Goal: Task Accomplishment & Management: Complete application form

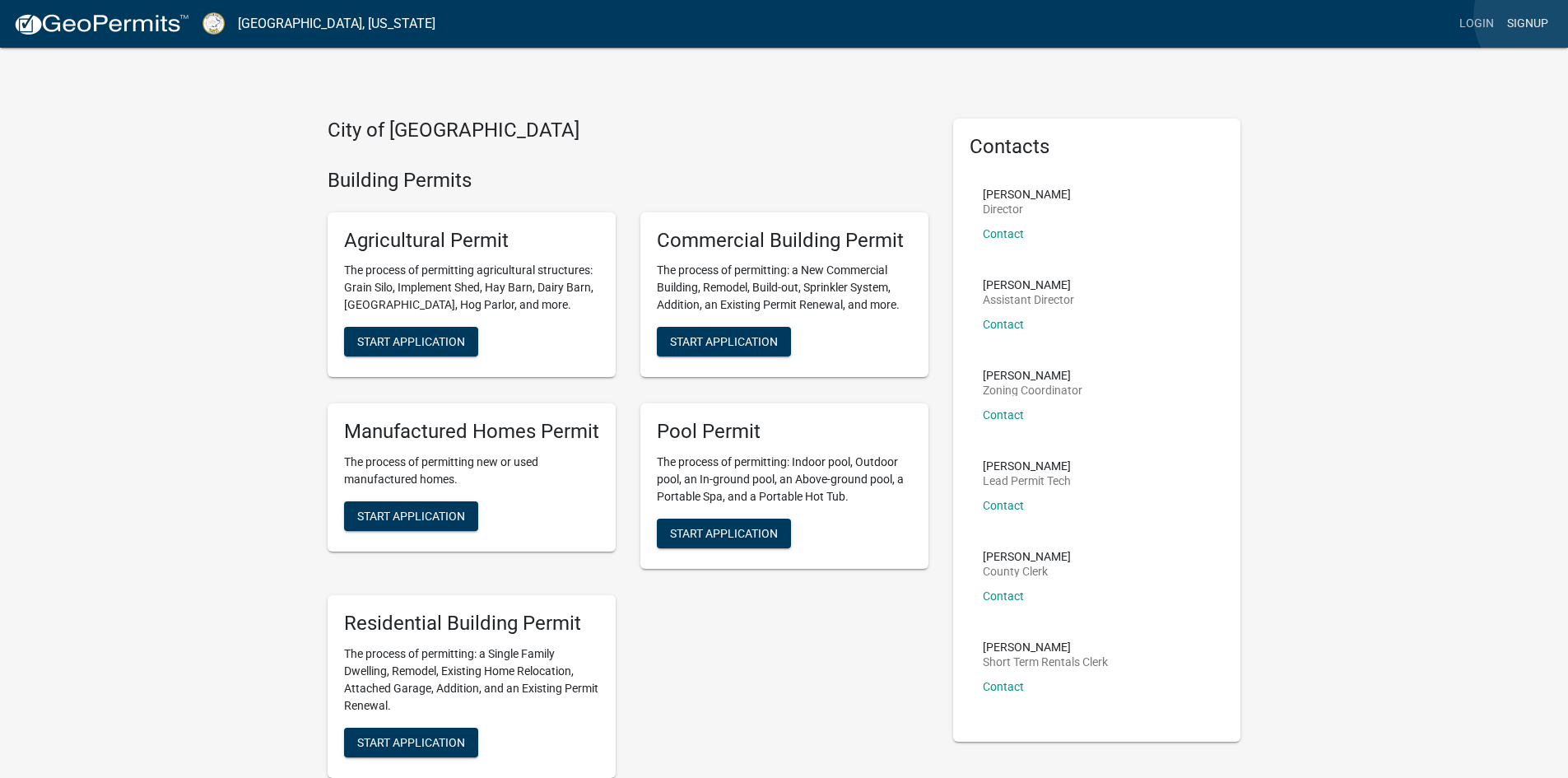
click at [1541, 16] on link "Signup" at bounding box center [1528, 24] width 54 height 32
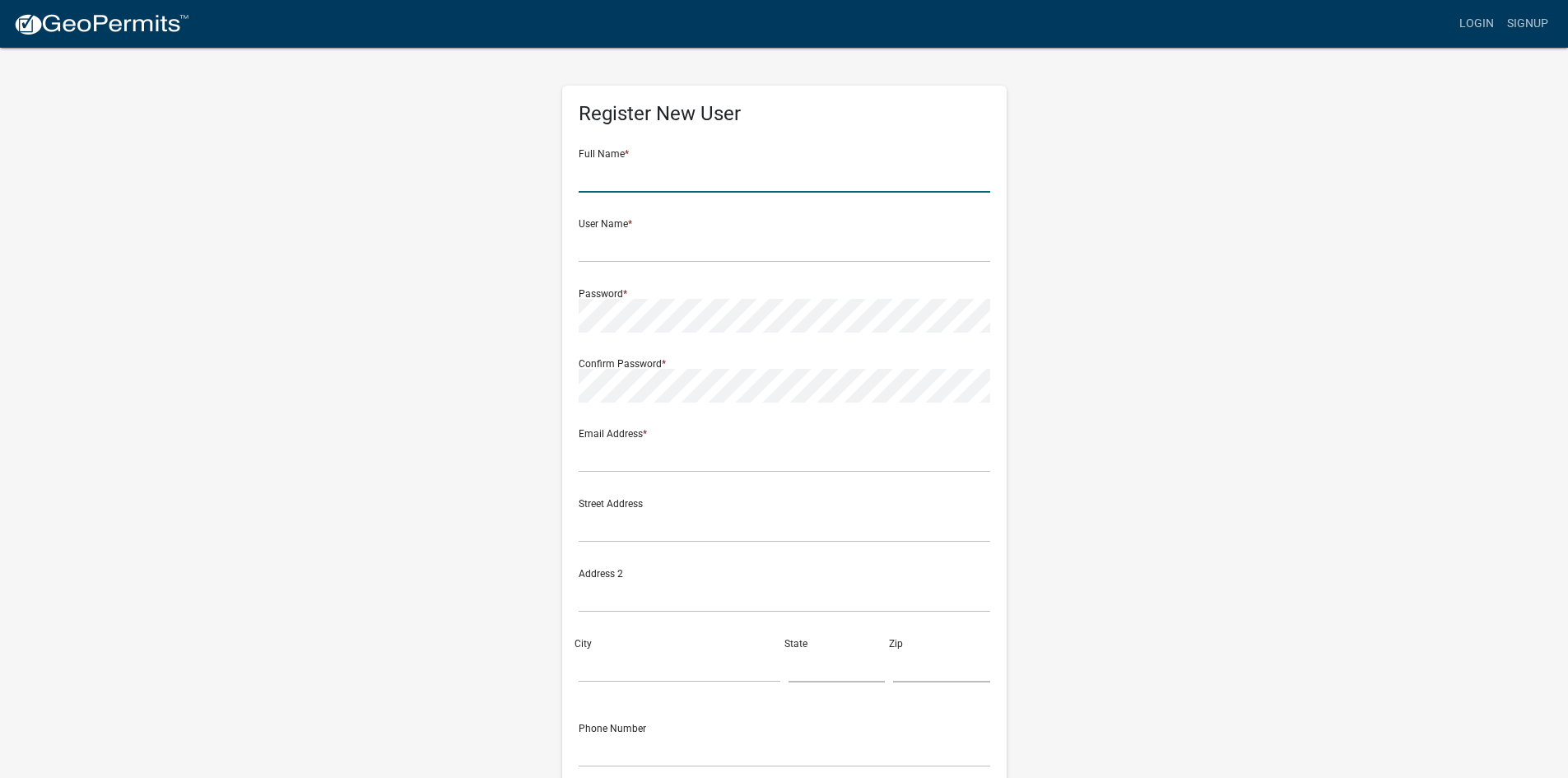
click at [629, 183] on input "text" at bounding box center [784, 175] width 411 height 33
type input "[PERSON_NAME]"
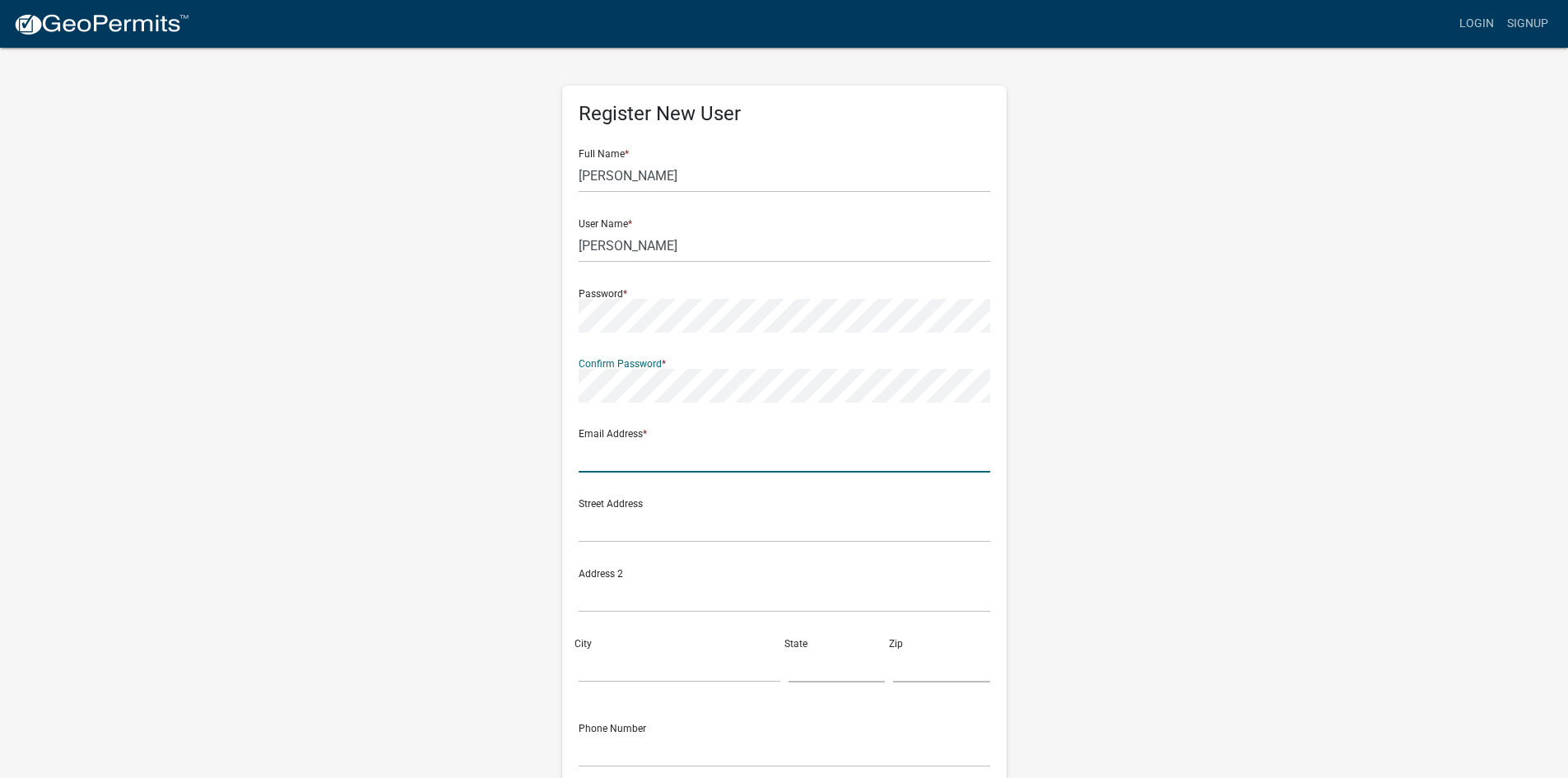
click at [584, 462] on input "text" at bounding box center [784, 455] width 411 height 33
type input "[EMAIL_ADDRESS][DOMAIN_NAME]"
type input "[STREET_ADDRESS][PERSON_NAME]"
type input "[GEOGRAPHIC_DATA], [GEOGRAPHIC_DATA]"
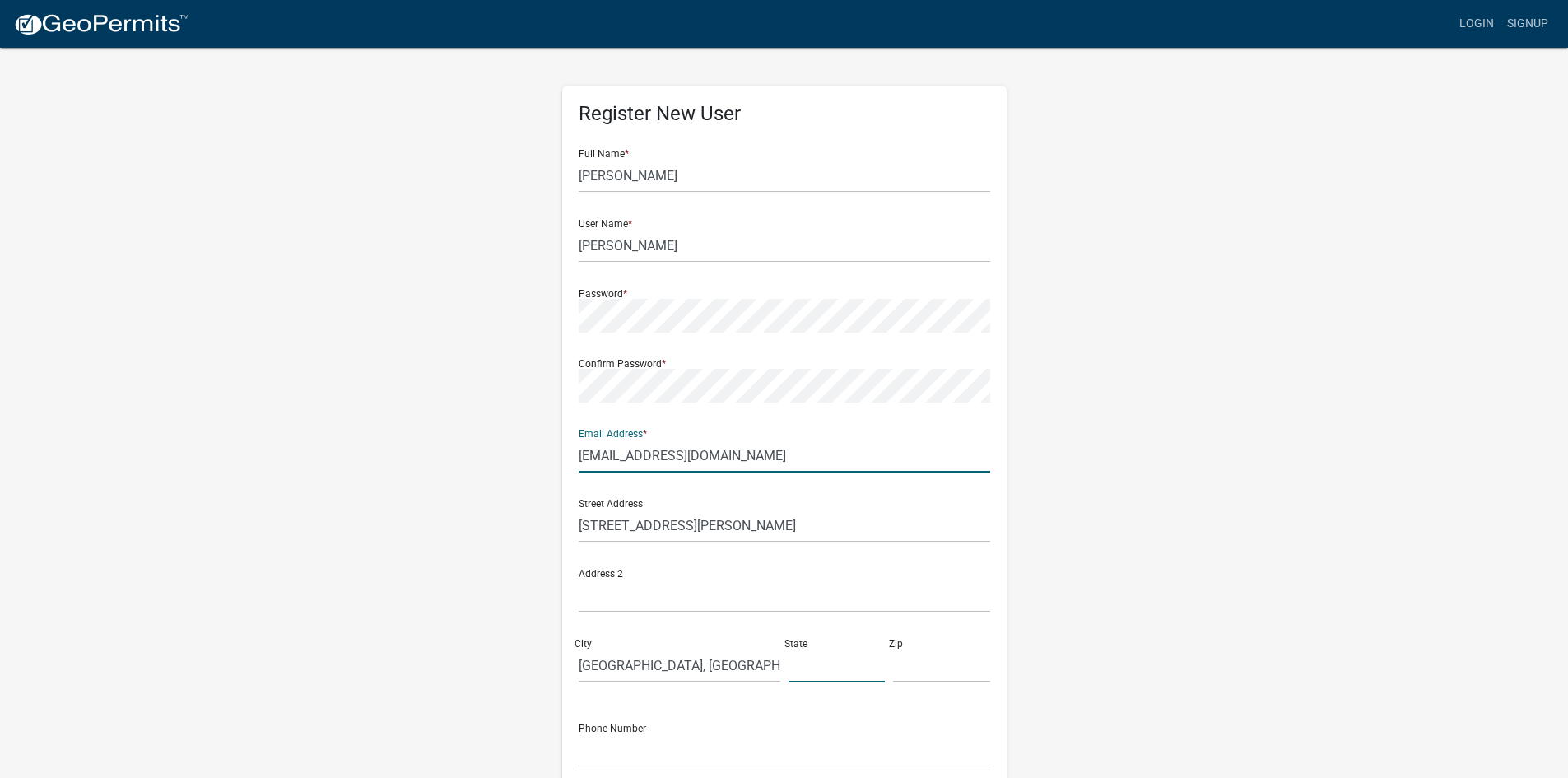
type input "[US_STATE]"
type input "31024"
type input "7062077354"
click at [739, 483] on form "Full Name * Terrell User Name * Webb Password * Confirm Password * Email Addres…" at bounding box center [784, 488] width 411 height 704
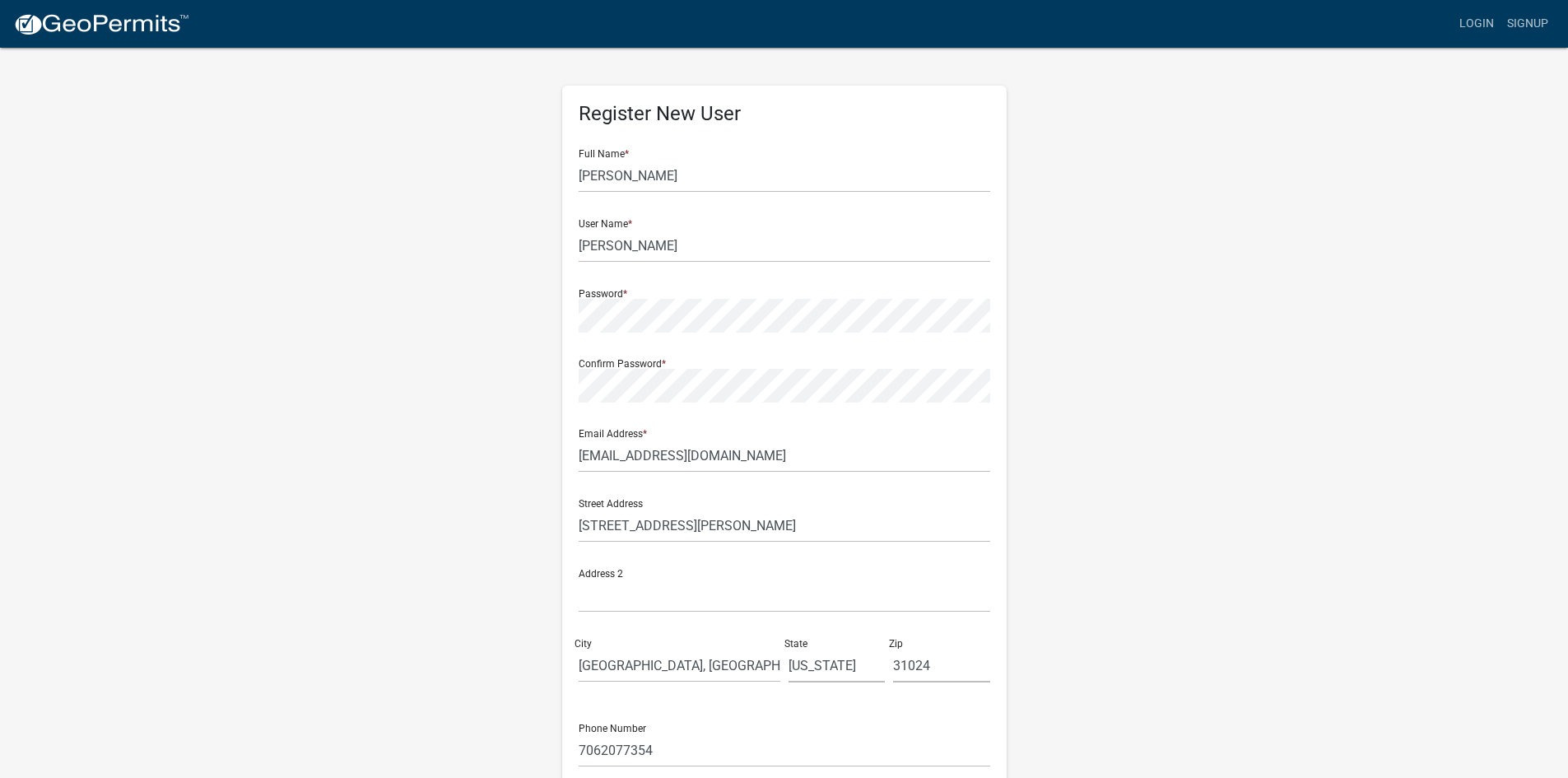
scroll to position [149, 0]
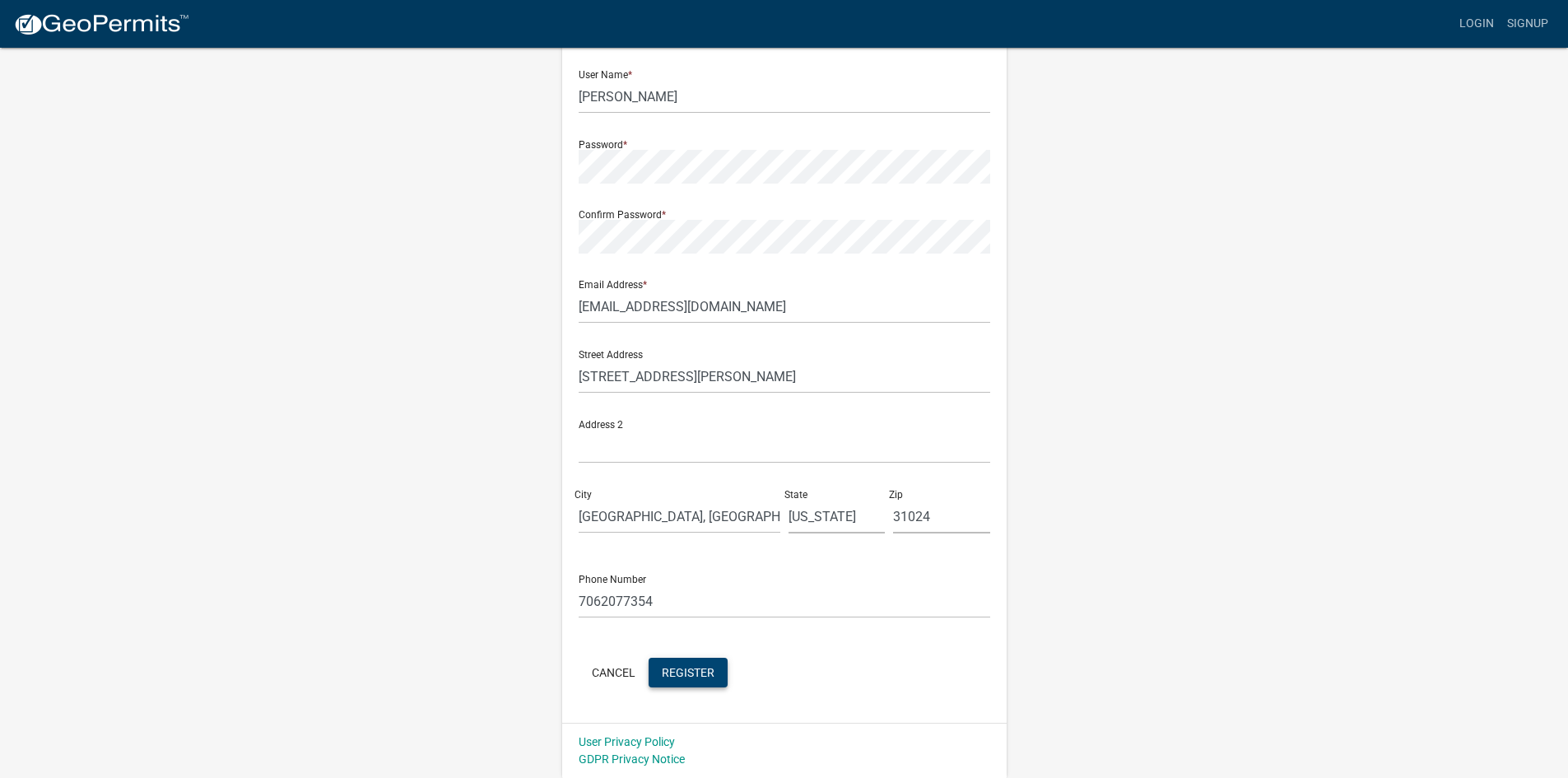
click at [696, 673] on span "Register" at bounding box center [688, 671] width 52 height 13
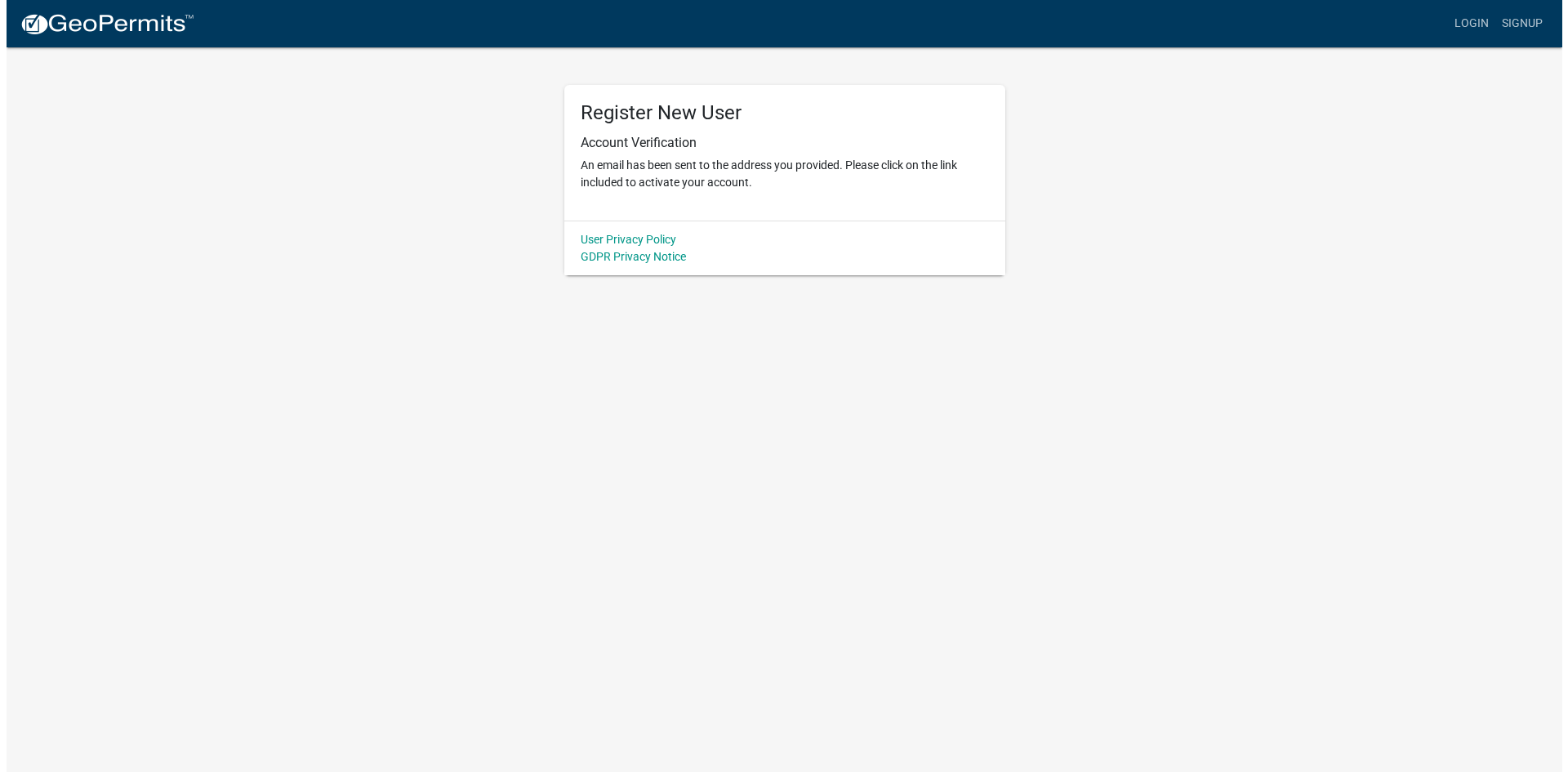
scroll to position [0, 0]
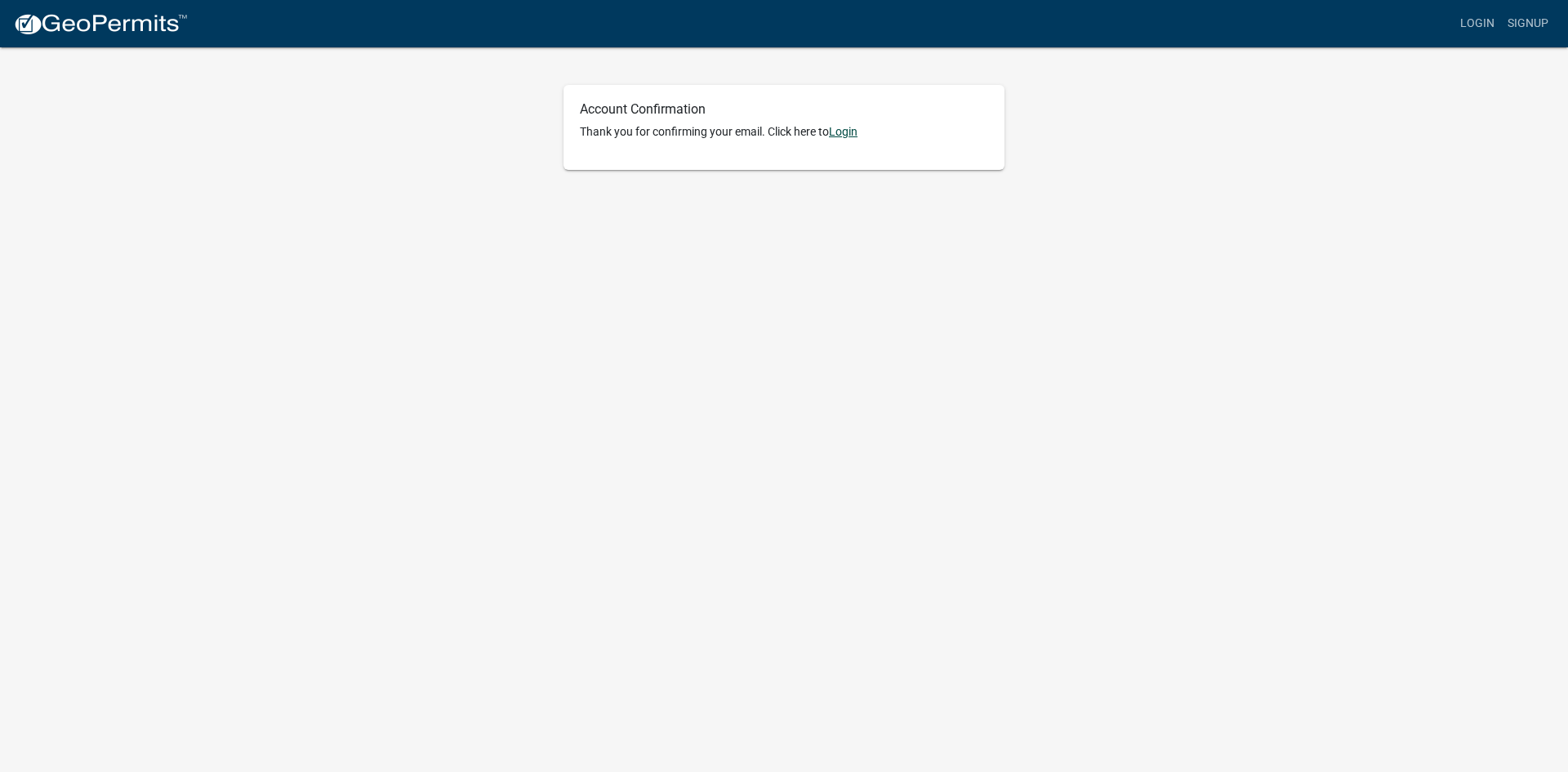
click at [851, 128] on link "Login" at bounding box center [843, 131] width 29 height 13
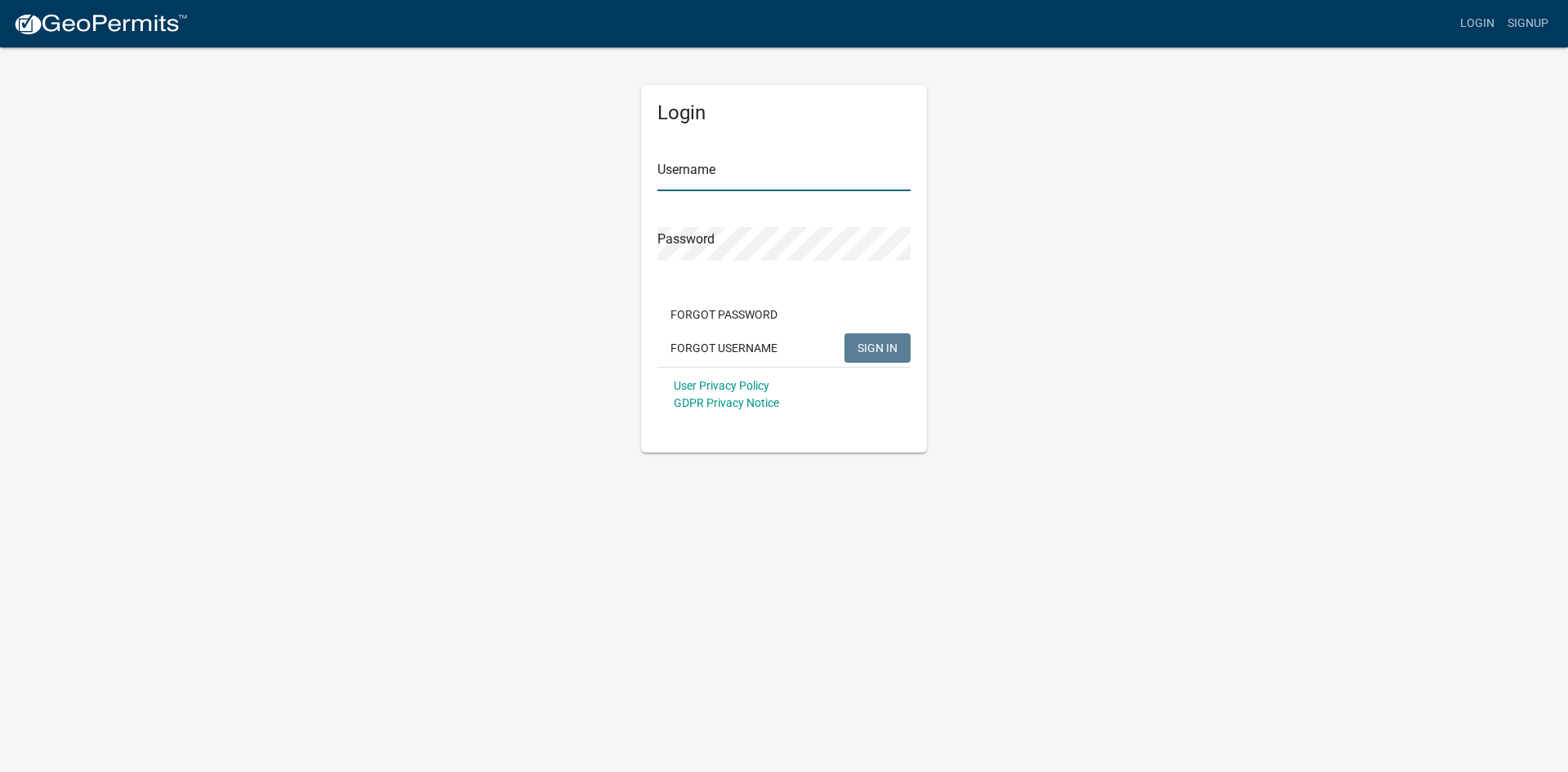
click at [720, 177] on input "Username" at bounding box center [784, 173] width 253 height 33
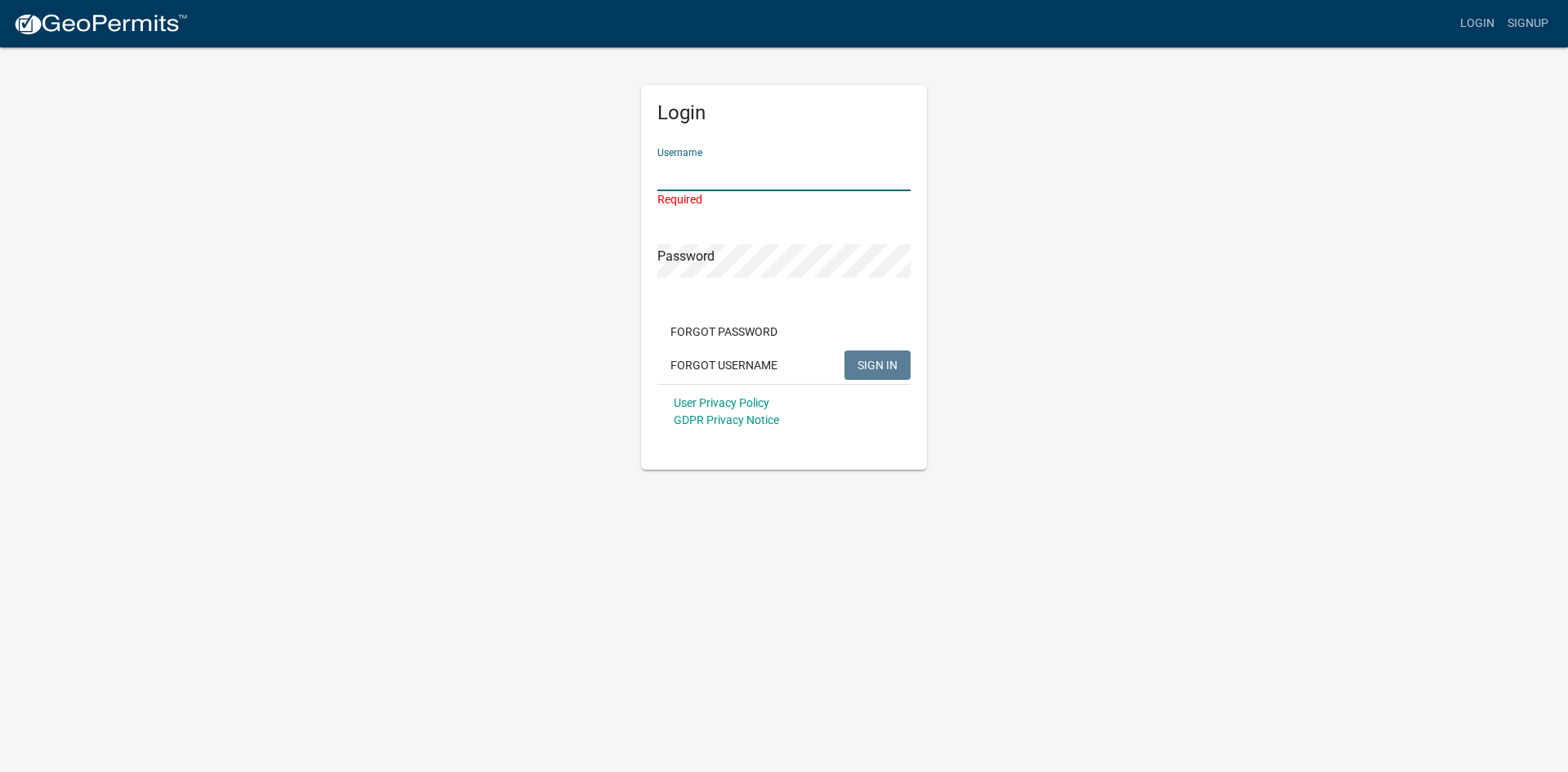
type input "[PERSON_NAME]"
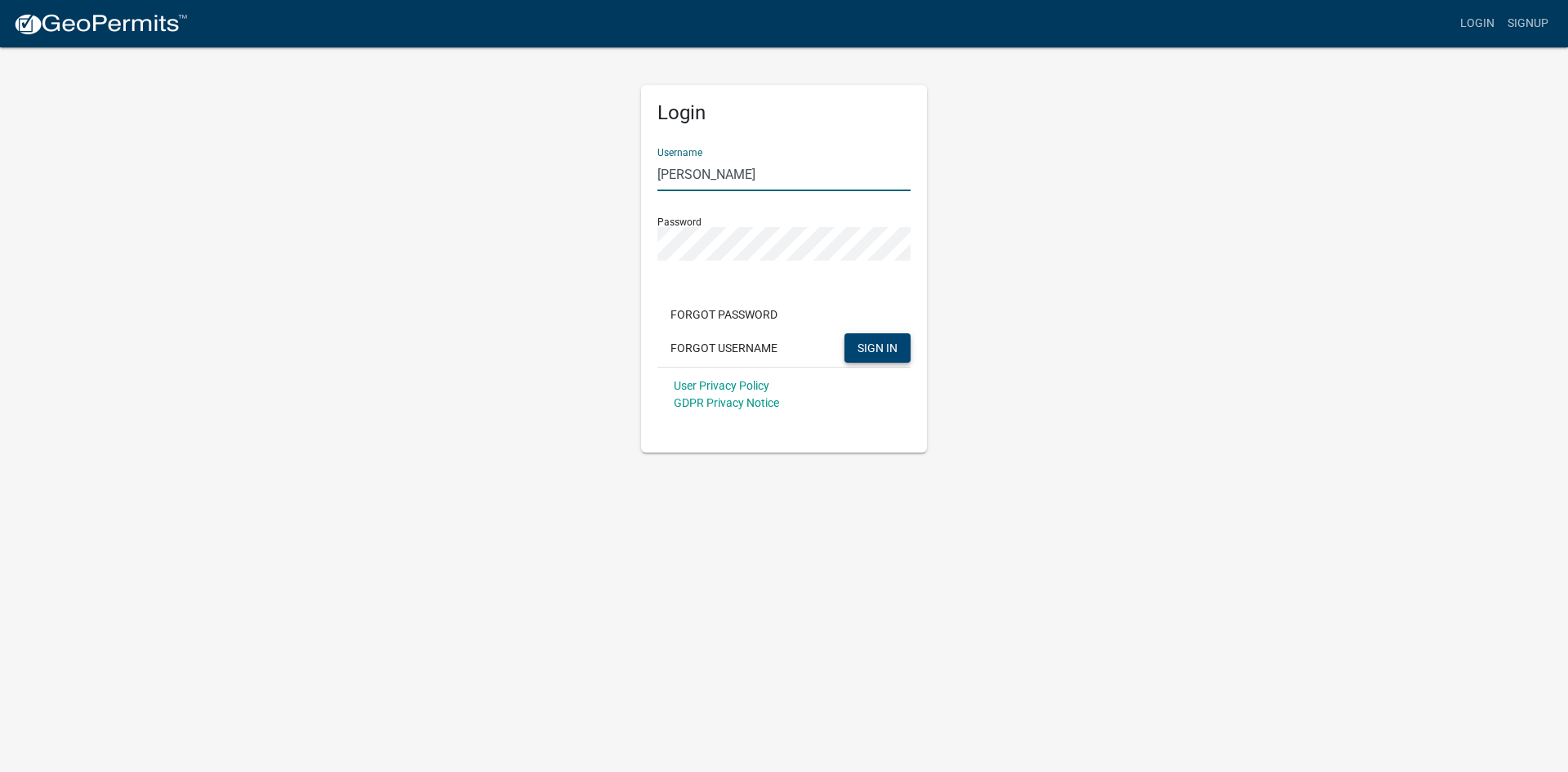
click at [885, 350] on span "SIGN IN" at bounding box center [877, 347] width 40 height 13
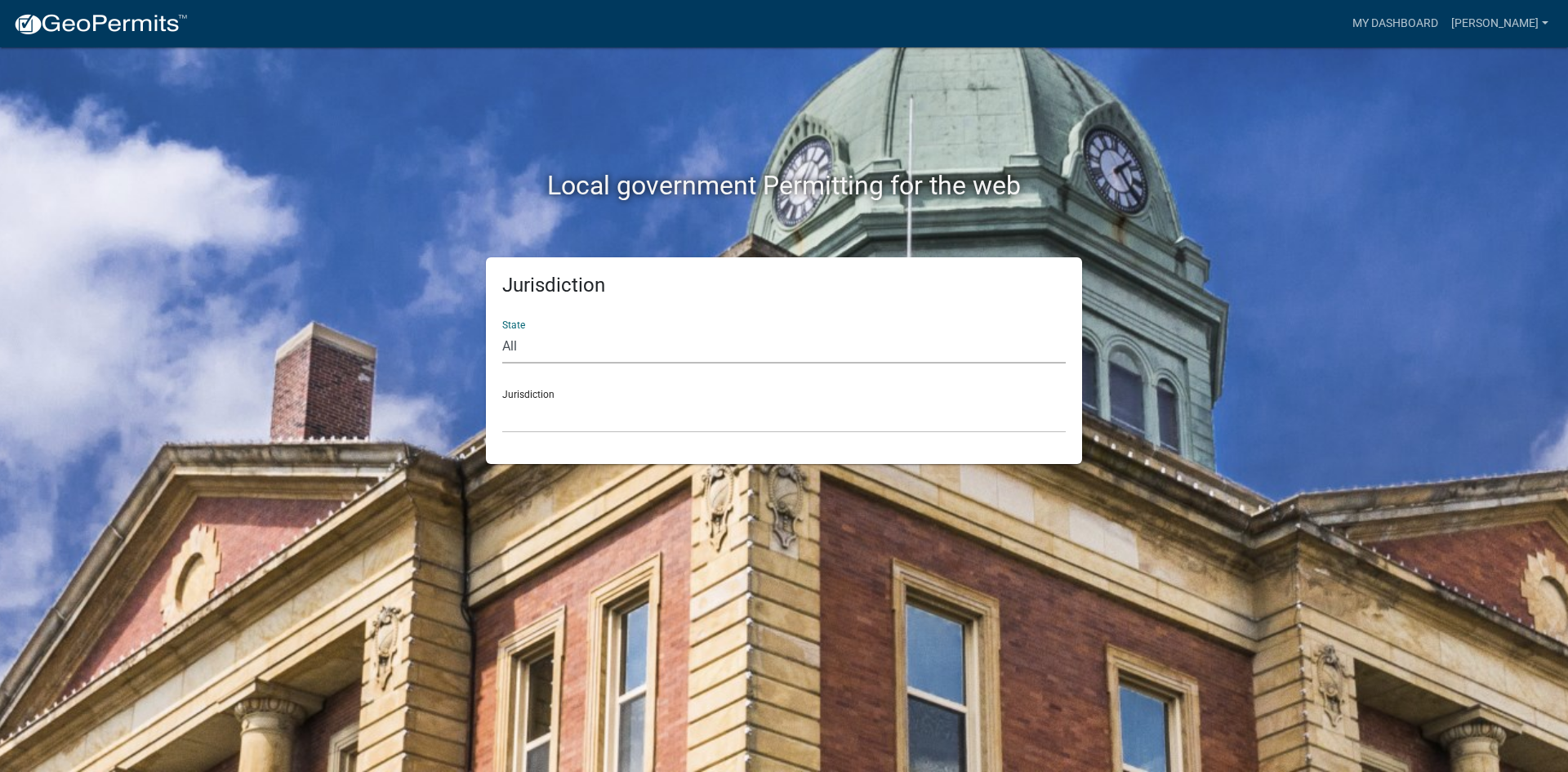
click at [526, 348] on select "All Colorado Georgia Indiana Iowa Kansas Minnesota Ohio South Carolina Wisconsin" at bounding box center [784, 346] width 563 height 33
select select "[US_STATE]"
click at [502, 330] on select "All Colorado Georgia Indiana Iowa Kansas Minnesota Ohio South Carolina Wisconsin" at bounding box center [784, 346] width 563 height 33
click at [535, 401] on select "Cook County, Georgia Crawford County, Georgia Gilmer County, Georgia Haralson C…" at bounding box center [784, 416] width 563 height 33
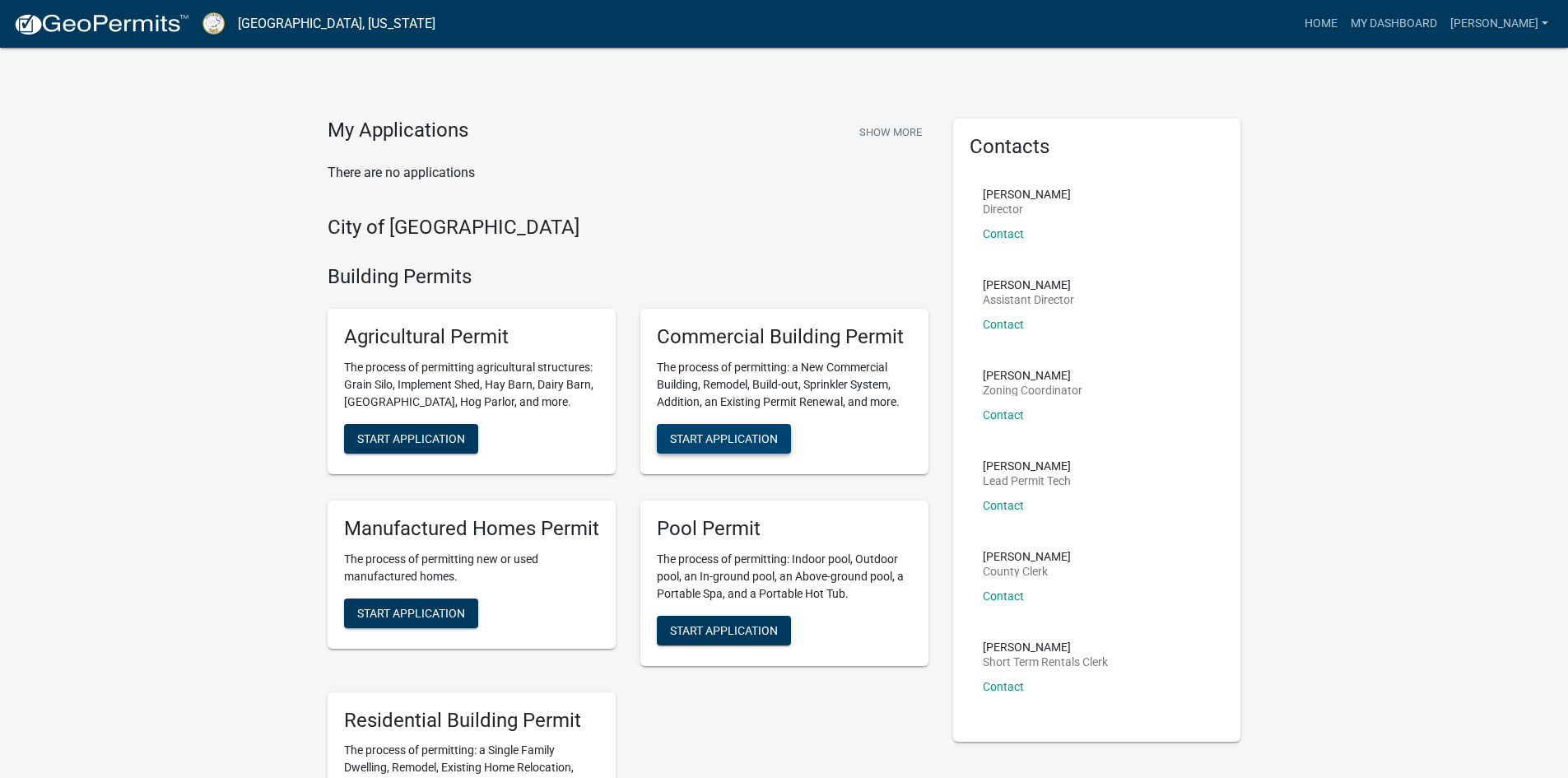
click at [706, 440] on span "Start Application" at bounding box center [724, 437] width 108 height 13
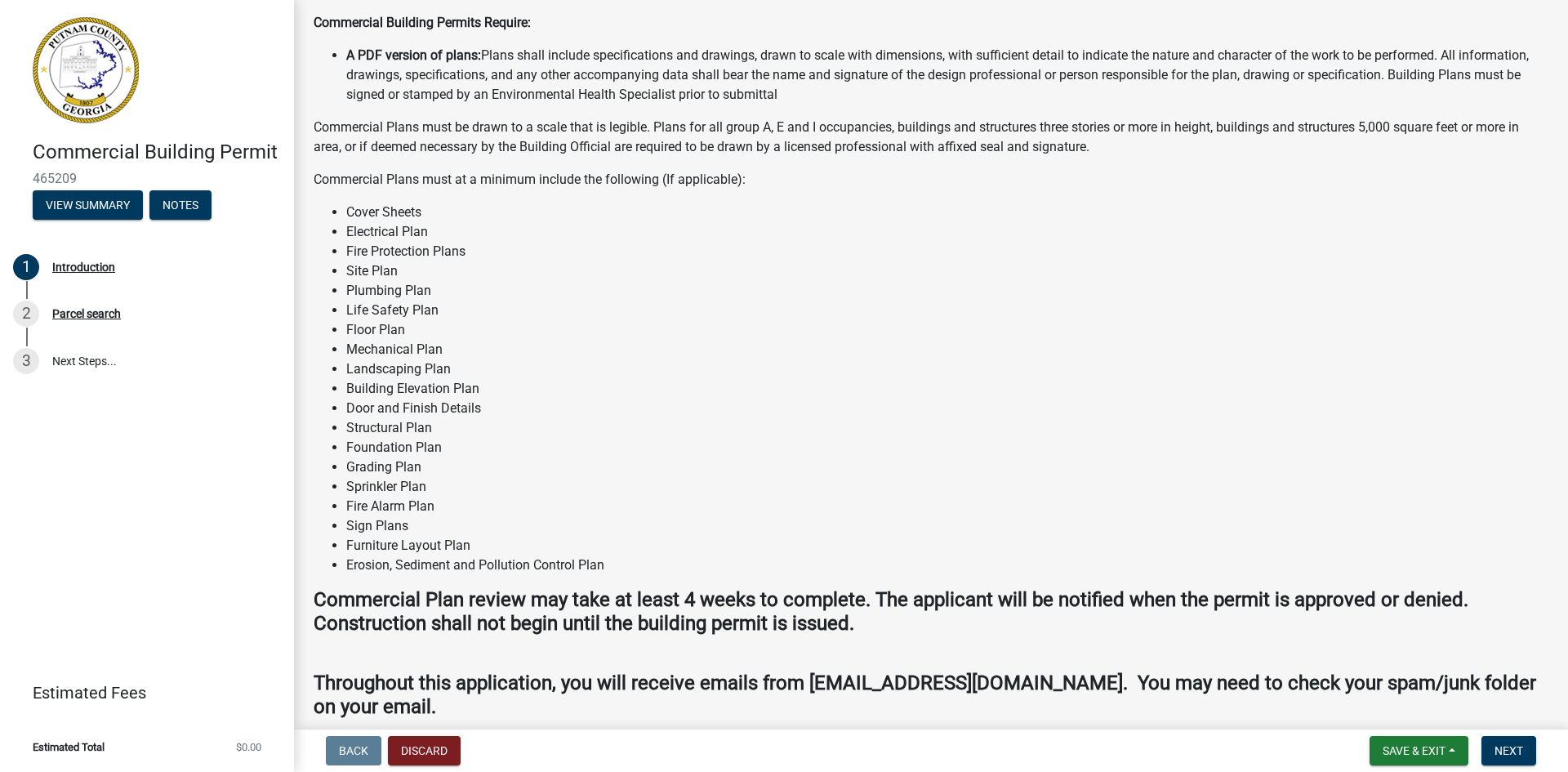
scroll to position [1002, 0]
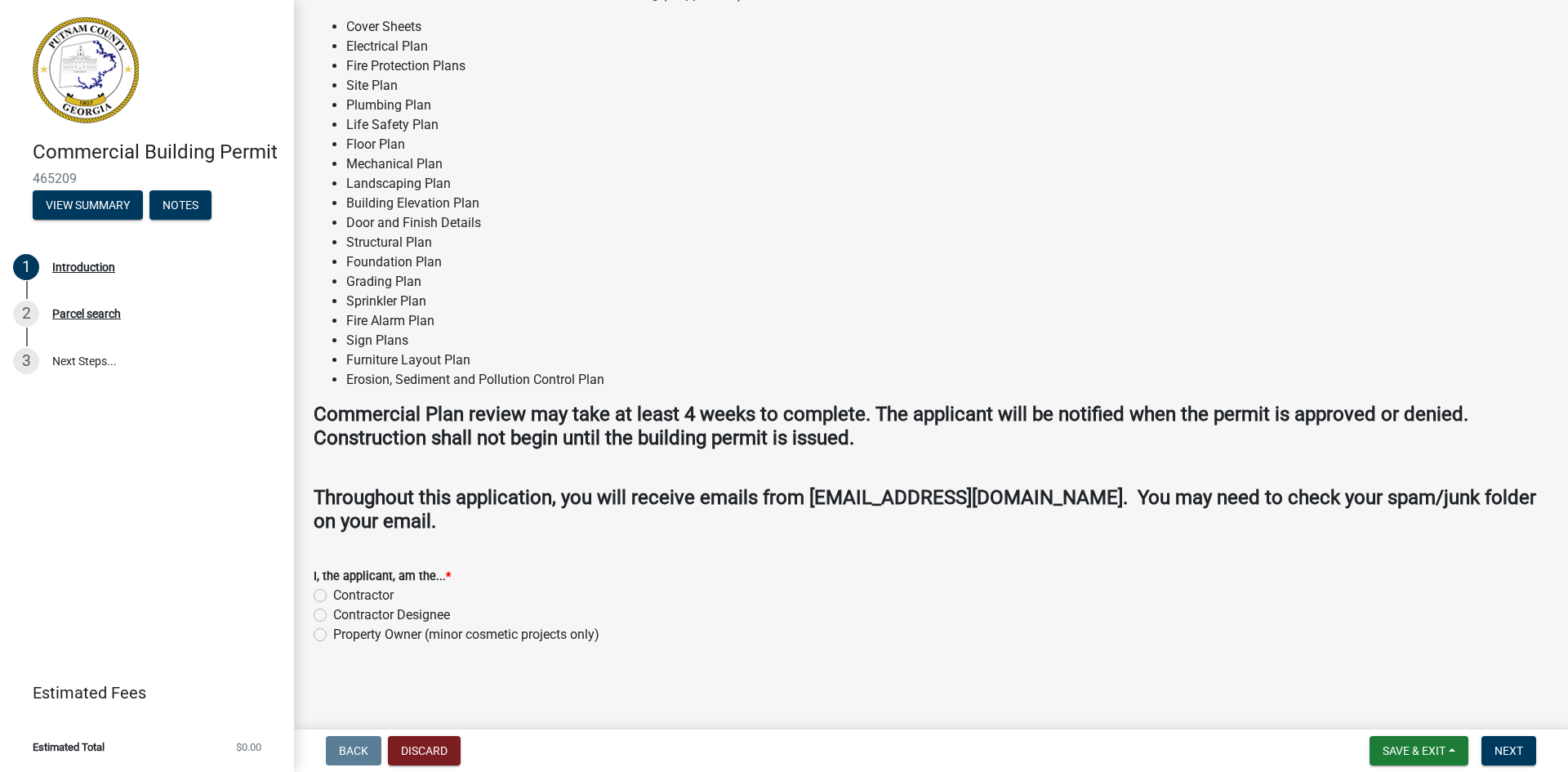
click at [333, 616] on label "Contractor Designee" at bounding box center [391, 615] width 116 height 20
click at [333, 616] on input "Contractor Designee" at bounding box center [338, 610] width 10 height 10
radio input "true"
click at [333, 616] on label "Contractor Designee" at bounding box center [391, 615] width 116 height 20
click at [333, 616] on input "Contractor Designee" at bounding box center [338, 610] width 10 height 10
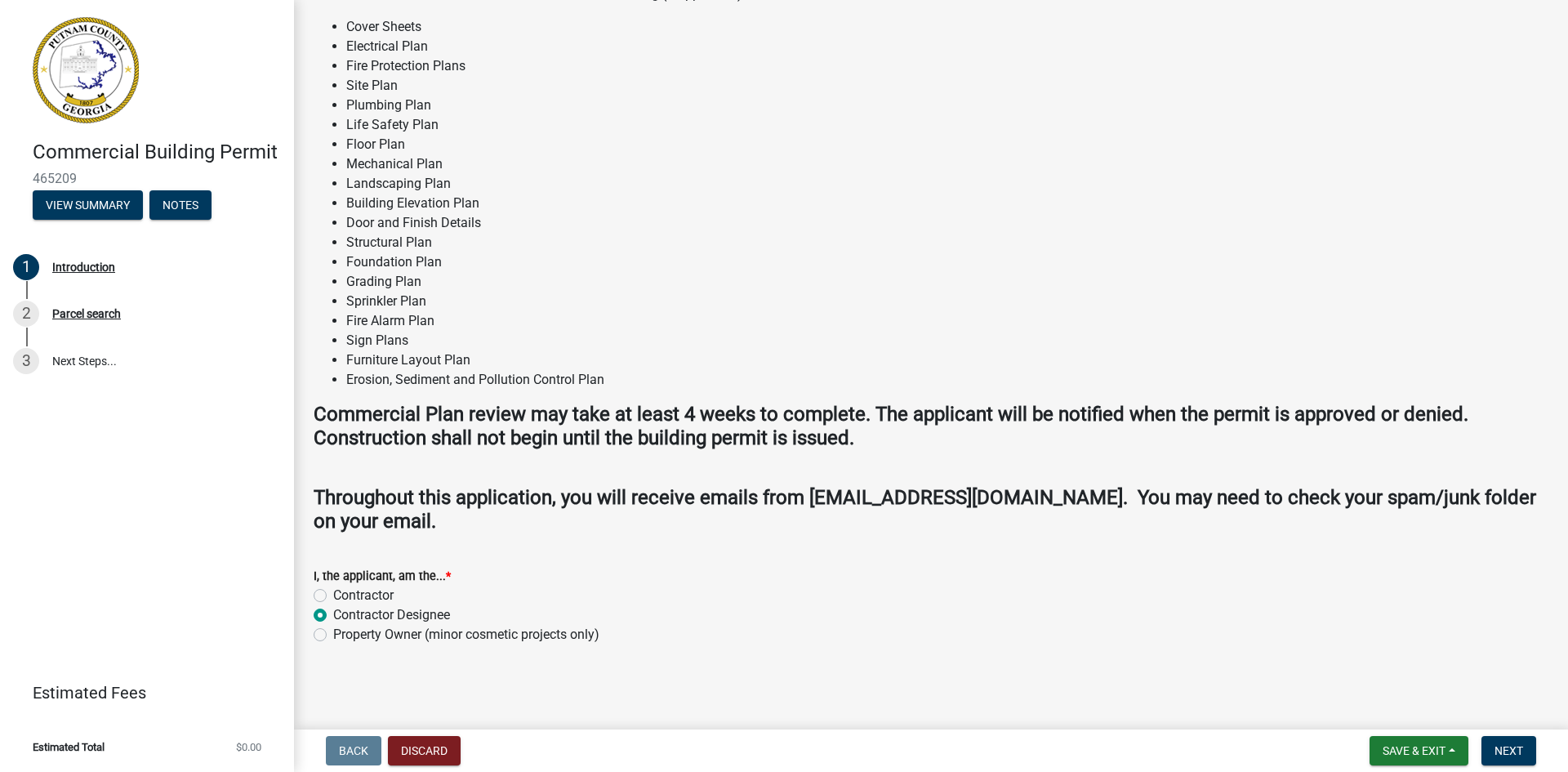
click at [333, 599] on label "Contractor" at bounding box center [363, 595] width 60 height 20
click at [333, 596] on input "Contractor" at bounding box center [338, 591] width 10 height 10
radio input "true"
click at [1506, 752] on span "Next" at bounding box center [1509, 750] width 29 height 13
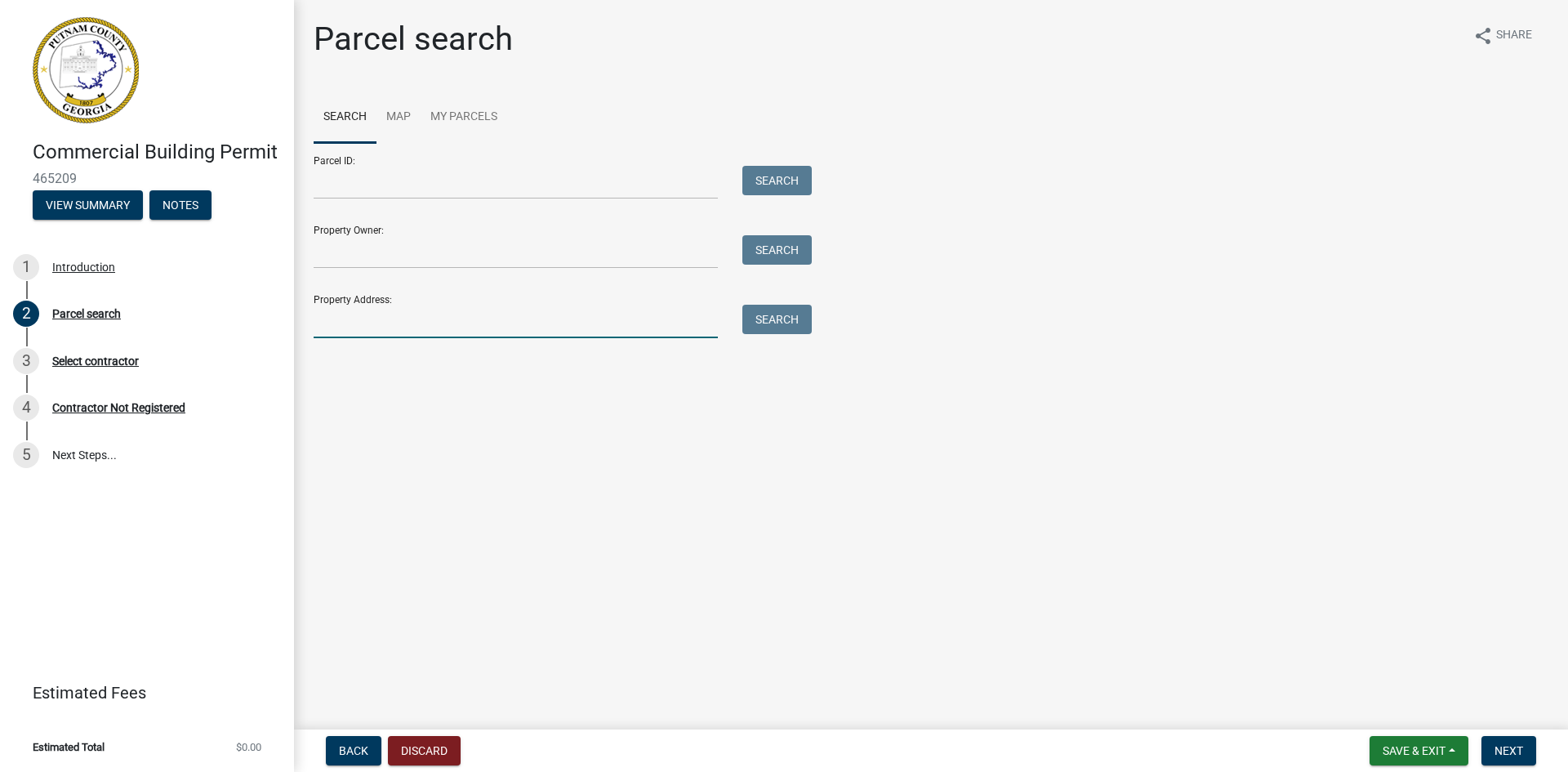
click at [510, 318] on input "Property Address:" at bounding box center [516, 321] width 405 height 33
type input "940 harmony road"
click at [811, 319] on button "Search" at bounding box center [777, 319] width 70 height 30
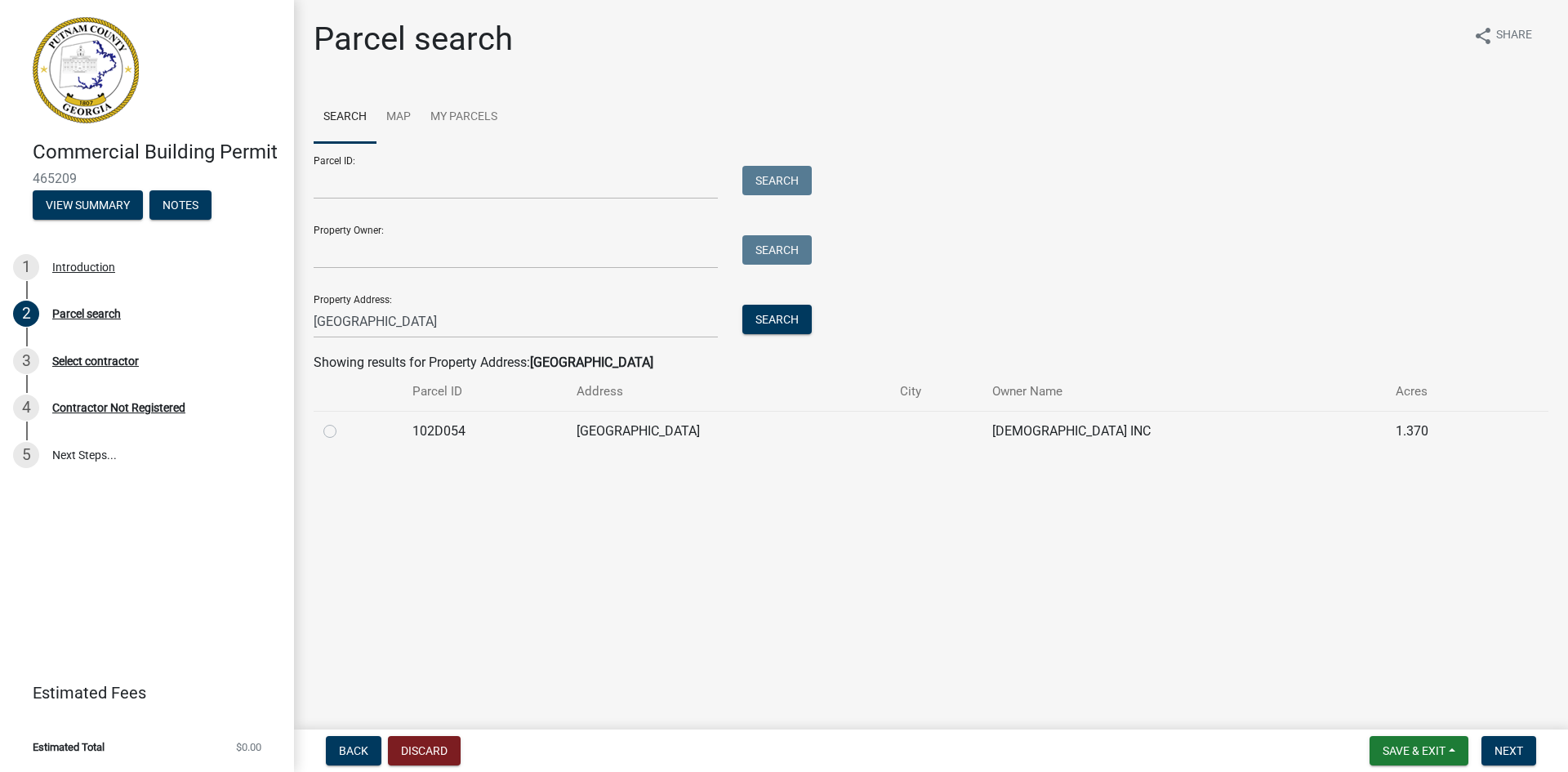
click at [343, 422] on label at bounding box center [343, 422] width 0 height 0
click at [343, 432] on input "radio" at bounding box center [348, 427] width 10 height 10
radio input "true"
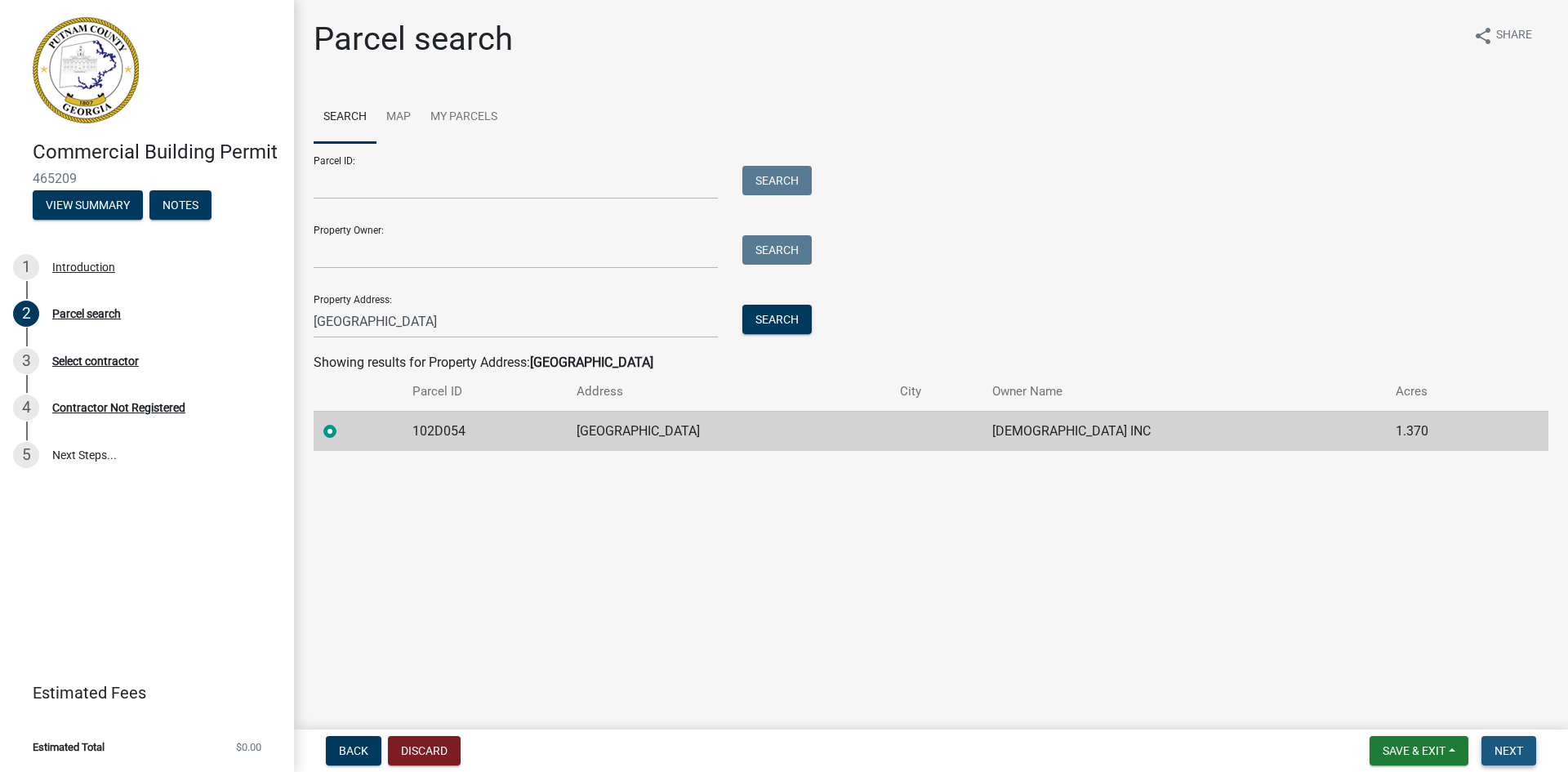
click at [1516, 757] on span "Next" at bounding box center [1509, 750] width 29 height 13
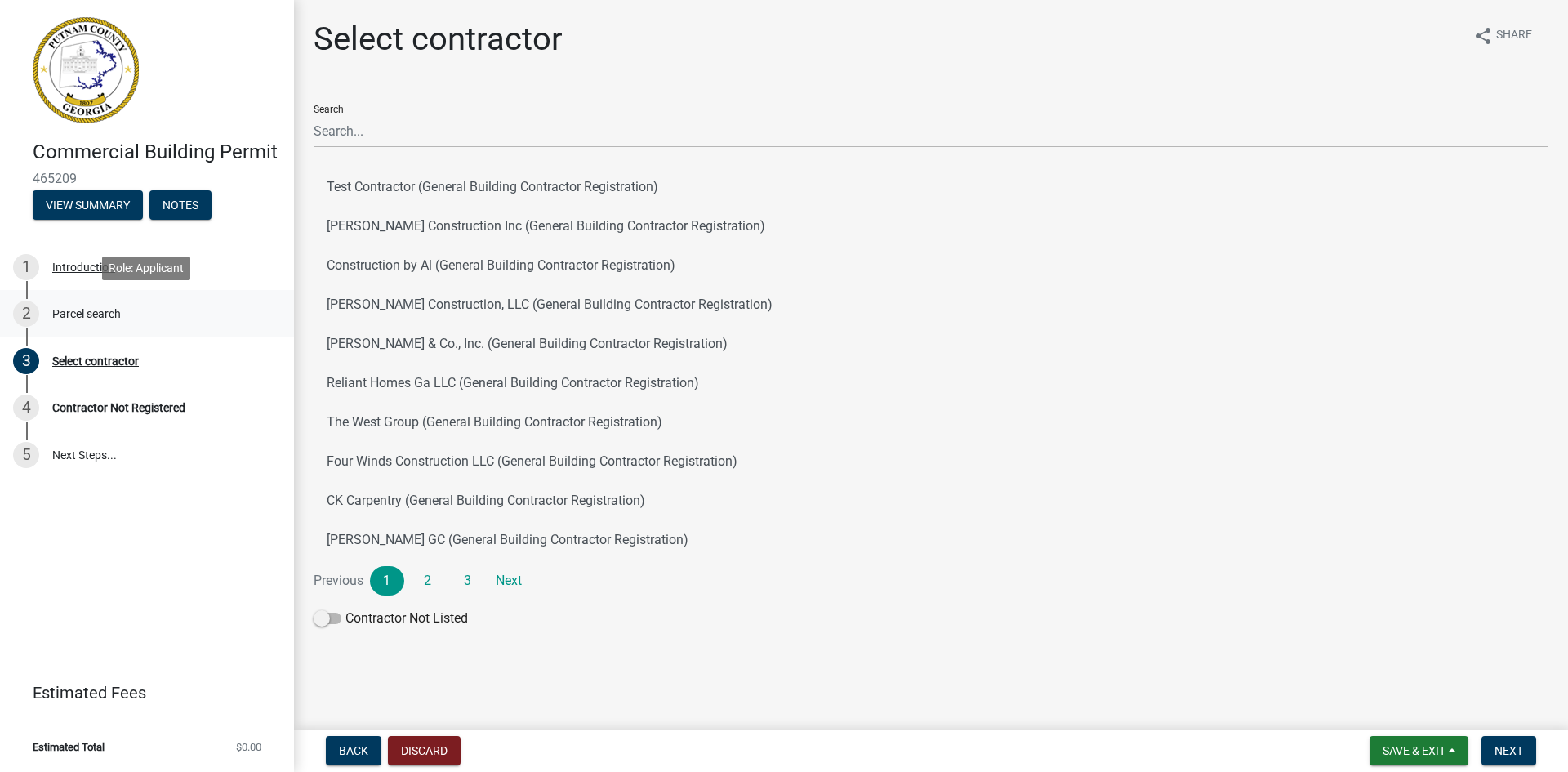
click at [114, 315] on div "Parcel search" at bounding box center [86, 313] width 69 height 11
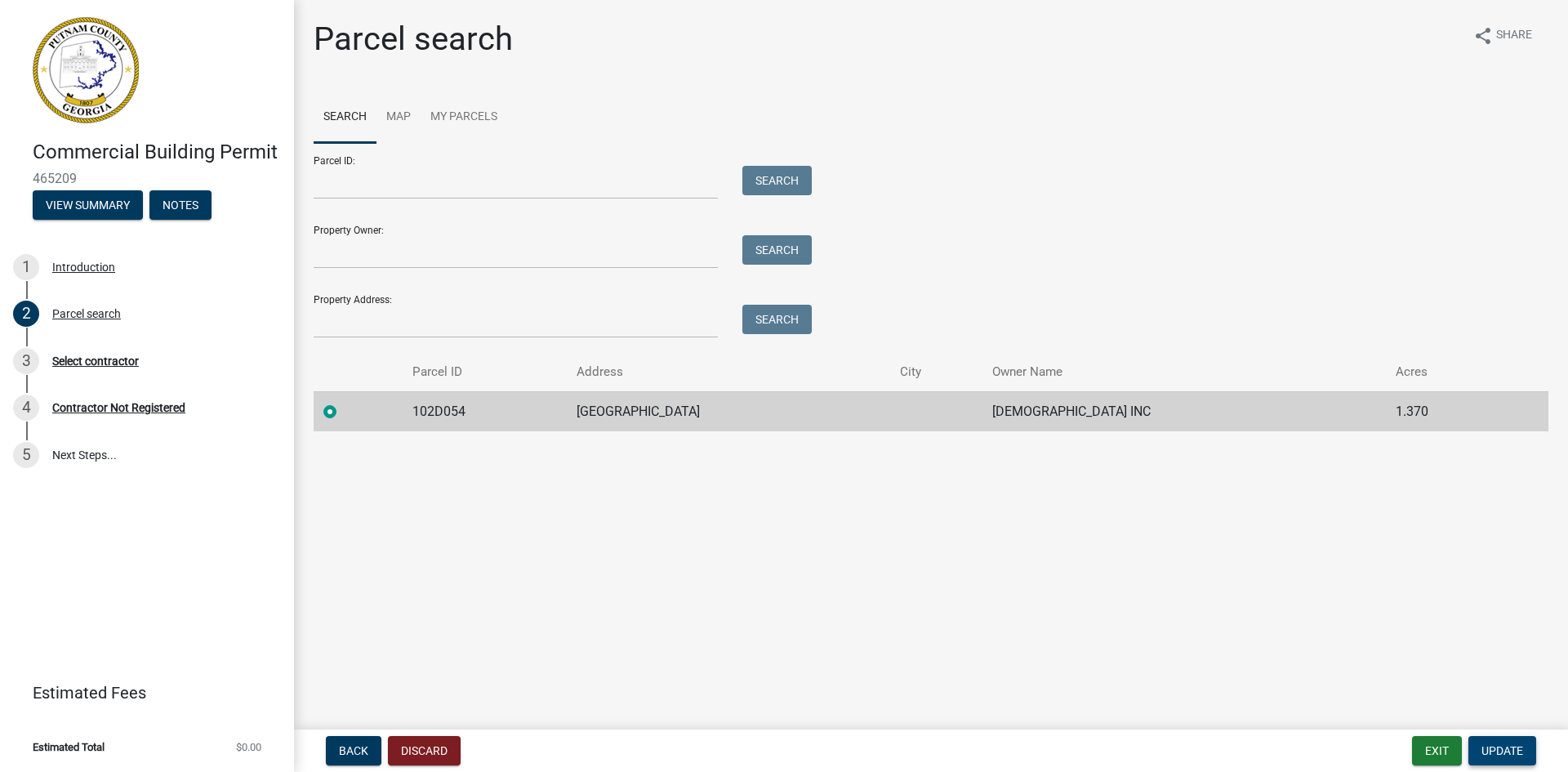
click at [1511, 753] on span "Update" at bounding box center [1502, 750] width 42 height 13
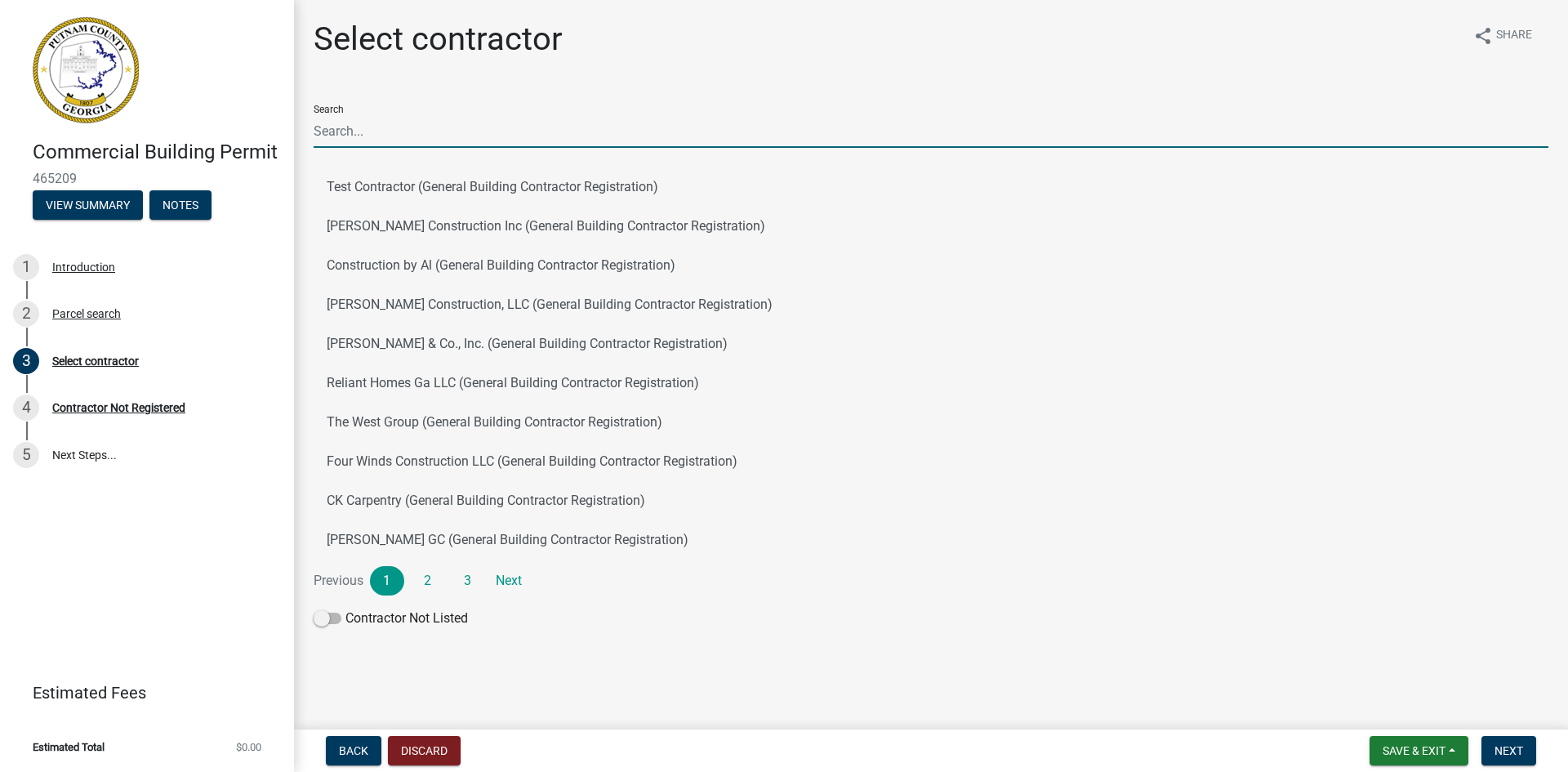
click at [361, 133] on input "Search" at bounding box center [931, 131] width 1235 height 33
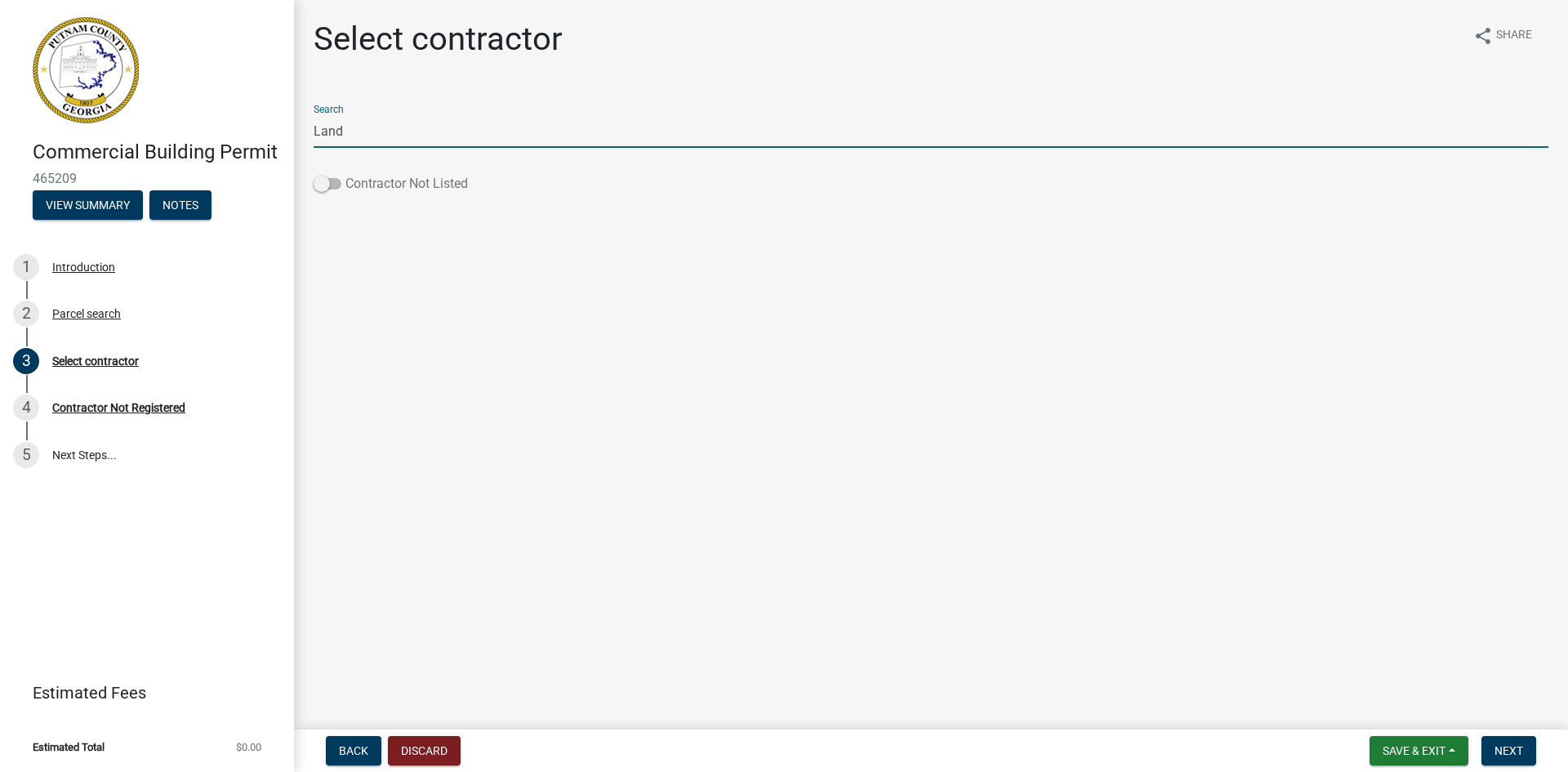
type input "Land"
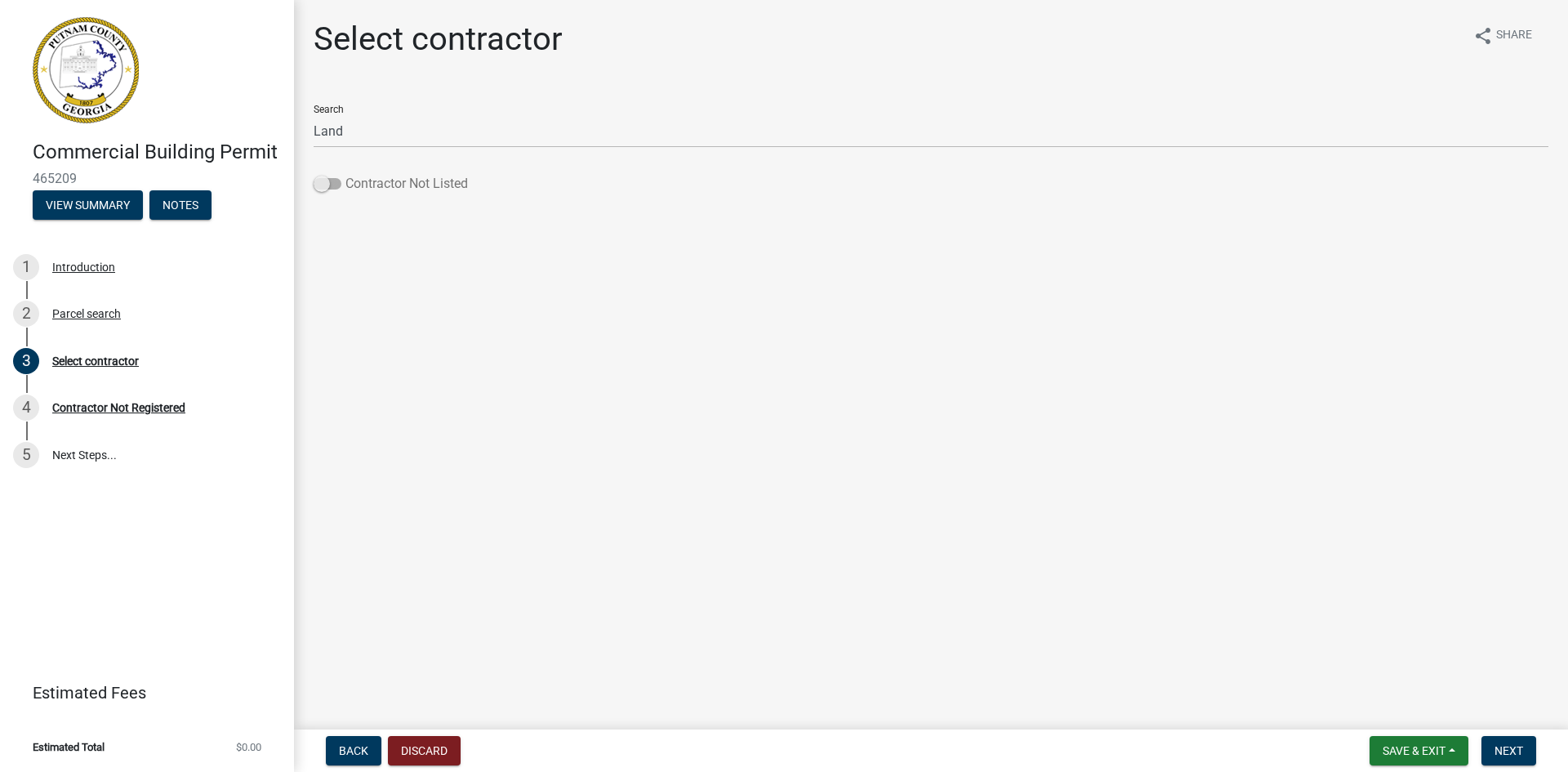
click at [331, 184] on span at bounding box center [327, 183] width 28 height 11
click at [345, 174] on input "Contractor Not Listed" at bounding box center [345, 174] width 0 height 0
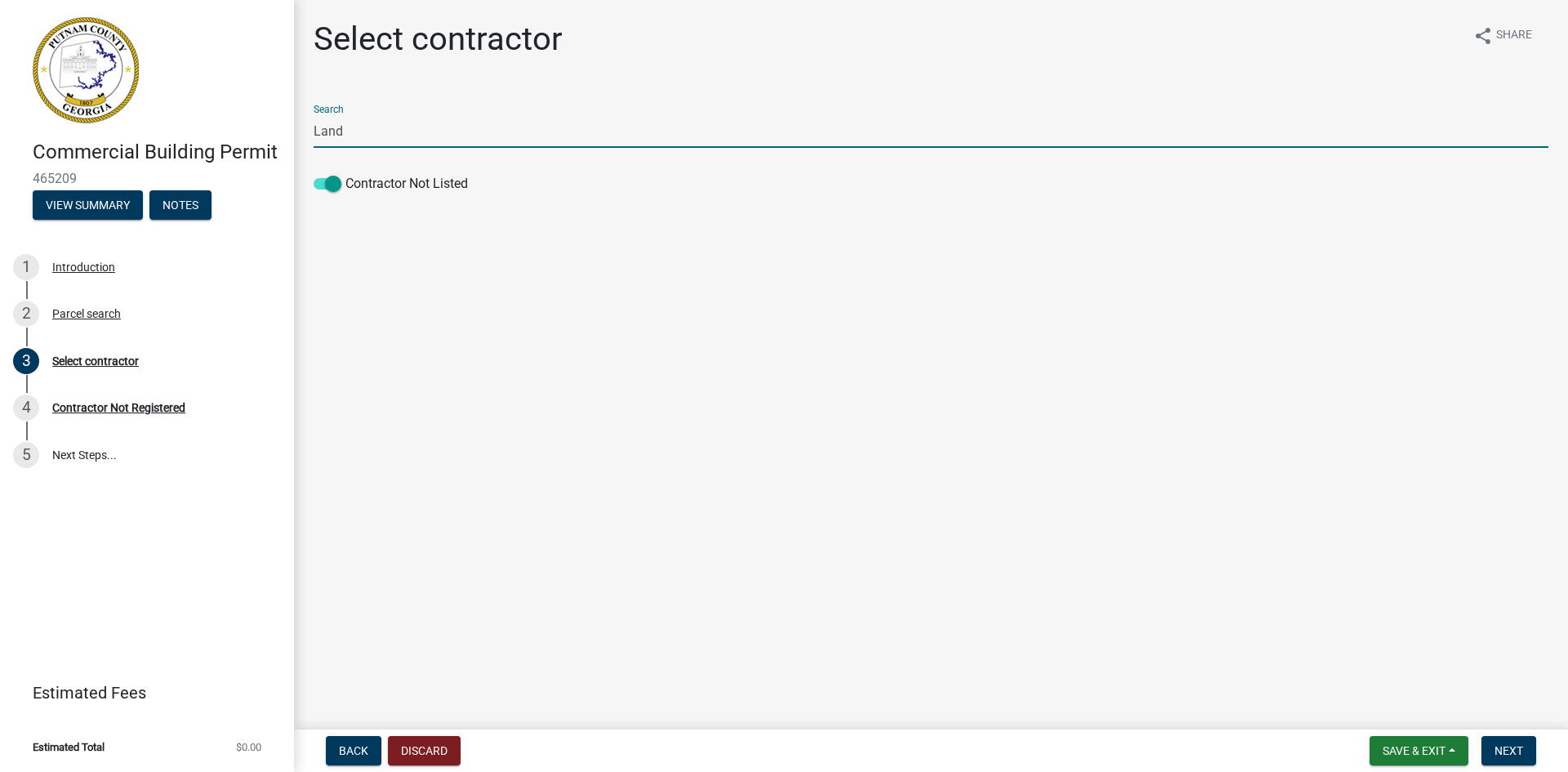
drag, startPoint x: 380, startPoint y: 130, endPoint x: 296, endPoint y: 134, distance: 84.1
click at [296, 134] on div "Select contractor share Share Search Land Contractor Not Listed" at bounding box center [931, 117] width 1274 height 196
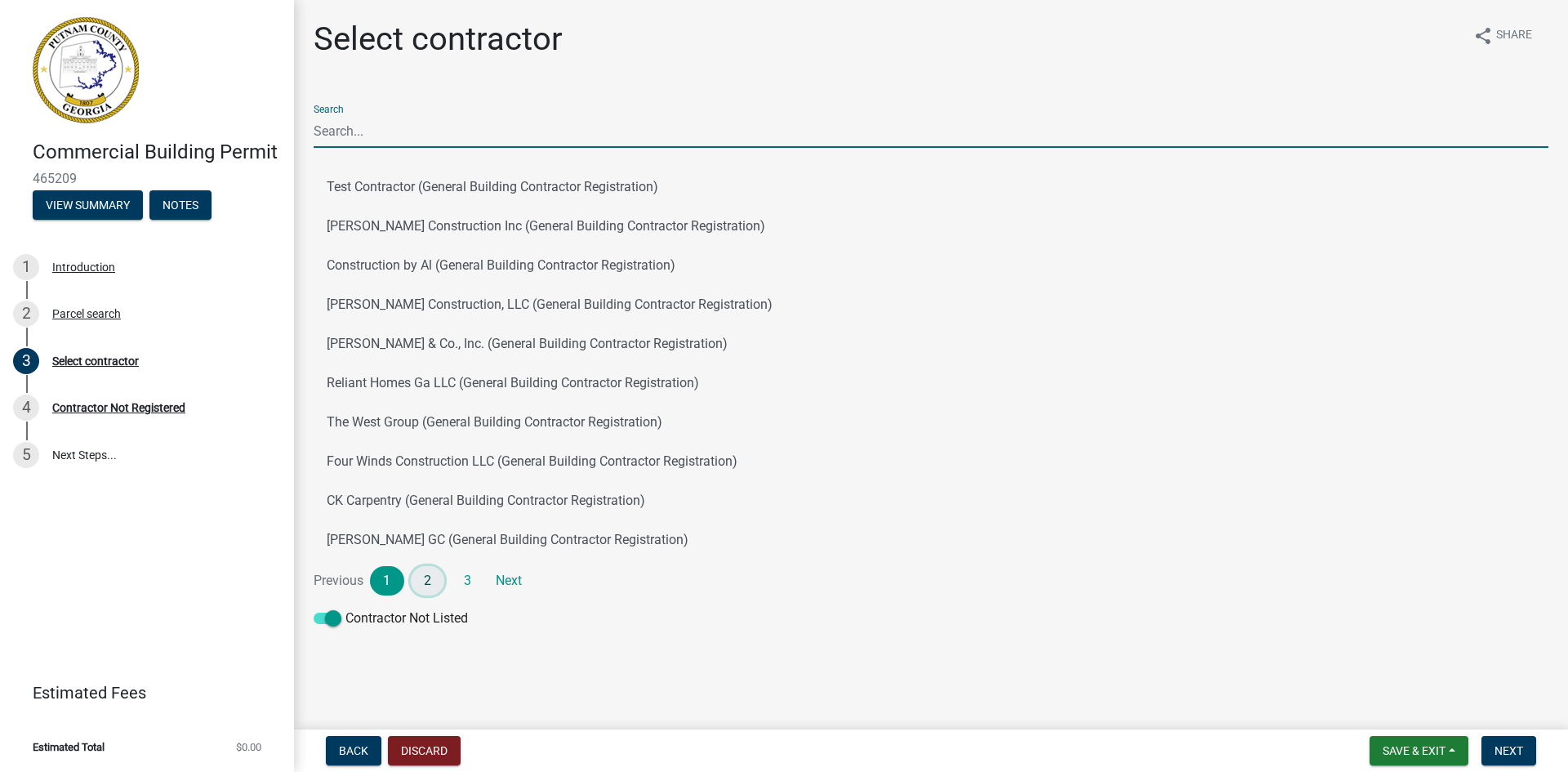
click at [424, 582] on link "2" at bounding box center [427, 581] width 34 height 30
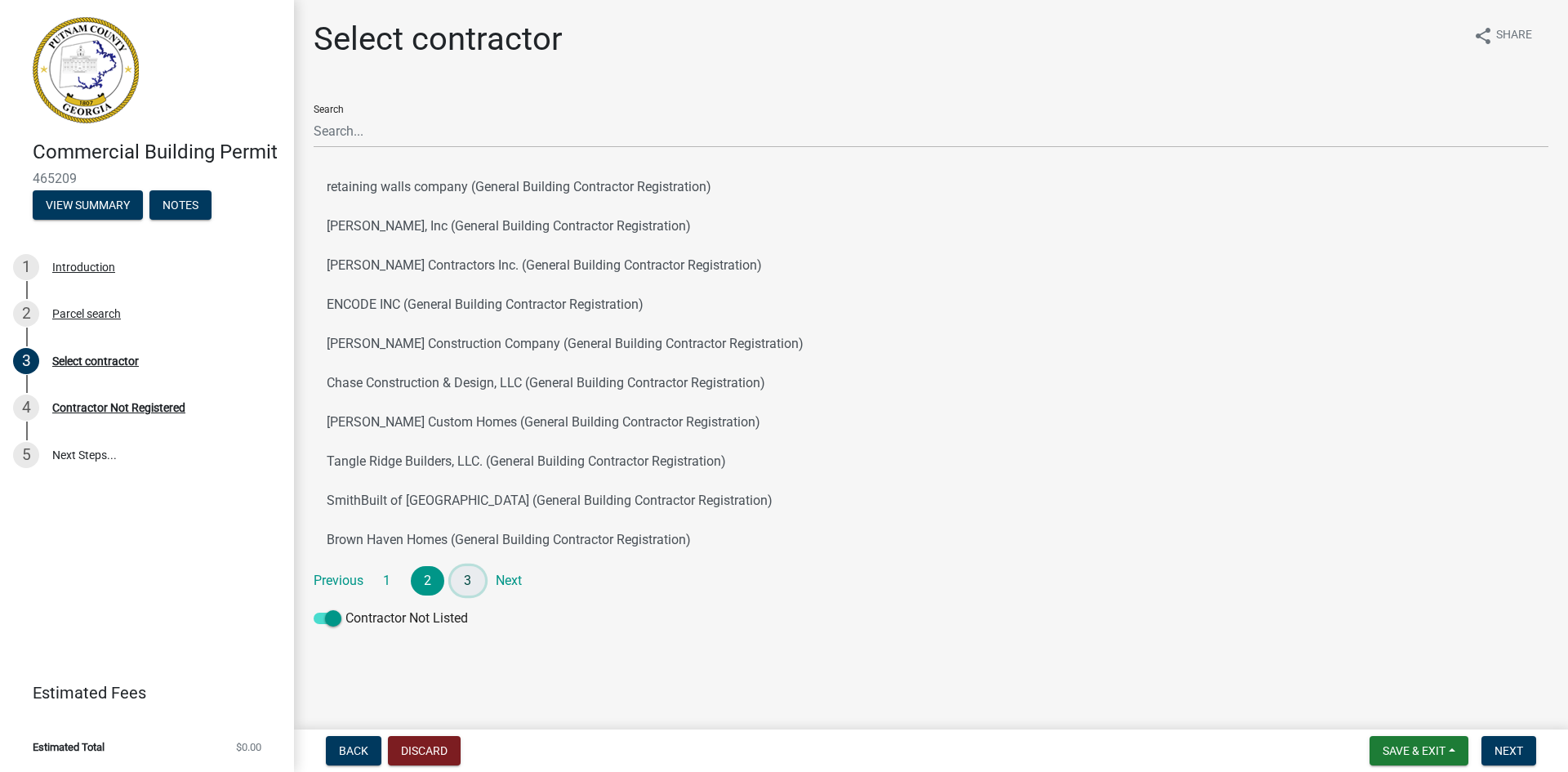
click at [468, 582] on link "3" at bounding box center [467, 581] width 34 height 30
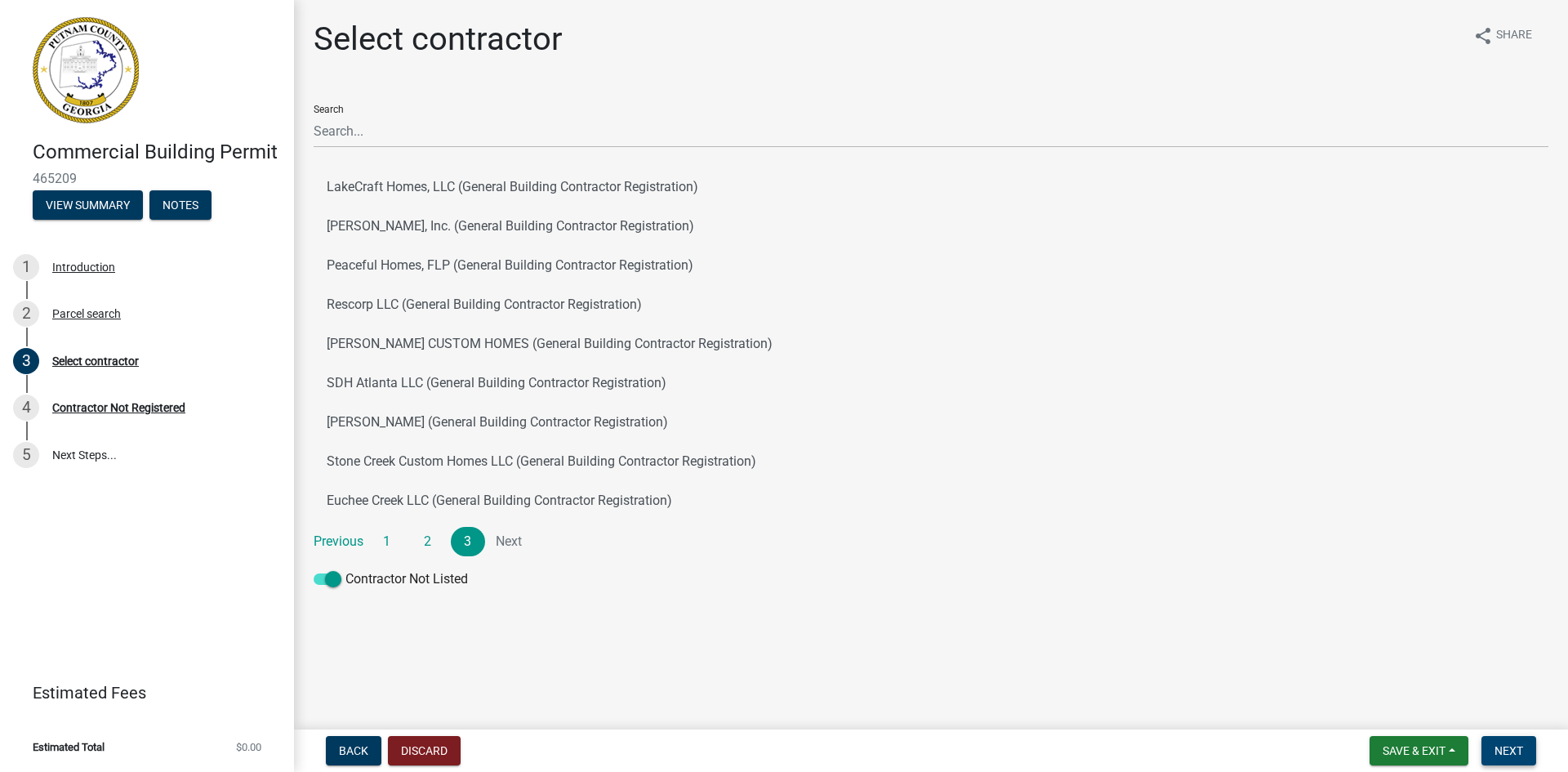
click at [1512, 748] on span "Next" at bounding box center [1509, 750] width 29 height 13
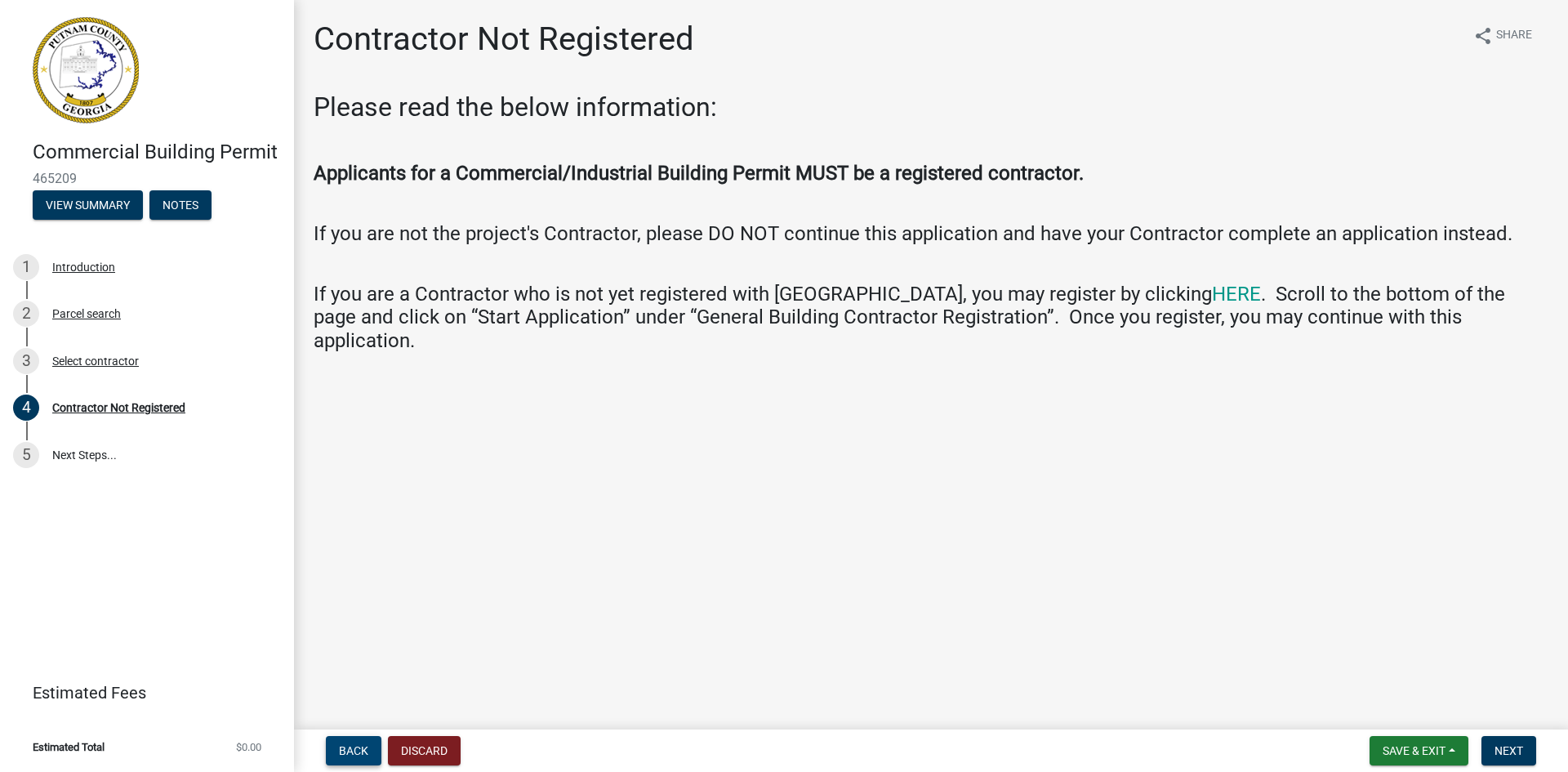
click at [350, 752] on span "Back" at bounding box center [354, 750] width 30 height 13
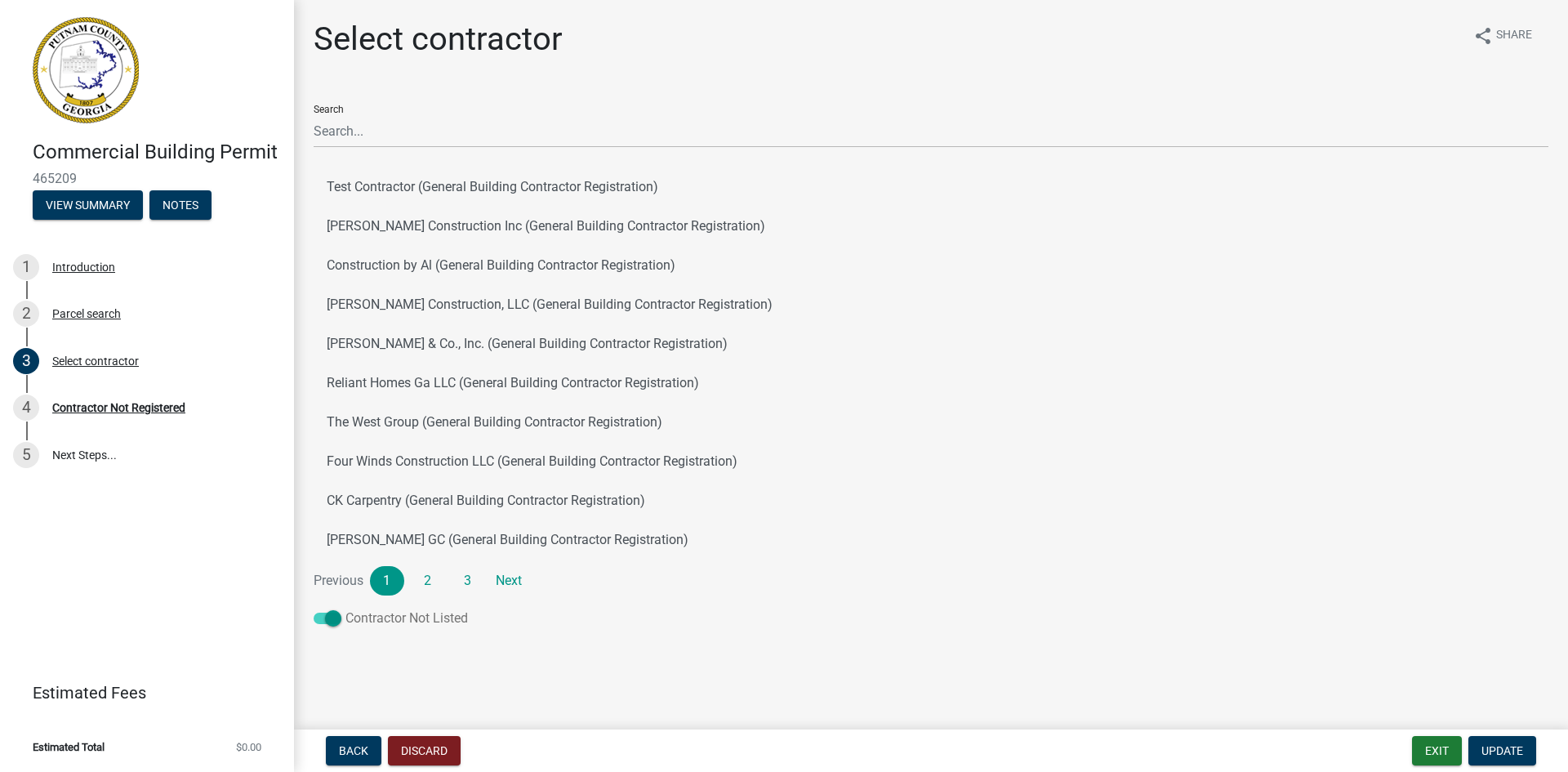
click at [335, 620] on span at bounding box center [327, 618] width 28 height 11
click at [345, 609] on input "Contractor Not Listed" at bounding box center [345, 609] width 0 height 0
click at [428, 581] on link "2" at bounding box center [427, 581] width 34 height 30
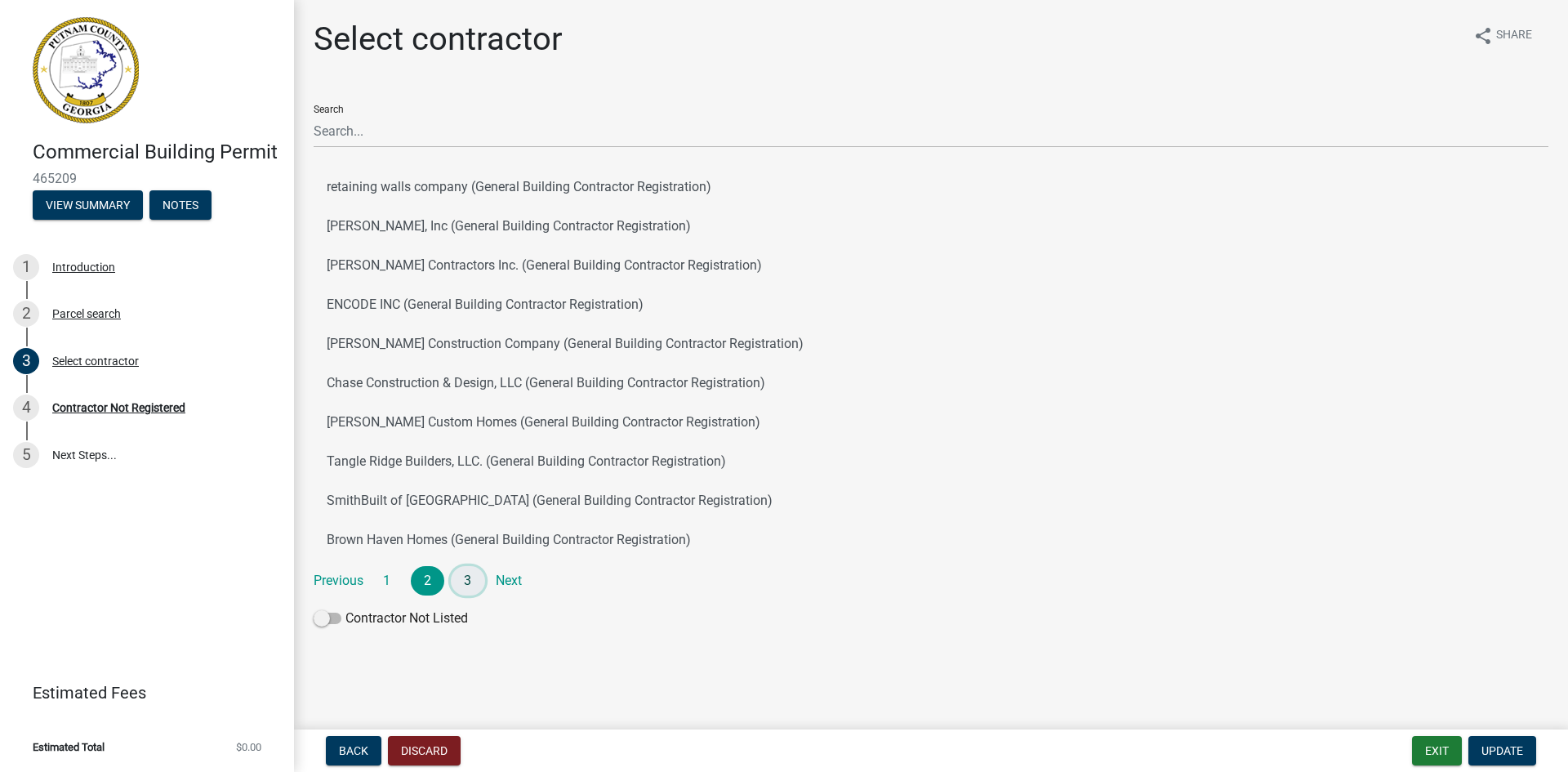
click at [466, 576] on link "3" at bounding box center [467, 581] width 34 height 30
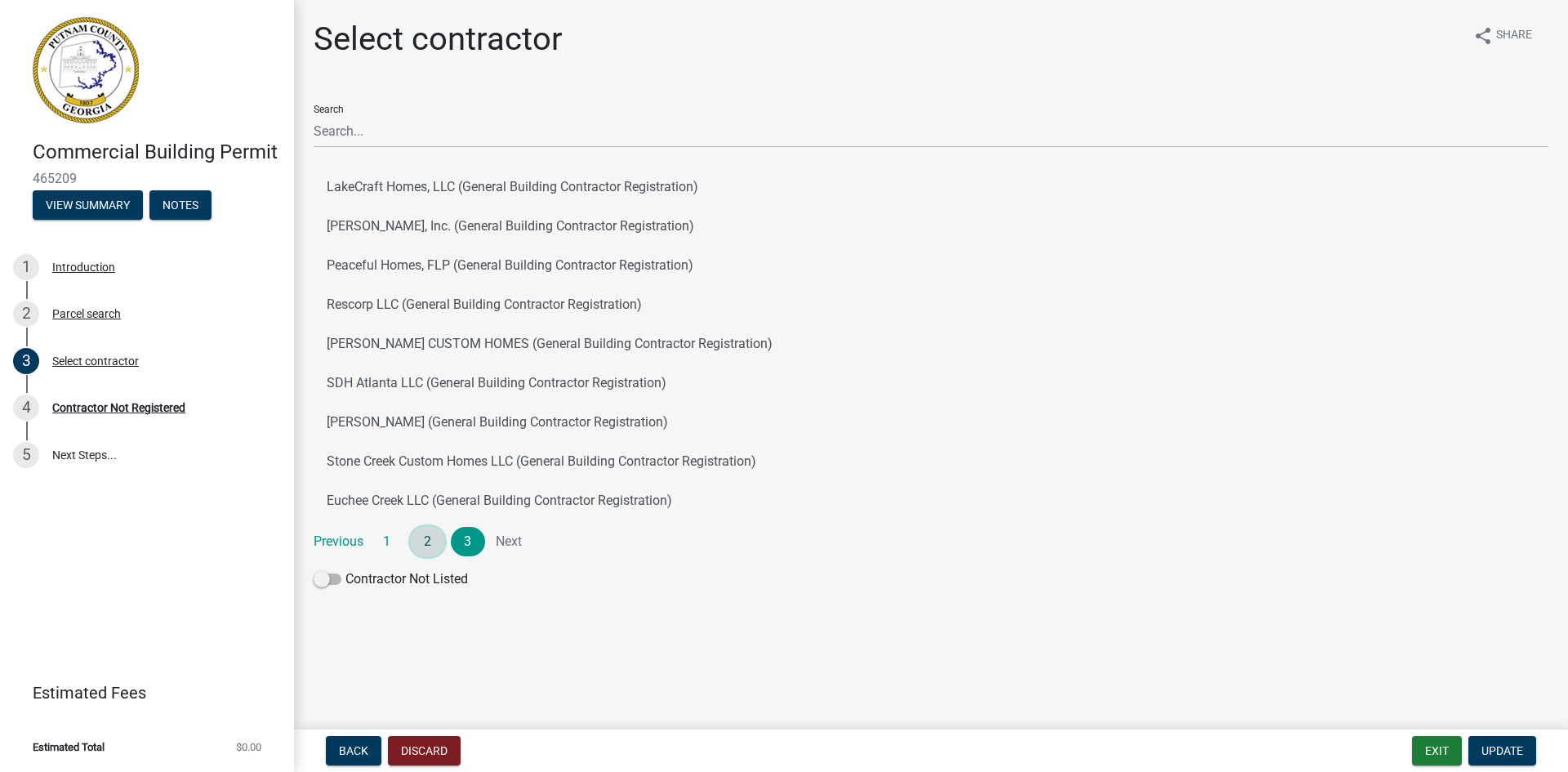
click at [422, 548] on link "2" at bounding box center [427, 542] width 34 height 30
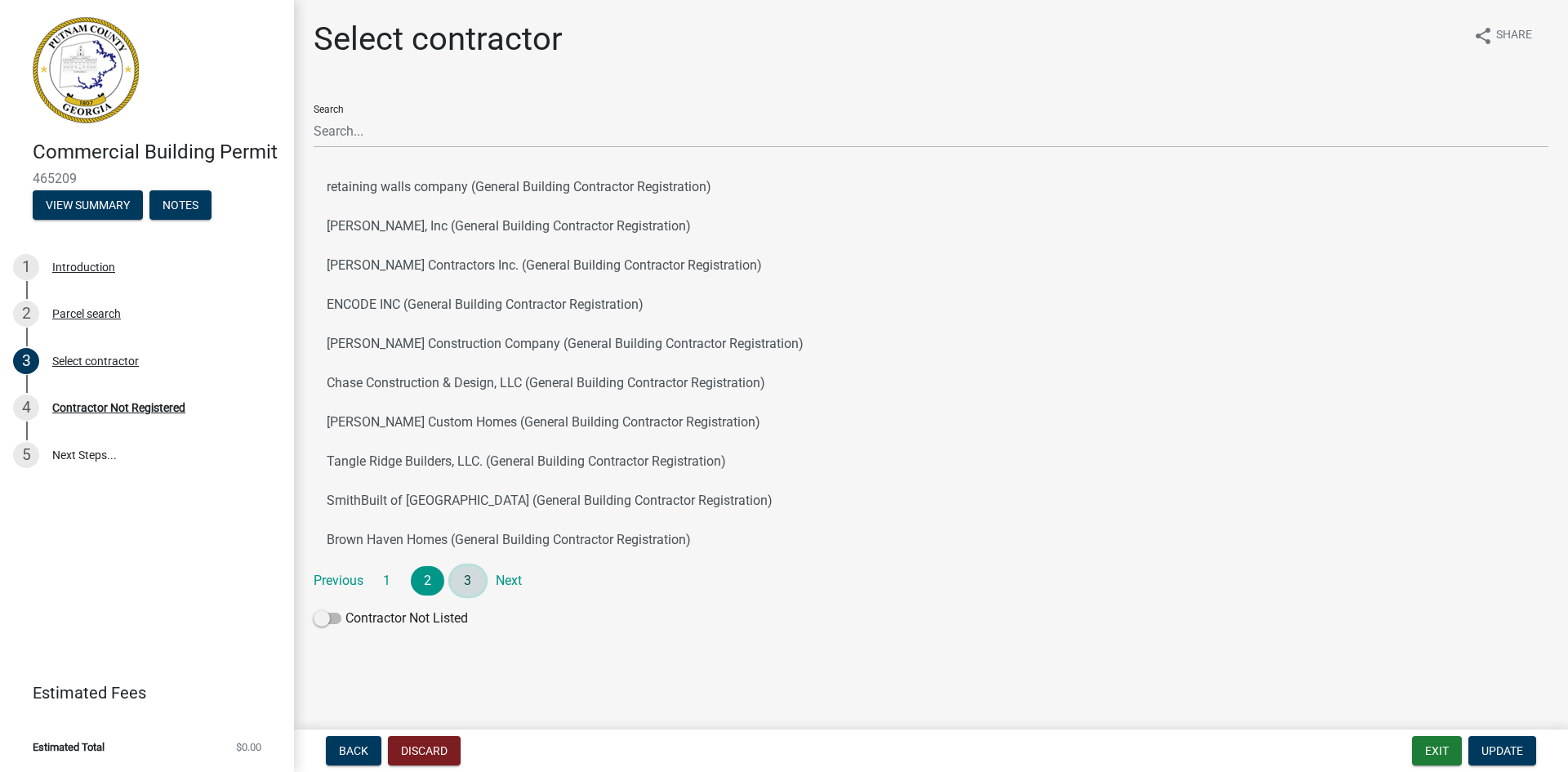
click at [471, 579] on link "3" at bounding box center [467, 581] width 34 height 30
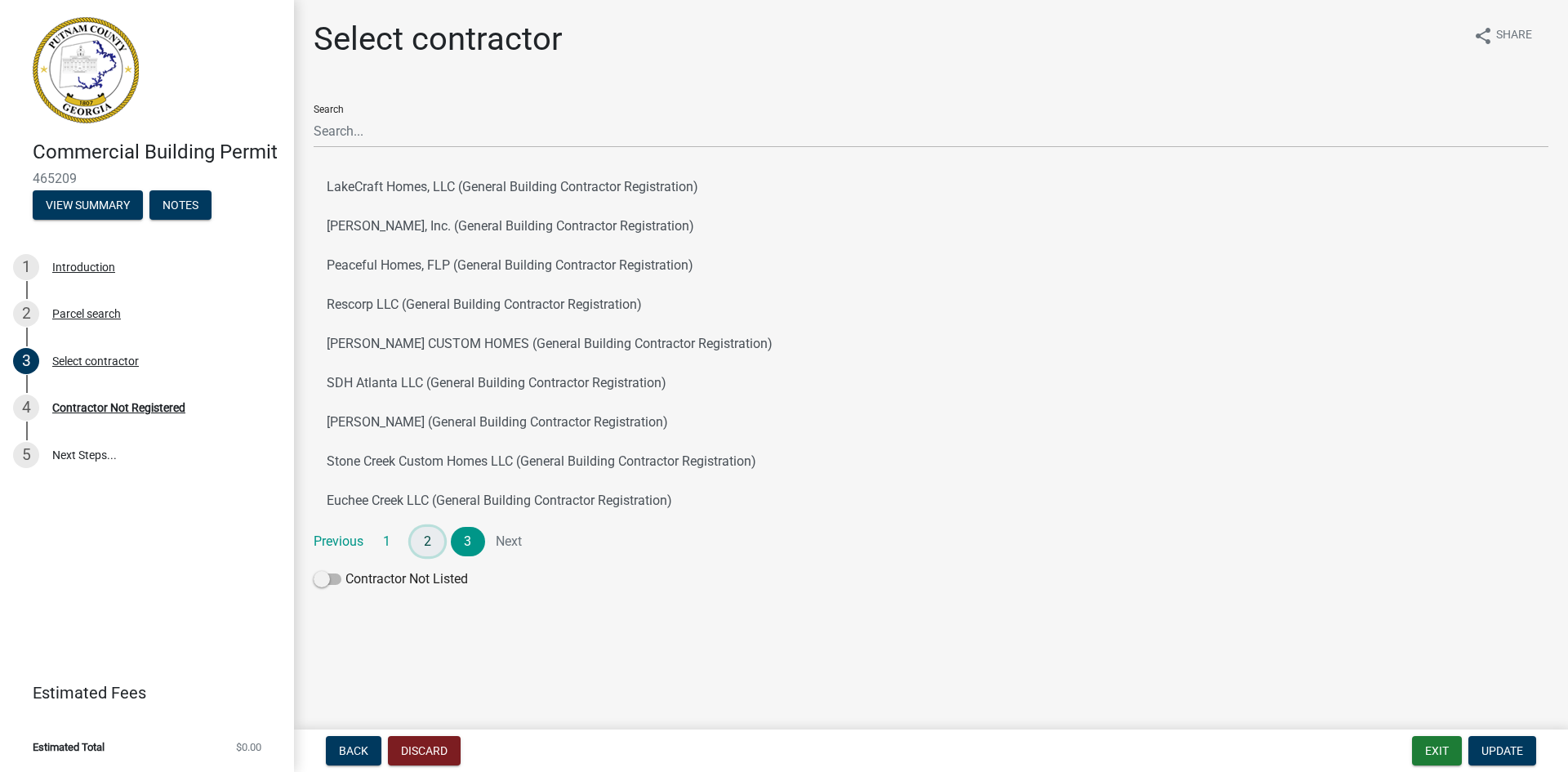
click at [427, 540] on link "2" at bounding box center [427, 542] width 34 height 30
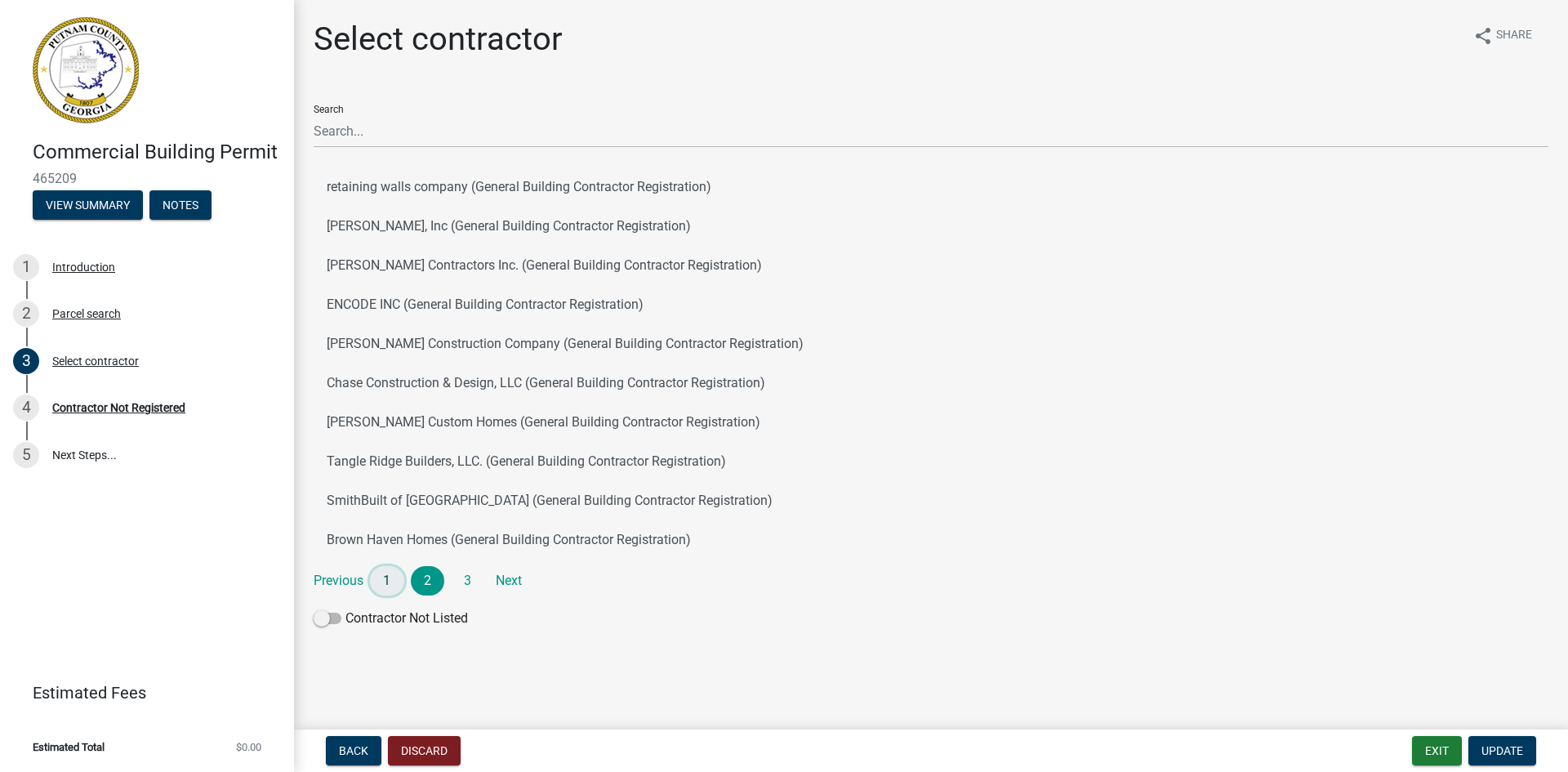
click at [388, 573] on link "1" at bounding box center [387, 581] width 34 height 30
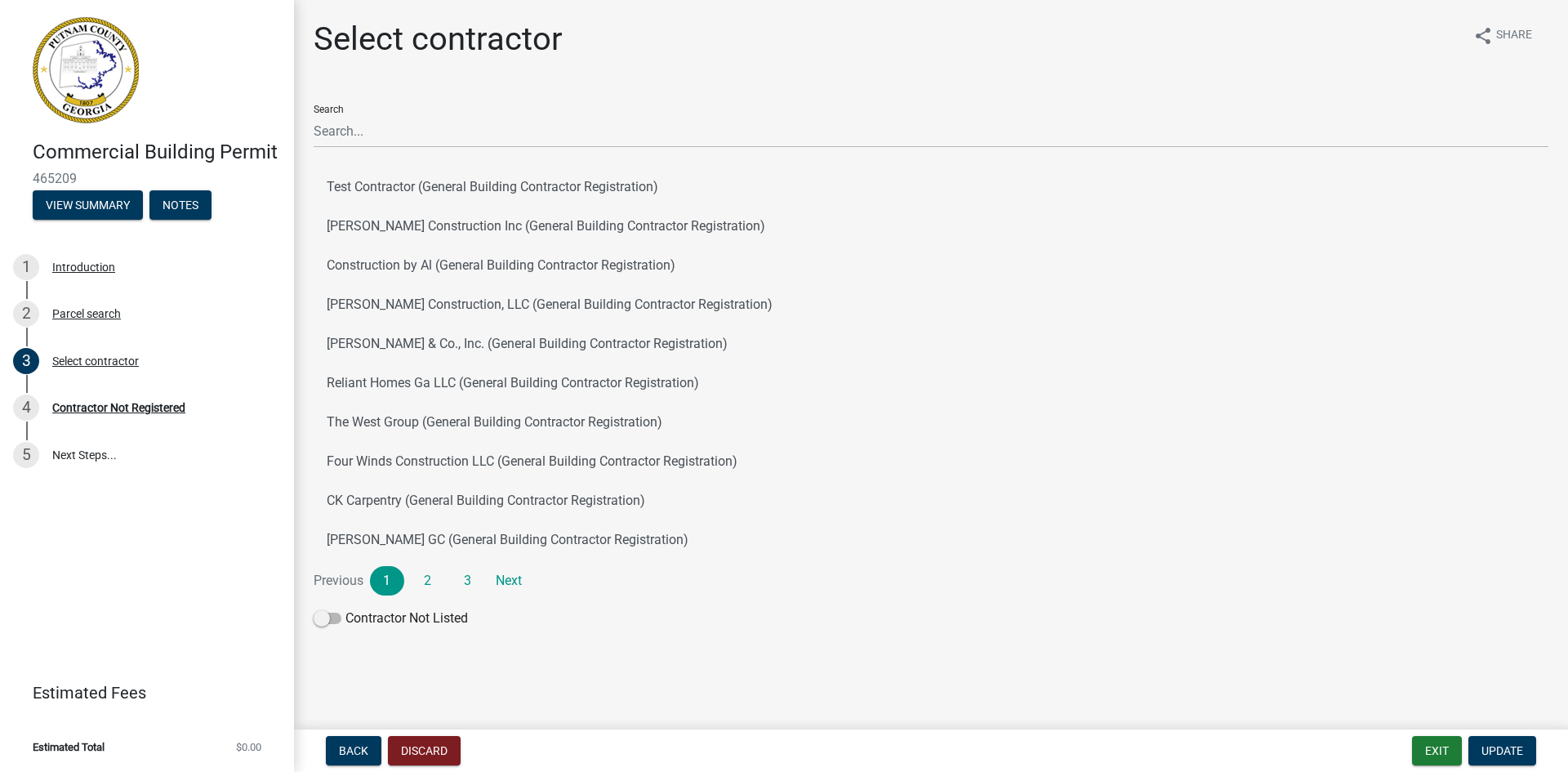
click at [551, 599] on div "Search Test Contractor (General Building Contractor Registration) Melder Constr…" at bounding box center [931, 363] width 1235 height 543
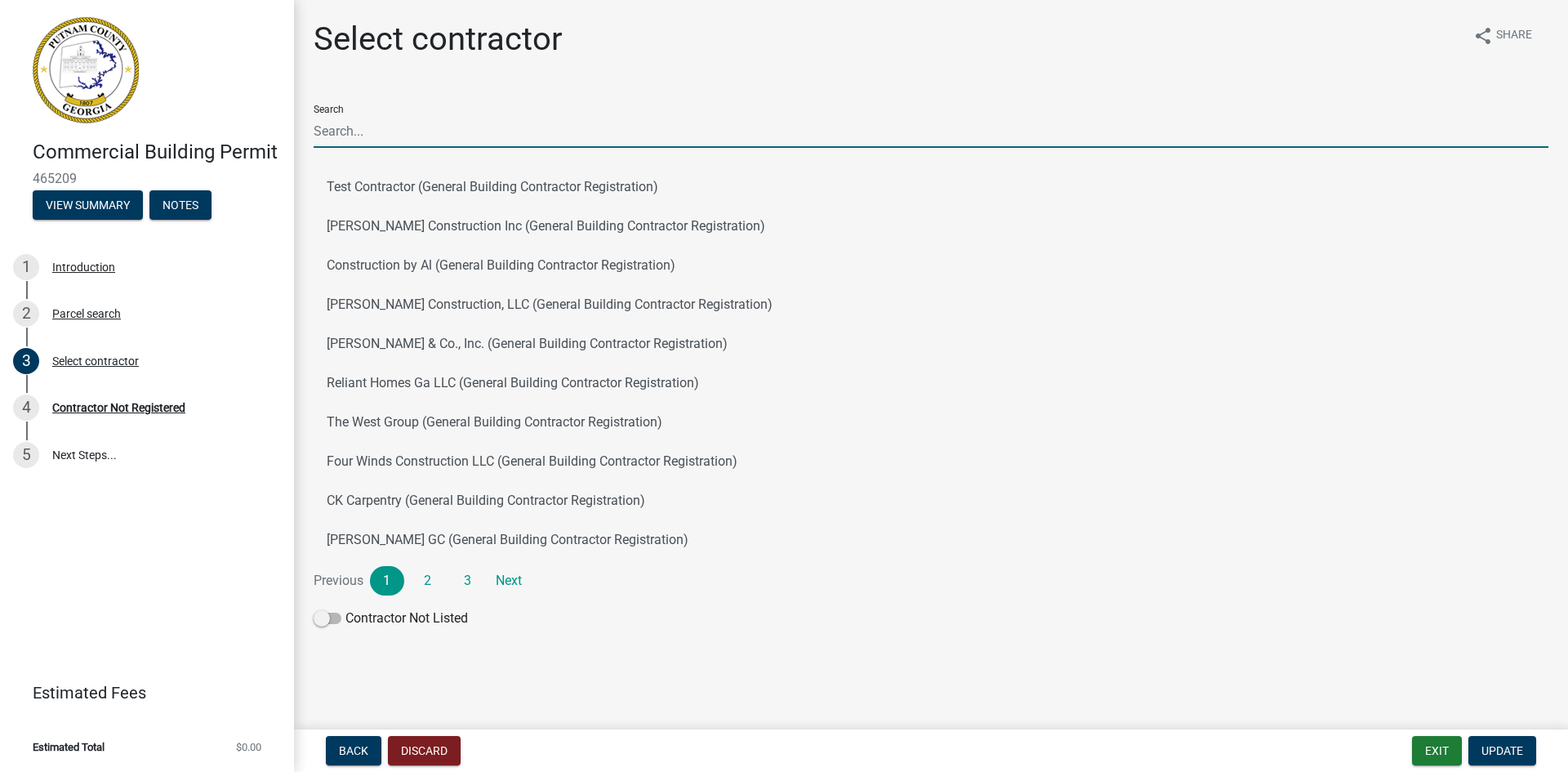
click at [337, 128] on input "Search" at bounding box center [931, 131] width 1235 height 33
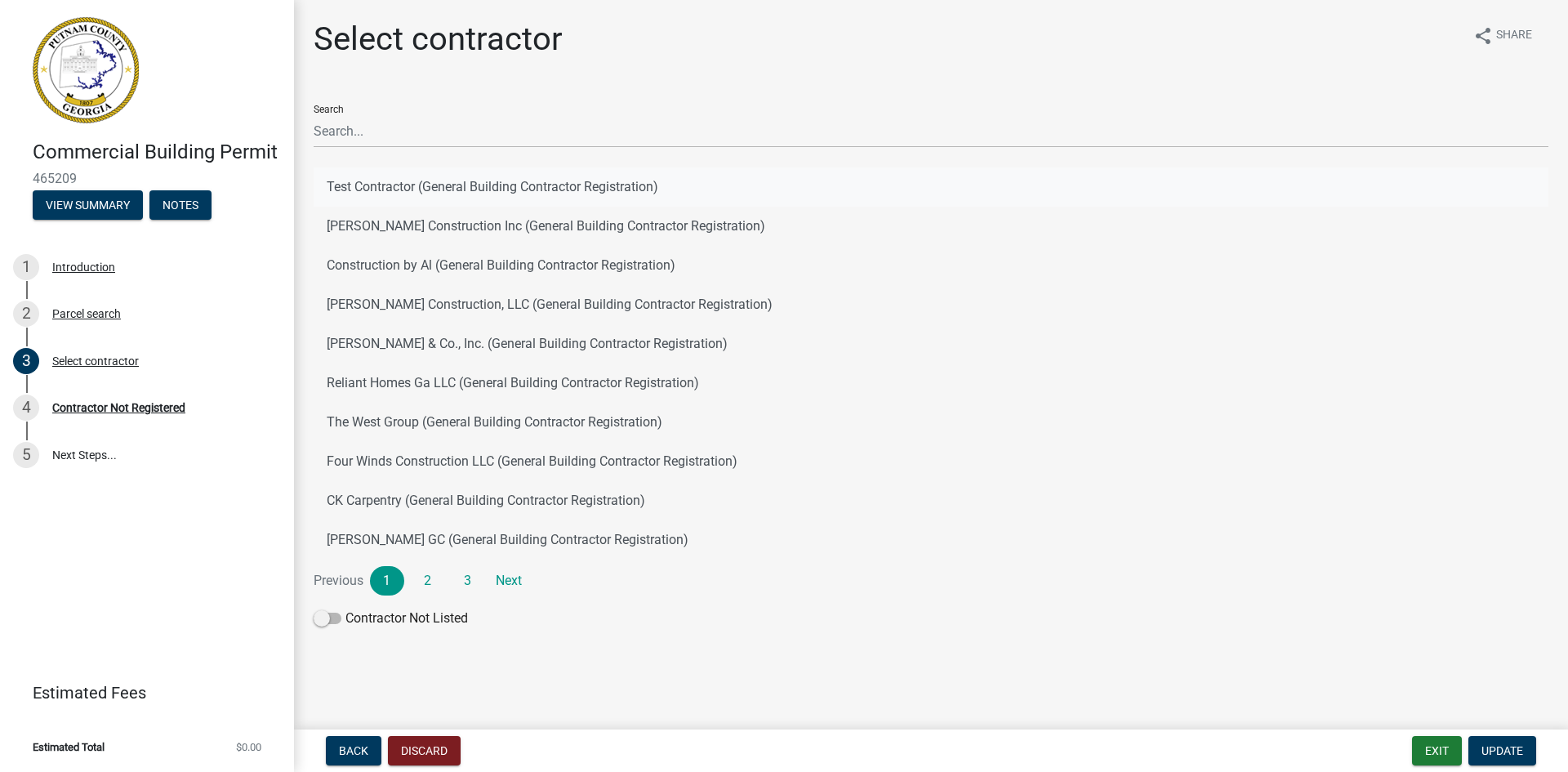
click at [829, 174] on button "Test Contractor (General Building Contractor Registration)" at bounding box center [931, 187] width 1235 height 39
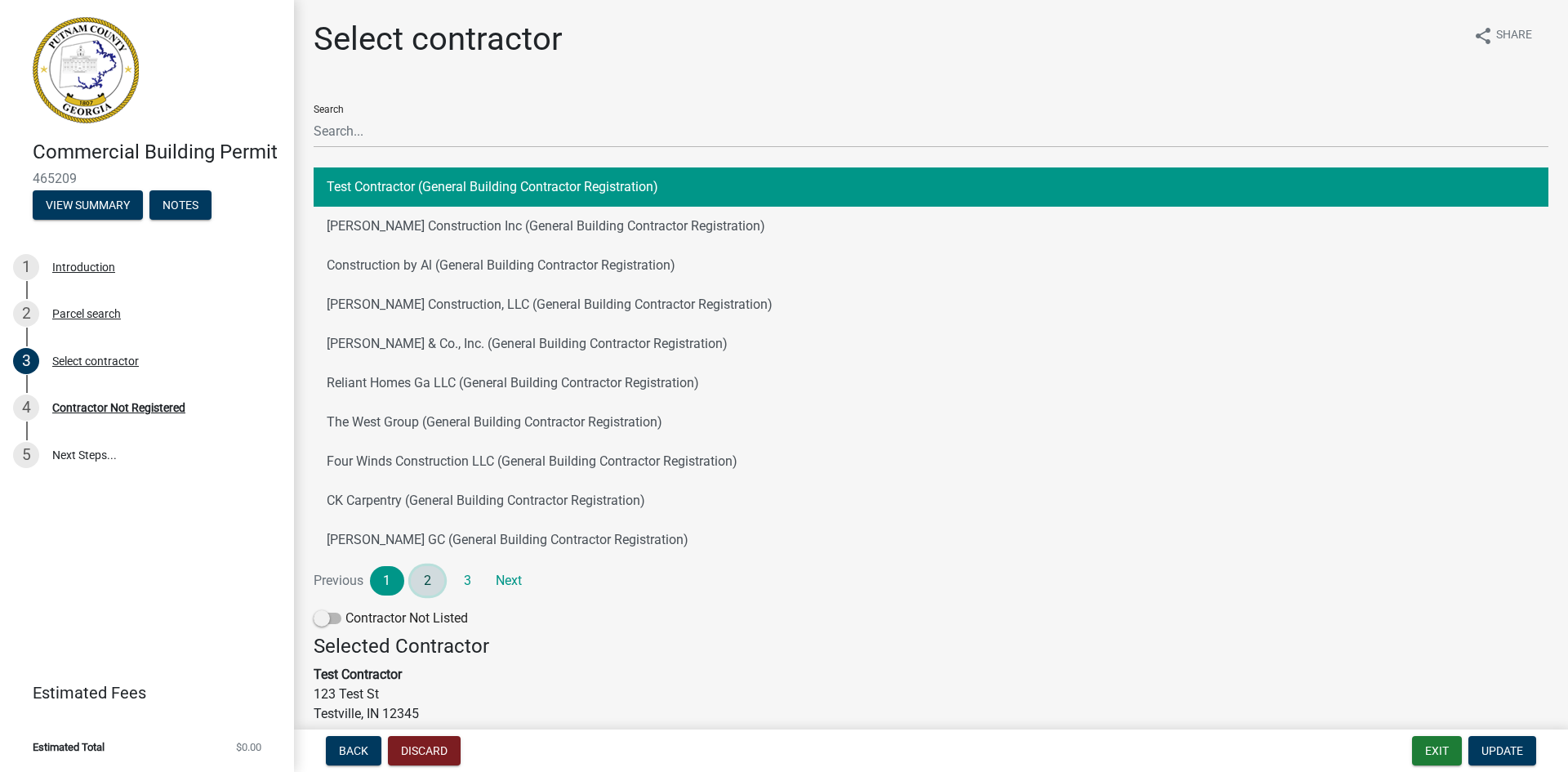
click at [427, 574] on link "2" at bounding box center [427, 581] width 34 height 30
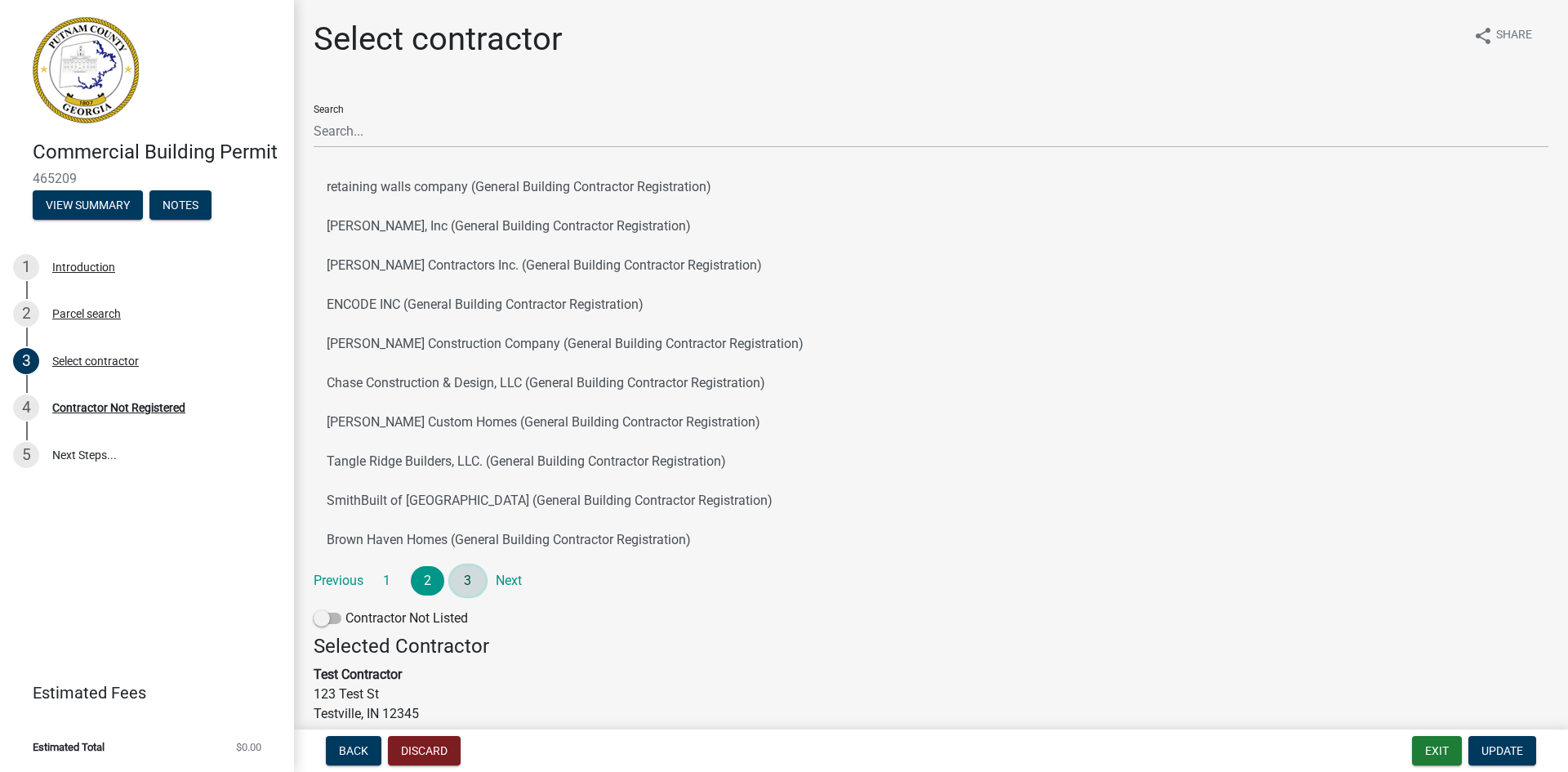
click at [467, 577] on link "3" at bounding box center [467, 581] width 34 height 30
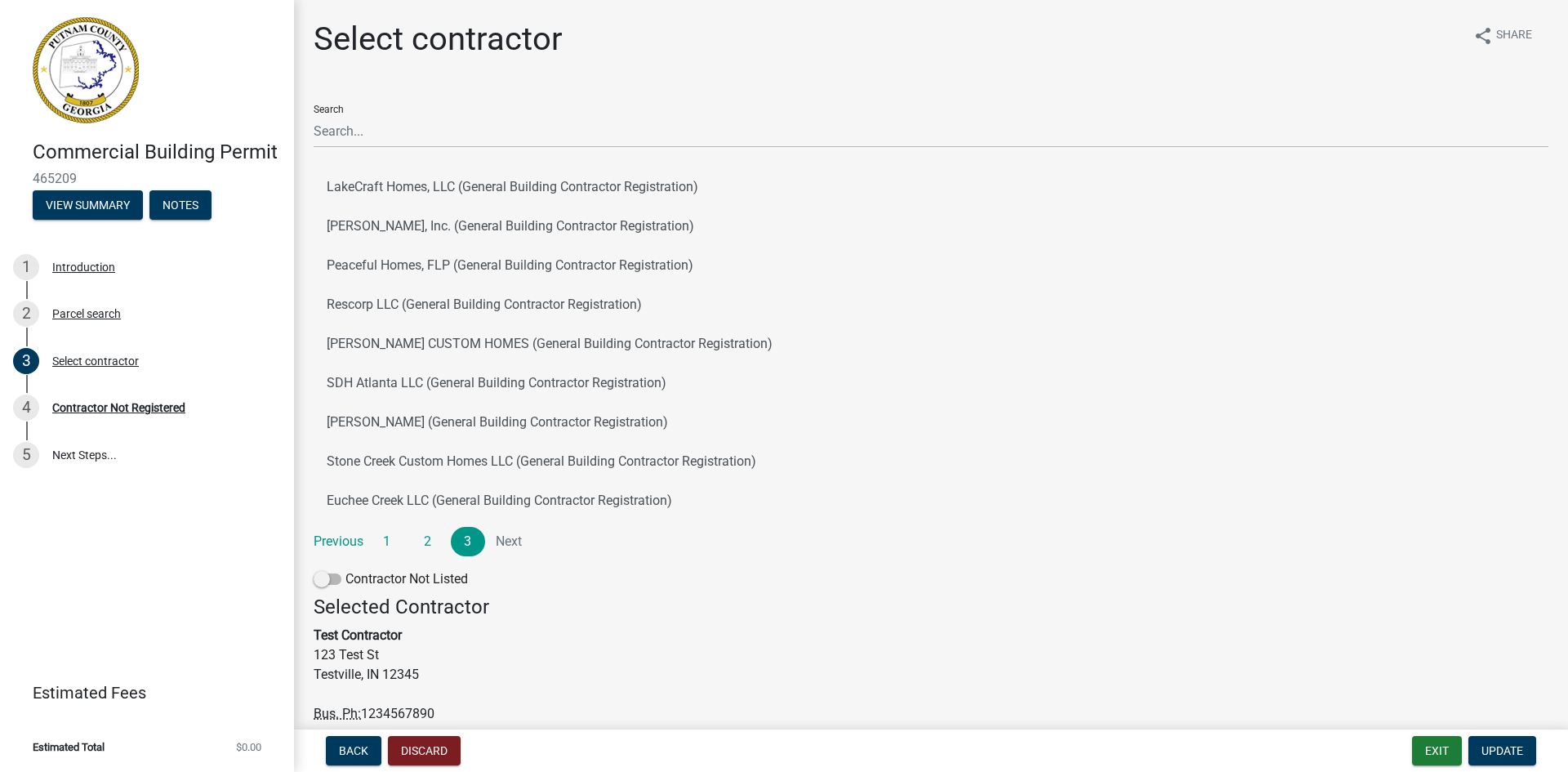
click at [653, 565] on div "Search LakeCraft Homes, LLC (General Building Contractor Registration) BL Benne…" at bounding box center [931, 343] width 1235 height 504
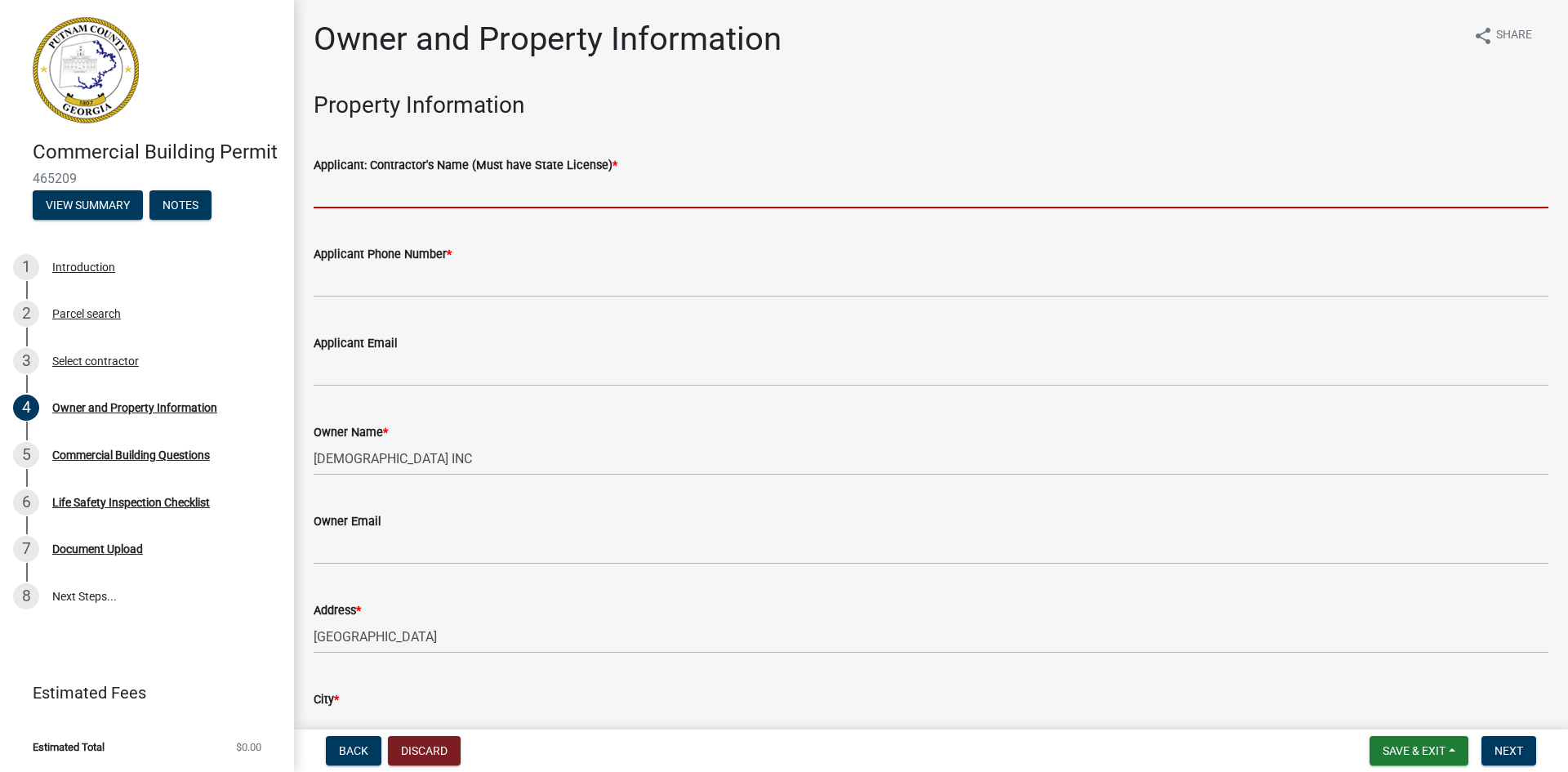
click at [557, 197] on input "Applicant: Contractor's Name (Must have State License) *" at bounding box center [931, 191] width 1235 height 33
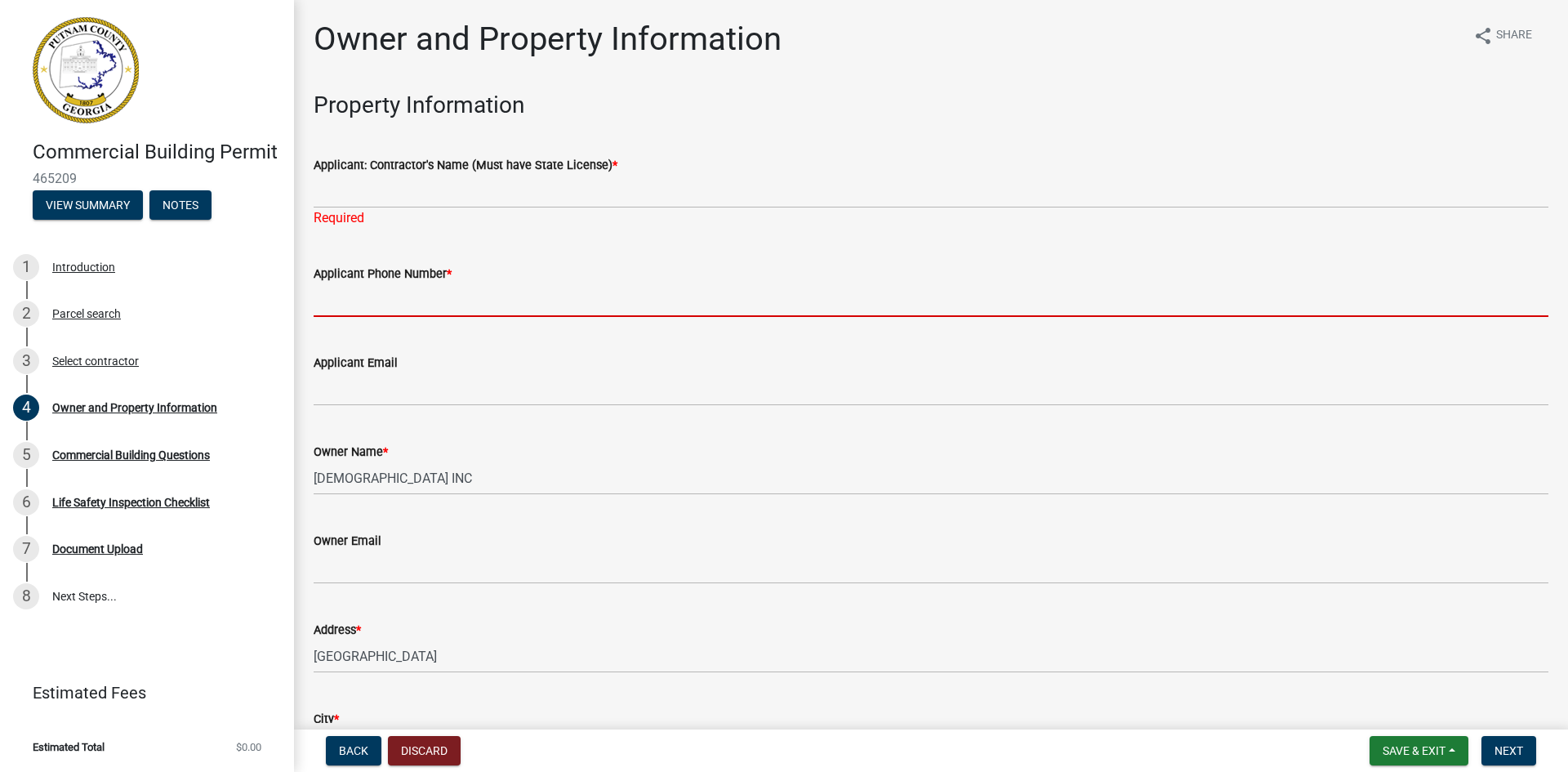
click at [718, 271] on form "Applicant Phone Number *" at bounding box center [931, 290] width 1235 height 53
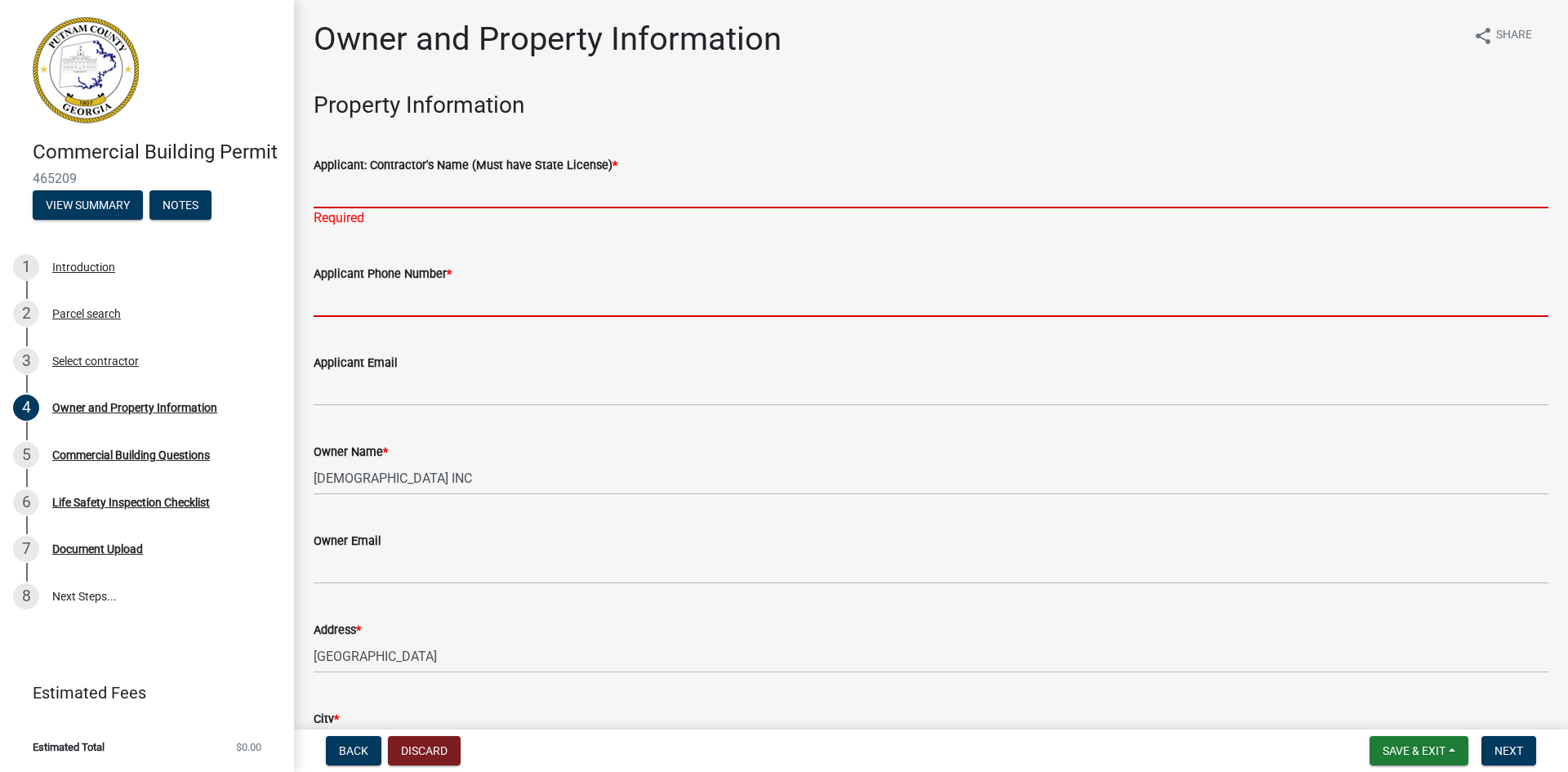
click at [396, 202] on input "Applicant: Contractor's Name (Must have State License) *" at bounding box center [931, 191] width 1235 height 33
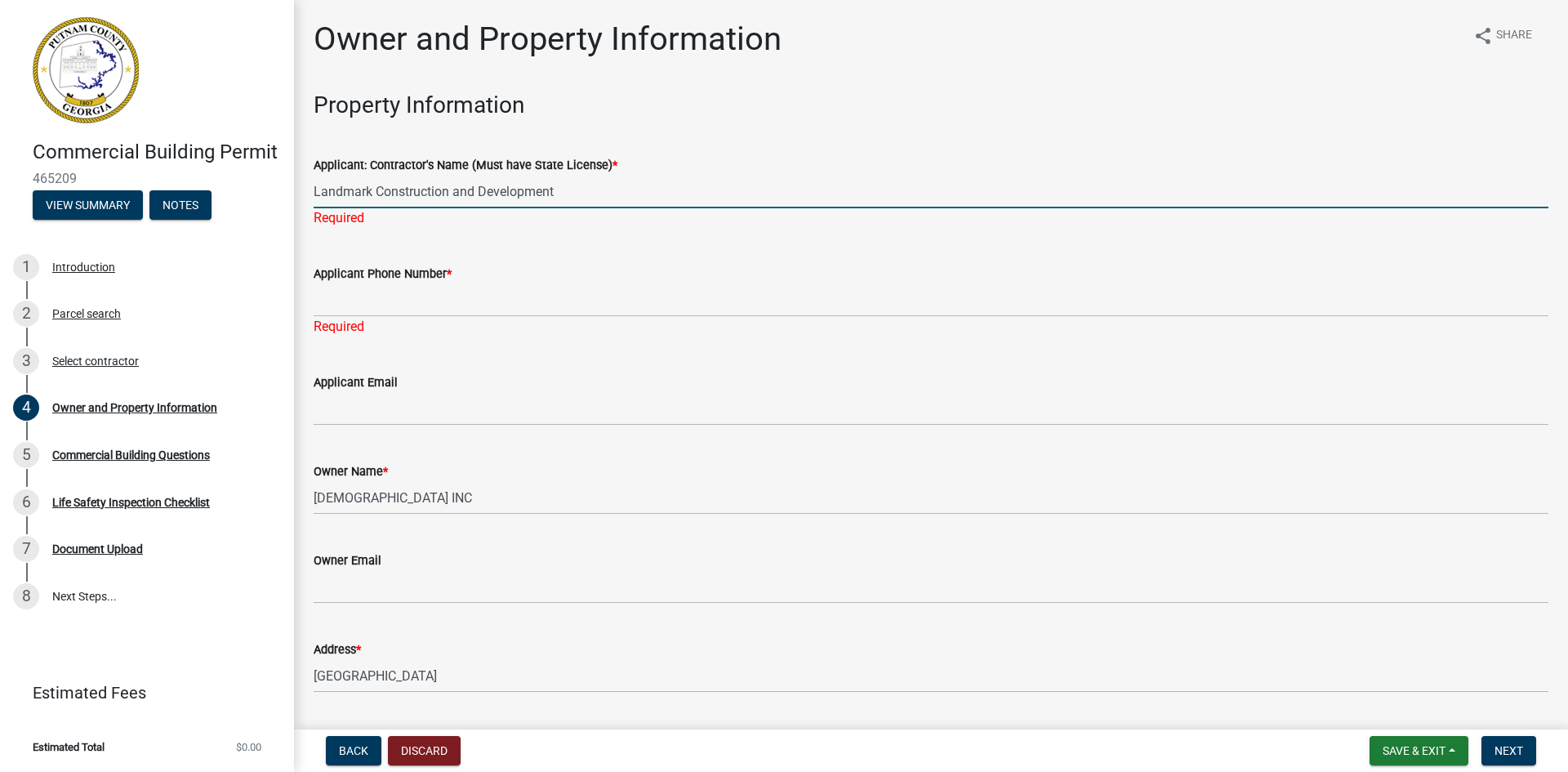
type input "Landmark Construction and Development"
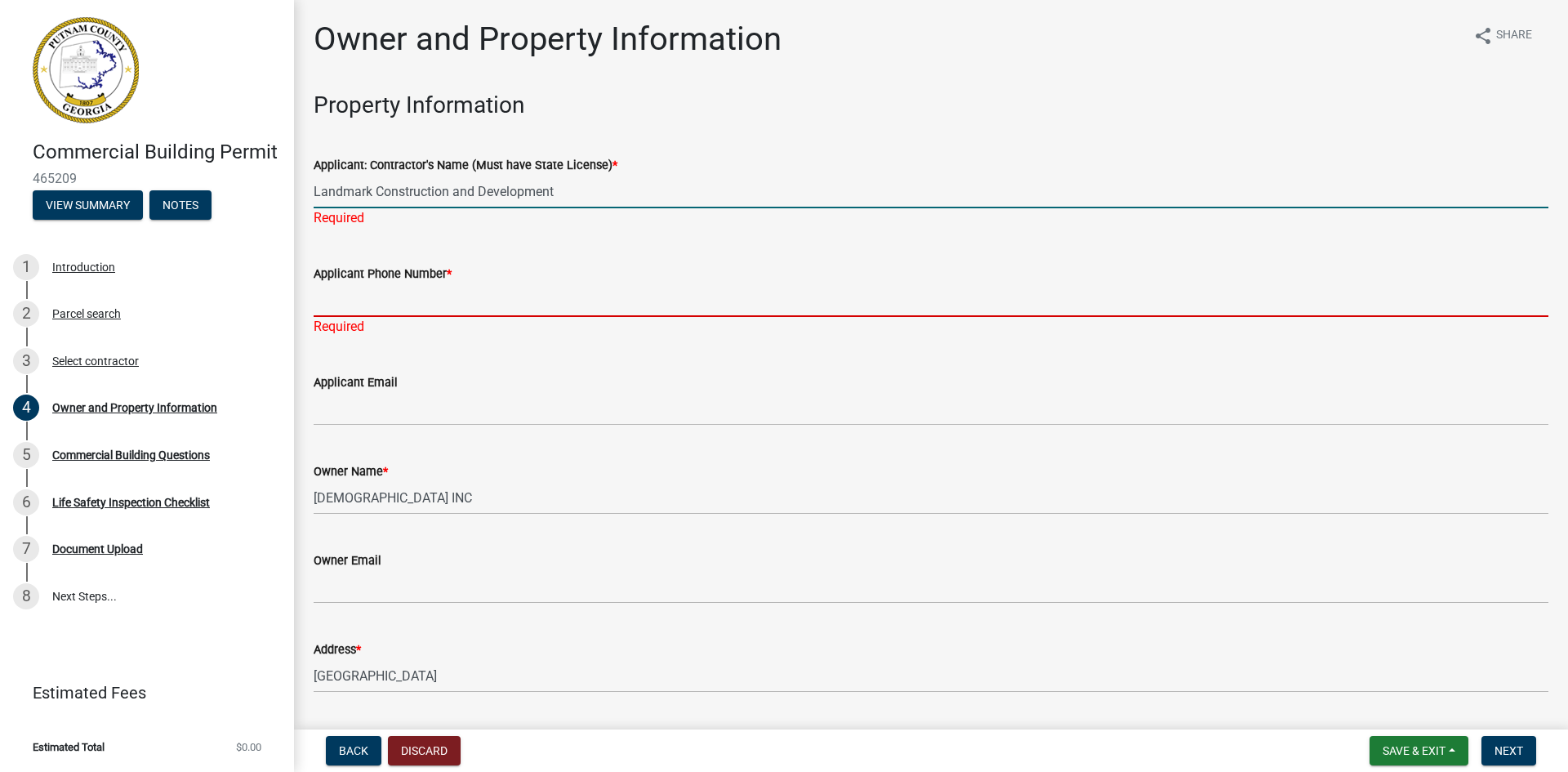
click at [363, 297] on div "Applicant Phone Number * Required" at bounding box center [931, 288] width 1235 height 95
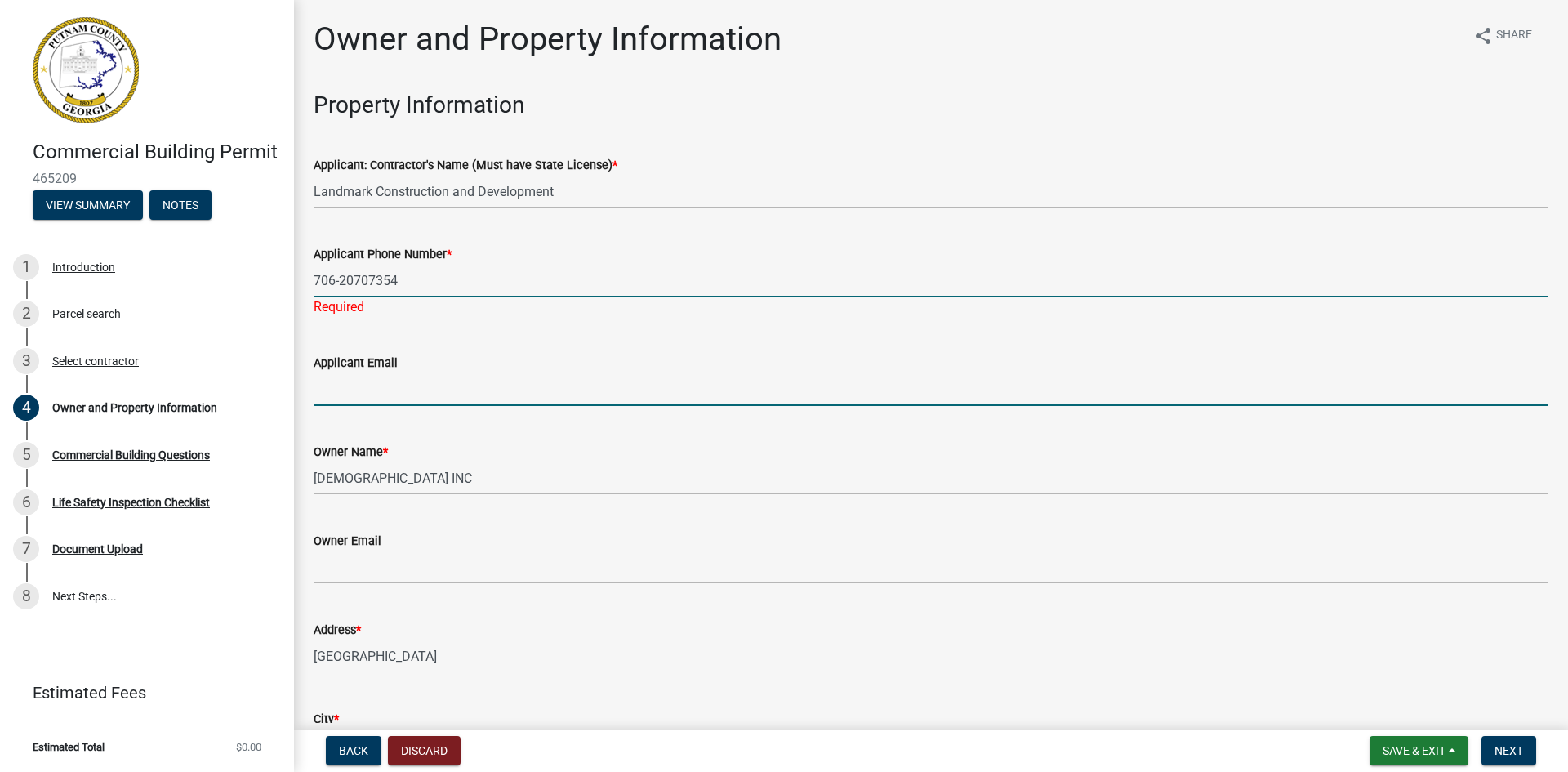
click at [387, 388] on input "Applicant Email" at bounding box center [931, 389] width 1235 height 33
click at [367, 275] on input "706-20707354" at bounding box center [931, 280] width 1235 height 33
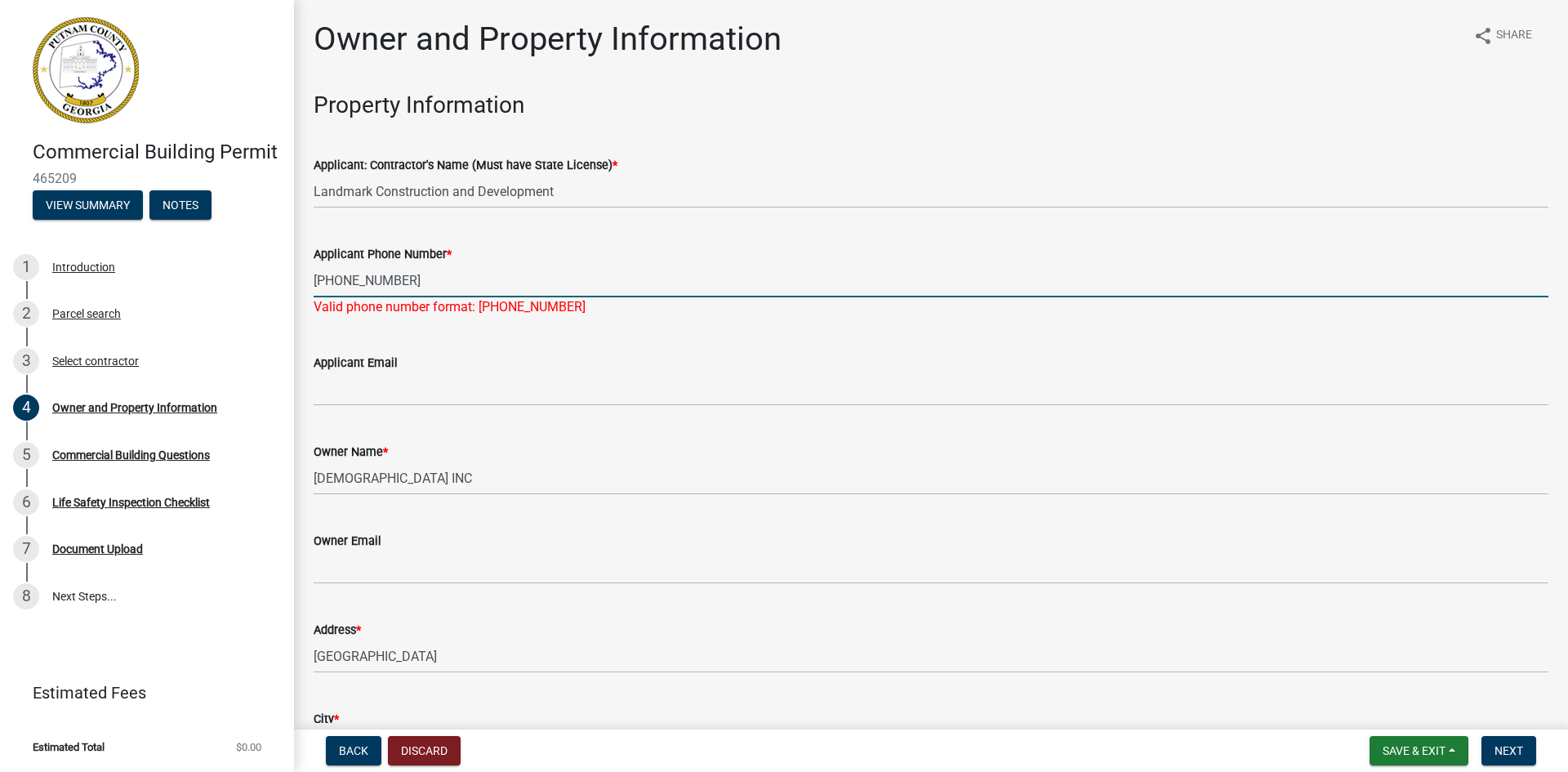
type input "706-207-7354"
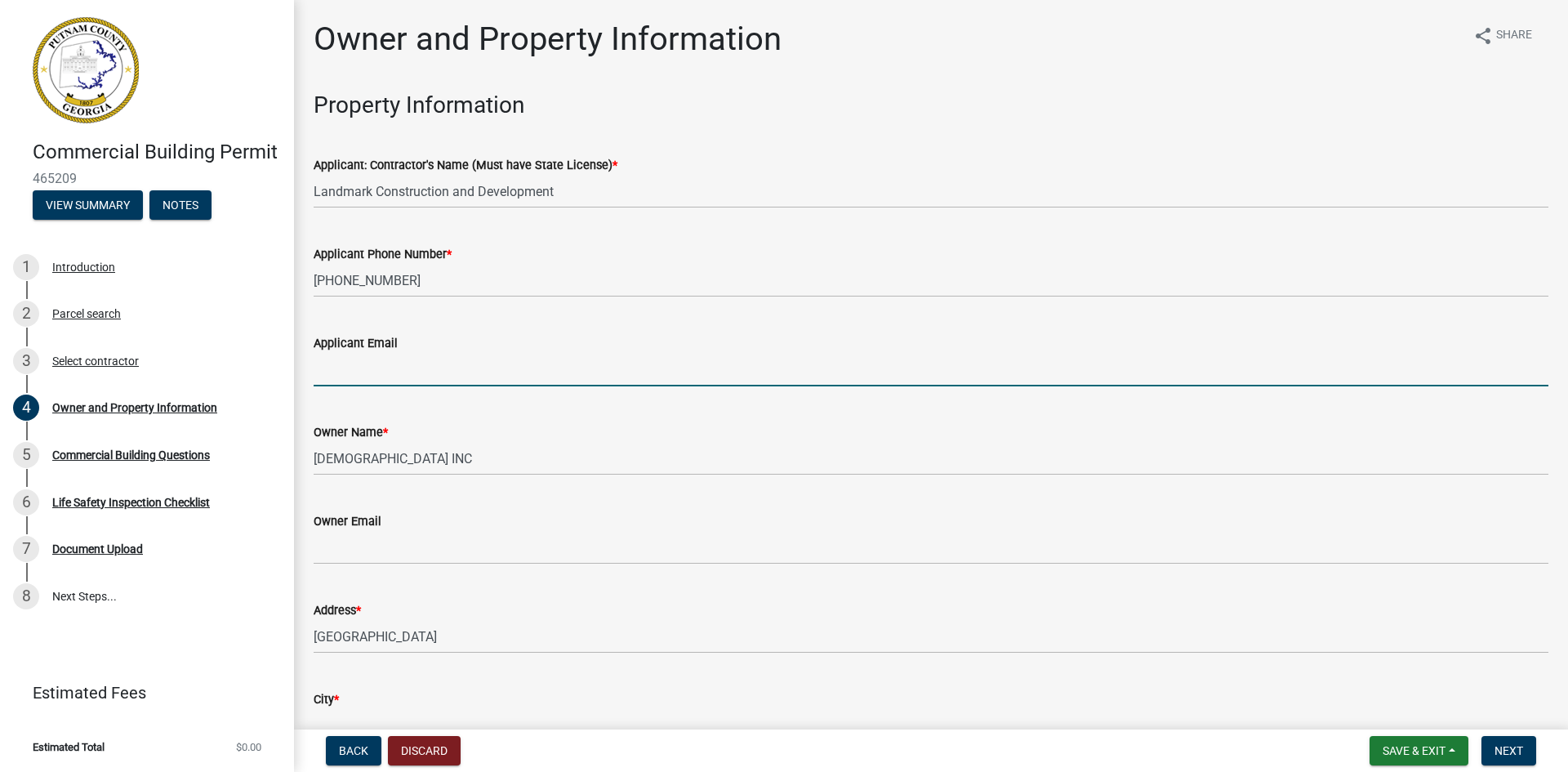
click at [362, 395] on wm-data-entity-input "Applicant Email" at bounding box center [931, 355] width 1235 height 89
type input "[EMAIL_ADDRESS][DOMAIN_NAME]"
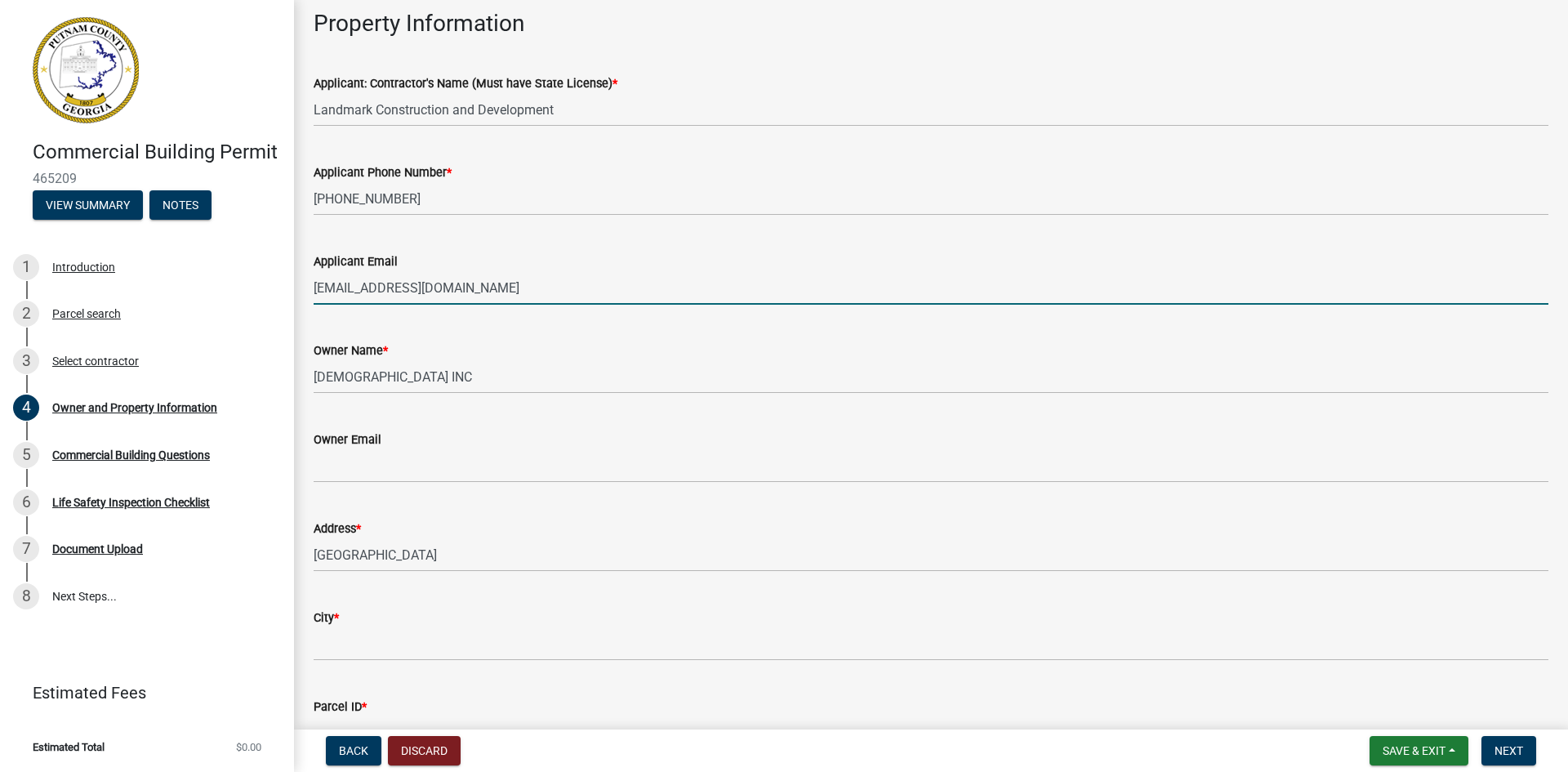
scroll to position [163, 0]
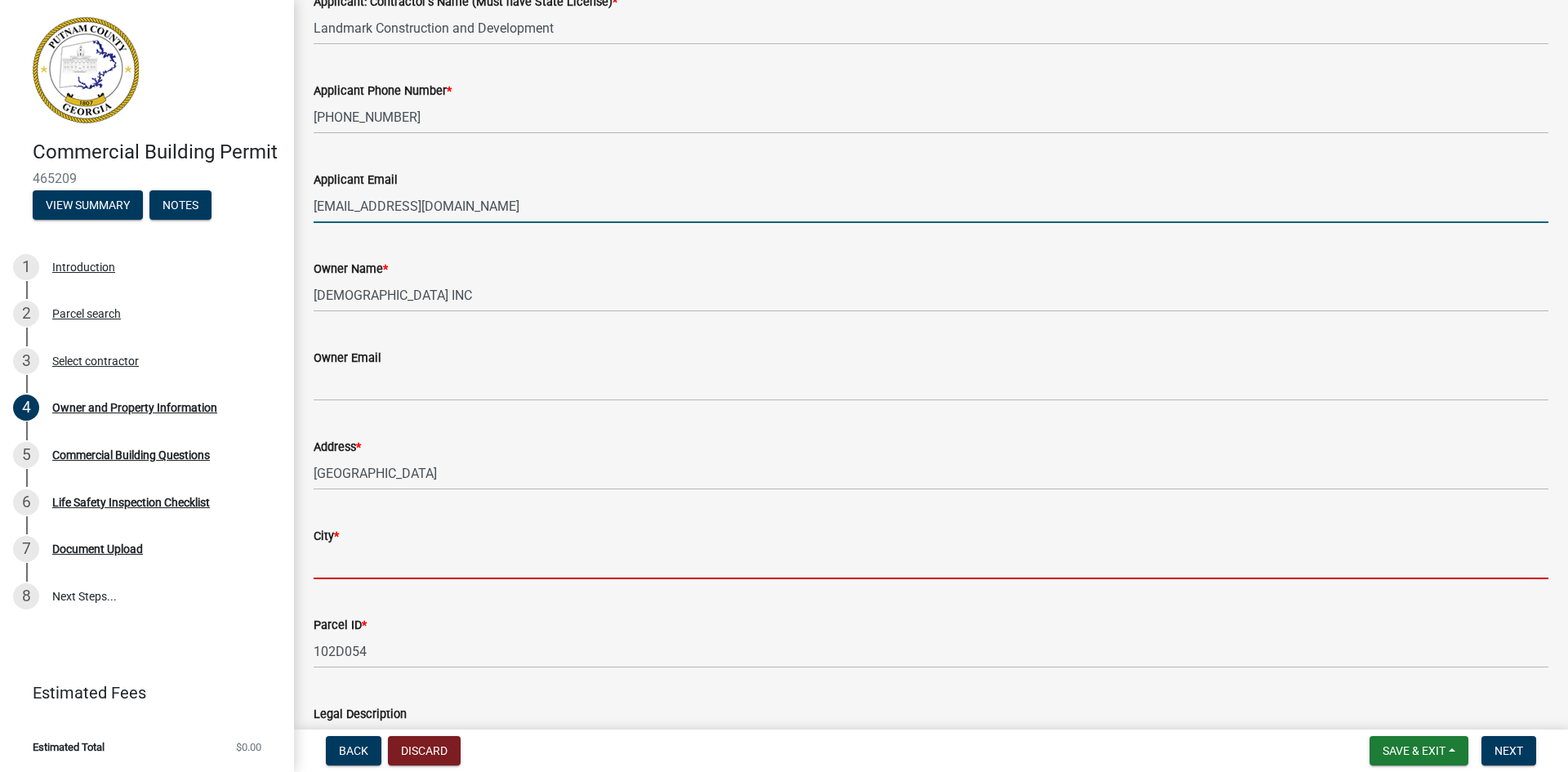
click at [339, 555] on input "City *" at bounding box center [931, 562] width 1235 height 33
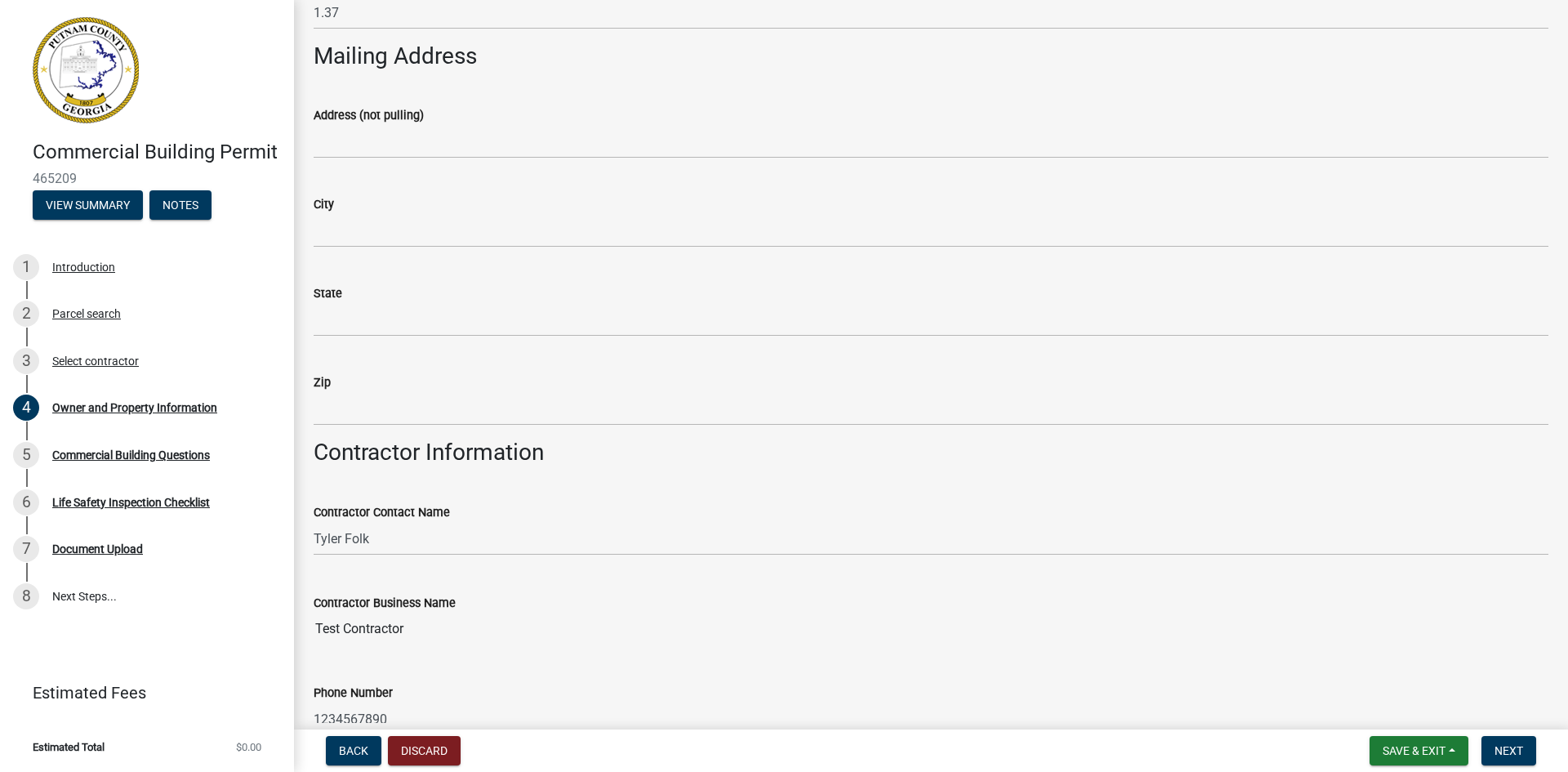
scroll to position [1144, 0]
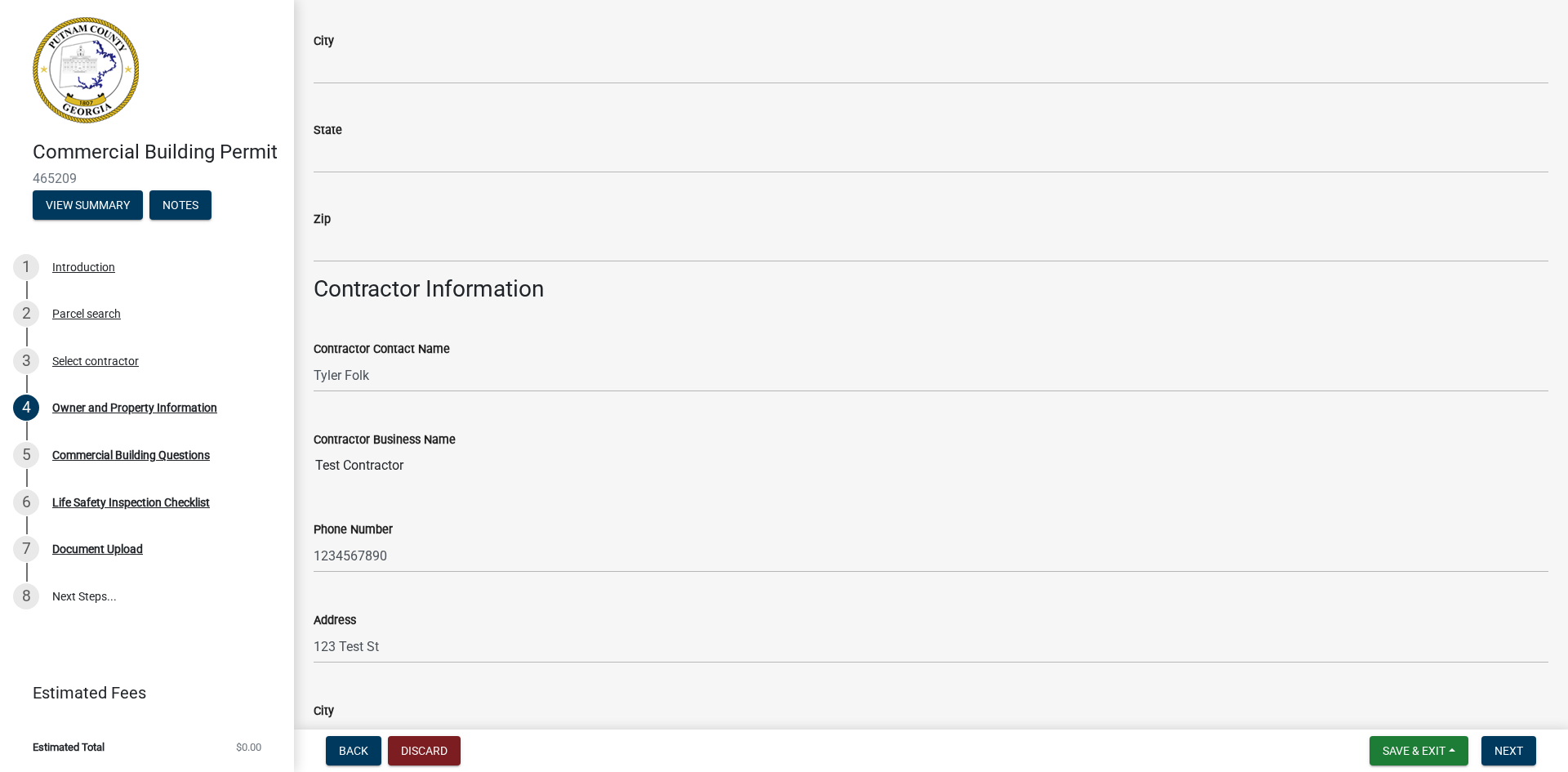
type input "Eatonton"
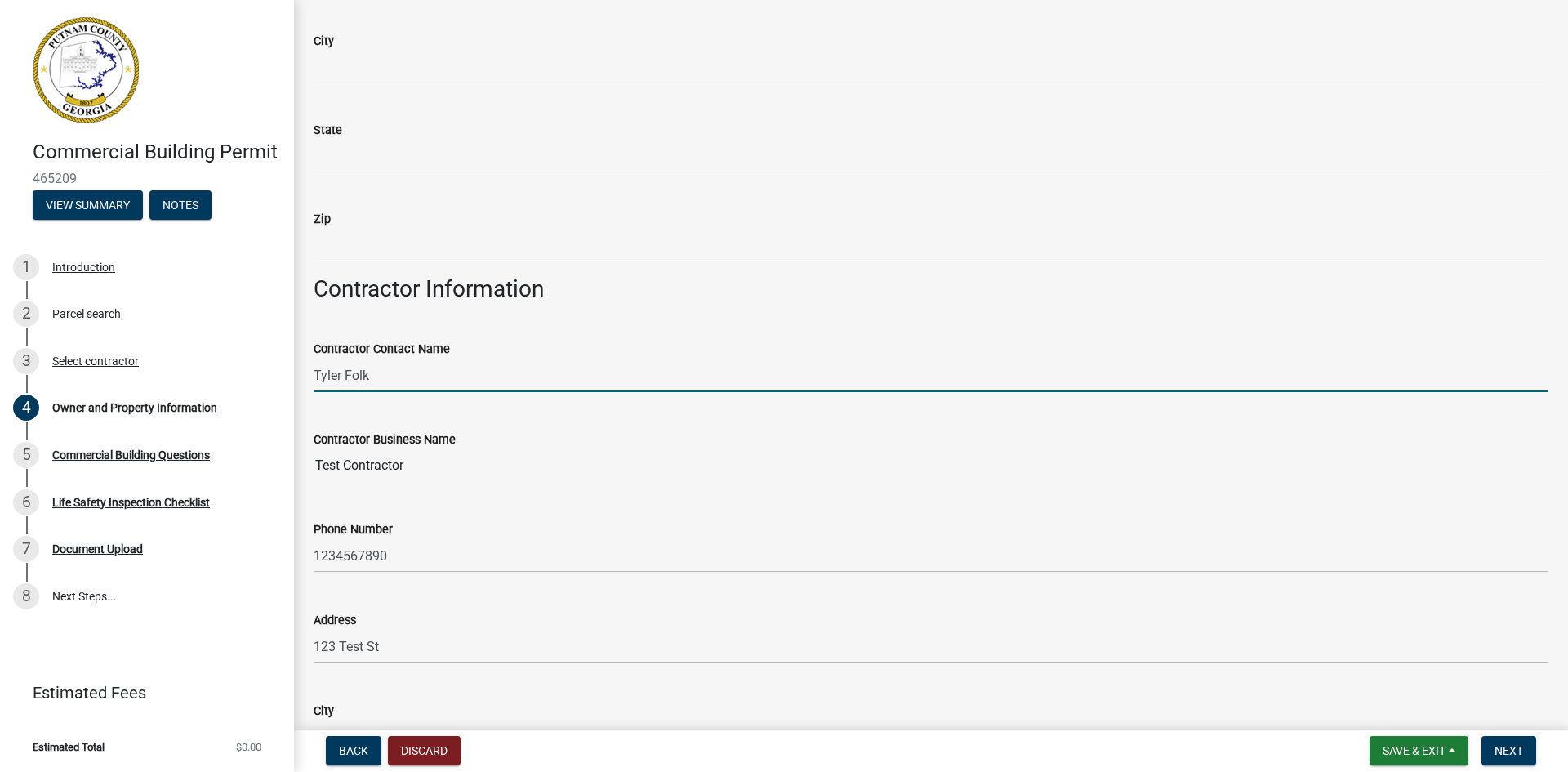
drag, startPoint x: 393, startPoint y: 373, endPoint x: 309, endPoint y: 368, distance: 84.1
click at [310, 371] on div "Contractor Contact Name [PERSON_NAME]" at bounding box center [931, 354] width 1259 height 76
type input "Brandon Burgess"
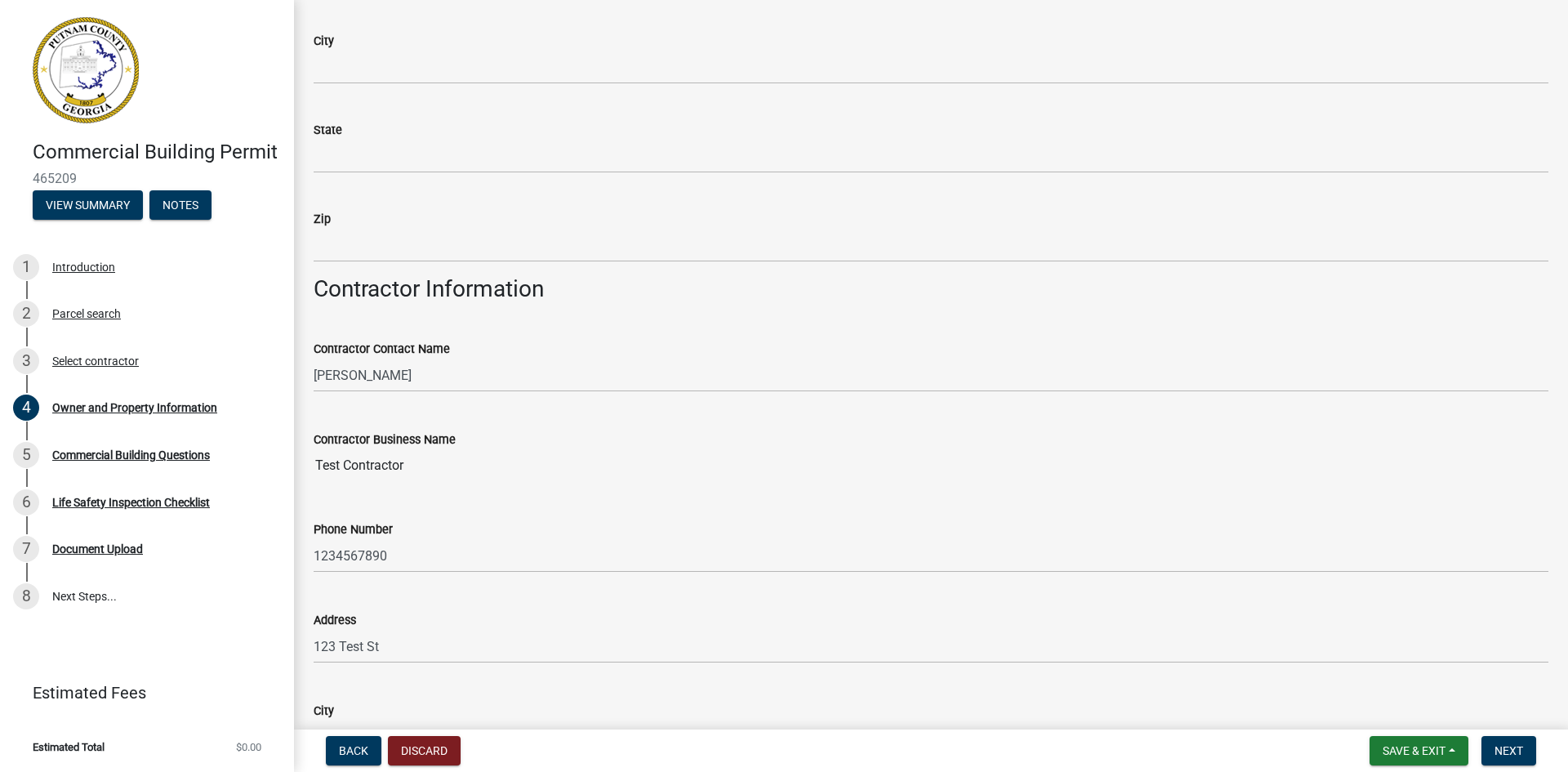
click at [365, 460] on input "Test Contractor" at bounding box center [931, 465] width 1235 height 32
click at [432, 465] on input "Test Contractor" at bounding box center [931, 465] width 1235 height 32
click at [403, 465] on input "Test Contractor" at bounding box center [931, 465] width 1235 height 32
click at [408, 465] on input "Test Contractor" at bounding box center [931, 465] width 1235 height 32
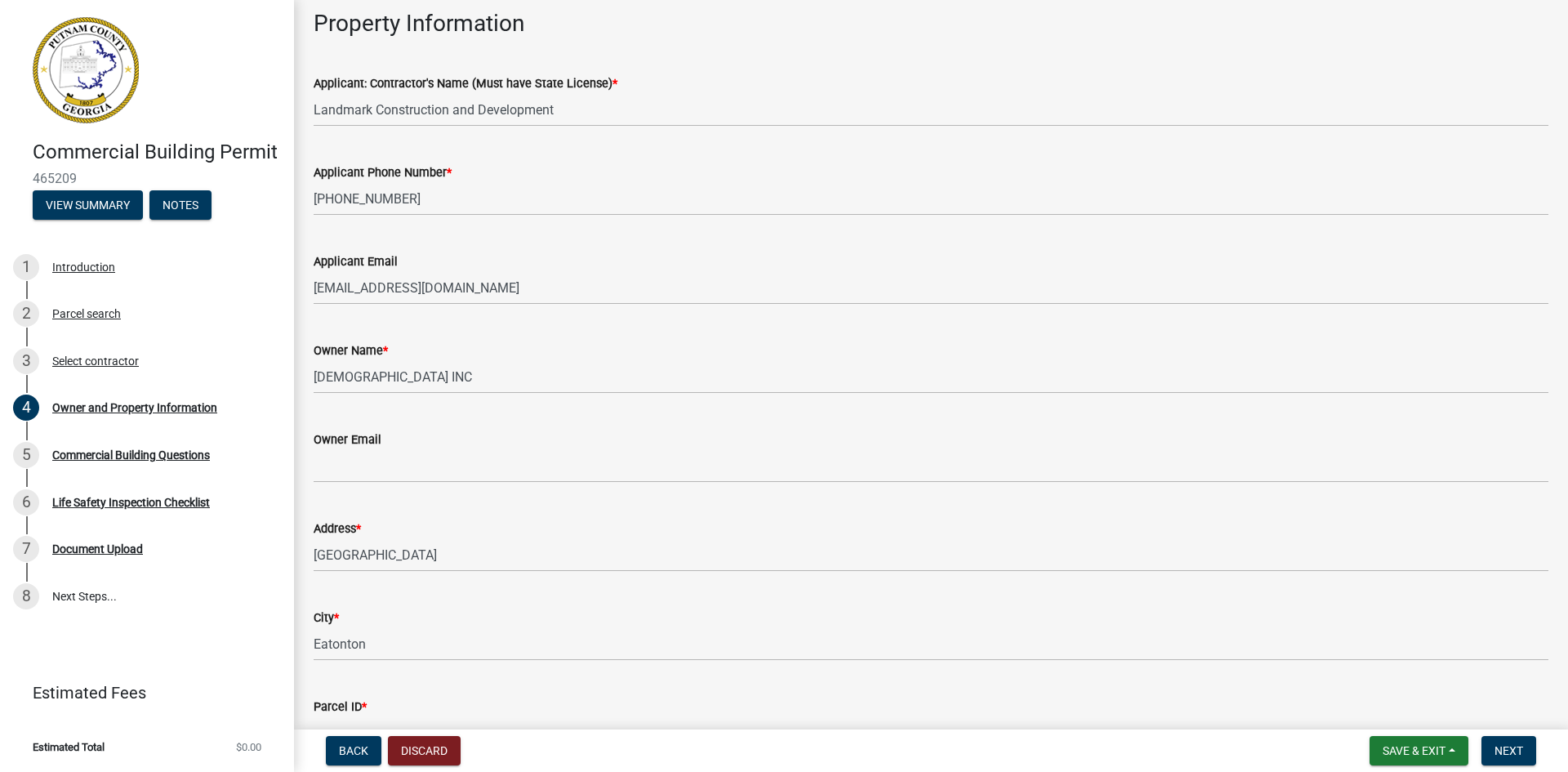
scroll to position [0, 0]
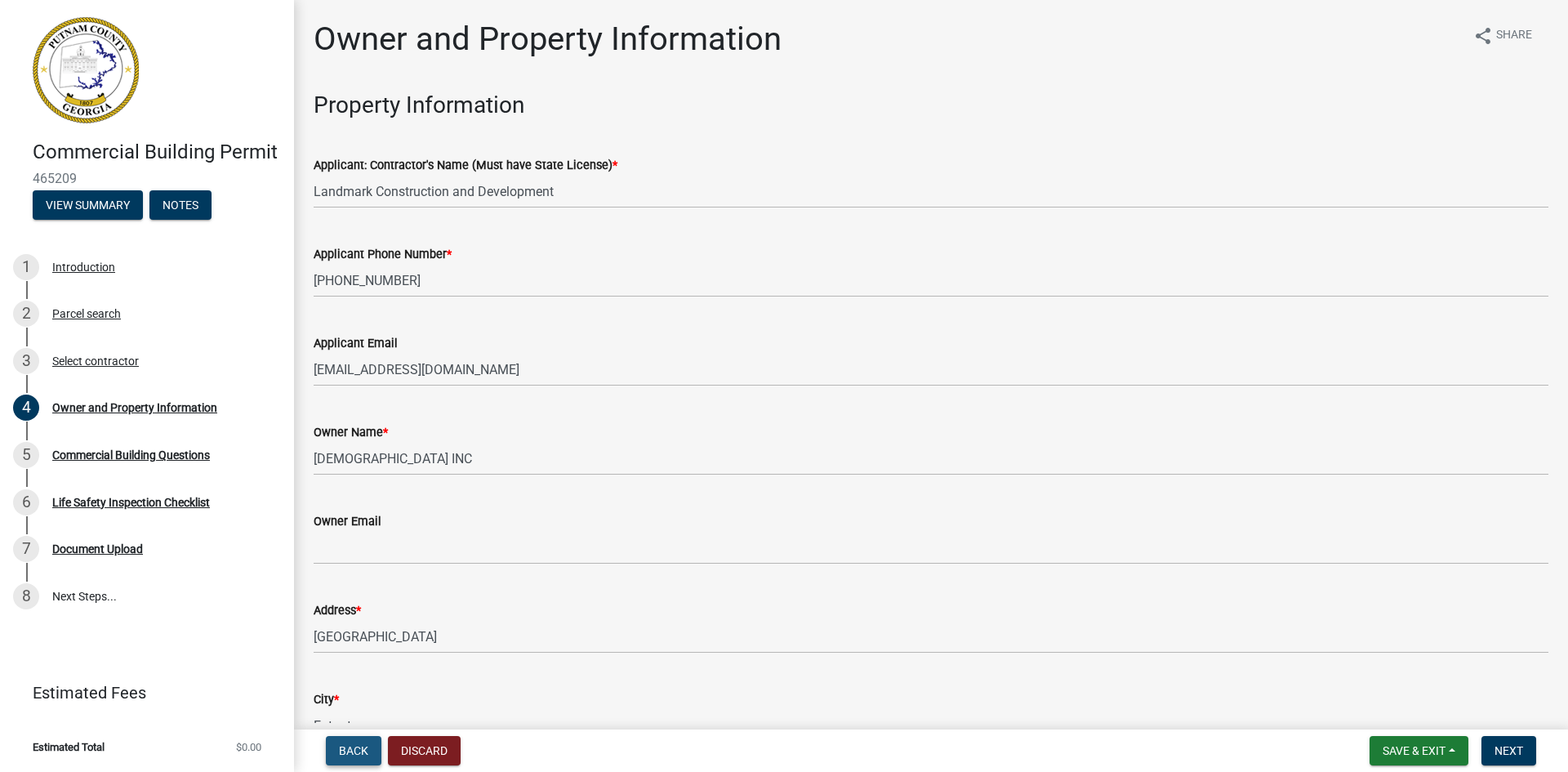
click at [358, 752] on span "Back" at bounding box center [354, 750] width 30 height 13
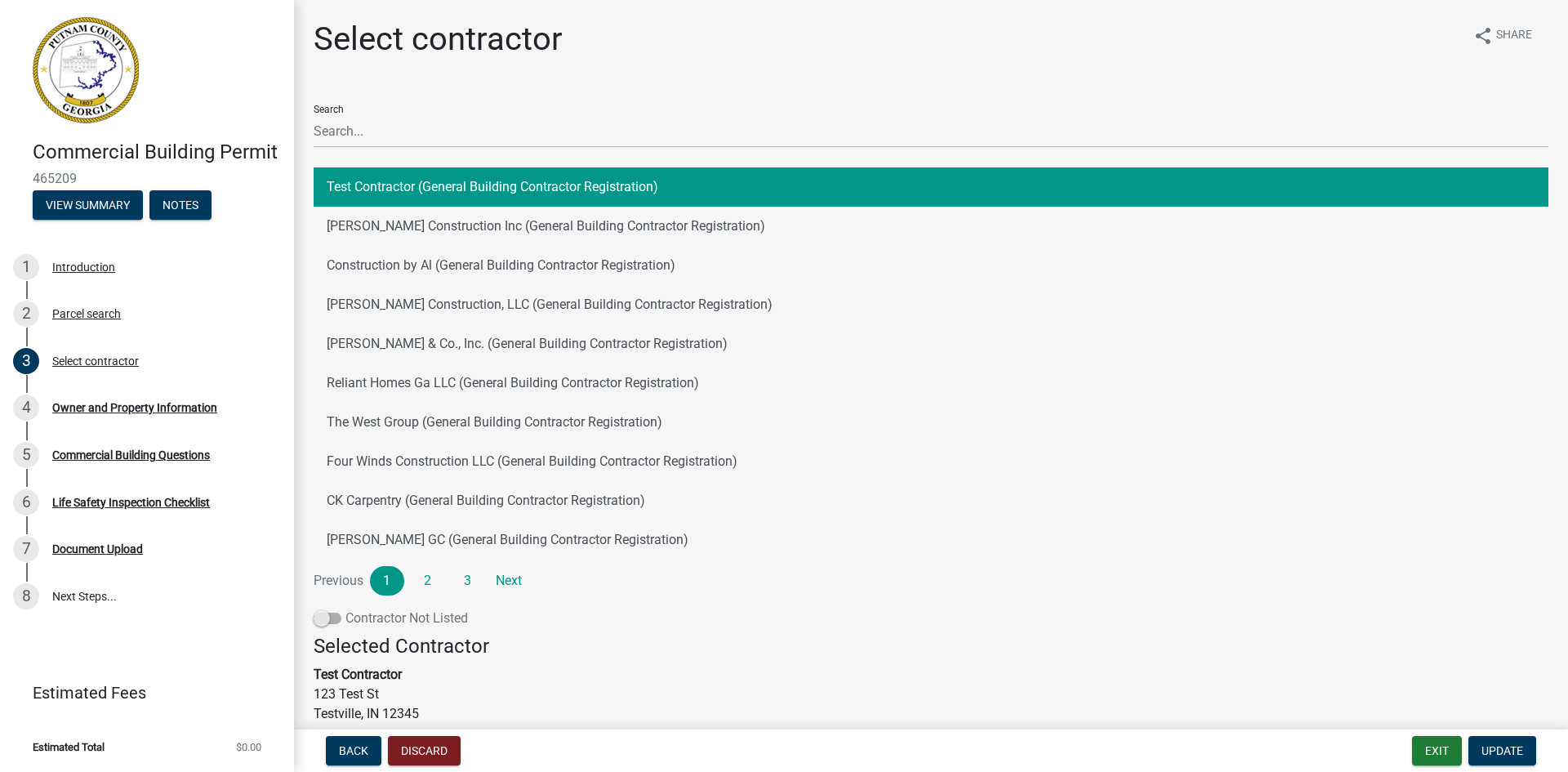
click at [324, 624] on span at bounding box center [327, 618] width 28 height 11
click at [345, 609] on input "Contractor Not Listed" at bounding box center [345, 609] width 0 height 0
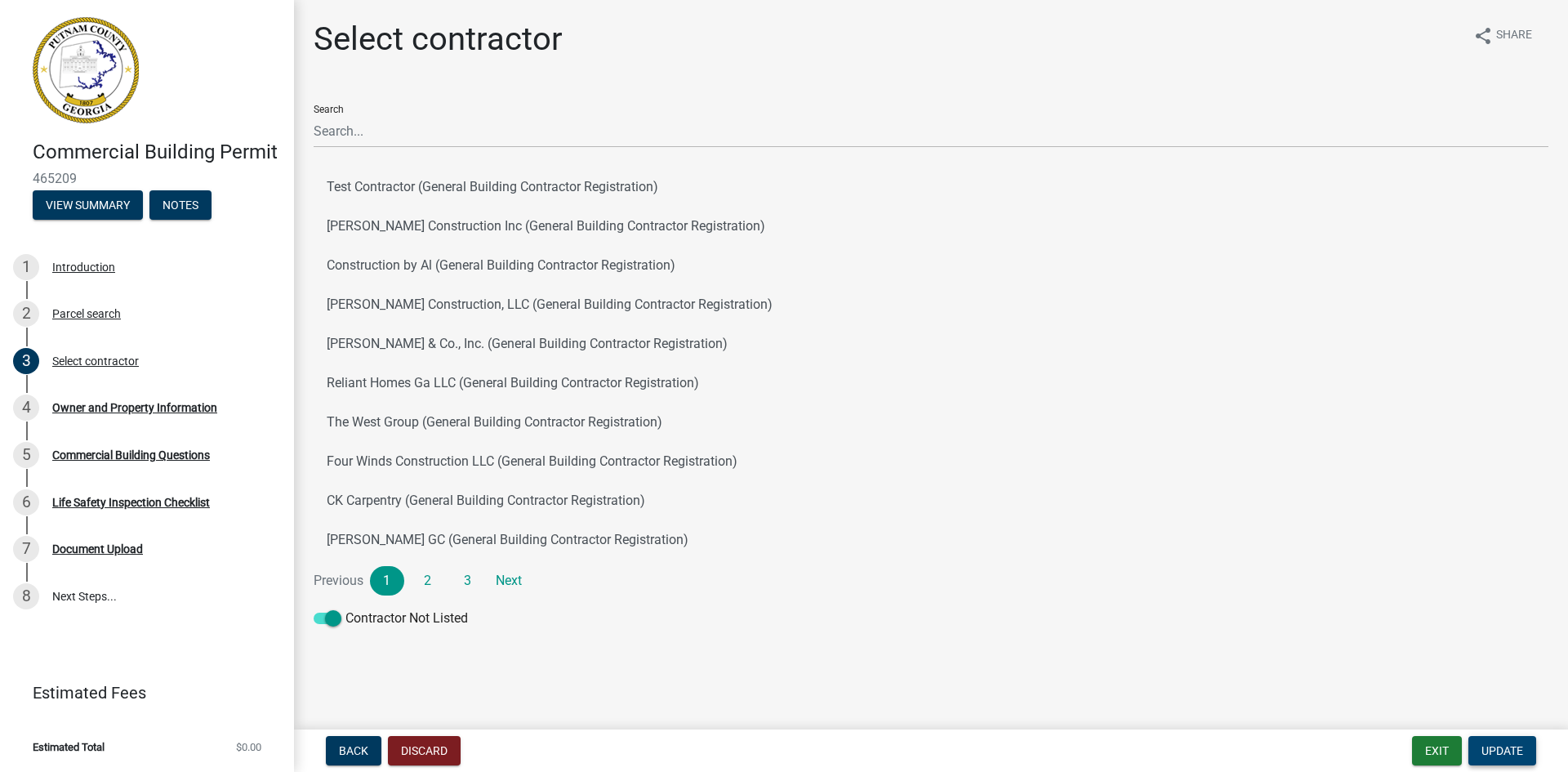
click at [1492, 752] on span "Update" at bounding box center [1502, 750] width 42 height 13
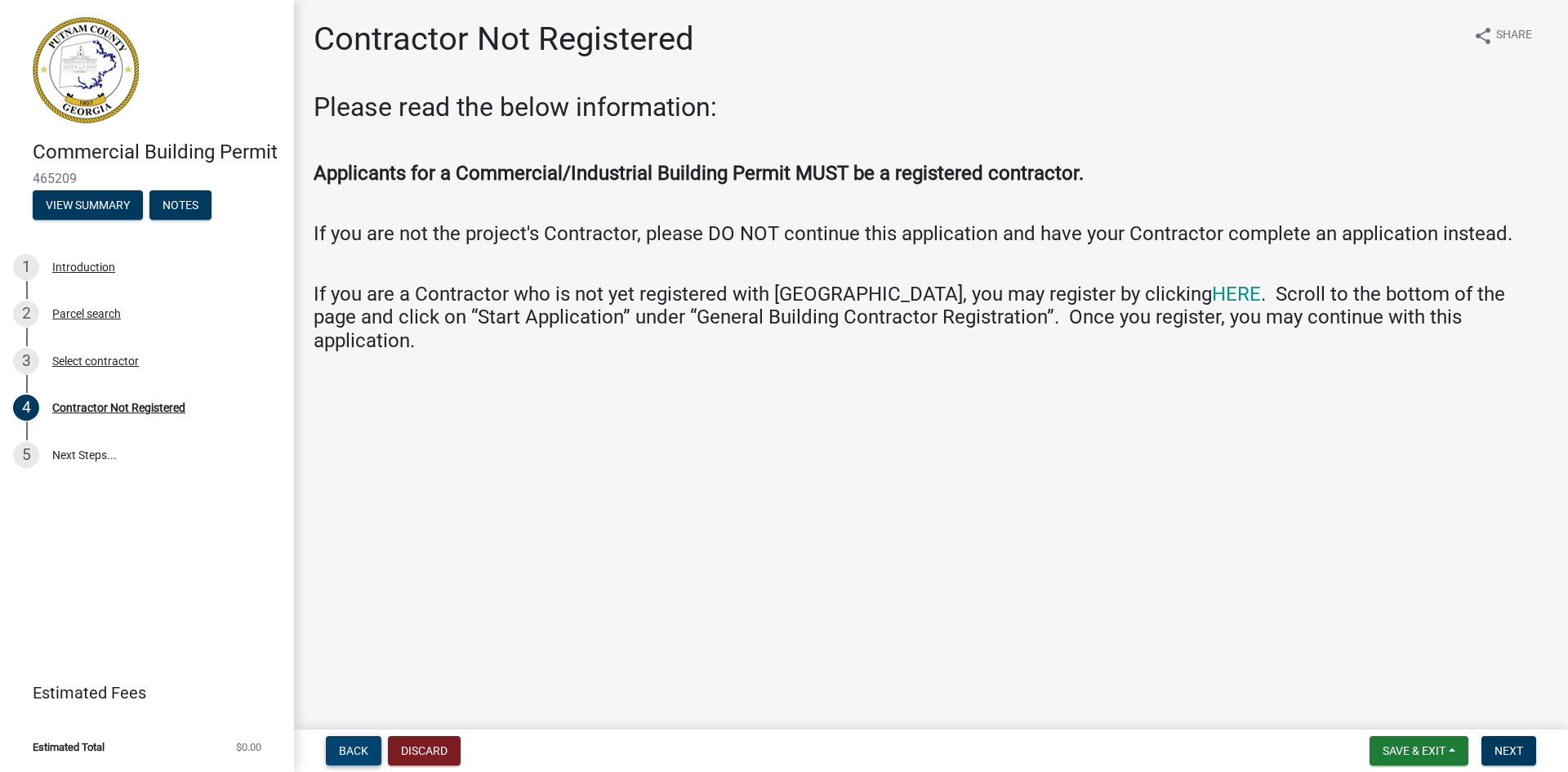
click at [359, 745] on span "Back" at bounding box center [354, 750] width 30 height 13
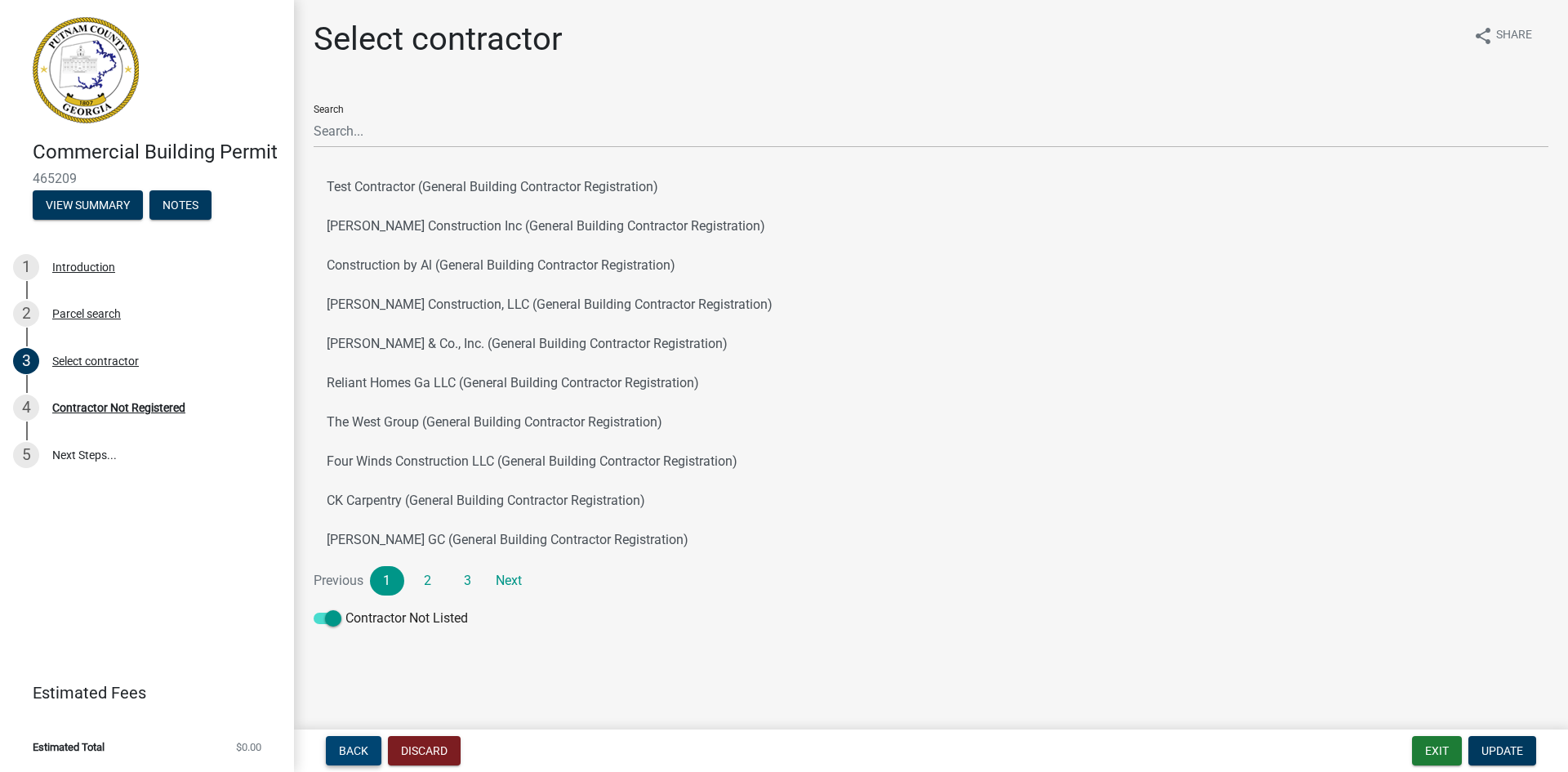
click at [366, 746] on span "Back" at bounding box center [354, 750] width 30 height 13
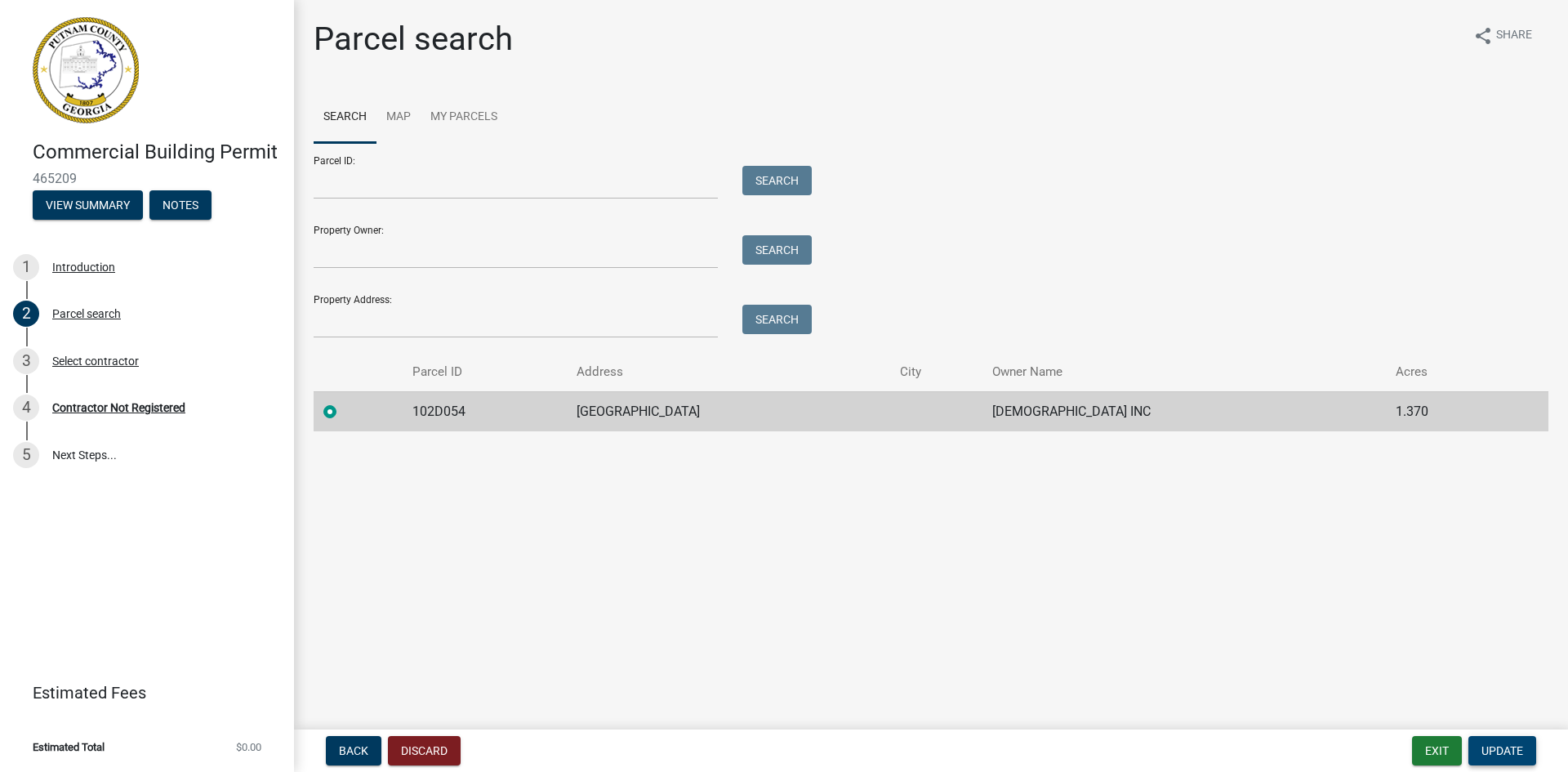
click at [1497, 751] on span "Update" at bounding box center [1502, 750] width 42 height 13
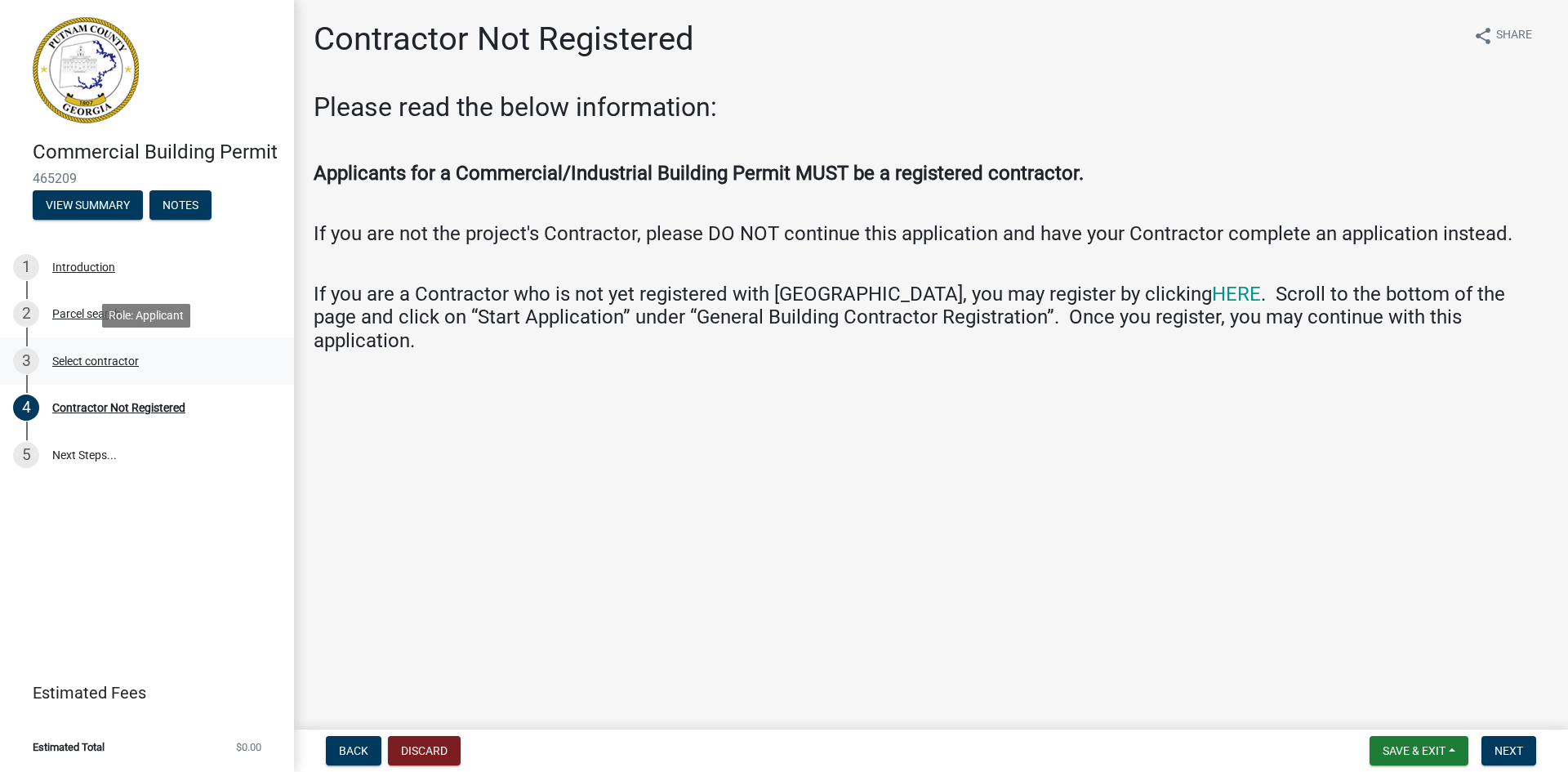
click at [106, 357] on div "Select contractor" at bounding box center [95, 360] width 87 height 11
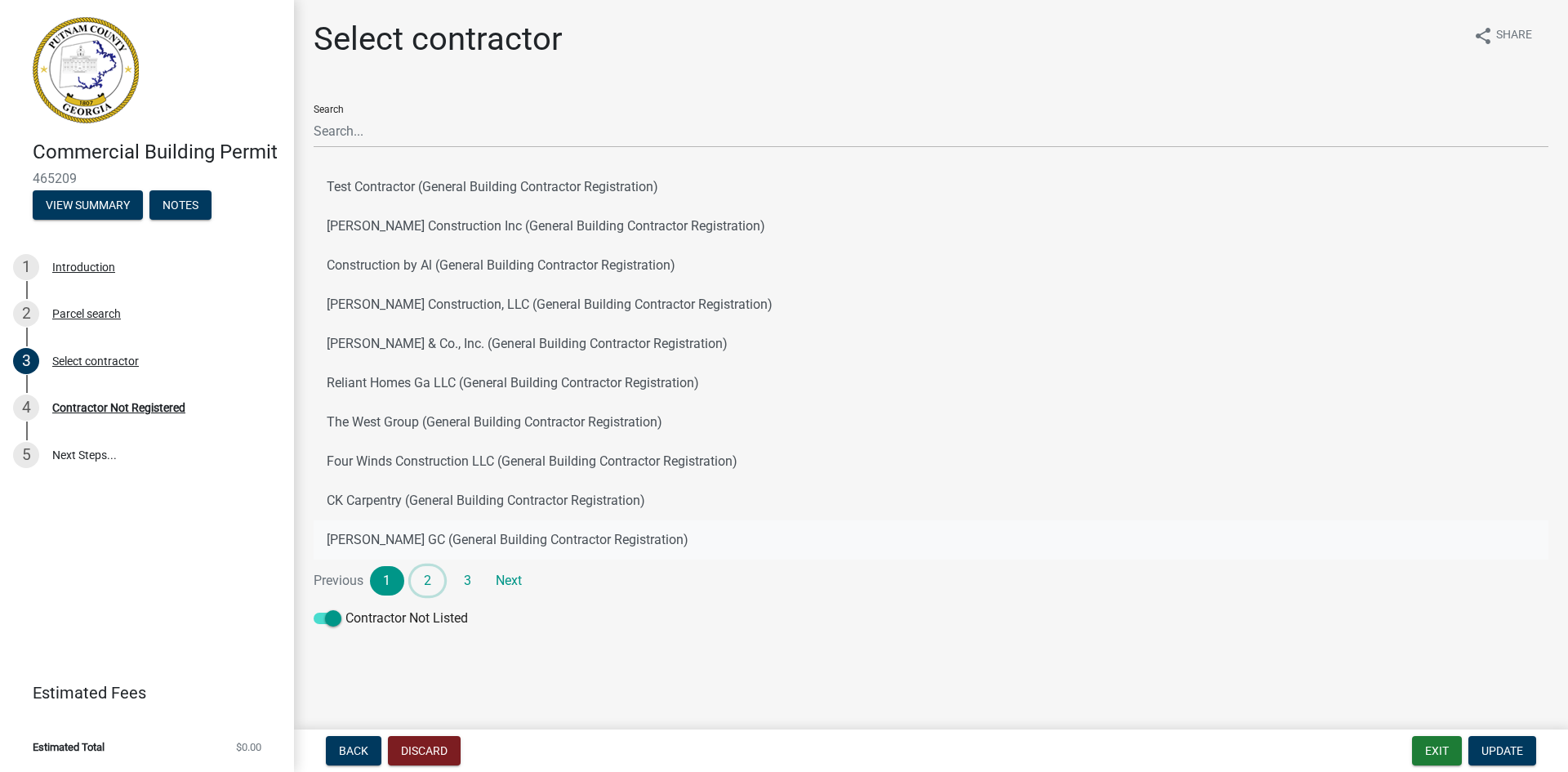
click at [423, 588] on link "2" at bounding box center [427, 581] width 34 height 30
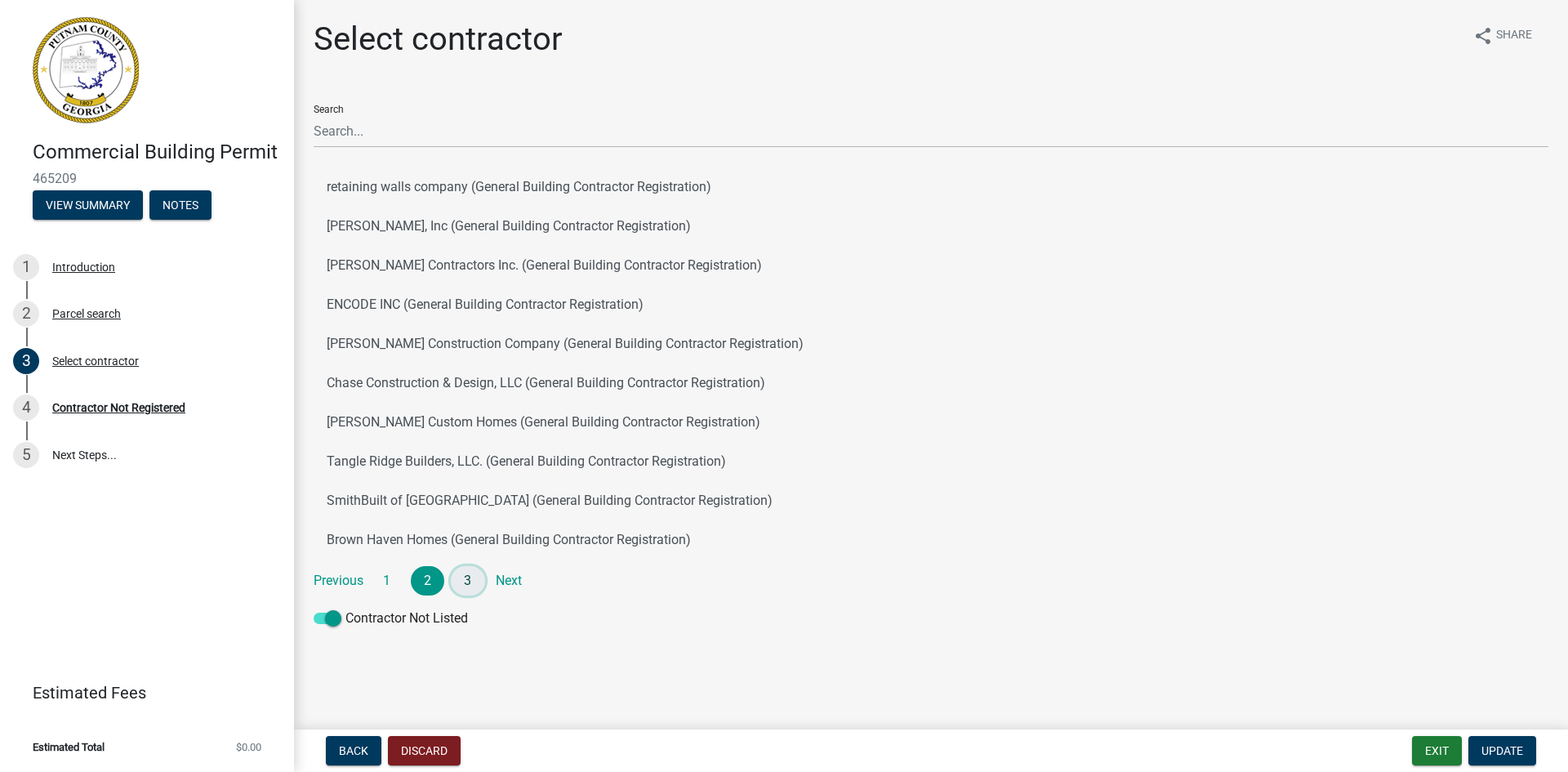
click at [472, 578] on link "3" at bounding box center [467, 581] width 34 height 30
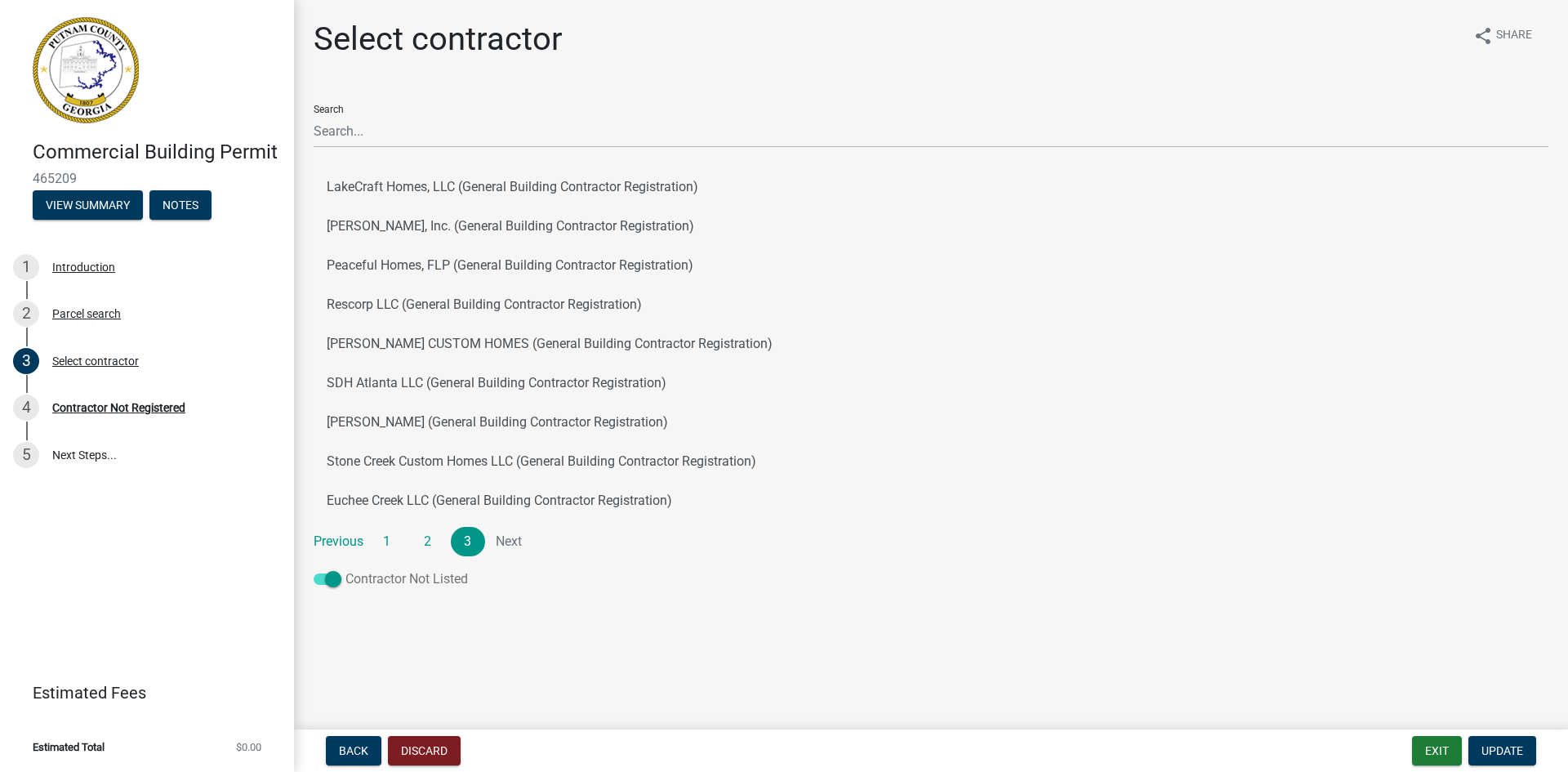
click at [334, 580] on span at bounding box center [327, 579] width 28 height 11
click at [345, 570] on input "Contractor Not Listed" at bounding box center [345, 570] width 0 height 0
click at [326, 588] on label "Contractor Not Listed" at bounding box center [391, 579] width 155 height 20
click at [345, 570] on input "Contractor Not Listed" at bounding box center [345, 570] width 0 height 0
click at [796, 244] on button "BL Bennett, Inc. (General Building Contractor Registration)" at bounding box center [931, 226] width 1235 height 39
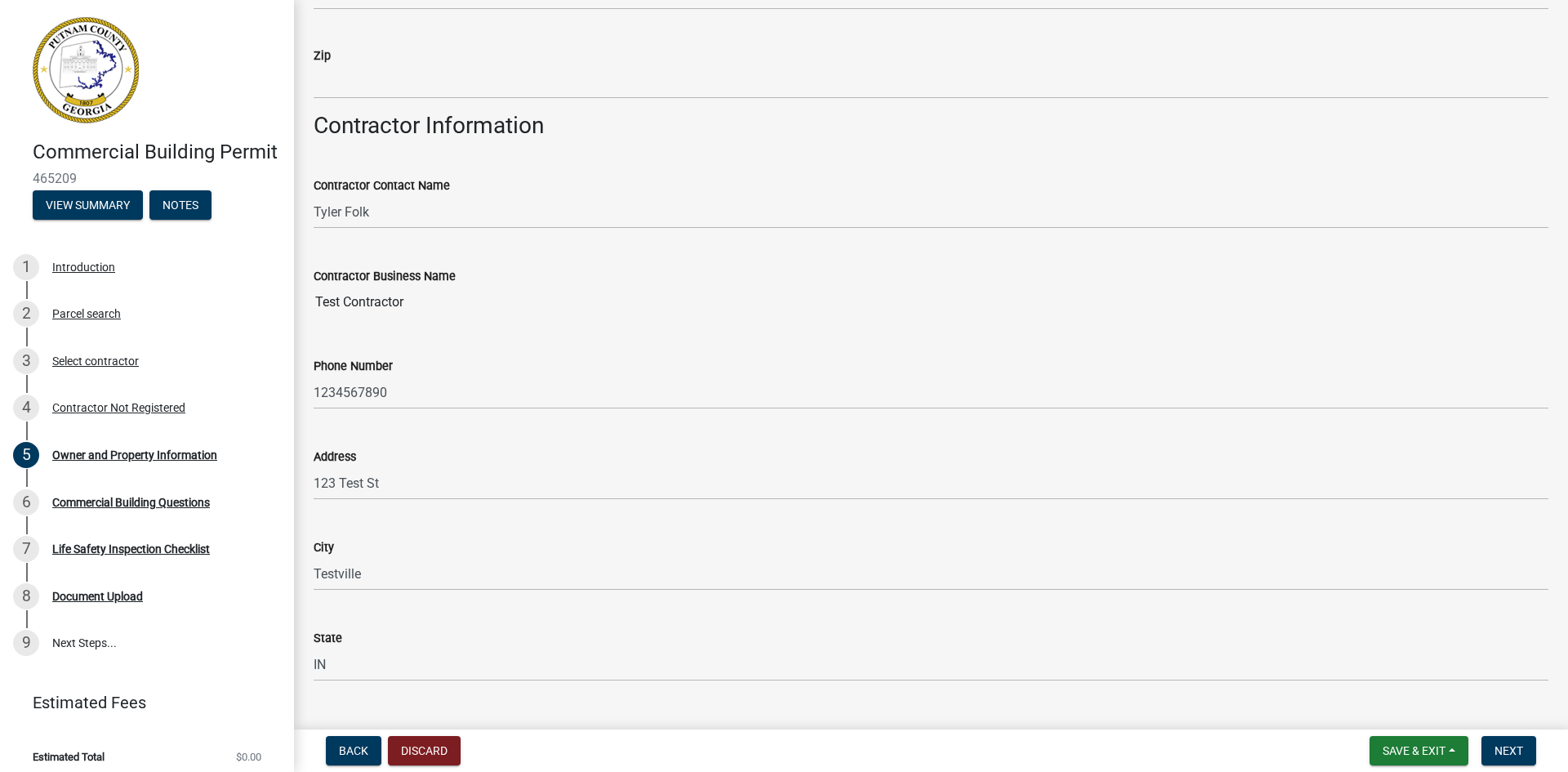
scroll to position [1388, 0]
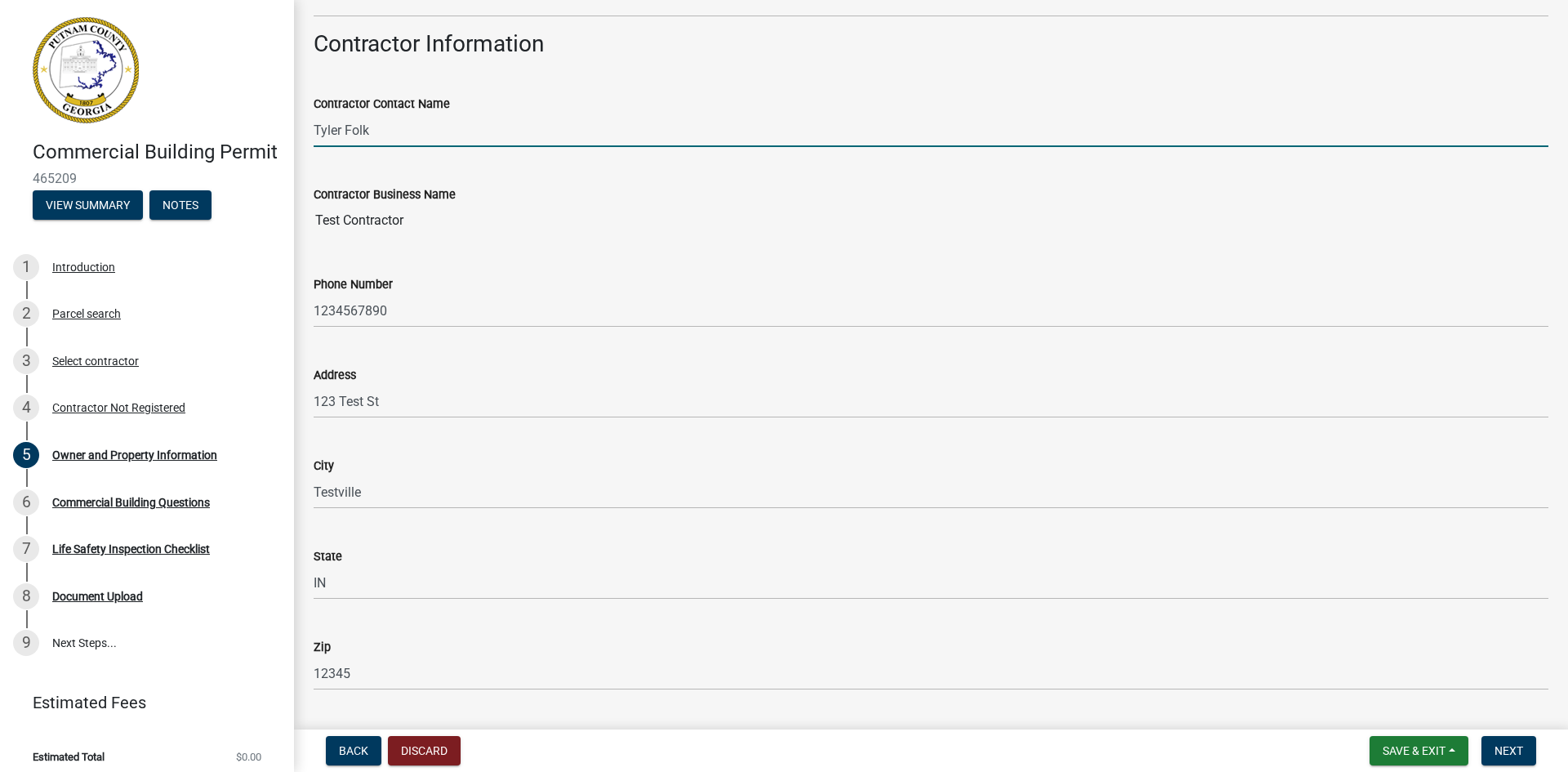
drag, startPoint x: 376, startPoint y: 132, endPoint x: 314, endPoint y: 127, distance: 62.2
click at [314, 127] on input "Tyler Folk" at bounding box center [931, 130] width 1235 height 33
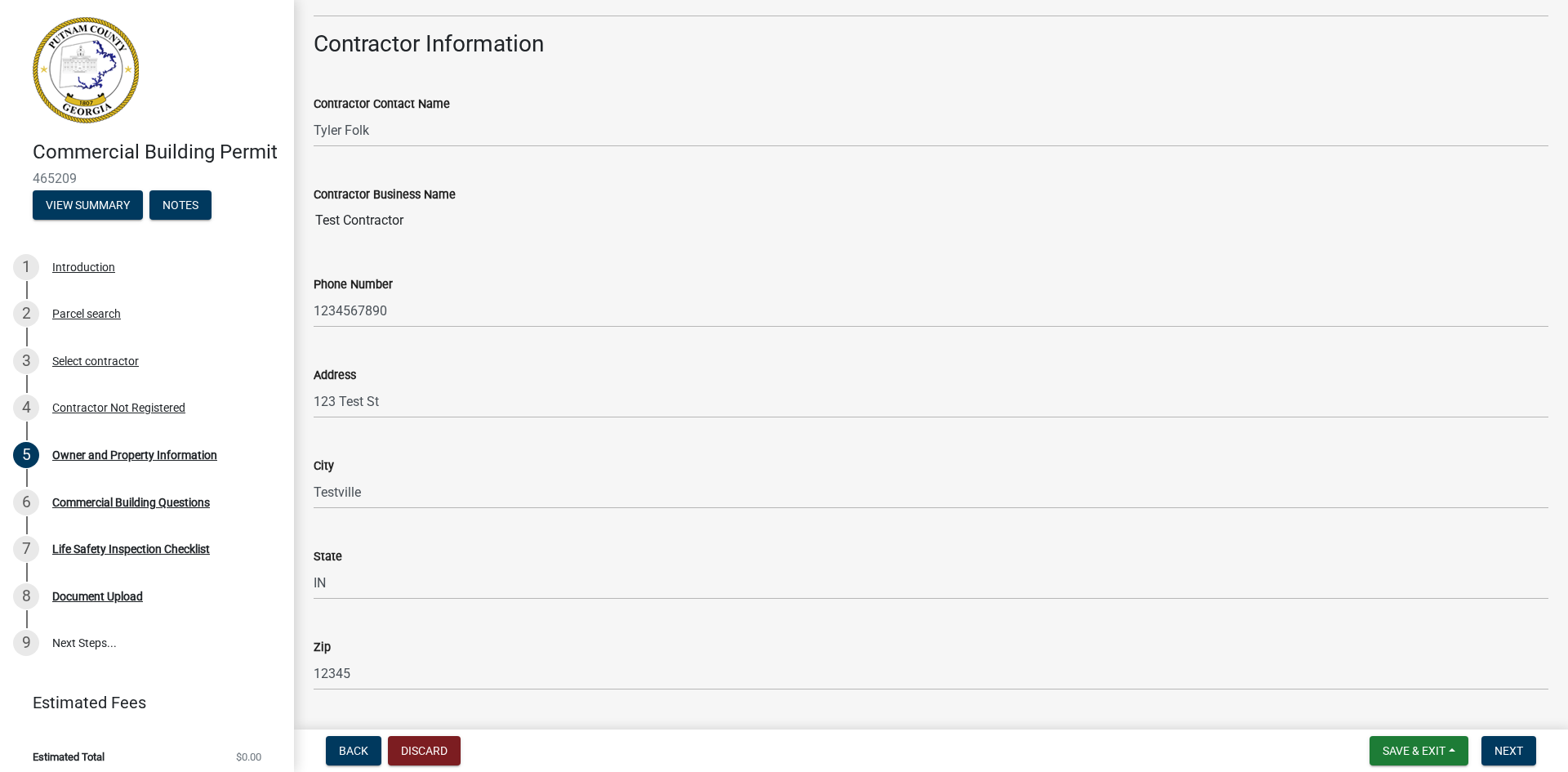
drag, startPoint x: 413, startPoint y: 219, endPoint x: 312, endPoint y: 219, distance: 101.0
click at [312, 219] on div "Contractor Business Name Test Contractor" at bounding box center [931, 199] width 1259 height 75
click at [433, 261] on div "Phone Number [PHONE_NUMBER]" at bounding box center [931, 289] width 1235 height 76
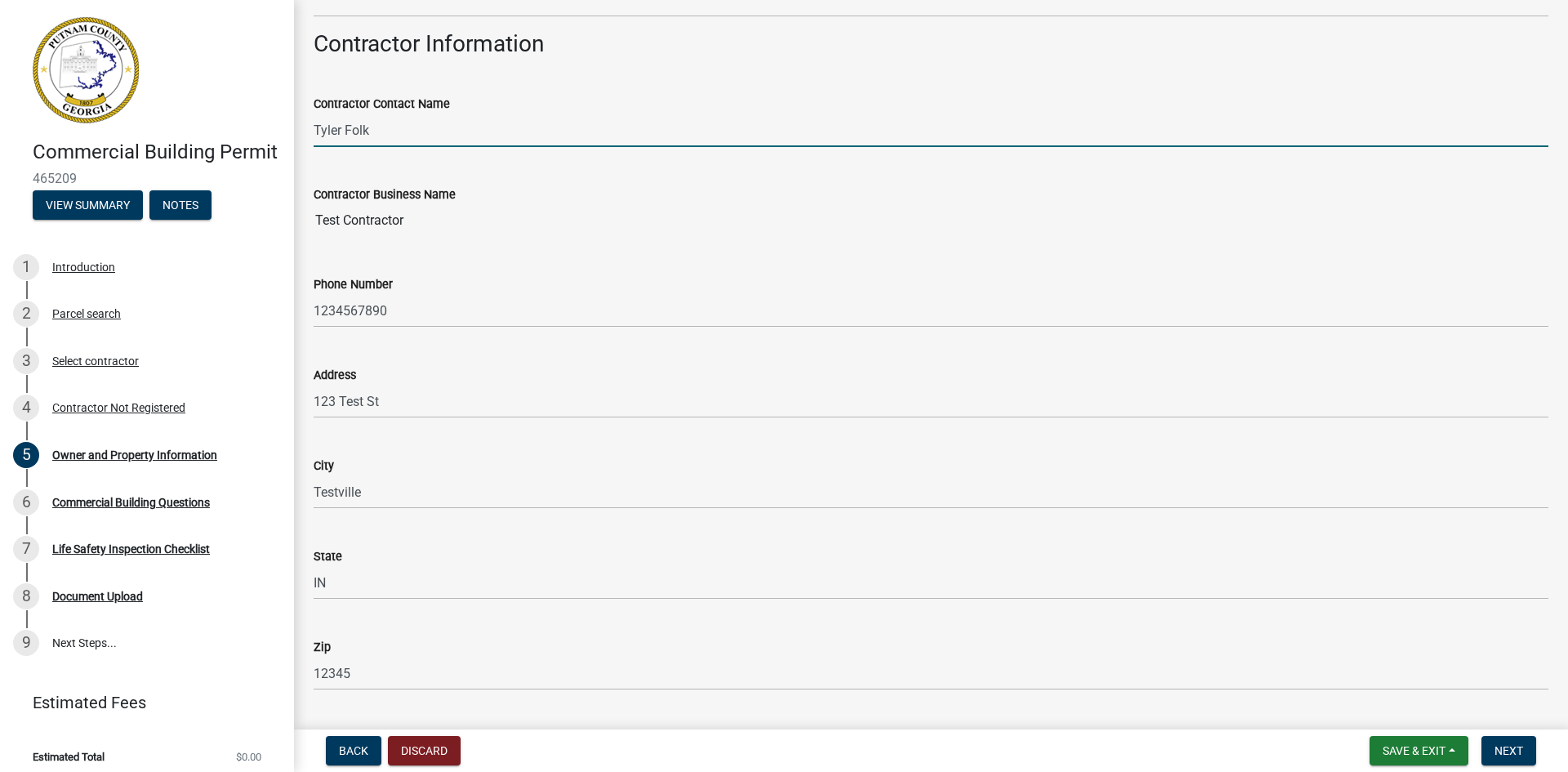
drag, startPoint x: 382, startPoint y: 126, endPoint x: 310, endPoint y: 127, distance: 72.0
click at [310, 127] on div "Contractor Contact Name [PERSON_NAME]" at bounding box center [931, 109] width 1259 height 76
click at [414, 221] on wm-data-entity-input-list "Property Information Applicant: Contractor's Name (Must have State License) * A…" at bounding box center [931, 375] width 1235 height 3346
drag, startPoint x: 394, startPoint y: 139, endPoint x: 281, endPoint y: 125, distance: 113.9
click at [281, 125] on div "Commercial Building Permit 465209 View Summary Notes 1 Introduction 2 Parcel se…" at bounding box center [784, 386] width 1568 height 772
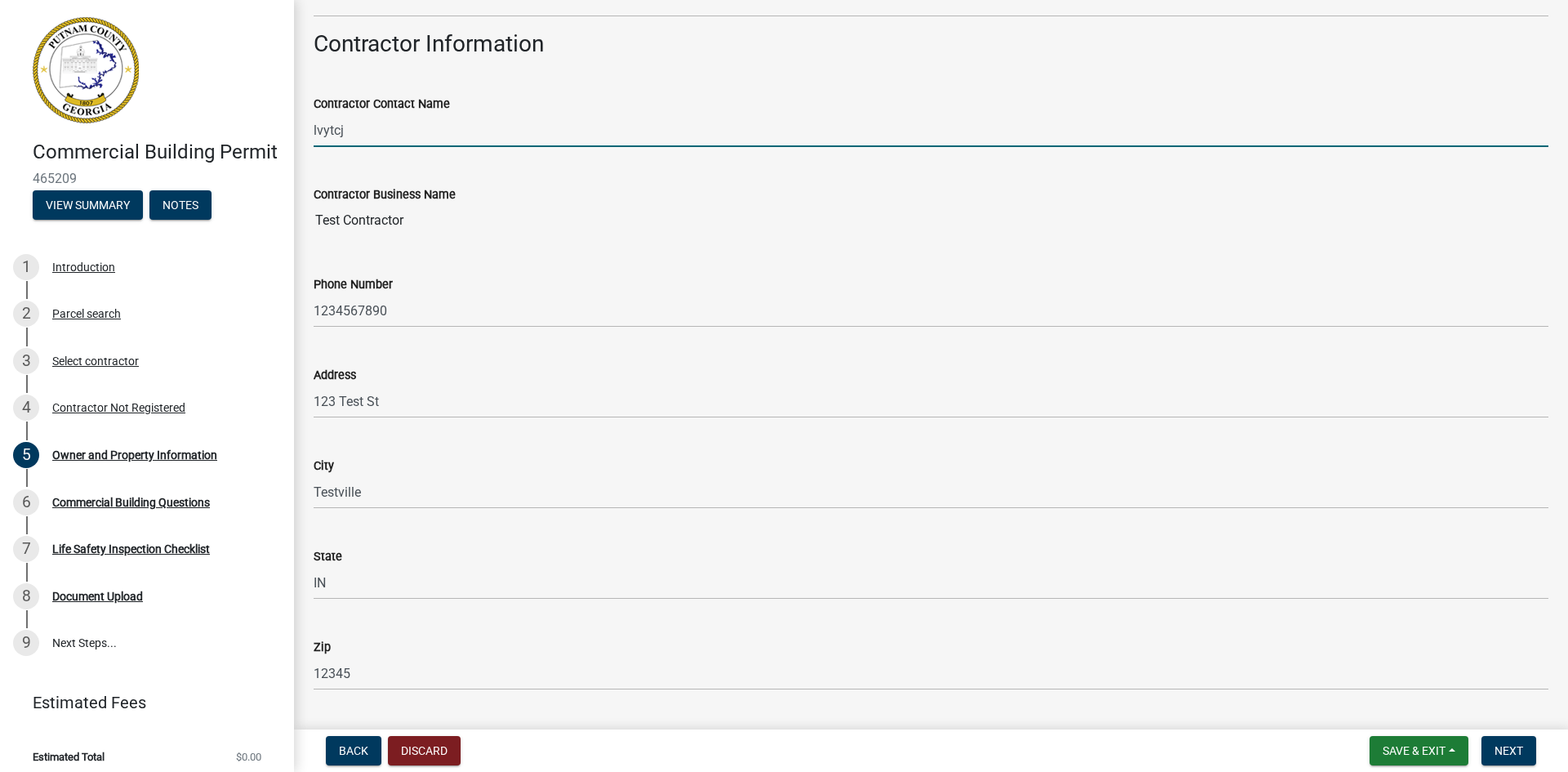
click at [399, 224] on input "Test Contractor" at bounding box center [931, 220] width 1235 height 32
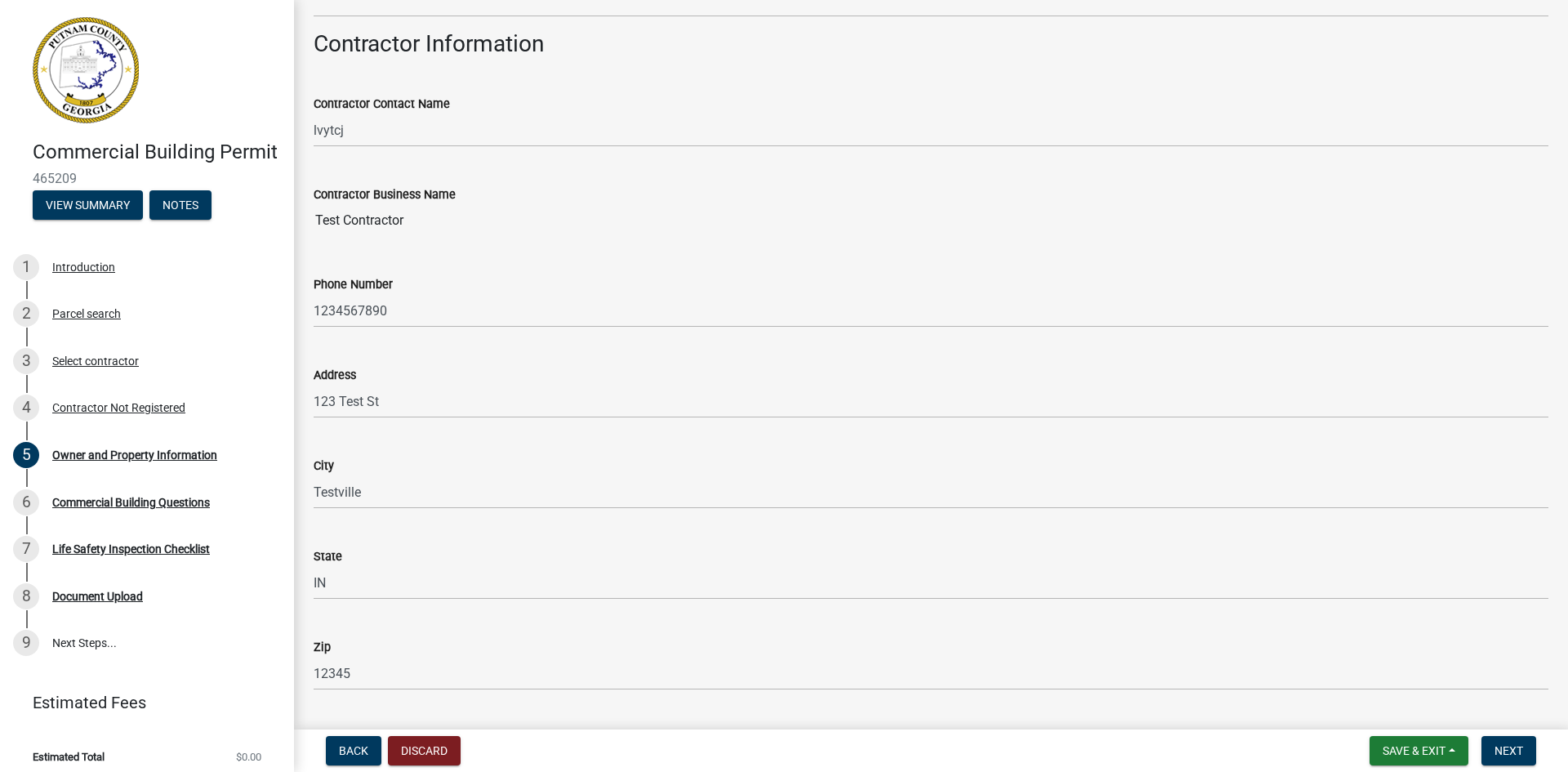
drag, startPoint x: 407, startPoint y: 219, endPoint x: 200, endPoint y: 198, distance: 208.1
click at [200, 198] on div "Commercial Building Permit 465209 View Summary Notes 1 Introduction 2 Parcel se…" at bounding box center [784, 386] width 1568 height 772
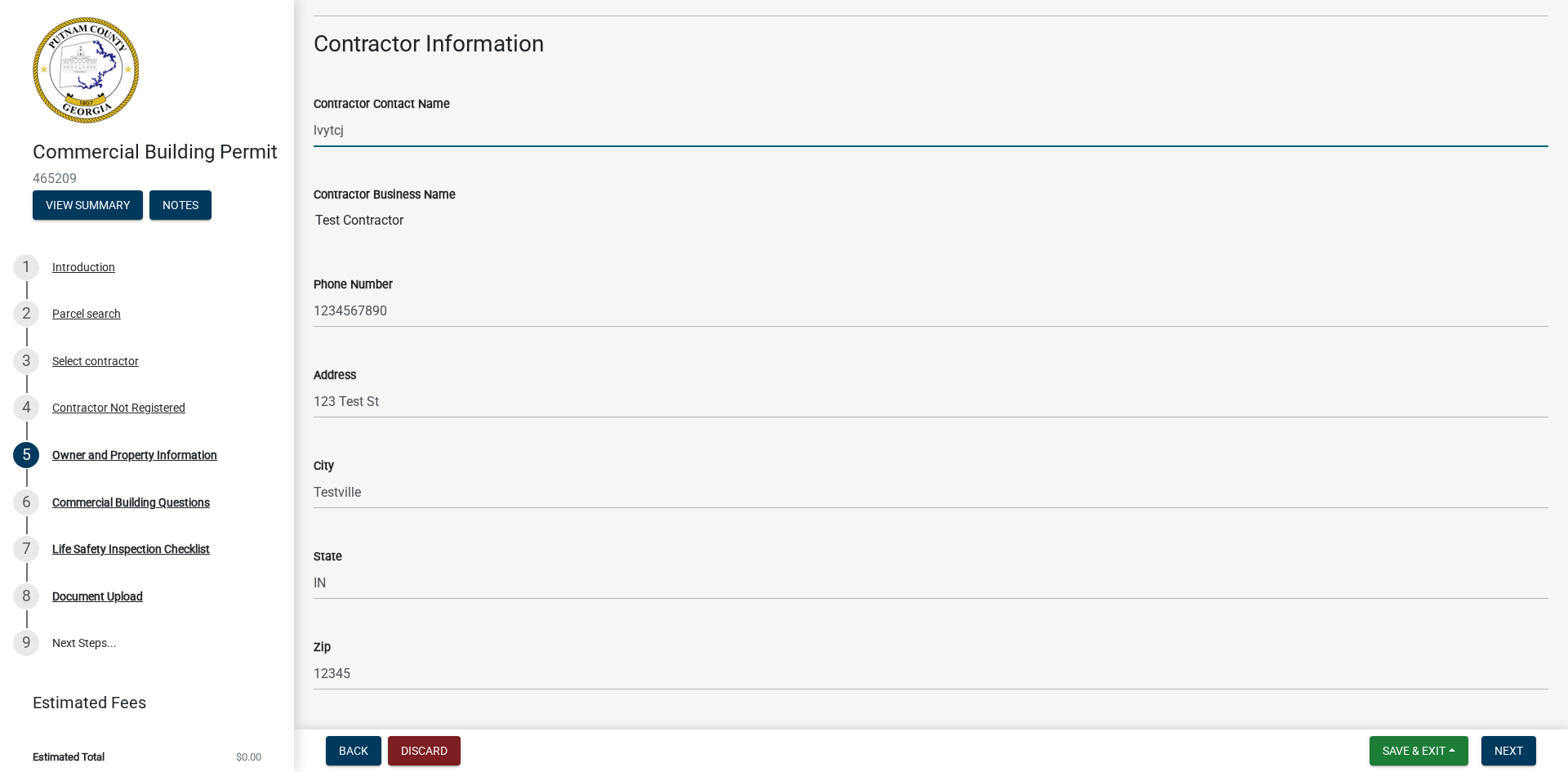
drag, startPoint x: 349, startPoint y: 125, endPoint x: 317, endPoint y: 128, distance: 32.1
click at [317, 128] on input "lvytcj" at bounding box center [931, 130] width 1235 height 33
type input "l"
click at [412, 222] on wm-data-entity-input-list "Property Information Applicant: Contractor's Name (Must have State License) * A…" at bounding box center [931, 375] width 1235 height 3346
drag, startPoint x: 393, startPoint y: 131, endPoint x: 379, endPoint y: 128, distance: 14.3
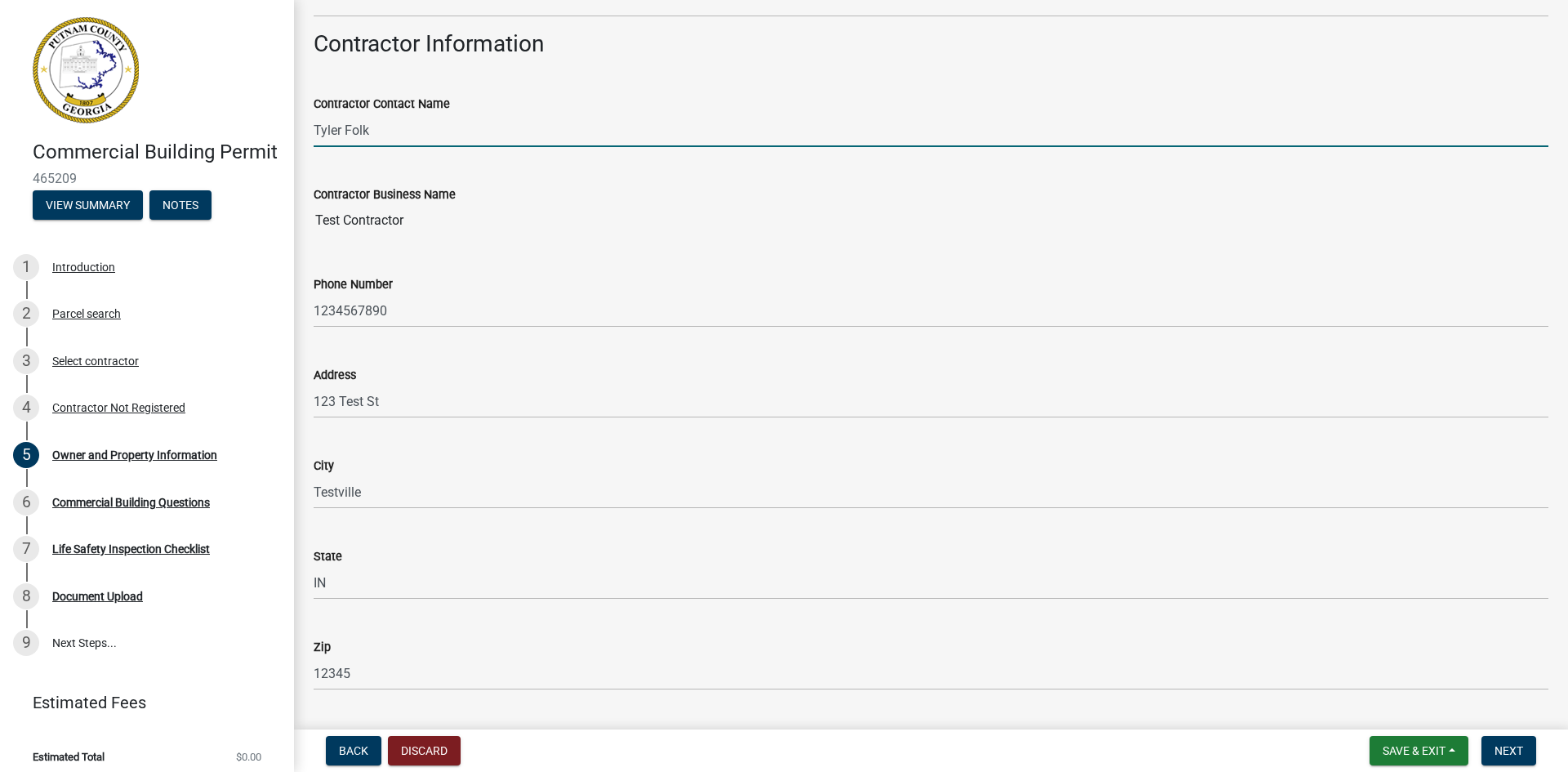
click at [389, 130] on input "Tyler Folk" at bounding box center [931, 130] width 1235 height 33
drag, startPoint x: 379, startPoint y: 128, endPoint x: 299, endPoint y: 126, distance: 80.0
click at [299, 131] on div "Owner and Property Information share Share Property Information Applicant: Cont…" at bounding box center [931, 347] width 1274 height 3432
type input "[PERSON_NAME]"
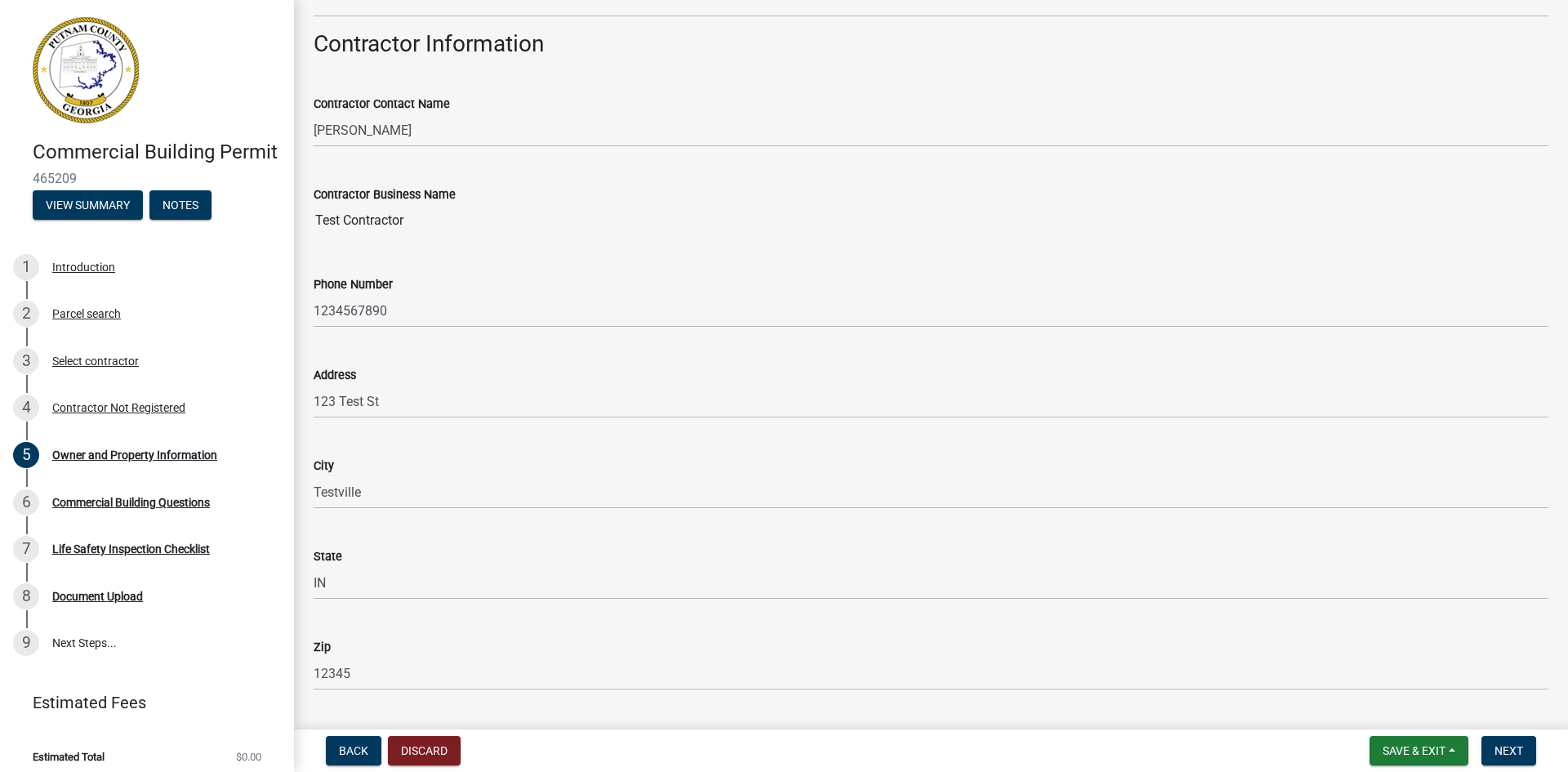
click at [344, 236] on input "Test Contractor" at bounding box center [931, 220] width 1235 height 32
drag, startPoint x: 407, startPoint y: 219, endPoint x: 302, endPoint y: 213, distance: 105.2
click at [302, 213] on div "Contractor Business Name Test Contractor" at bounding box center [931, 199] width 1259 height 75
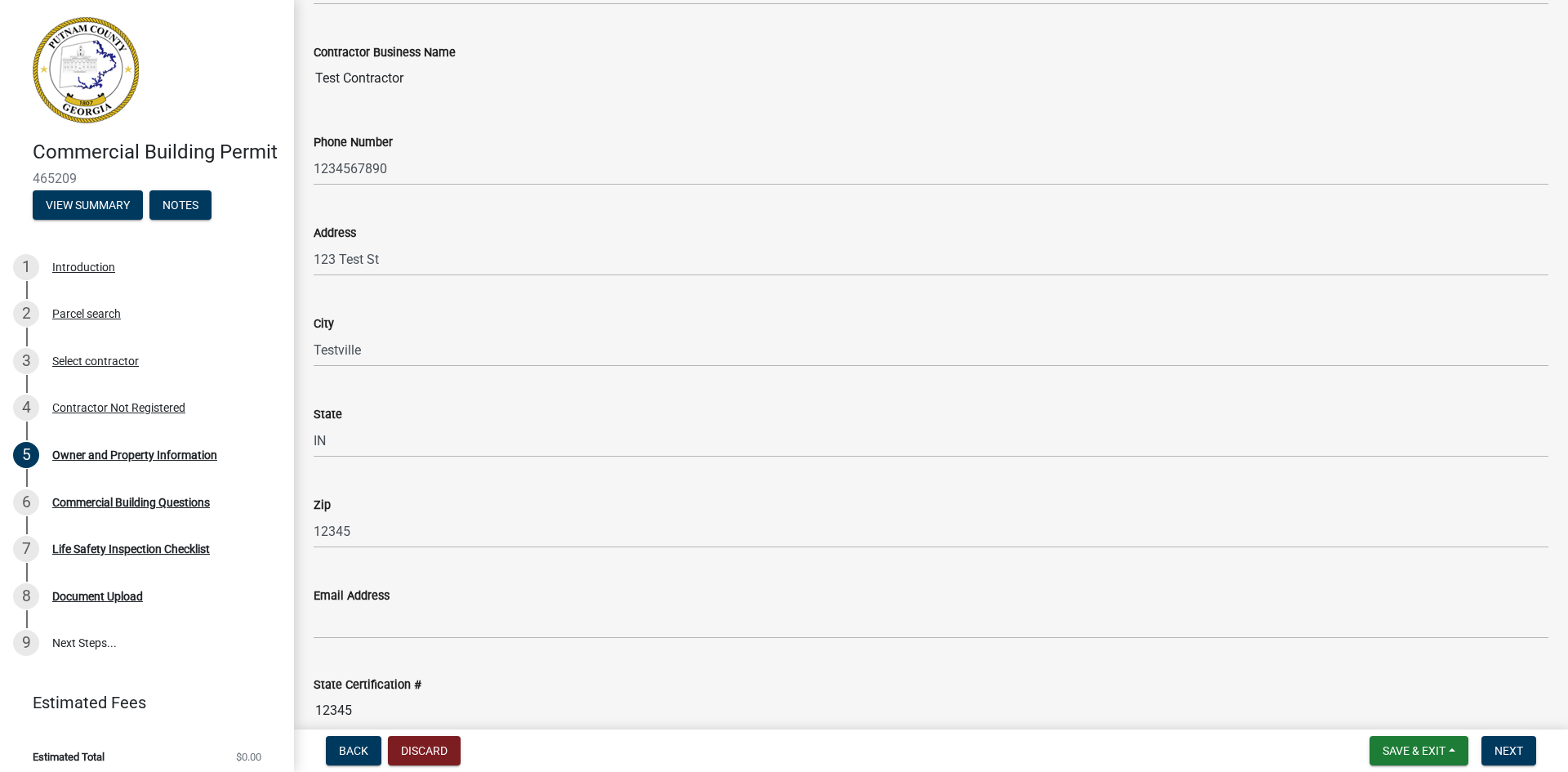
scroll to position [1450, 0]
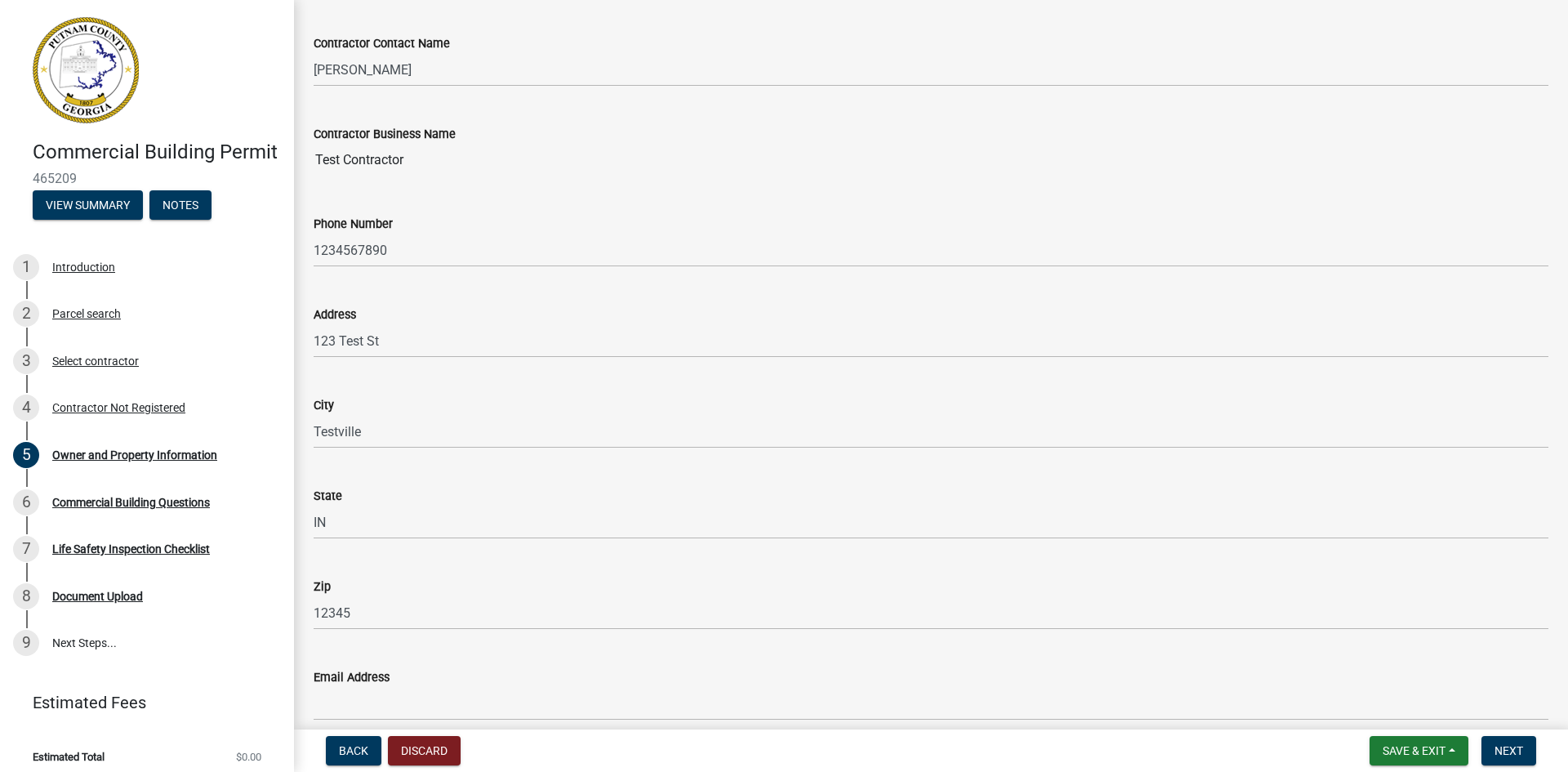
click at [383, 179] on wm-data-entity-input "Contractor Business Name Test Contractor" at bounding box center [931, 146] width 1235 height 90
click at [392, 167] on input "Test Contractor" at bounding box center [931, 160] width 1235 height 32
drag, startPoint x: 403, startPoint y: 163, endPoint x: 297, endPoint y: 160, distance: 106.0
click at [297, 160] on div "Owner and Property Information share Share Property Information Applicant: Cont…" at bounding box center [931, 287] width 1274 height 3432
click at [365, 113] on div "Contractor Business Name Test Contractor" at bounding box center [931, 139] width 1235 height 75
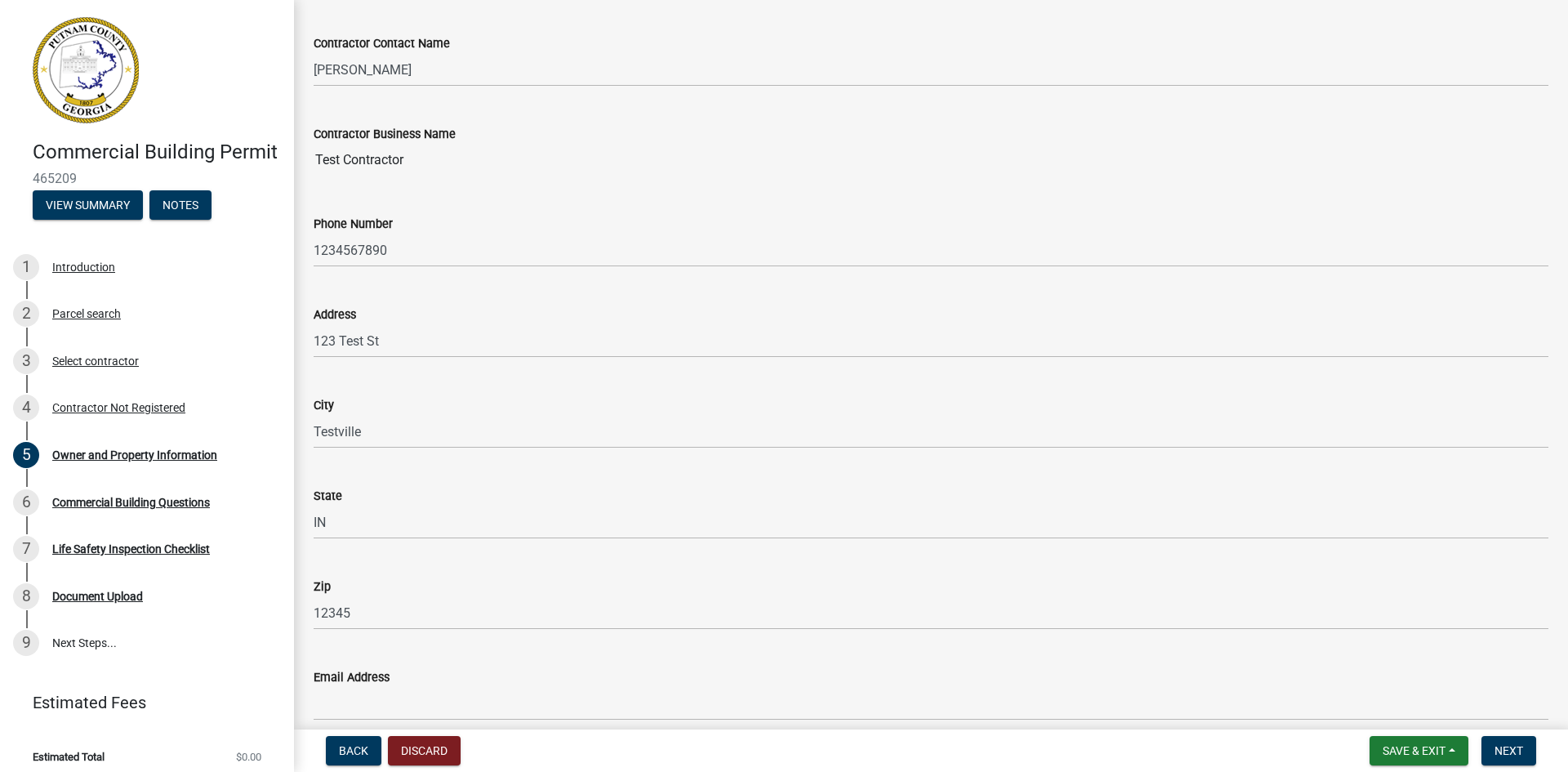
click at [365, 113] on div "Contractor Business Name Test Contractor" at bounding box center [931, 139] width 1235 height 75
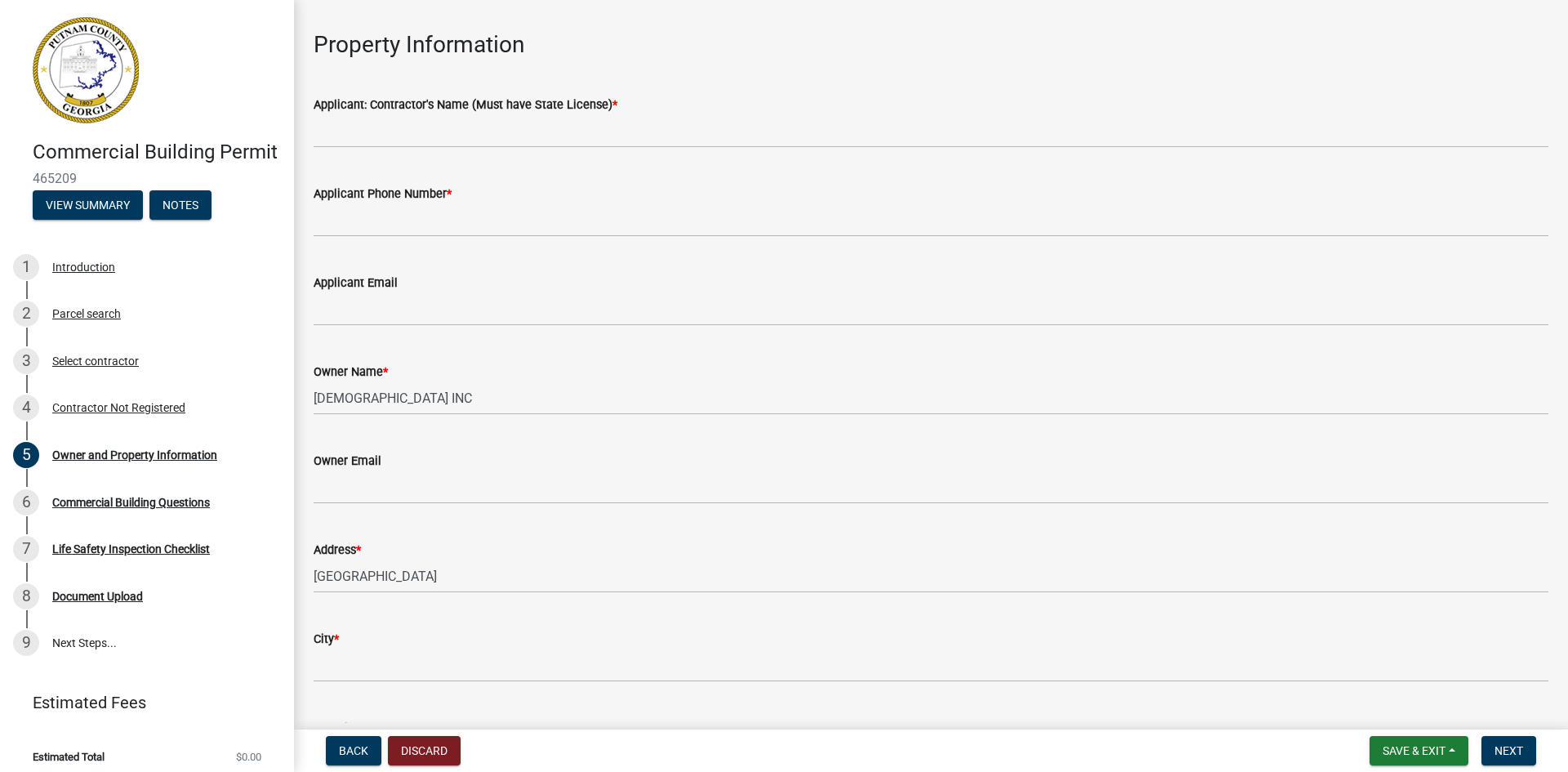
scroll to position [0, 0]
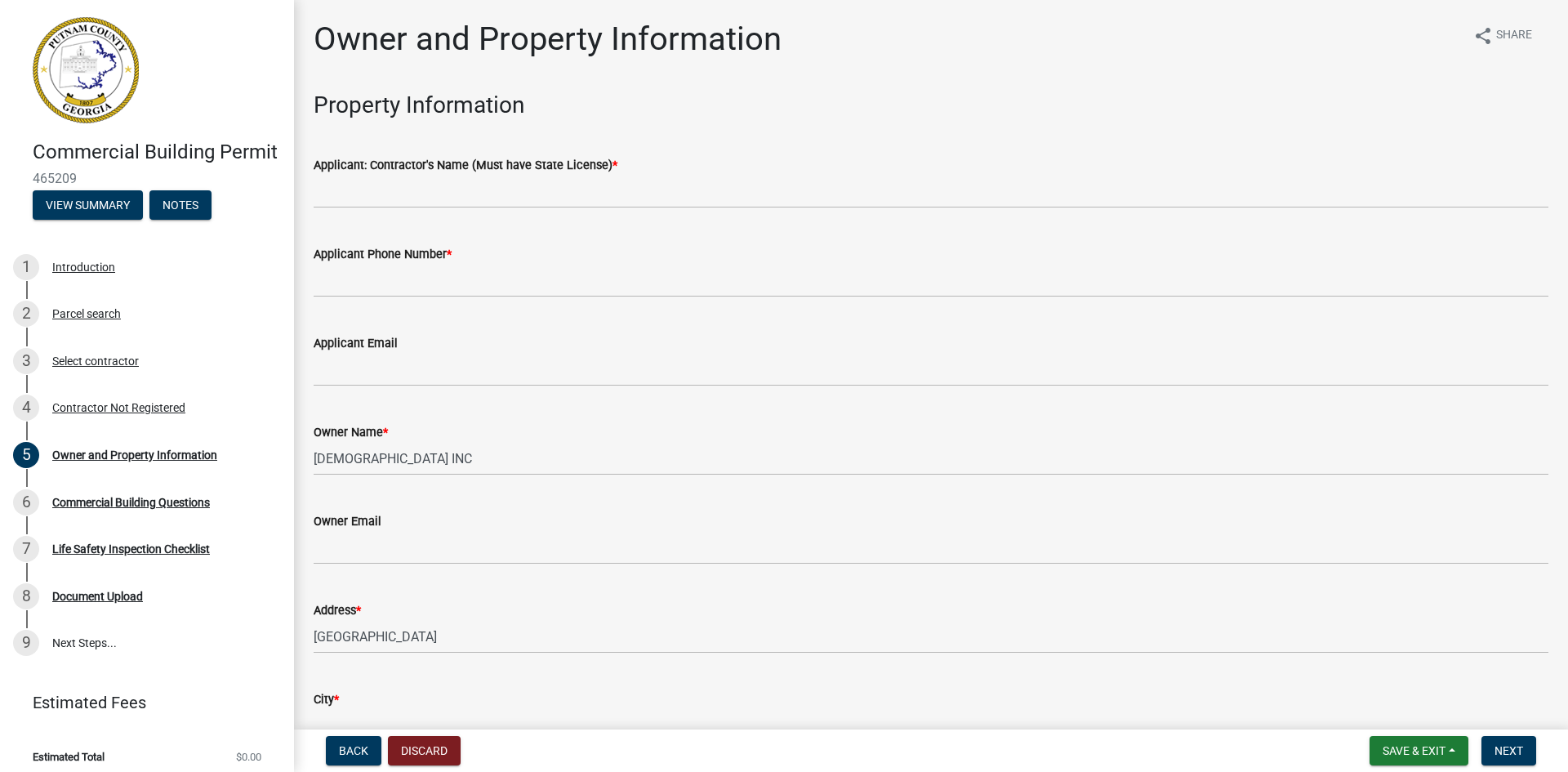
click at [379, 134] on div "Applicant: Contractor's Name (Must have State License) *" at bounding box center [931, 170] width 1235 height 76
click at [376, 139] on div "Applicant: Contractor's Name (Must have State License) *" at bounding box center [931, 170] width 1235 height 76
click at [339, 133] on div "Applicant: Contractor's Name (Must have State License) *" at bounding box center [931, 170] width 1235 height 76
click at [679, 122] on wm-data-entity-input "Property Information" at bounding box center [931, 112] width 1235 height 41
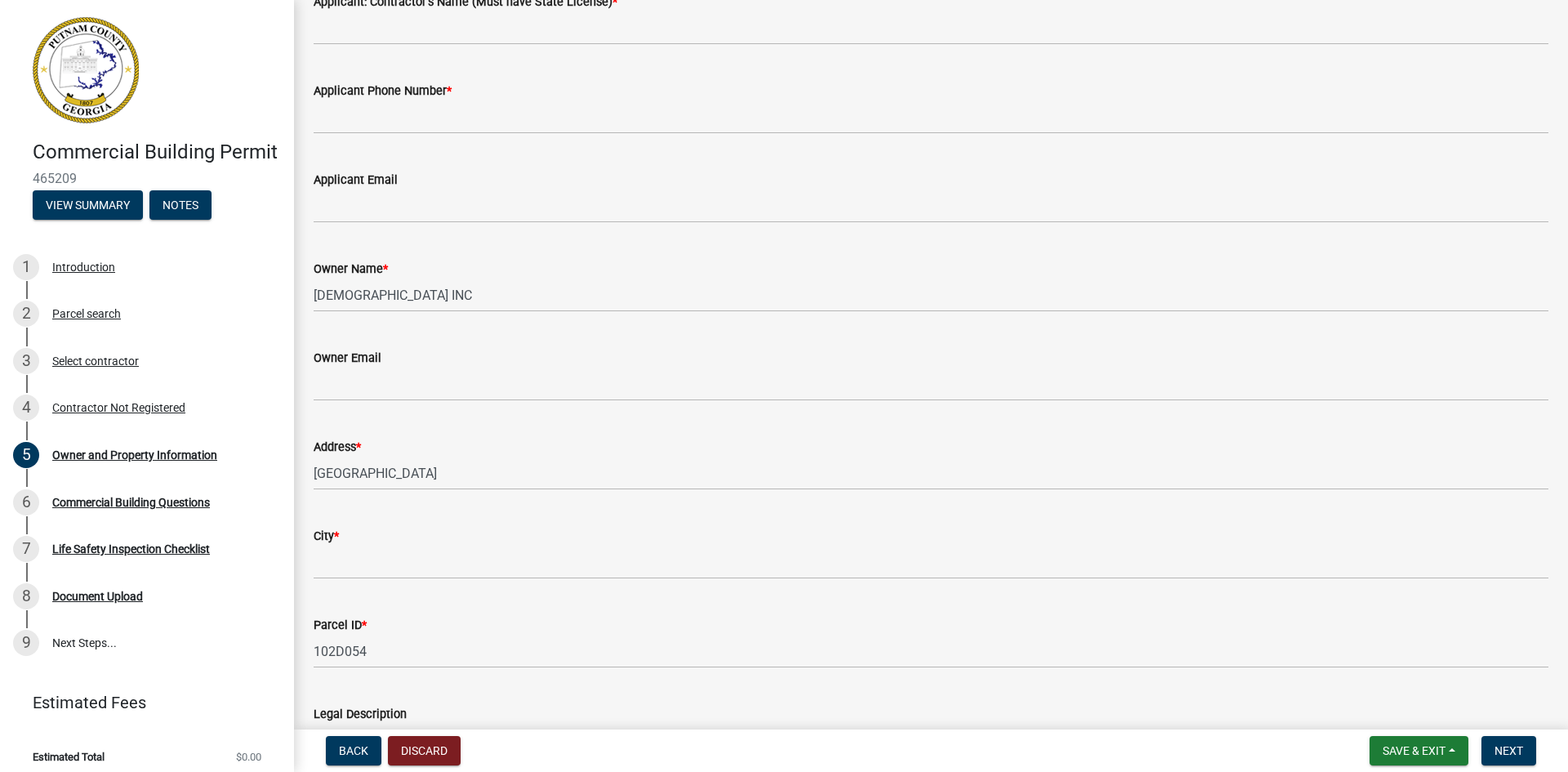
scroll to position [245, 0]
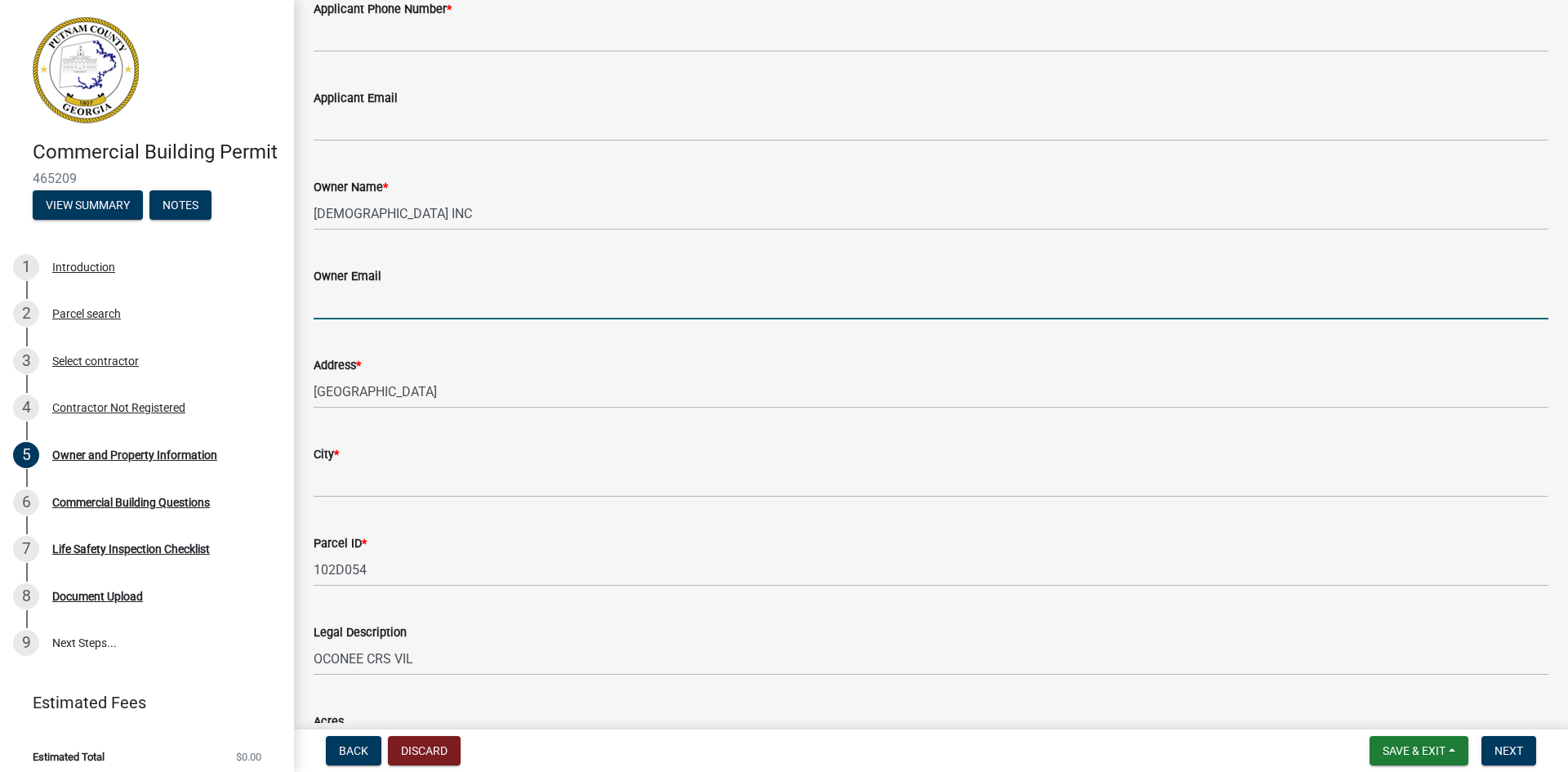
click at [456, 300] on input "Owner Email" at bounding box center [931, 302] width 1235 height 33
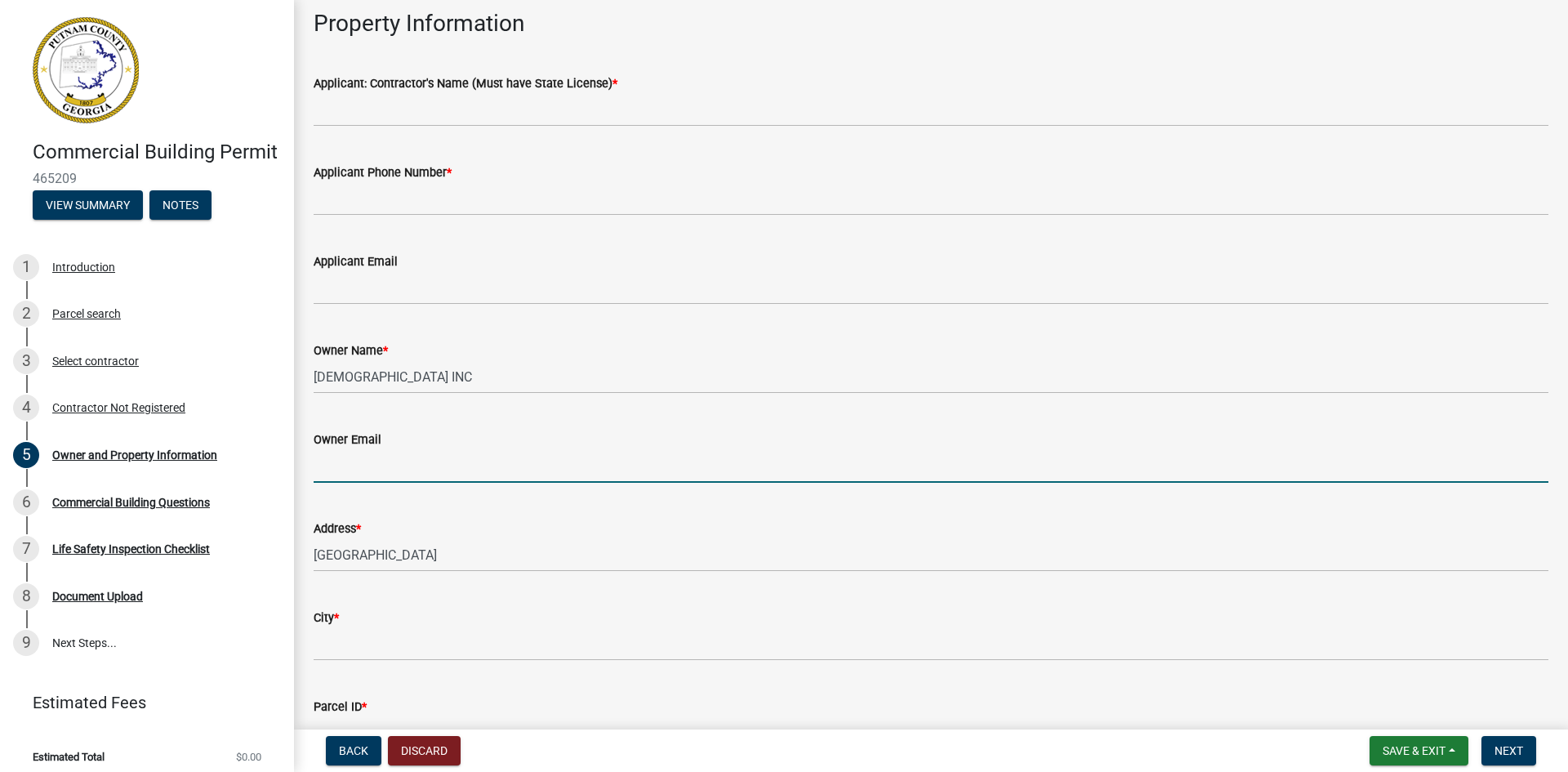
scroll to position [0, 0]
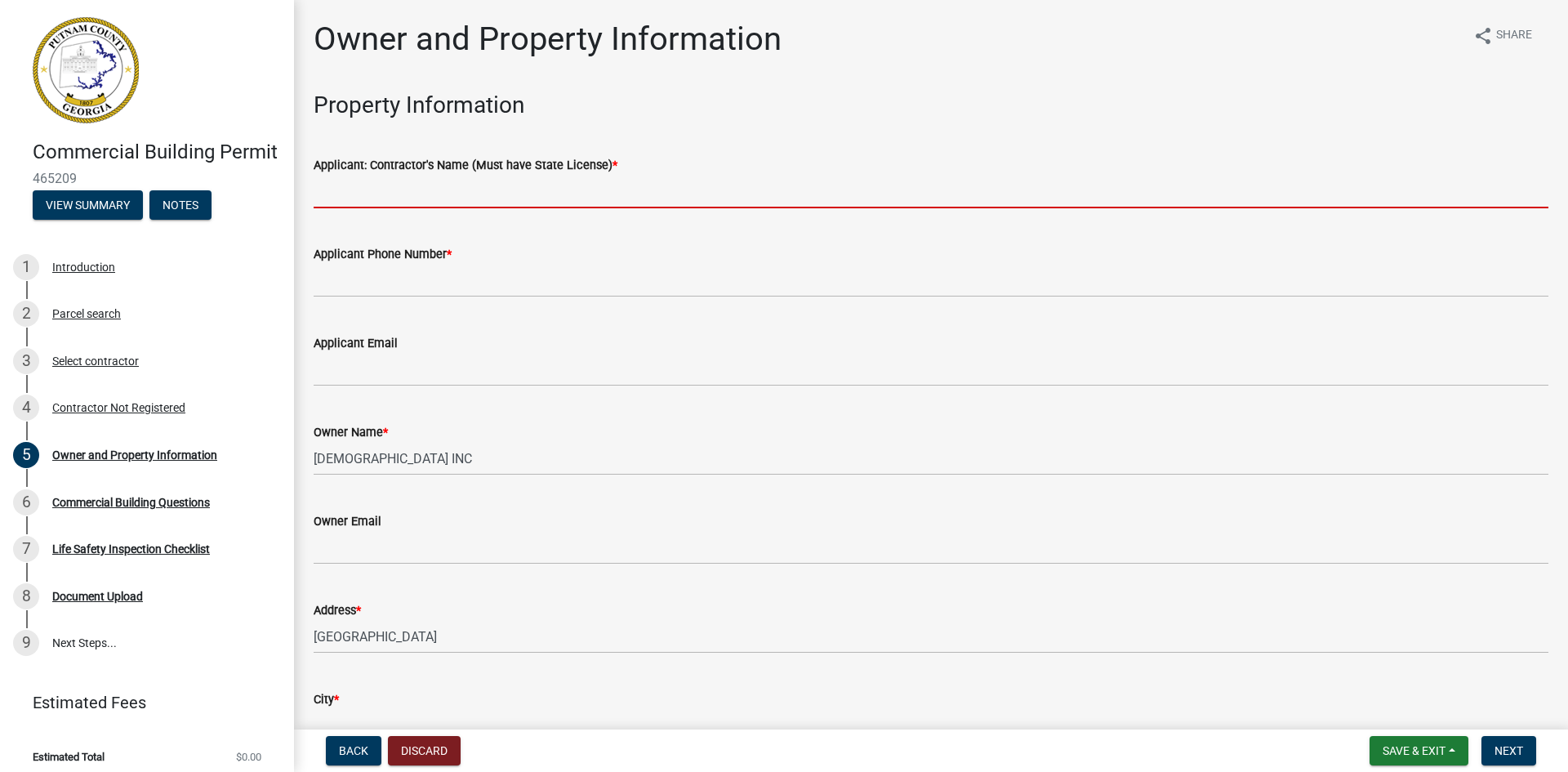
drag, startPoint x: 354, startPoint y: 195, endPoint x: 344, endPoint y: 198, distance: 10.4
click at [354, 195] on input "Applicant: Contractor's Name (Must have State License) *" at bounding box center [931, 191] width 1235 height 33
type input "Landmark"
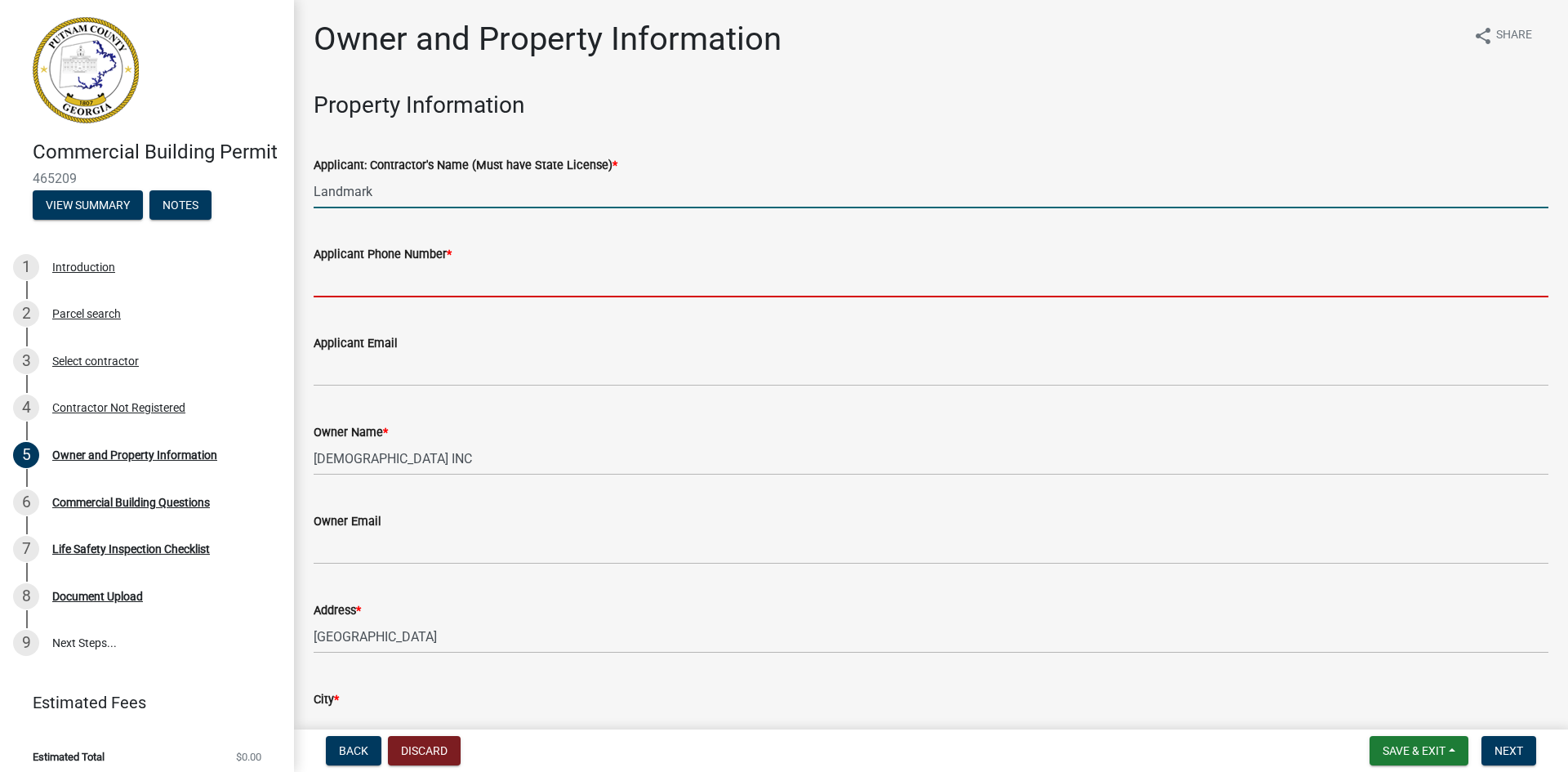
type input "7062077354"
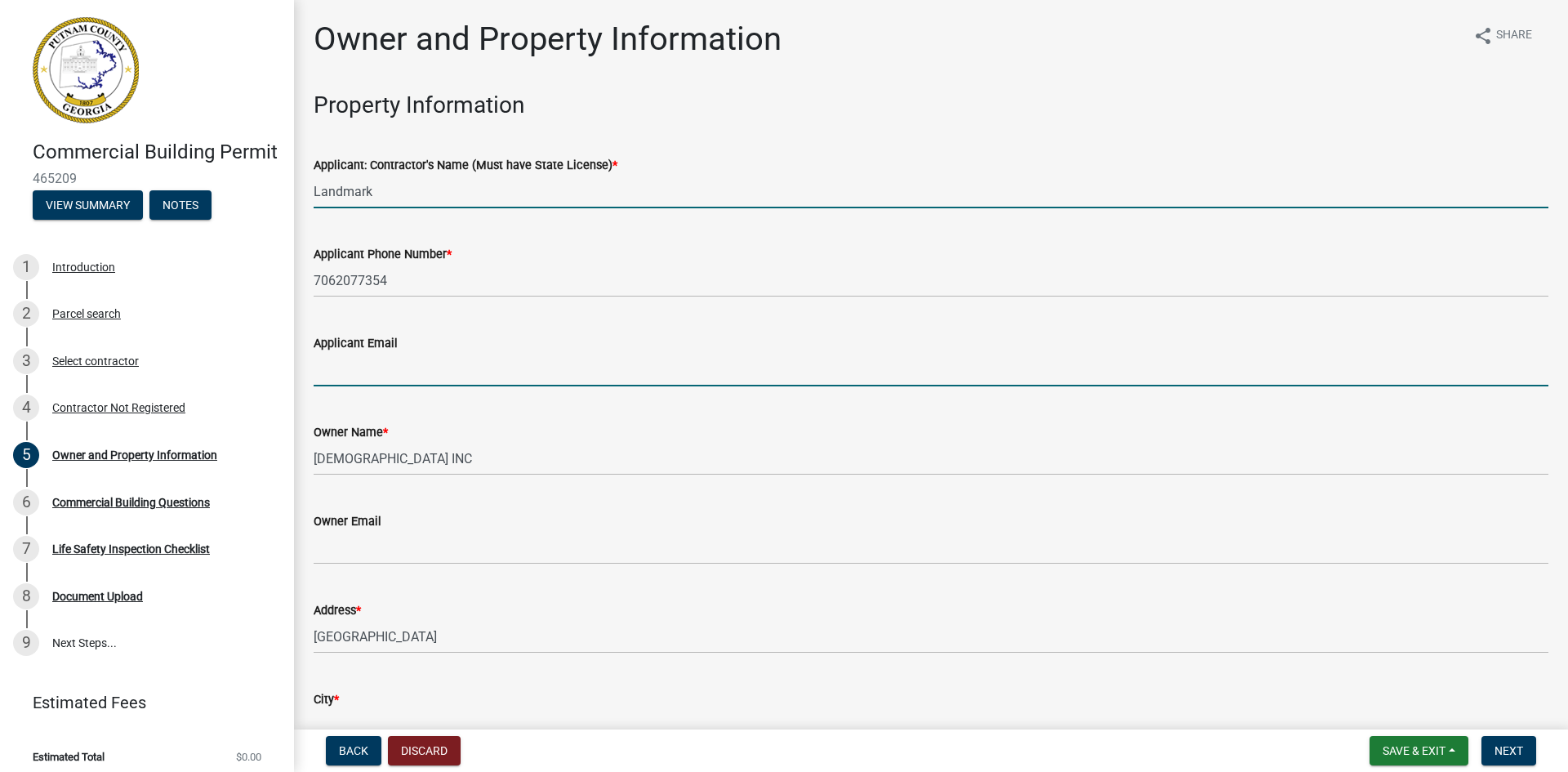
type input "[EMAIL_ADDRESS][DOMAIN_NAME]"
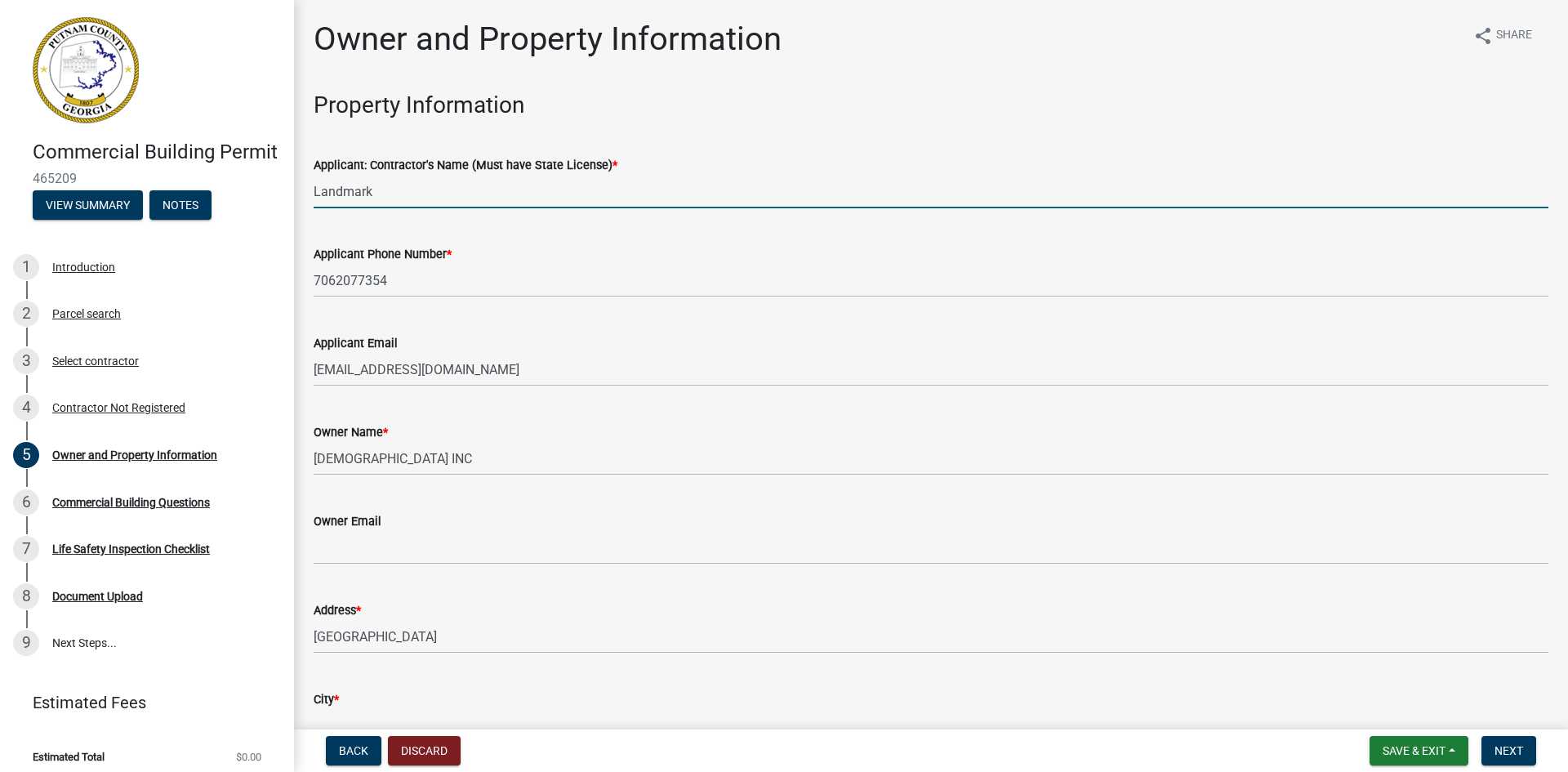
click at [392, 183] on input "Landmark" at bounding box center [931, 191] width 1235 height 33
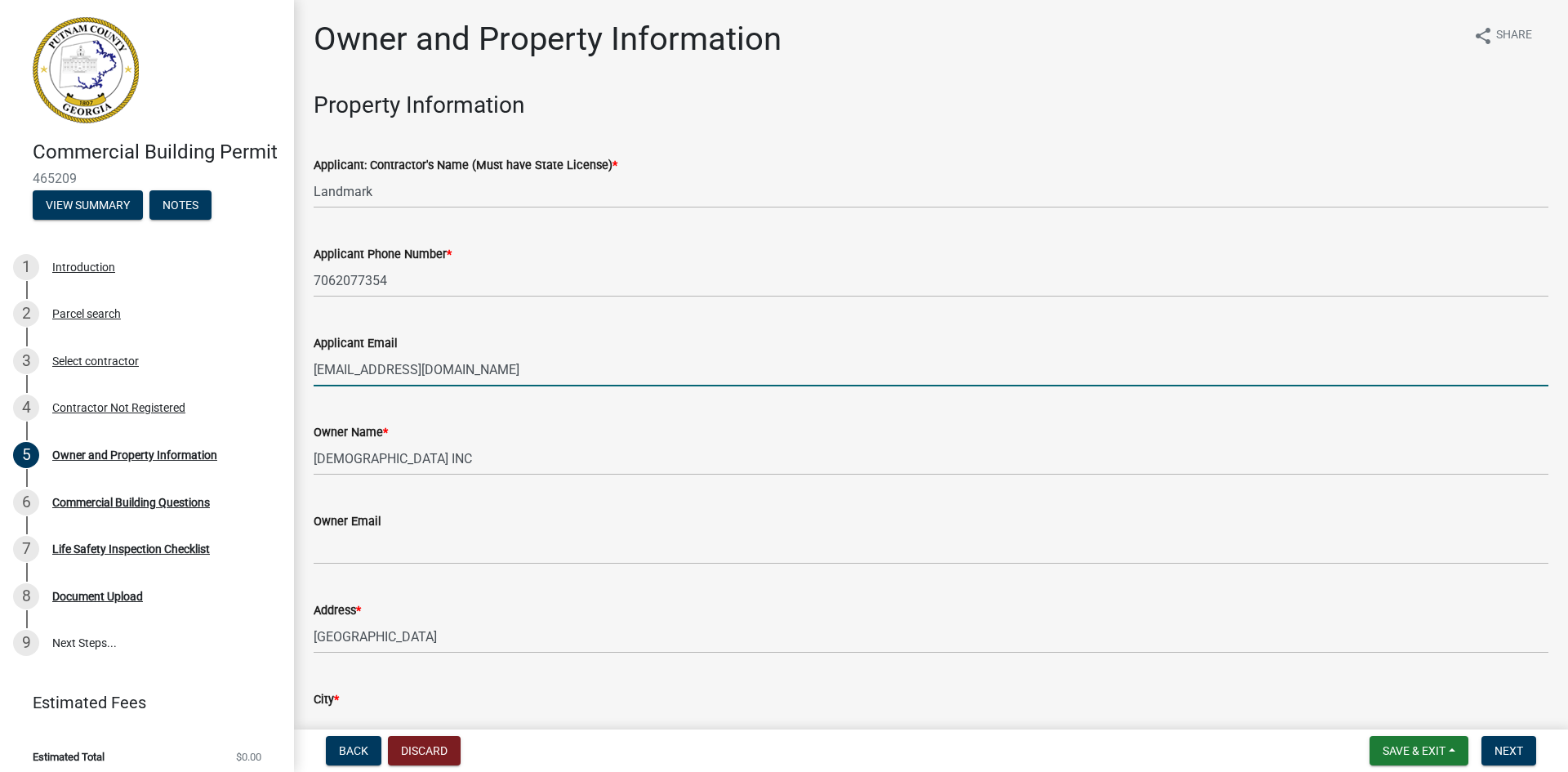
drag, startPoint x: 477, startPoint y: 364, endPoint x: 449, endPoint y: 336, distance: 39.6
click at [449, 336] on form "Applicant Email [EMAIL_ADDRESS][DOMAIN_NAME]" at bounding box center [931, 360] width 1235 height 53
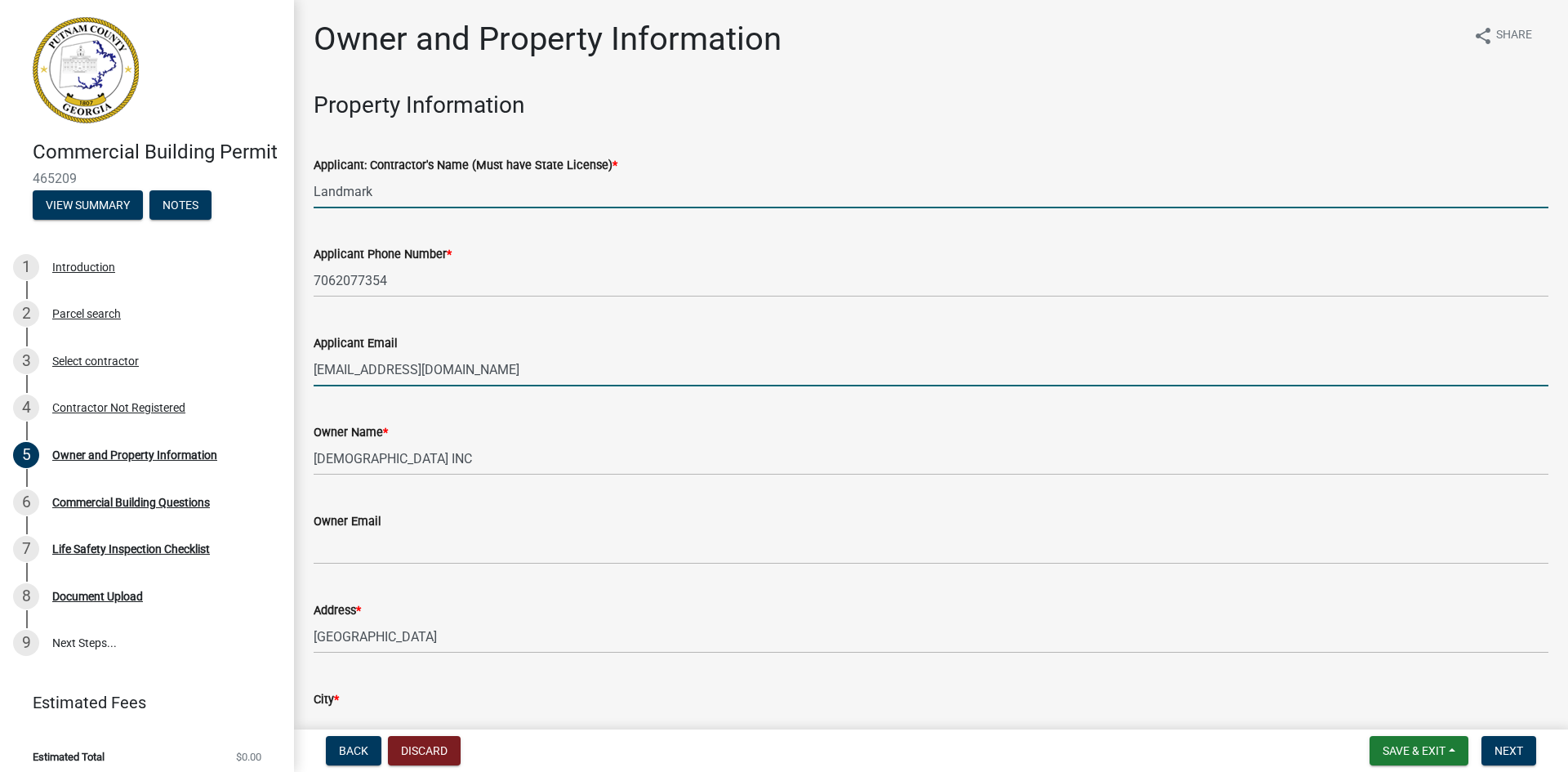
click at [406, 193] on input "Landmark" at bounding box center [931, 191] width 1235 height 33
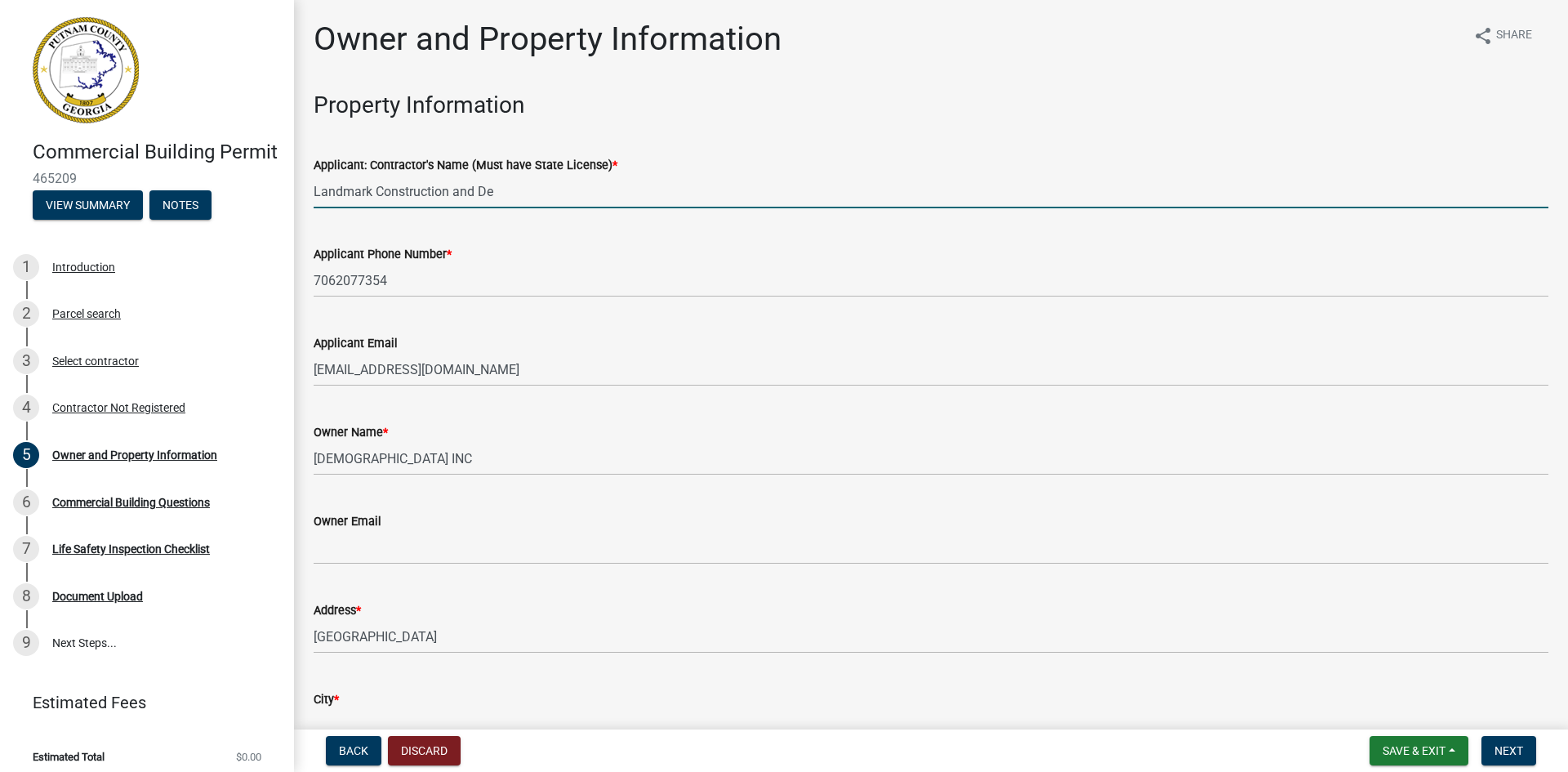
type input "Landmark Construction and Development"
click at [522, 321] on div "Applicant Email [EMAIL_ADDRESS][DOMAIN_NAME]" at bounding box center [931, 348] width 1235 height 76
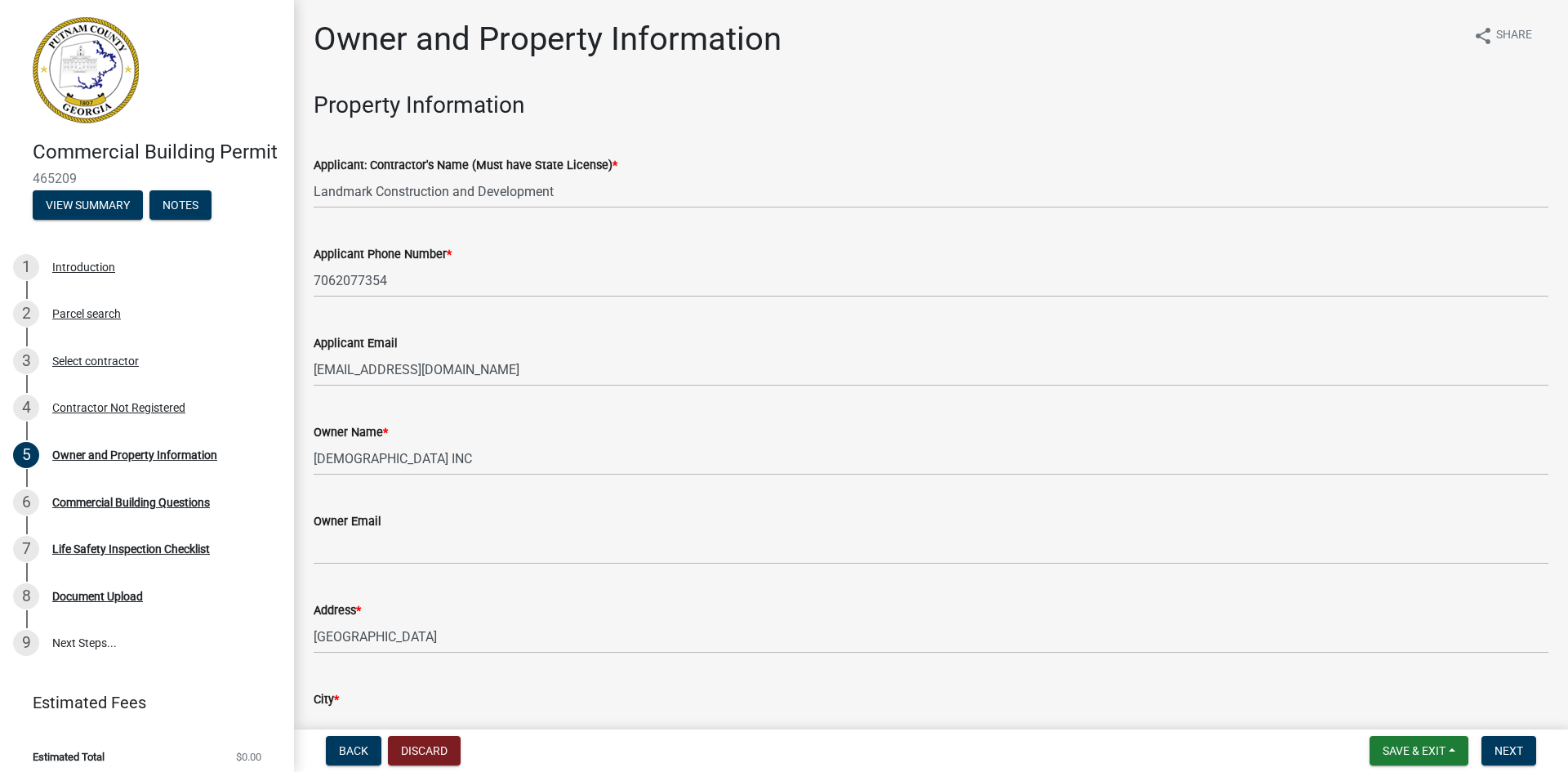
click at [352, 310] on div "Applicant Email [EMAIL_ADDRESS][DOMAIN_NAME]" at bounding box center [931, 348] width 1235 height 76
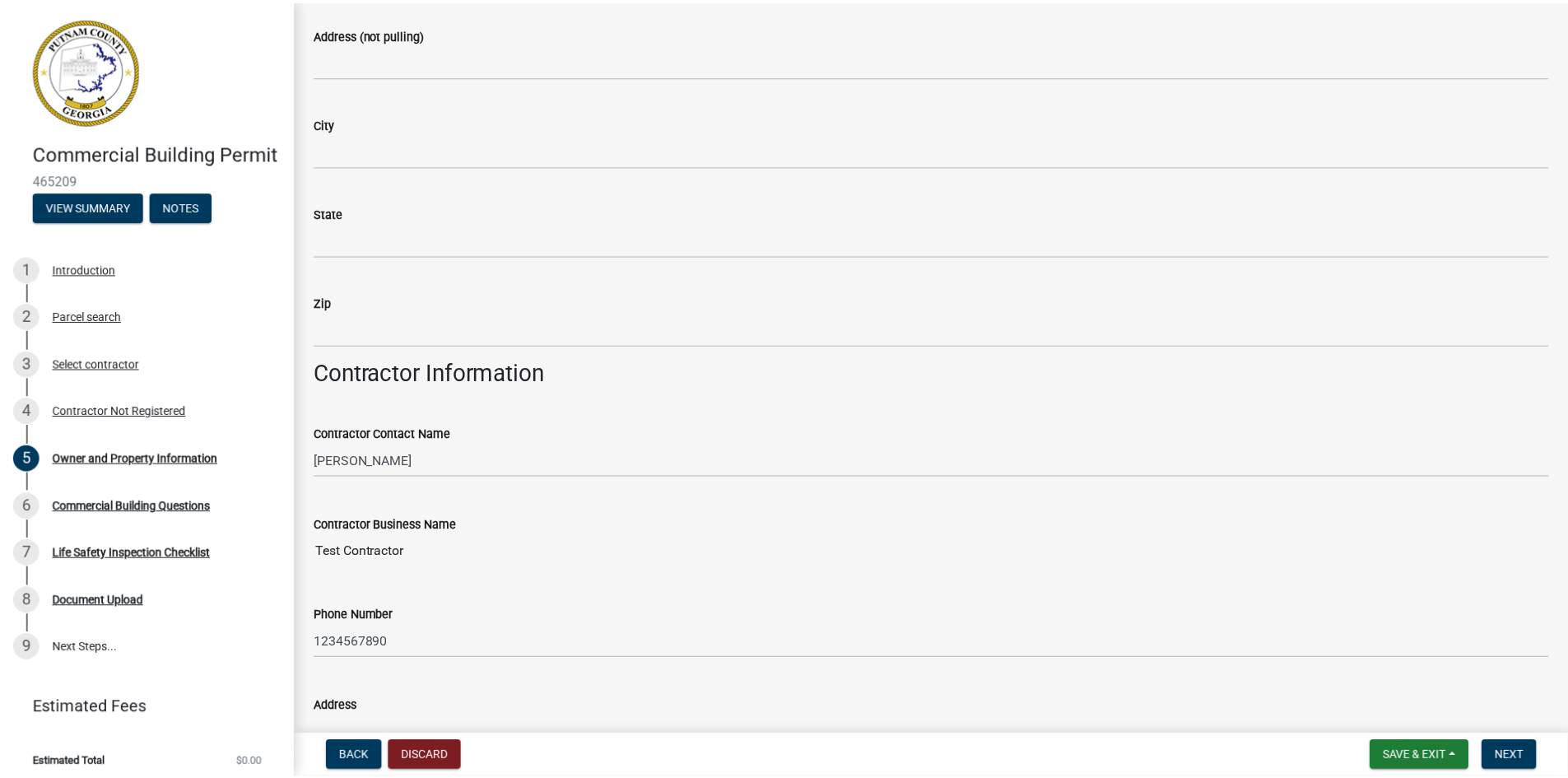
scroll to position [494, 0]
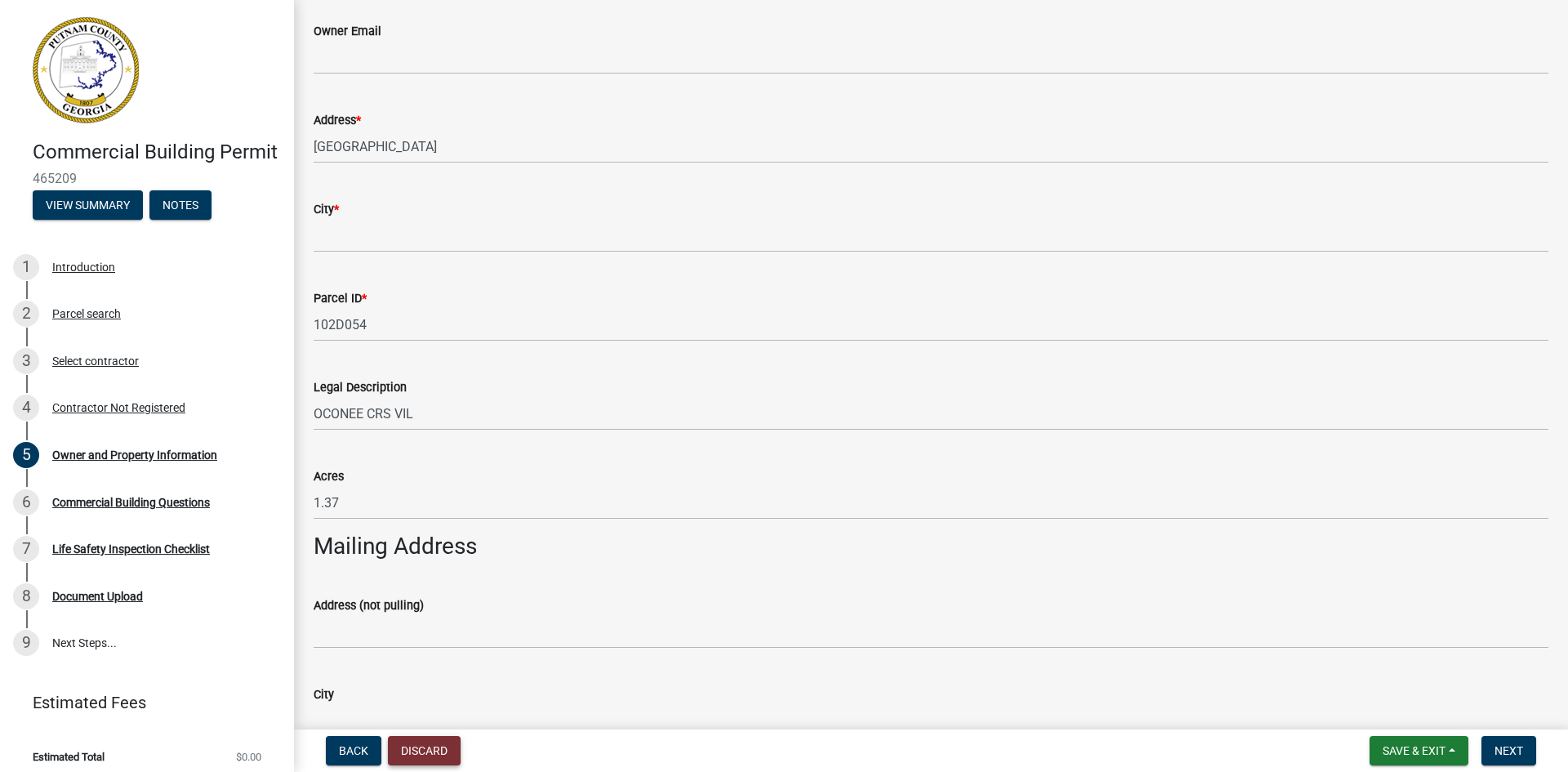
click at [426, 752] on button "Discard" at bounding box center [424, 751] width 73 height 30
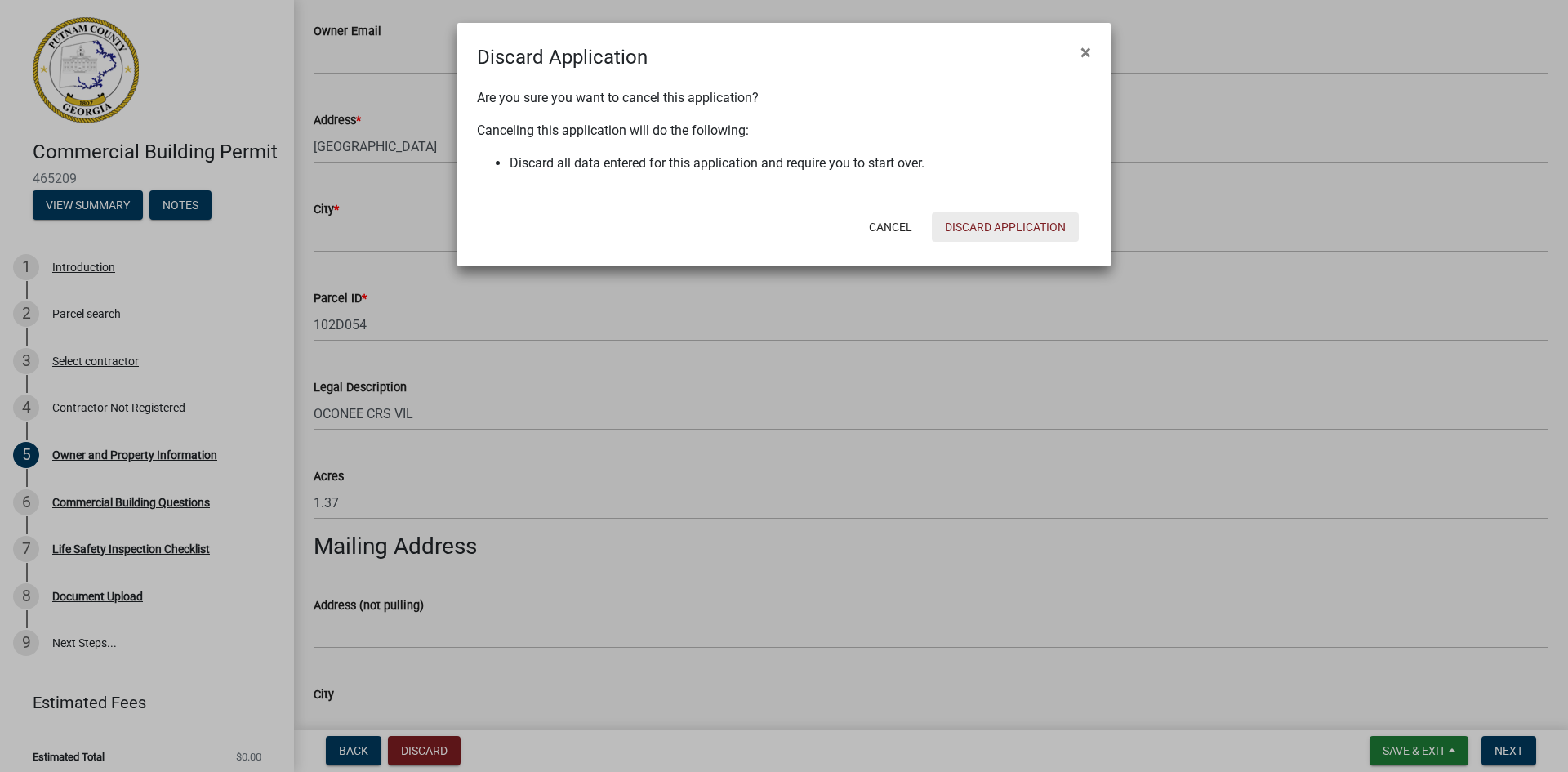
click at [1019, 227] on button "Discard Application" at bounding box center [1005, 227] width 147 height 30
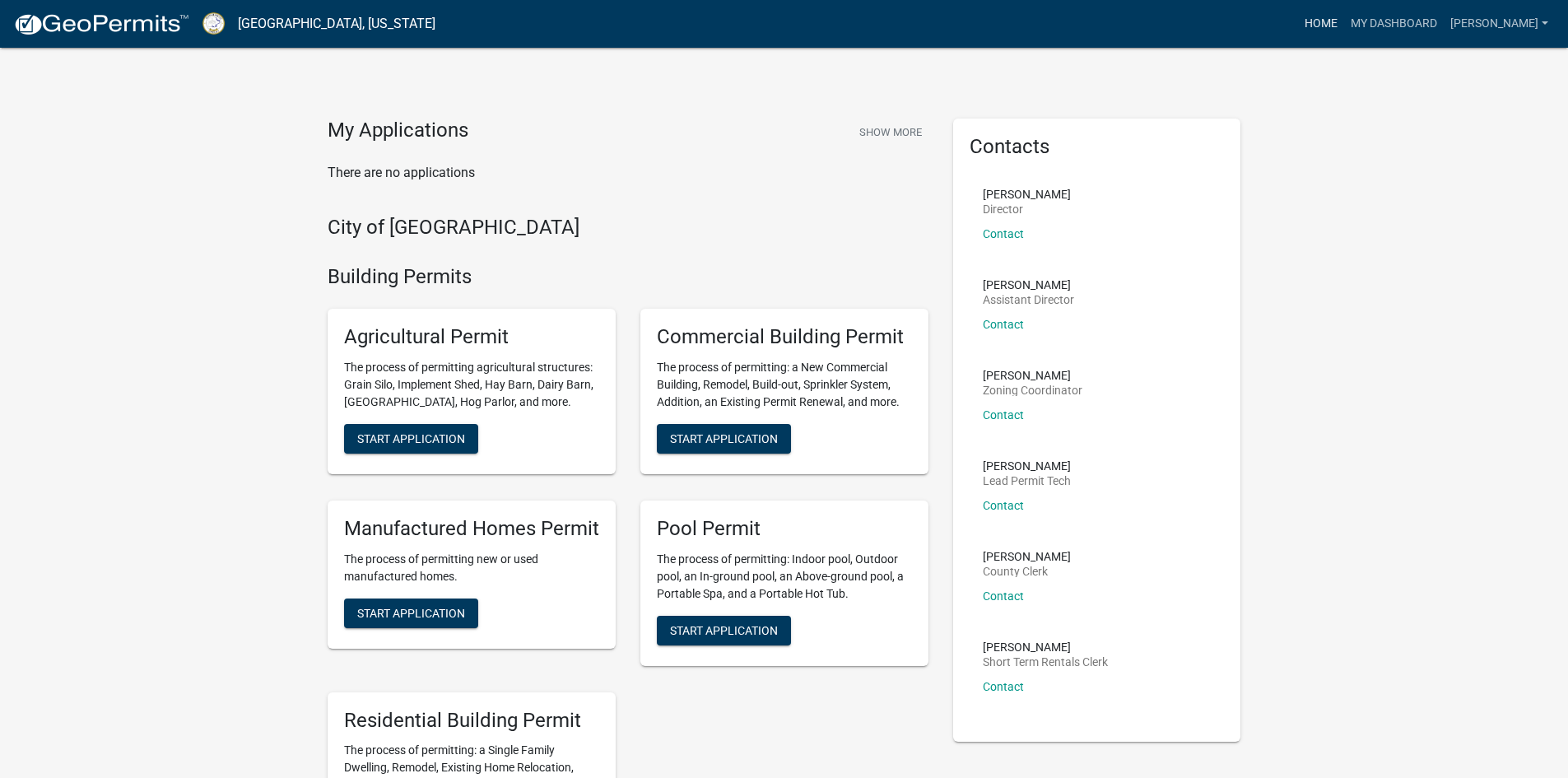
click at [1344, 20] on link "Home" at bounding box center [1321, 24] width 46 height 32
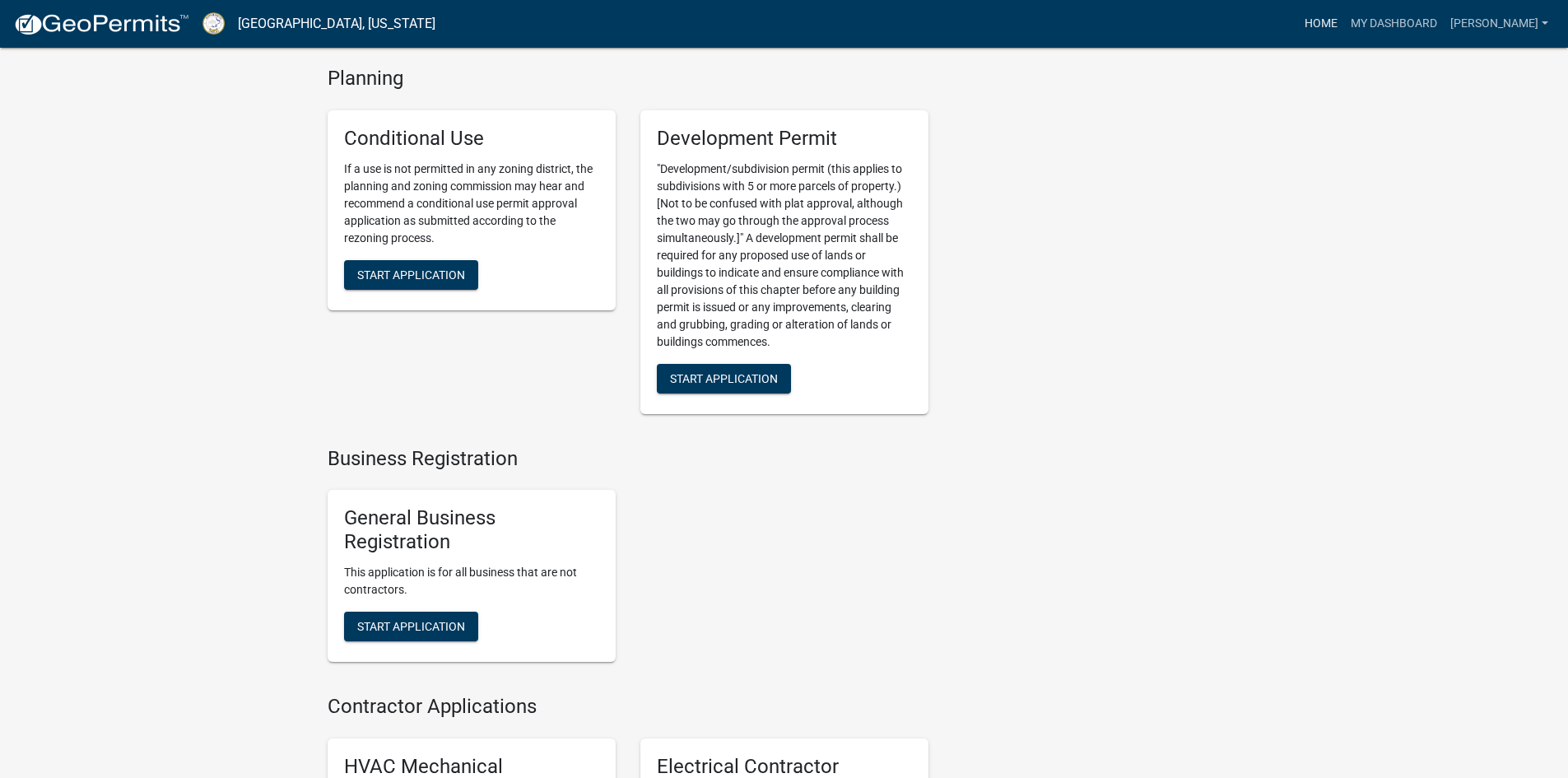
scroll to position [2799, 0]
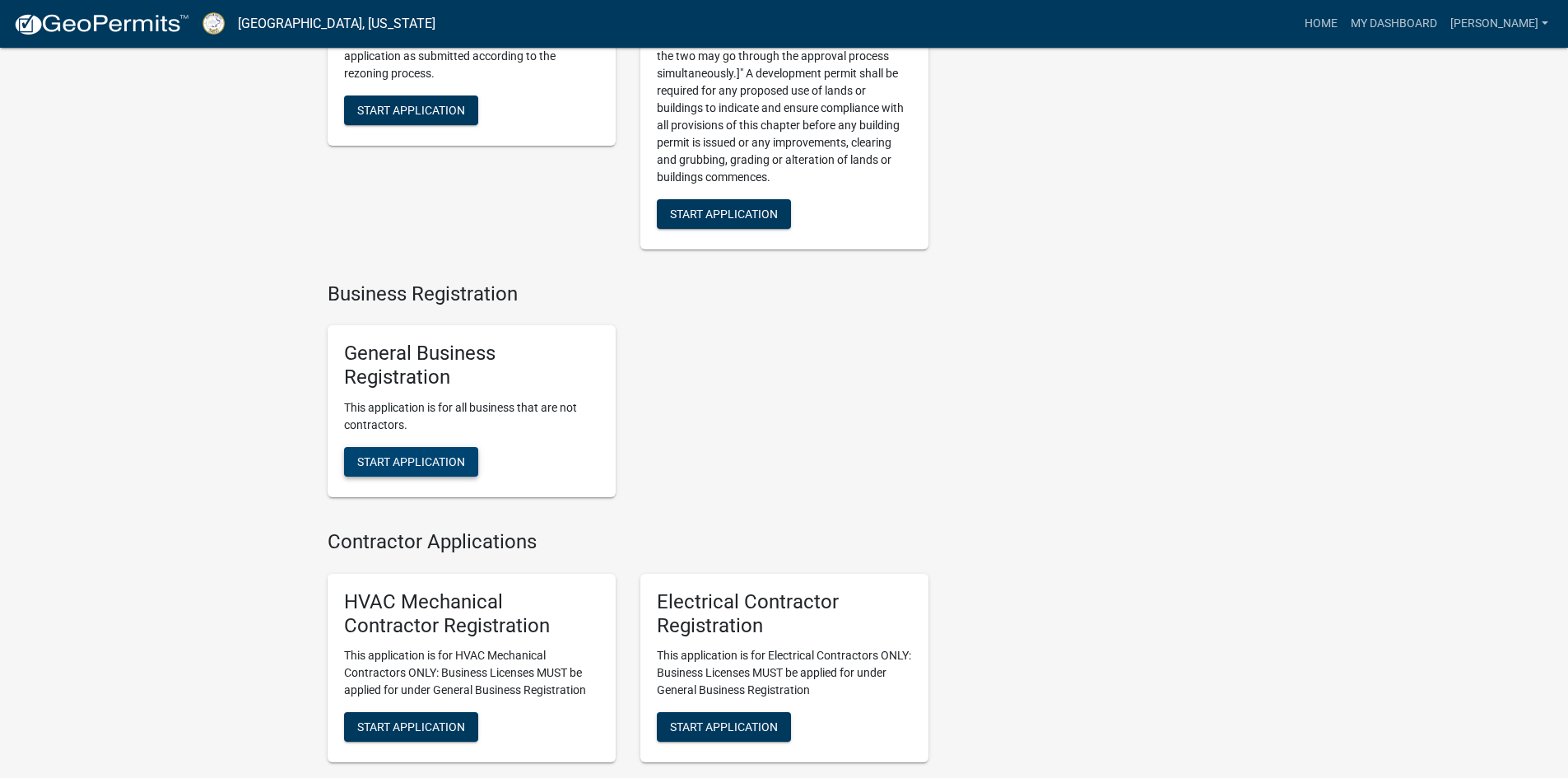
click at [458, 469] on span "Start Application" at bounding box center [411, 461] width 108 height 13
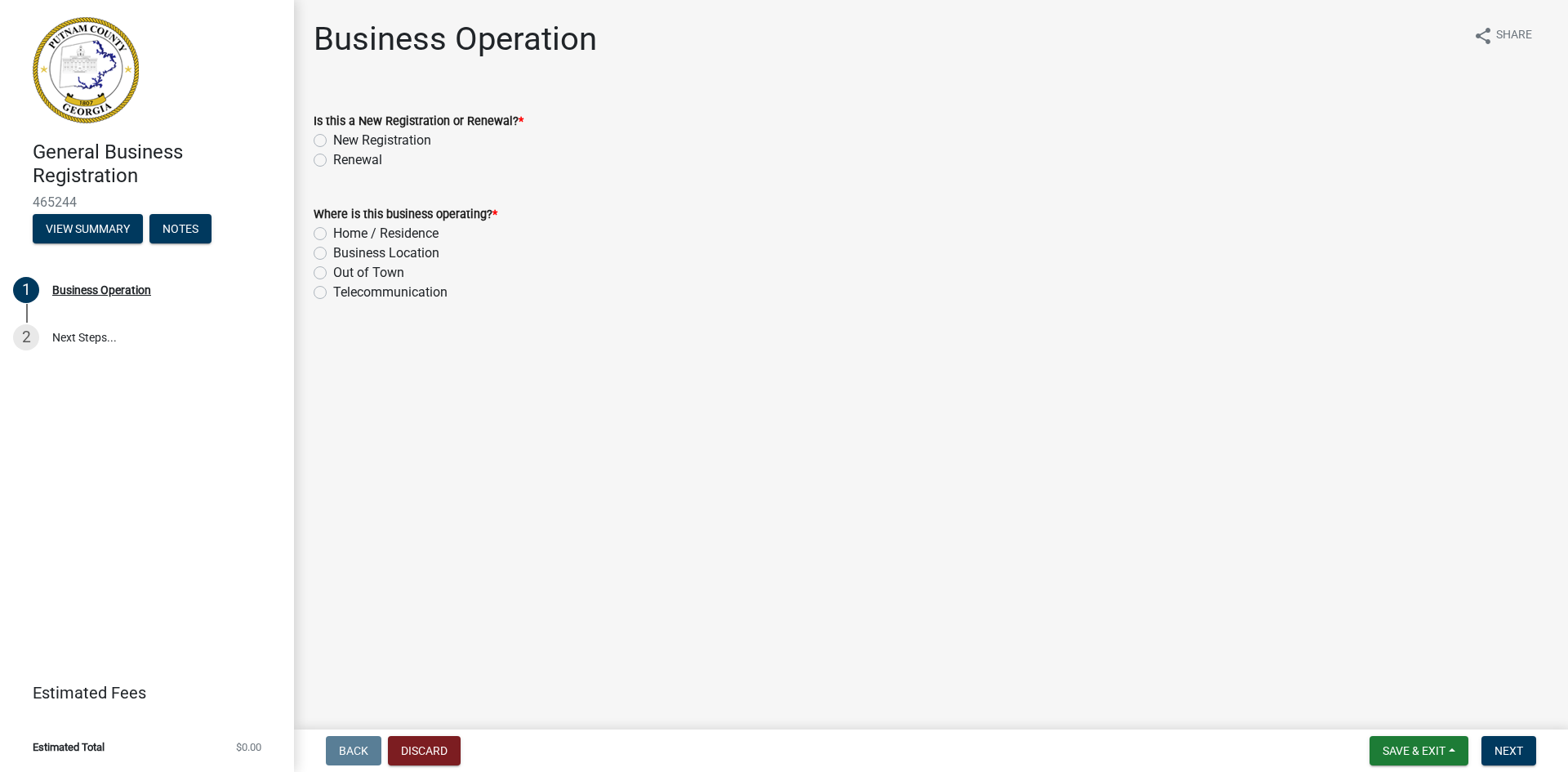
click at [333, 139] on label "New Registration" at bounding box center [382, 140] width 98 height 20
click at [333, 139] on input "New Registration" at bounding box center [338, 136] width 10 height 10
radio input "true"
click at [333, 257] on label "Business Location" at bounding box center [386, 253] width 106 height 20
click at [333, 254] on input "Business Location" at bounding box center [338, 248] width 10 height 10
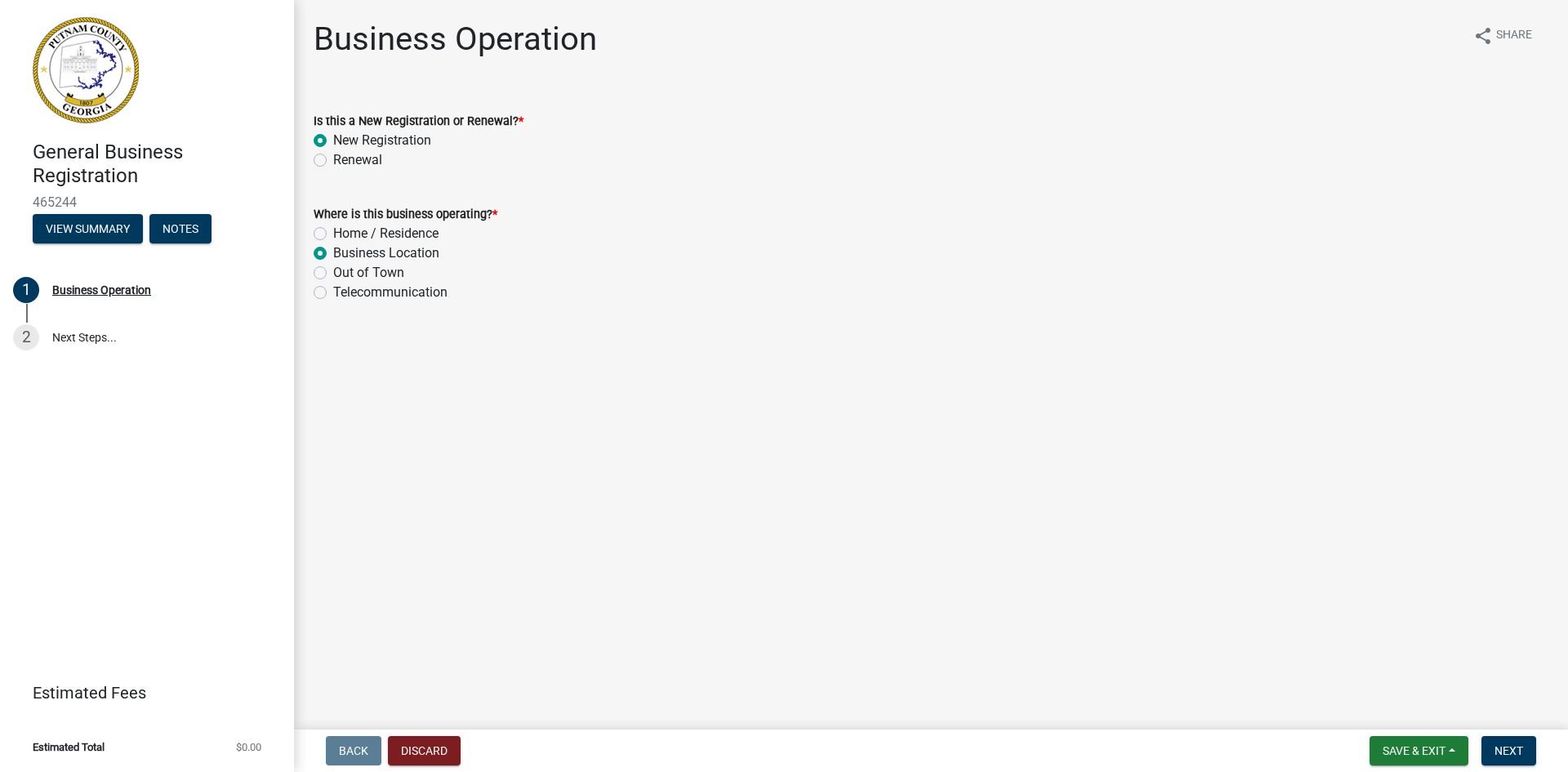
radio input "true"
click at [1525, 753] on button "Next" at bounding box center [1509, 751] width 54 height 30
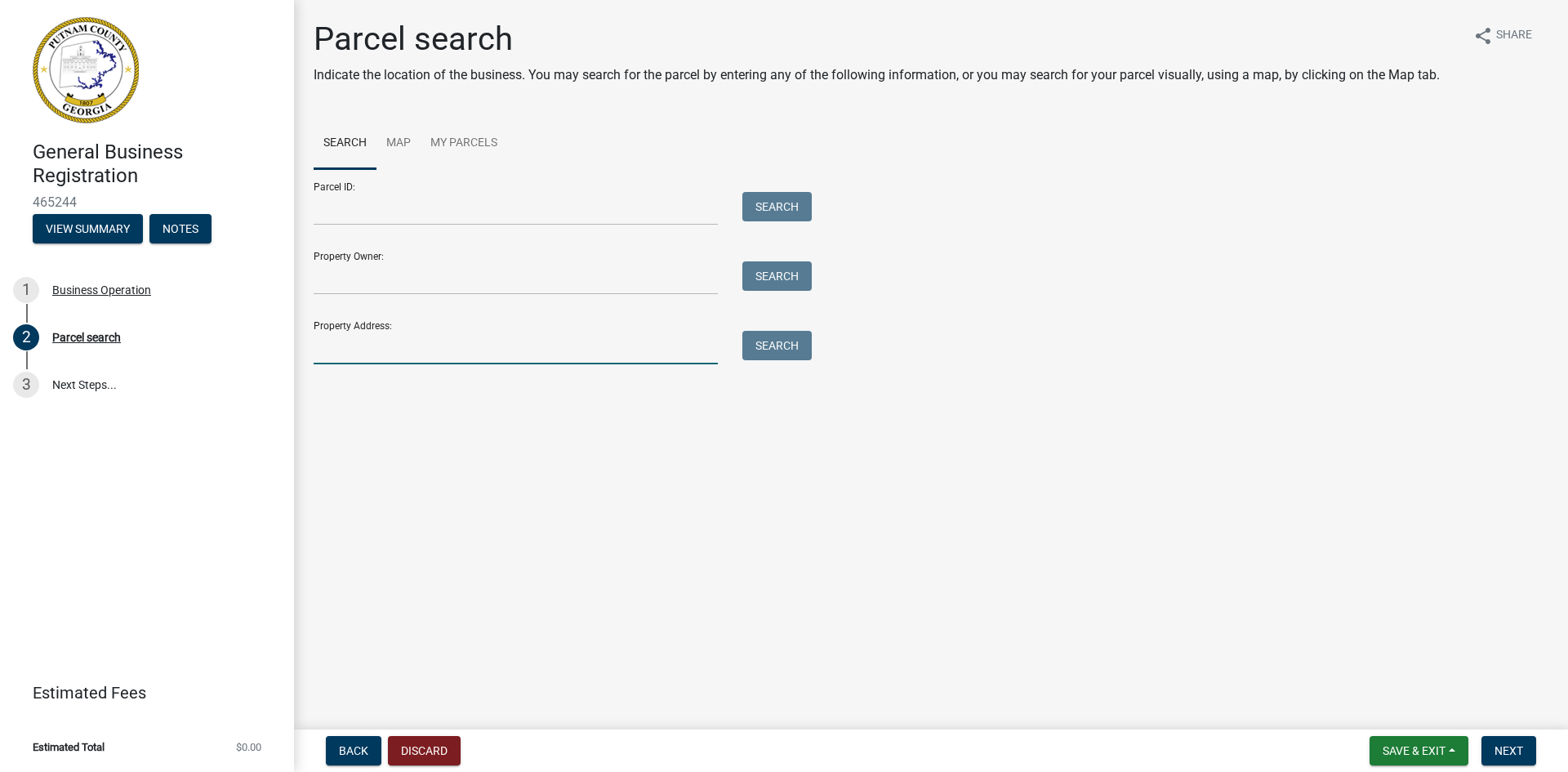
click at [473, 344] on input "Property Address:" at bounding box center [516, 347] width 405 height 33
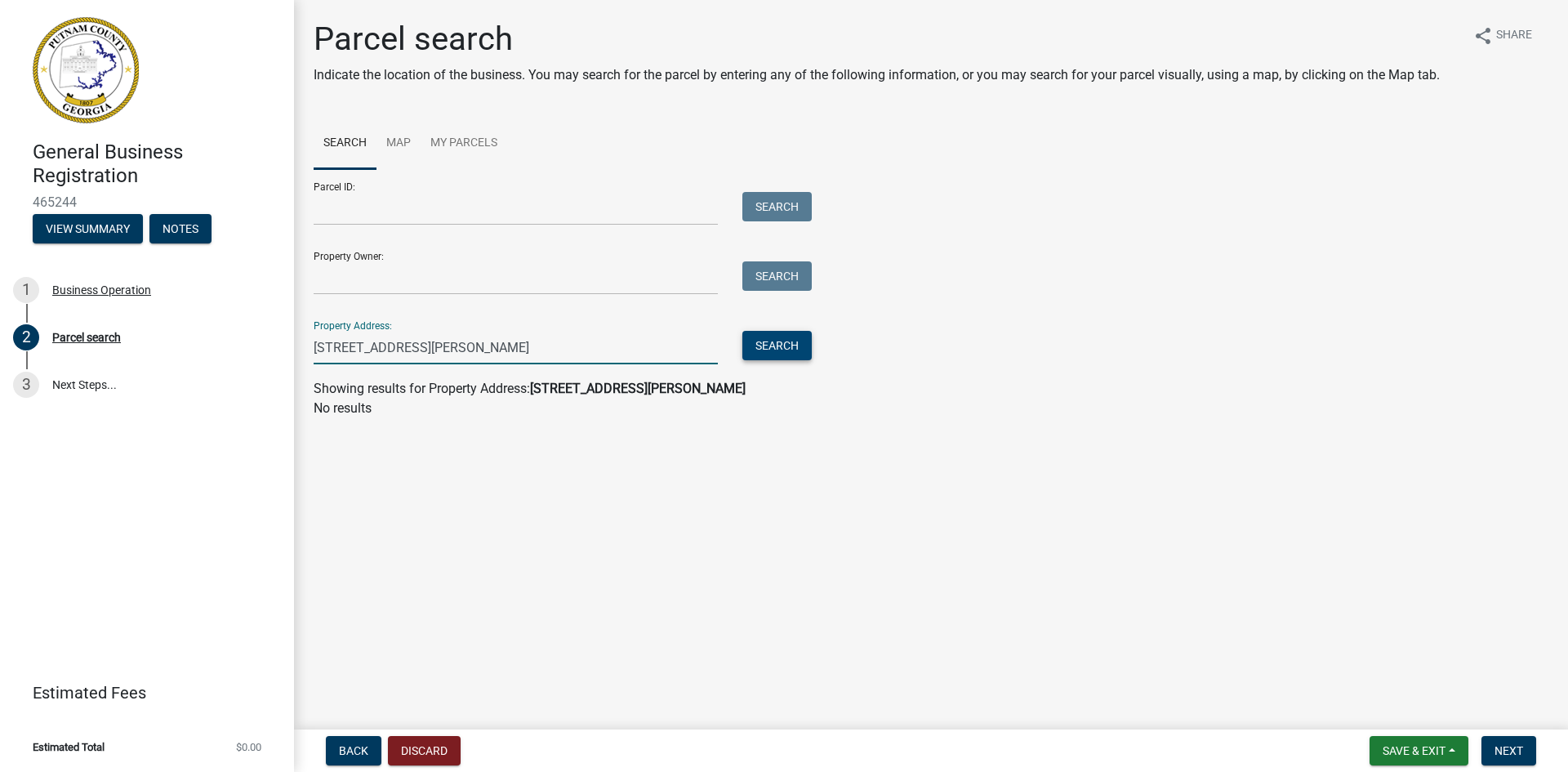
type input "[STREET_ADDRESS][PERSON_NAME]"
click at [756, 347] on button "Search" at bounding box center [777, 345] width 70 height 30
drag, startPoint x: 558, startPoint y: 350, endPoint x: 297, endPoint y: 355, distance: 261.0
click at [297, 356] on div "Parcel search Indicate the location of the business. You may search for the par…" at bounding box center [931, 226] width 1274 height 413
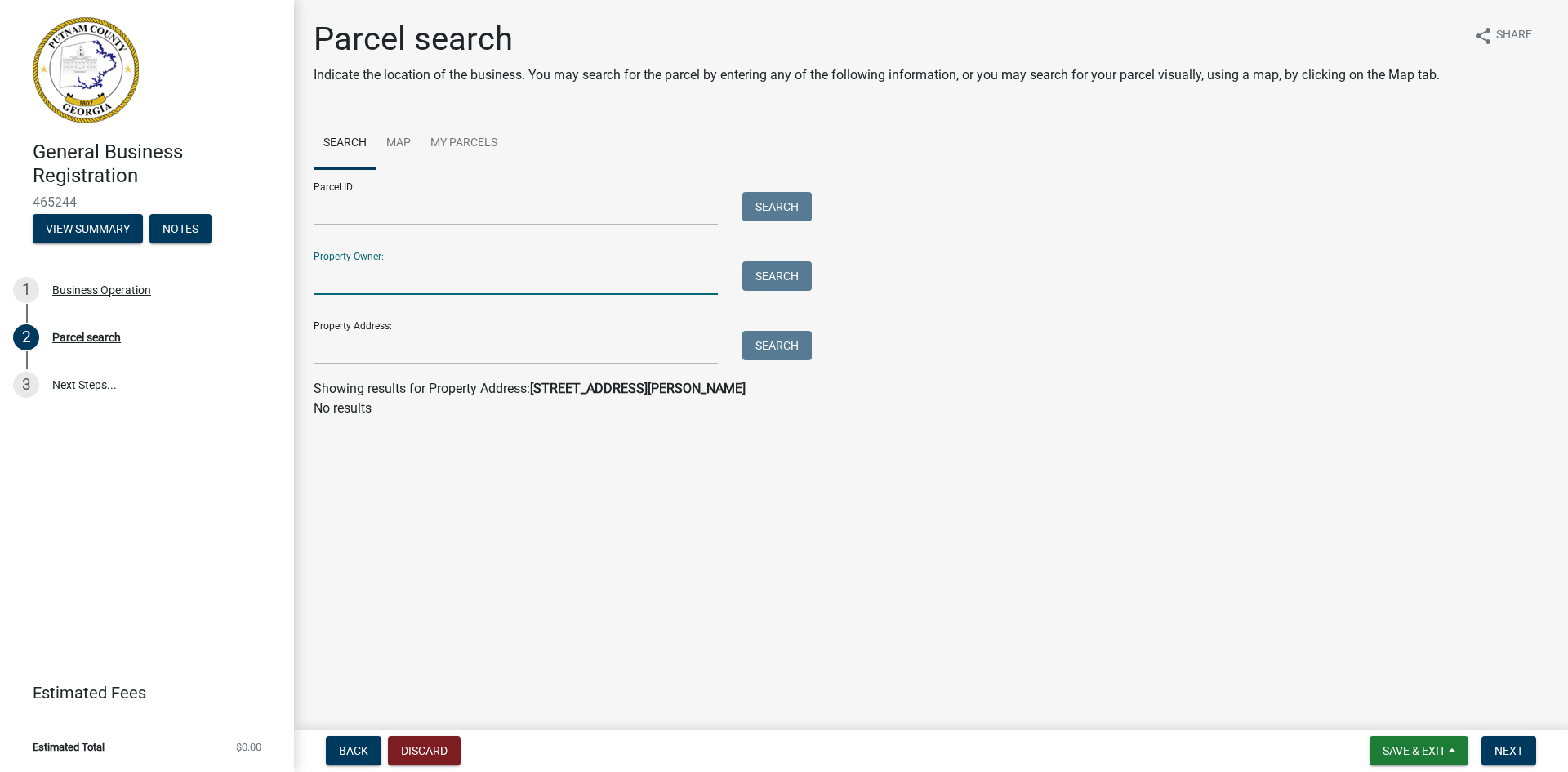
click at [376, 280] on input "Property Owner:" at bounding box center [516, 277] width 405 height 33
type input "Landmark"
click at [750, 268] on button "Search" at bounding box center [777, 275] width 70 height 30
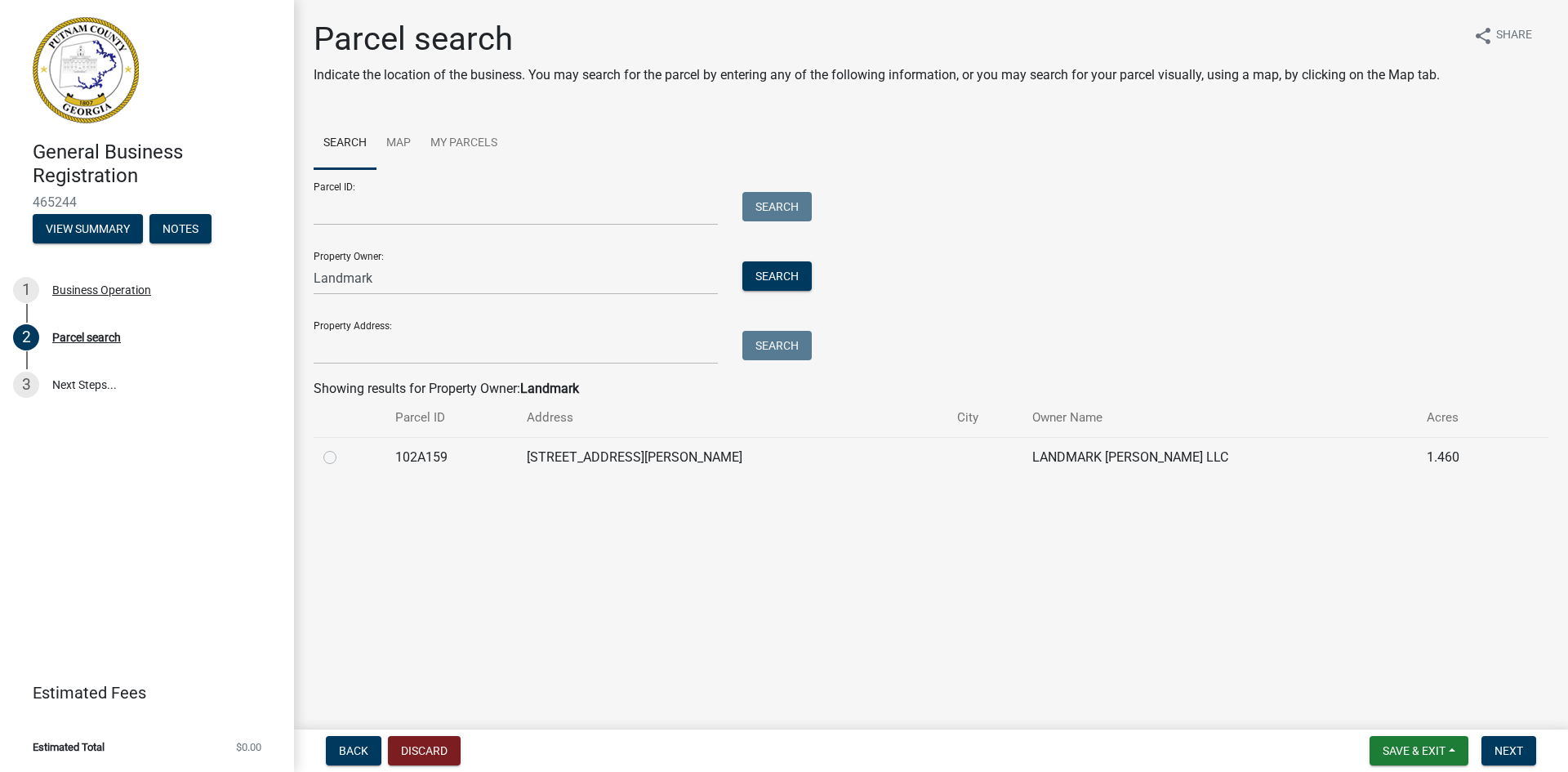
click at [343, 448] on label at bounding box center [343, 448] width 0 height 0
click at [343, 450] on input "radio" at bounding box center [348, 453] width 10 height 10
radio input "true"
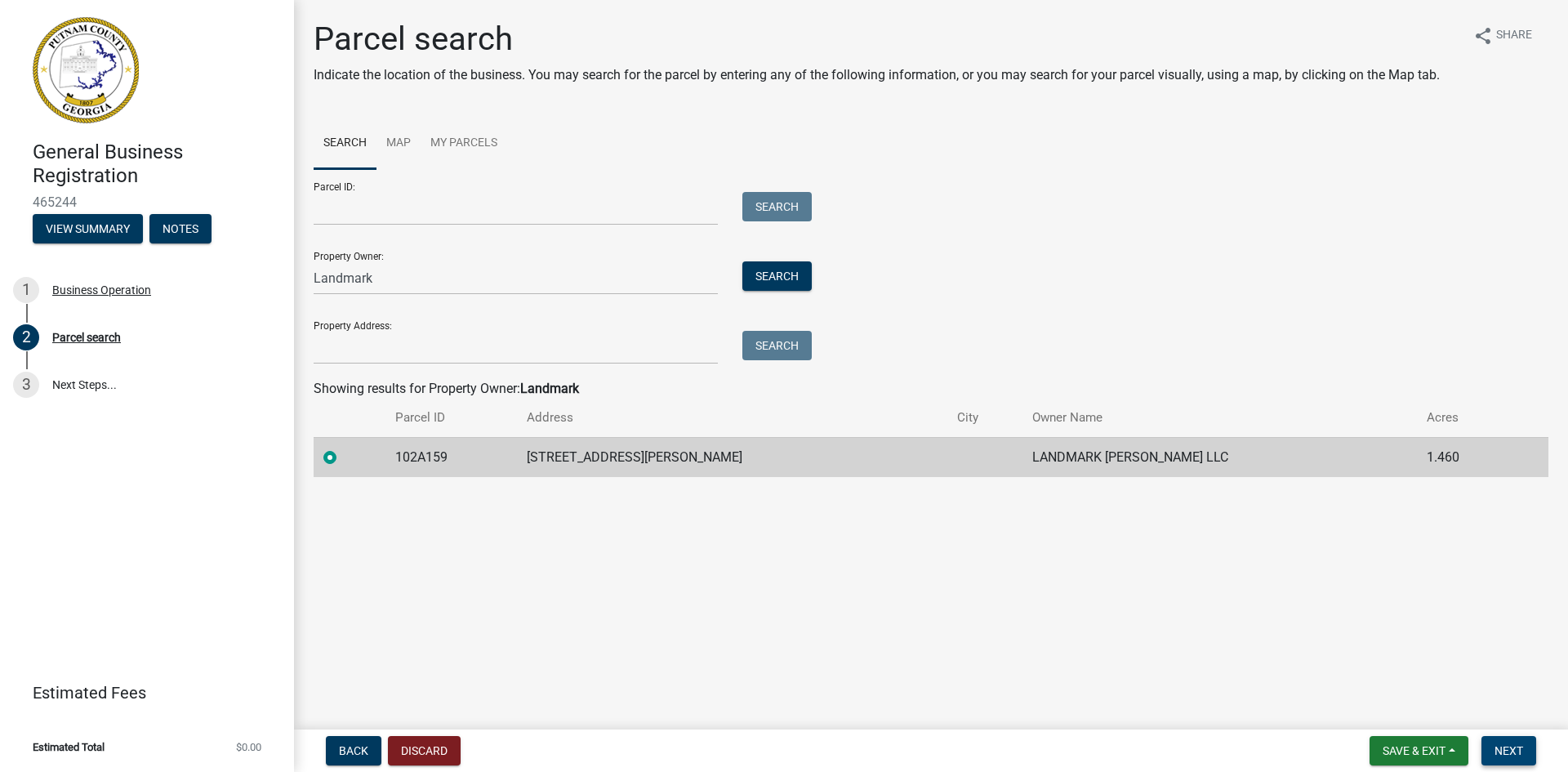
click at [1510, 745] on span "Next" at bounding box center [1509, 750] width 29 height 13
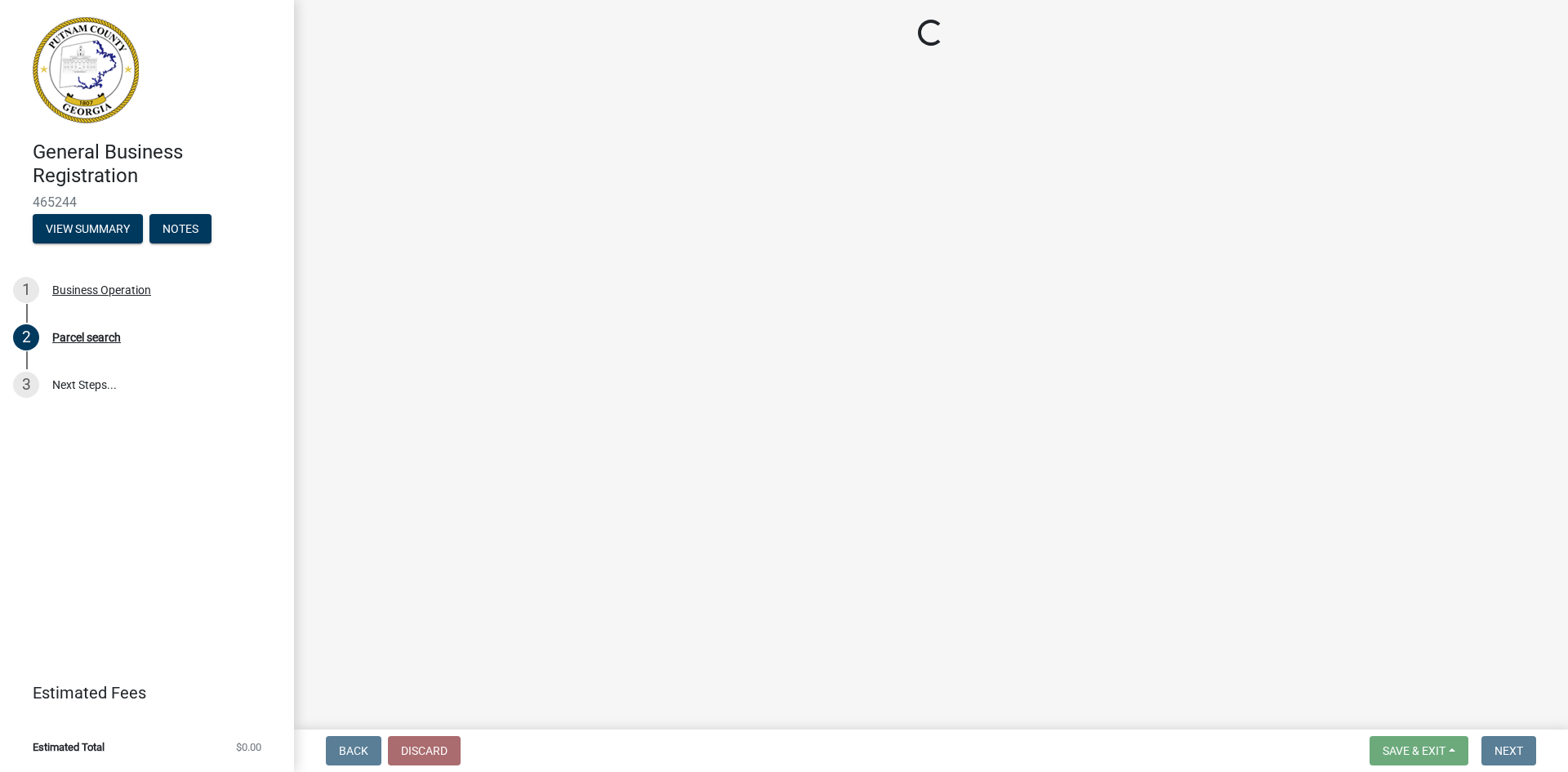
select select "GA"
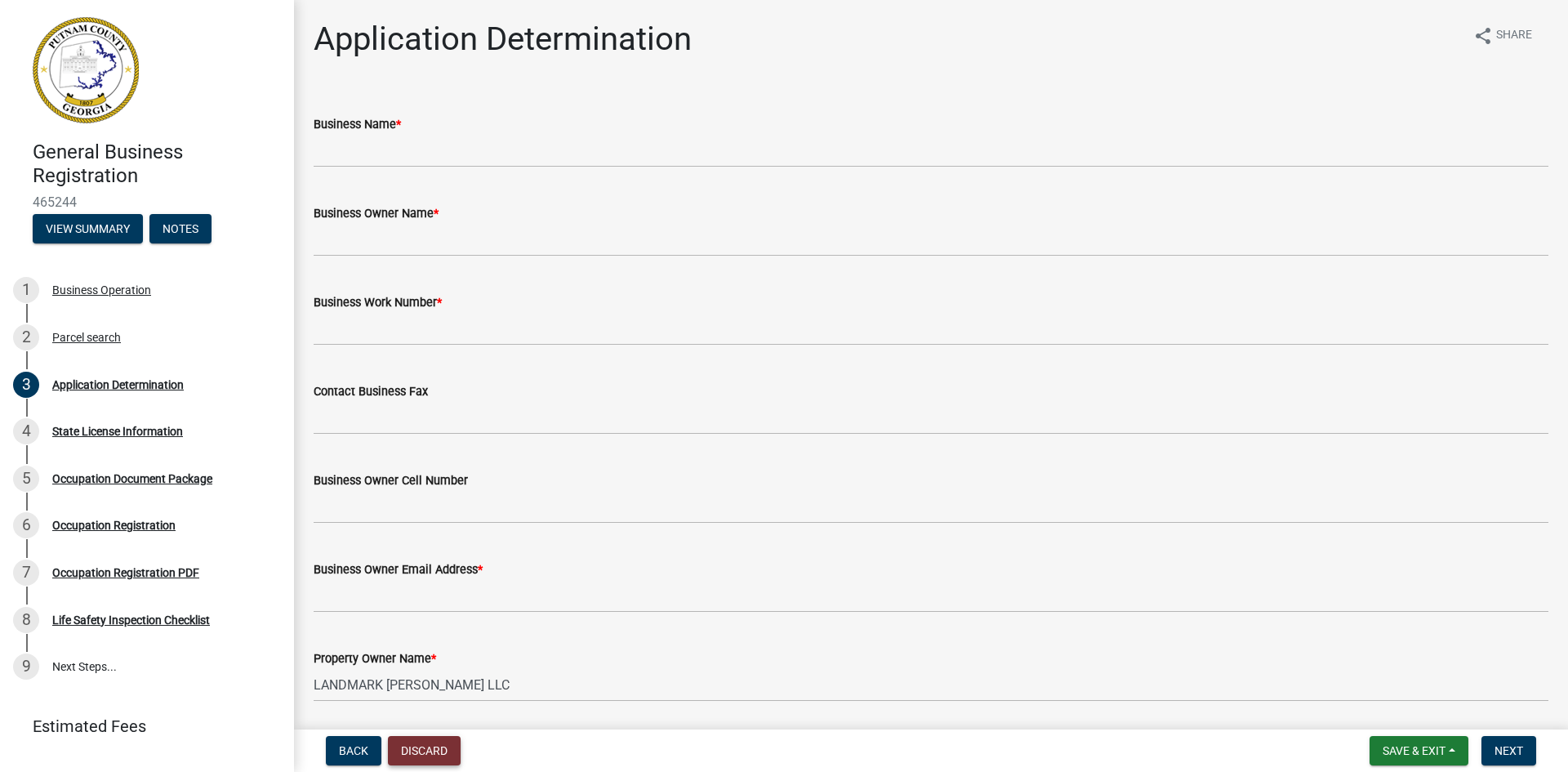
click at [455, 758] on button "Discard" at bounding box center [424, 751] width 73 height 30
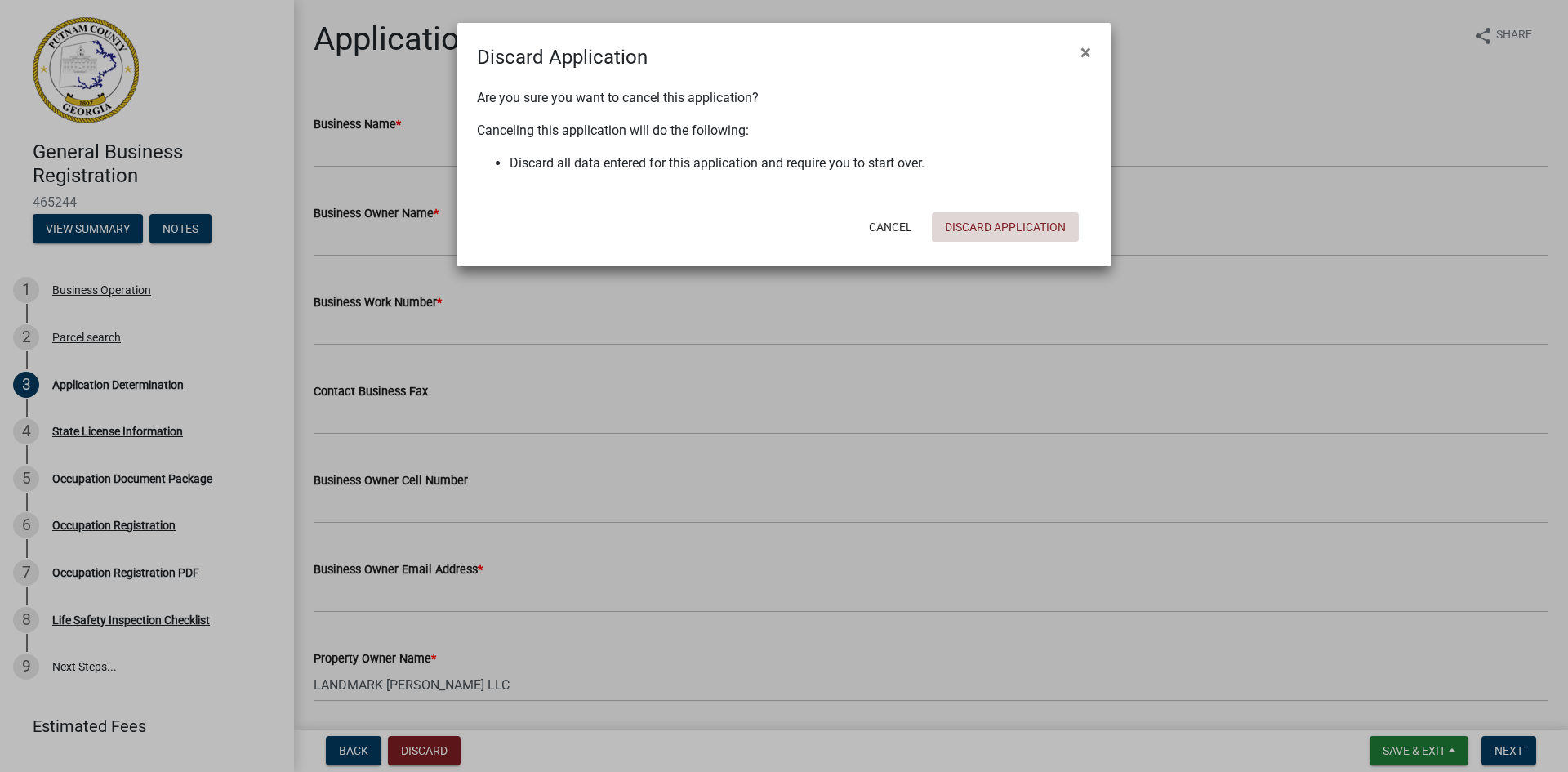
click at [982, 235] on button "Discard Application" at bounding box center [1005, 227] width 147 height 30
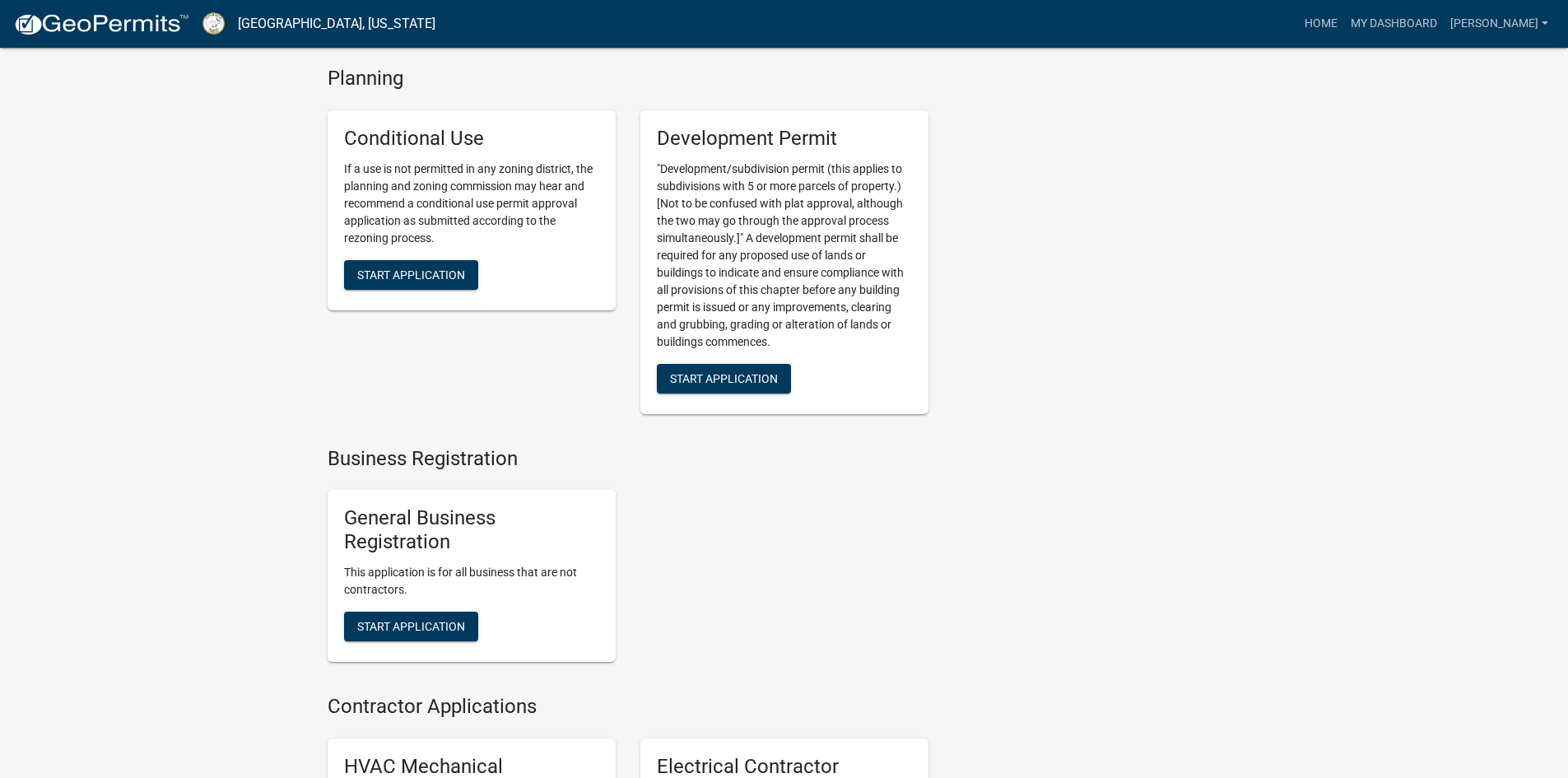
scroll to position [2717, 0]
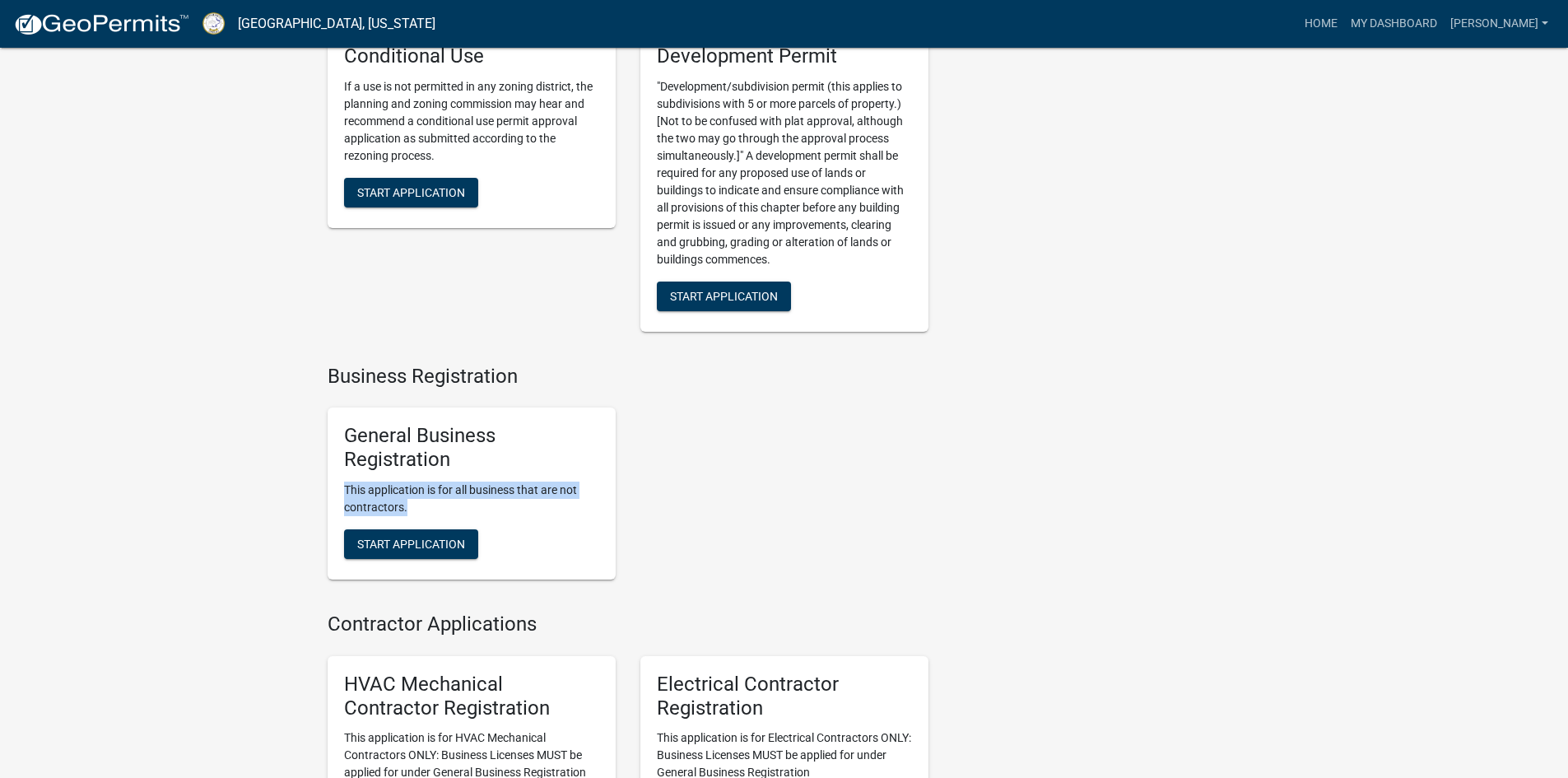
drag, startPoint x: 415, startPoint y: 526, endPoint x: 340, endPoint y: 509, distance: 76.9
click at [340, 509] on div "General Business Registration This application is for all business that are not…" at bounding box center [471, 494] width 288 height 172
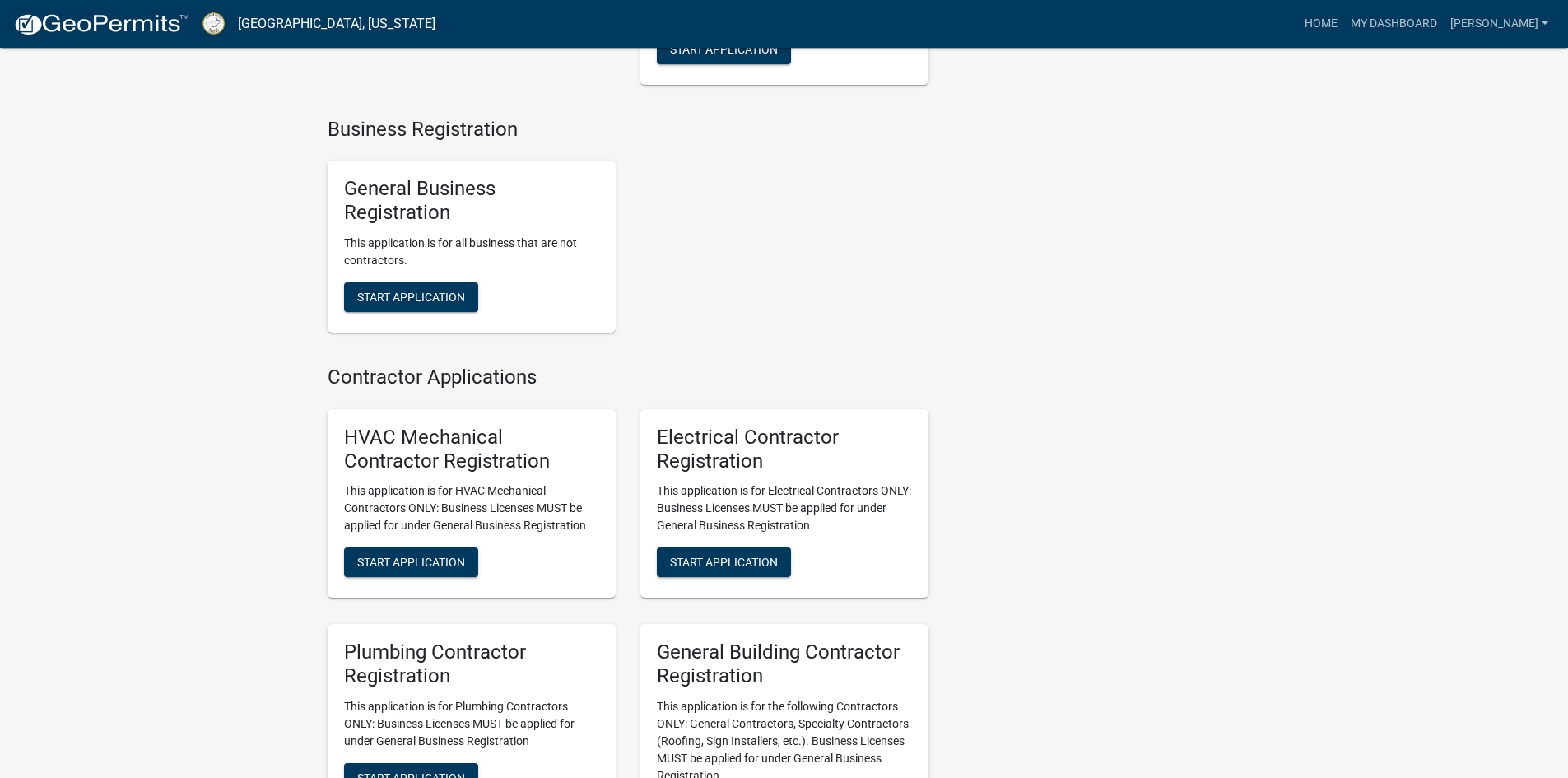
scroll to position [3128, 0]
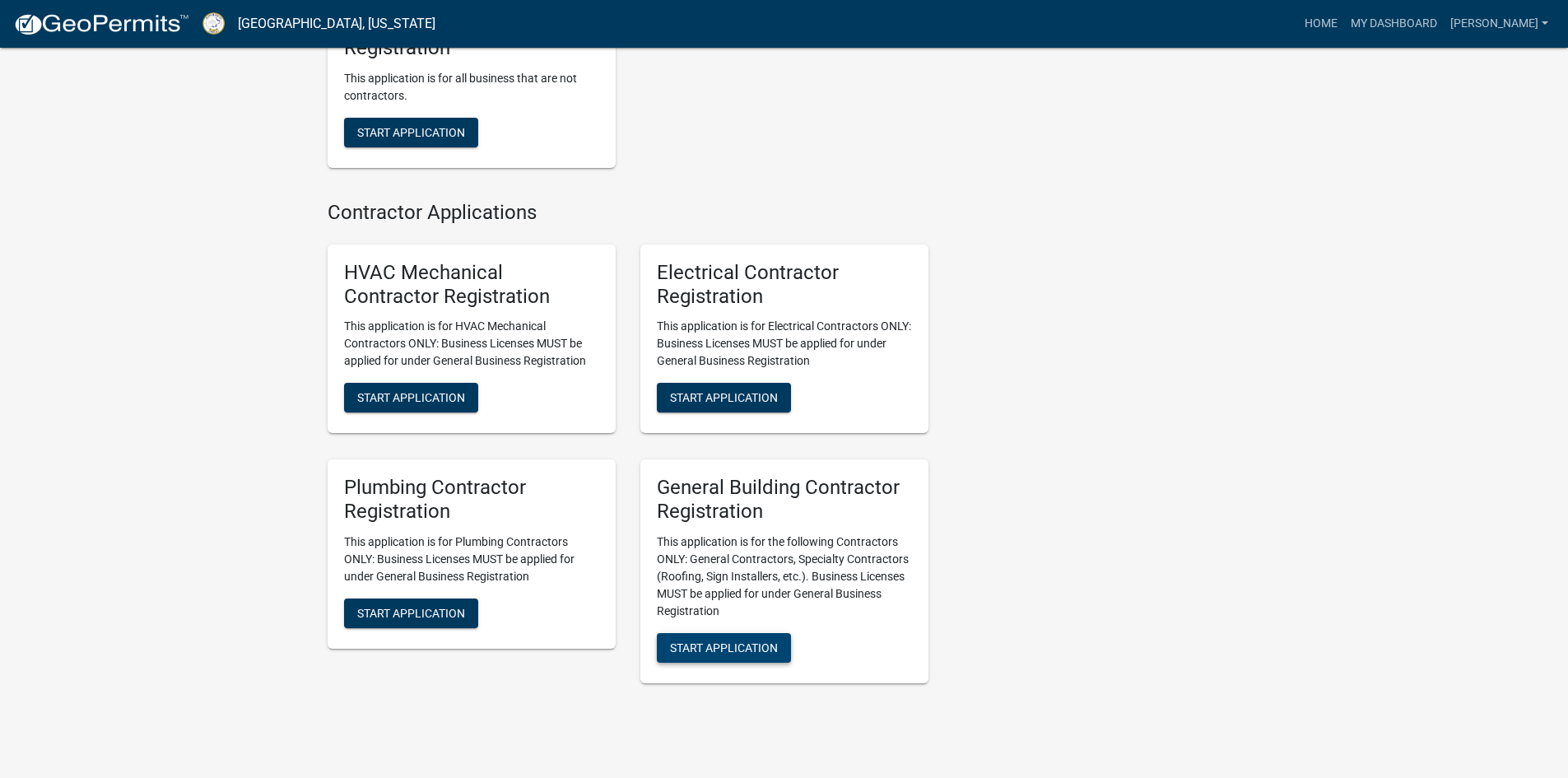
click at [740, 662] on button "Start Application" at bounding box center [724, 648] width 135 height 30
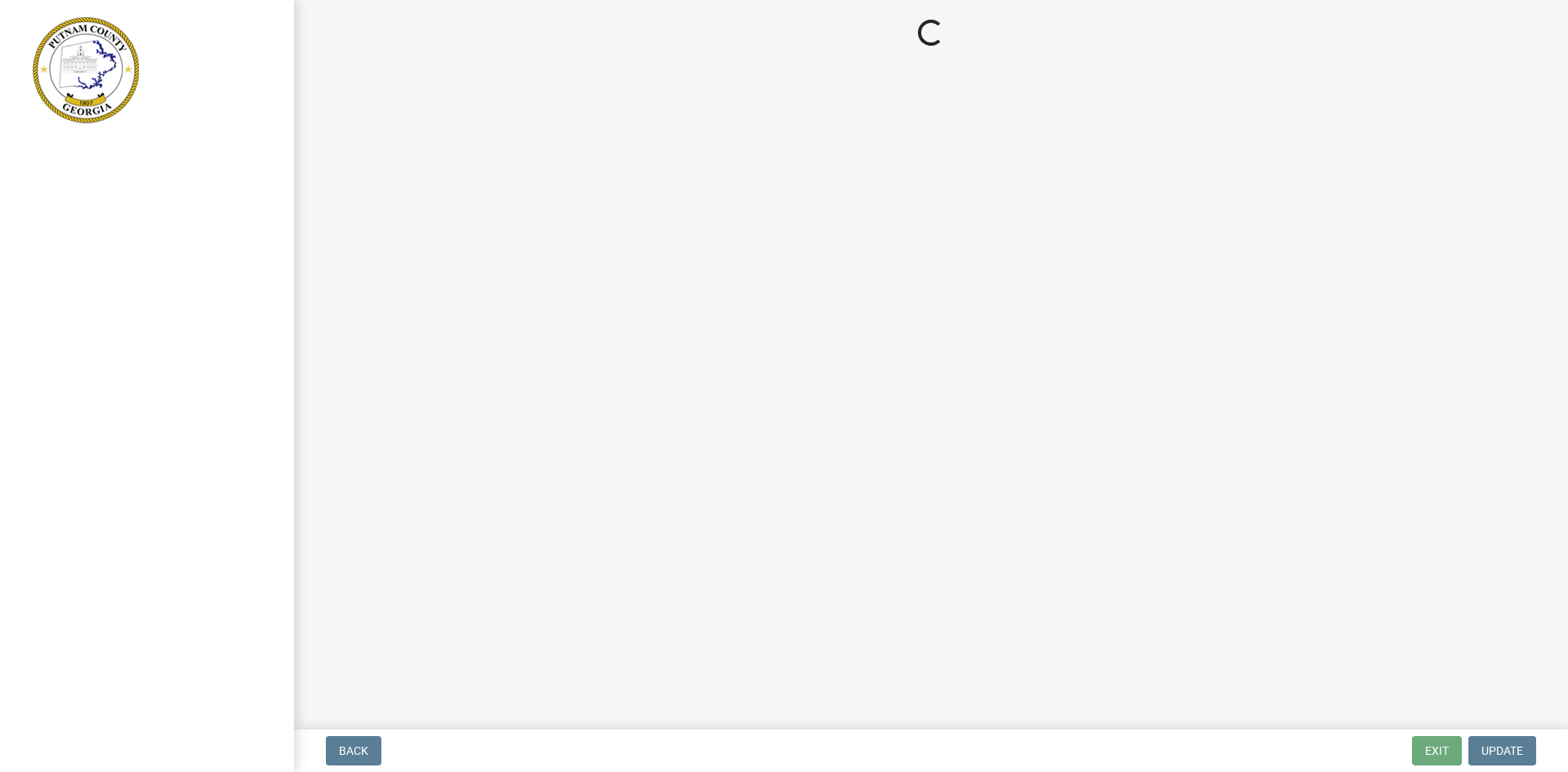
select select "[US_STATE]"
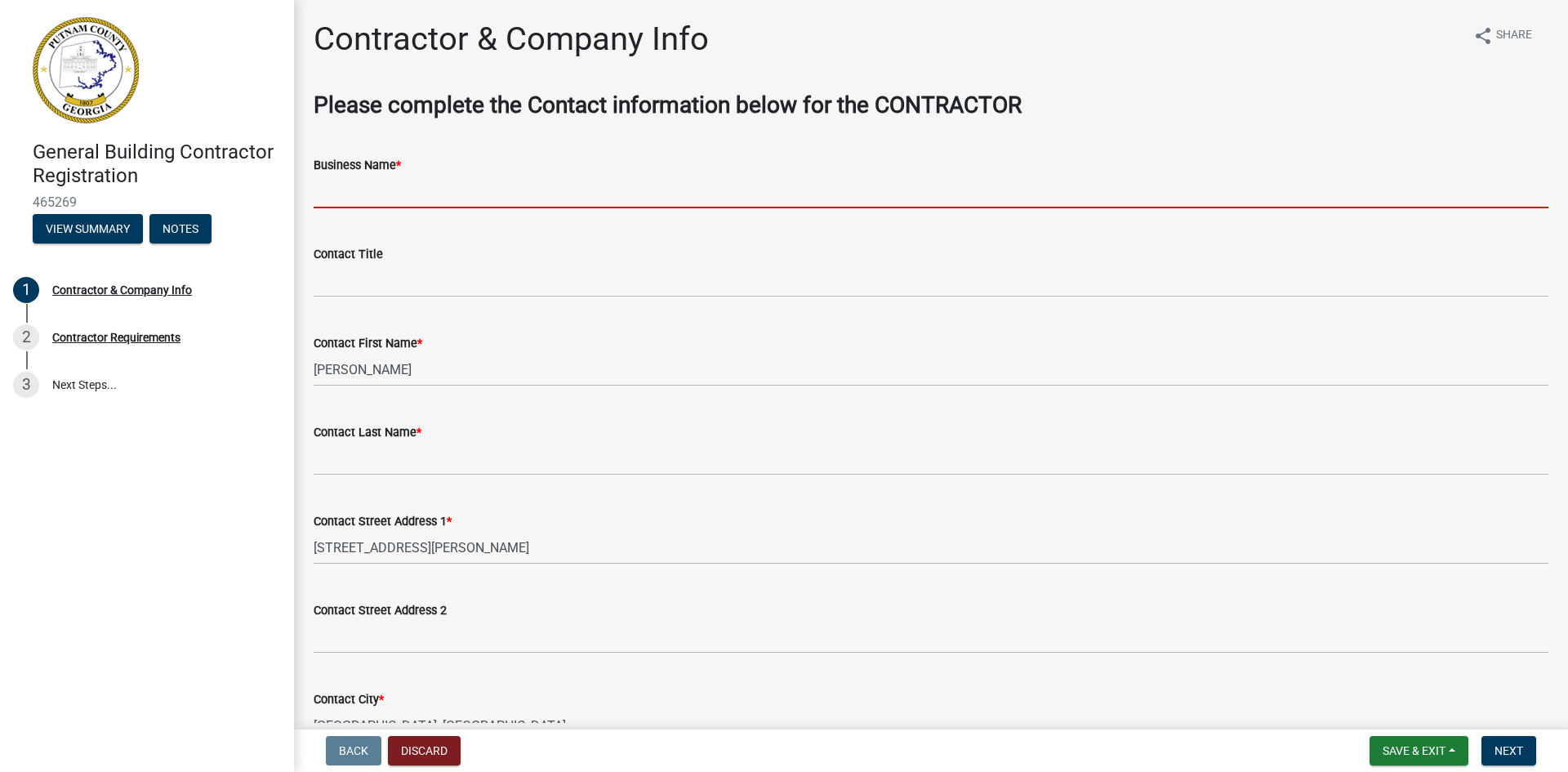
click at [384, 190] on input "Business Name *" at bounding box center [931, 191] width 1235 height 33
click at [424, 763] on button "Discard" at bounding box center [424, 751] width 73 height 30
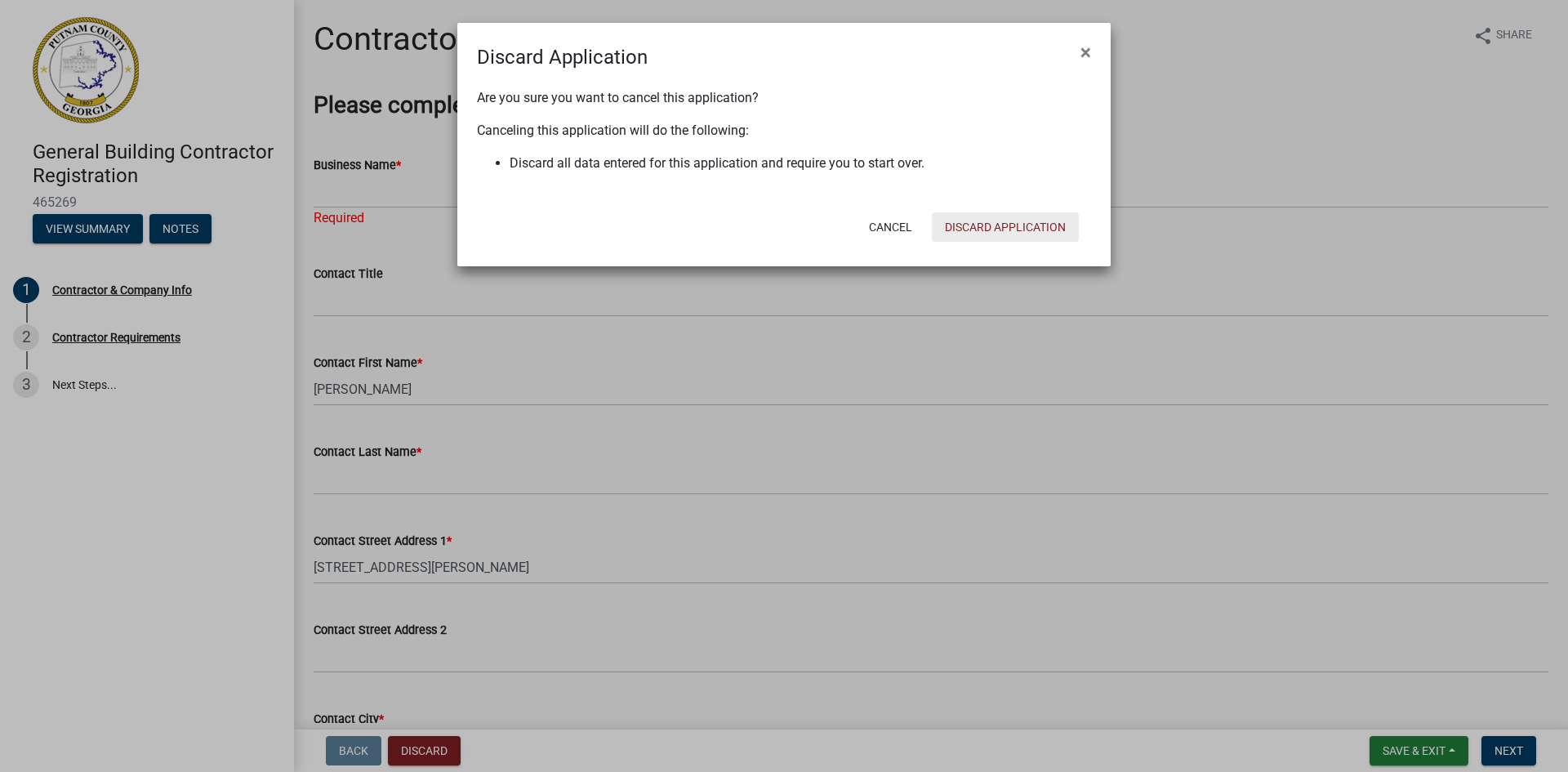
click at [1051, 226] on button "Discard Application" at bounding box center [1005, 227] width 147 height 30
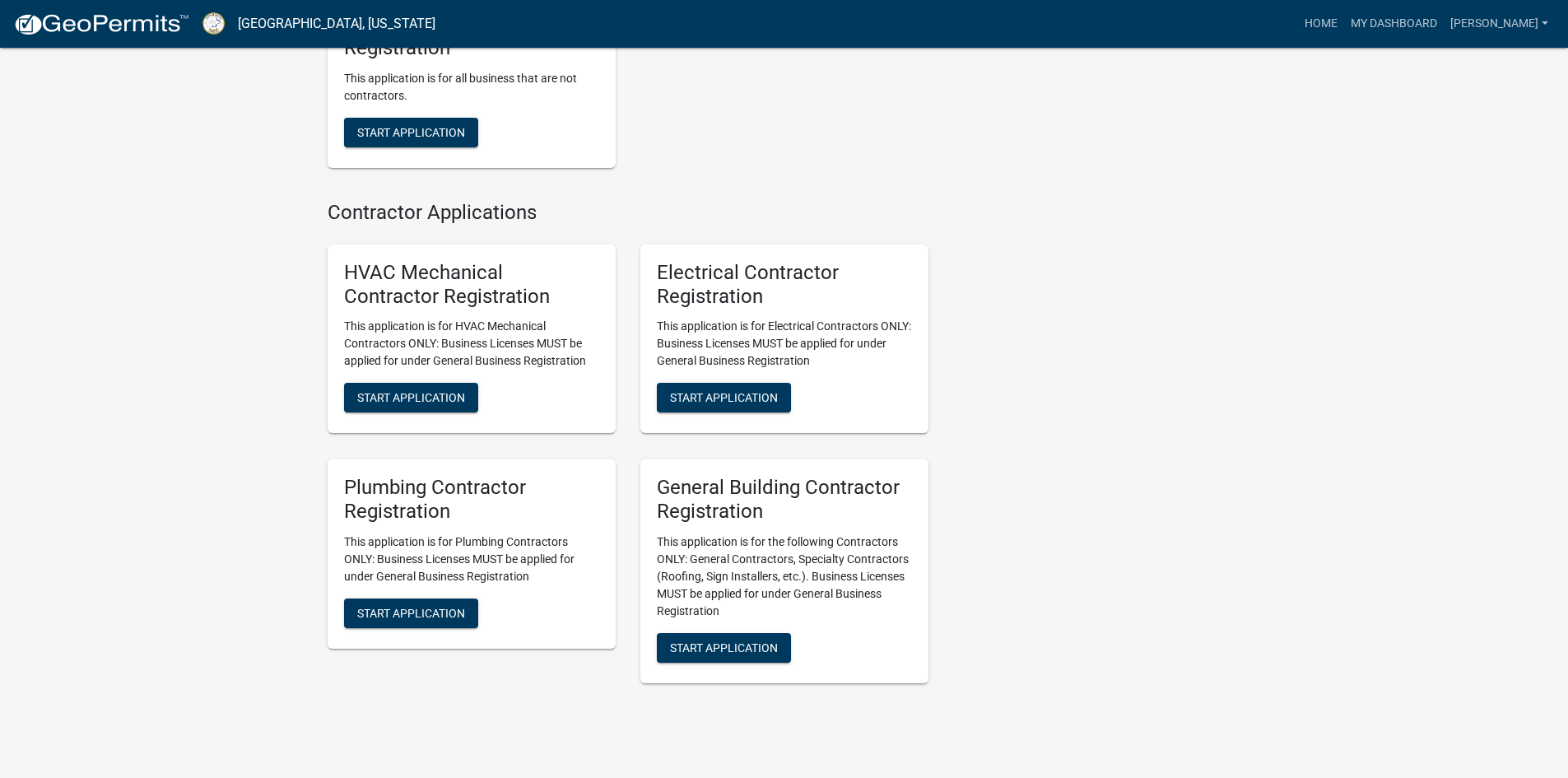
scroll to position [3199, 0]
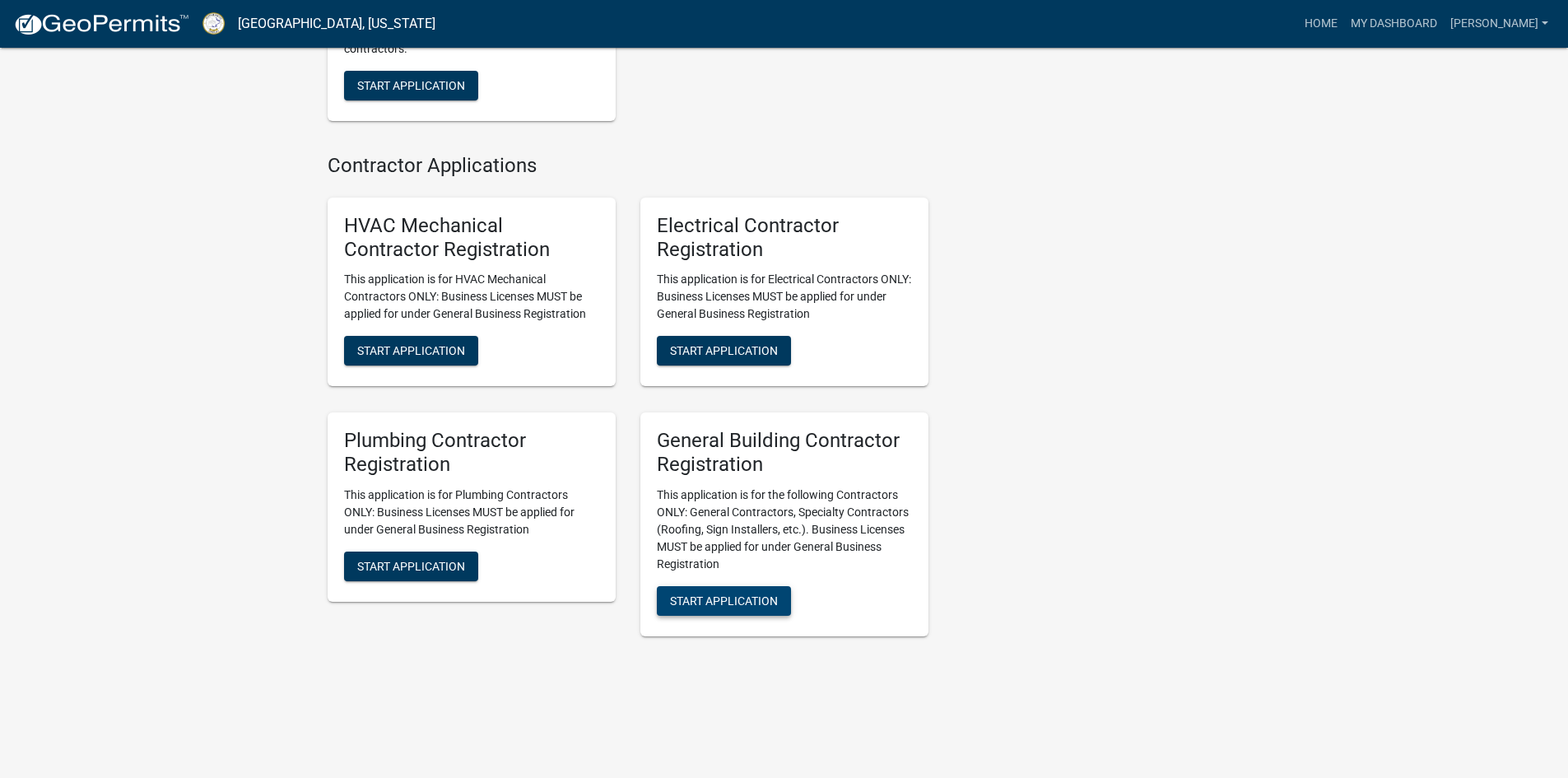
click at [713, 602] on span "Start Application" at bounding box center [724, 601] width 108 height 13
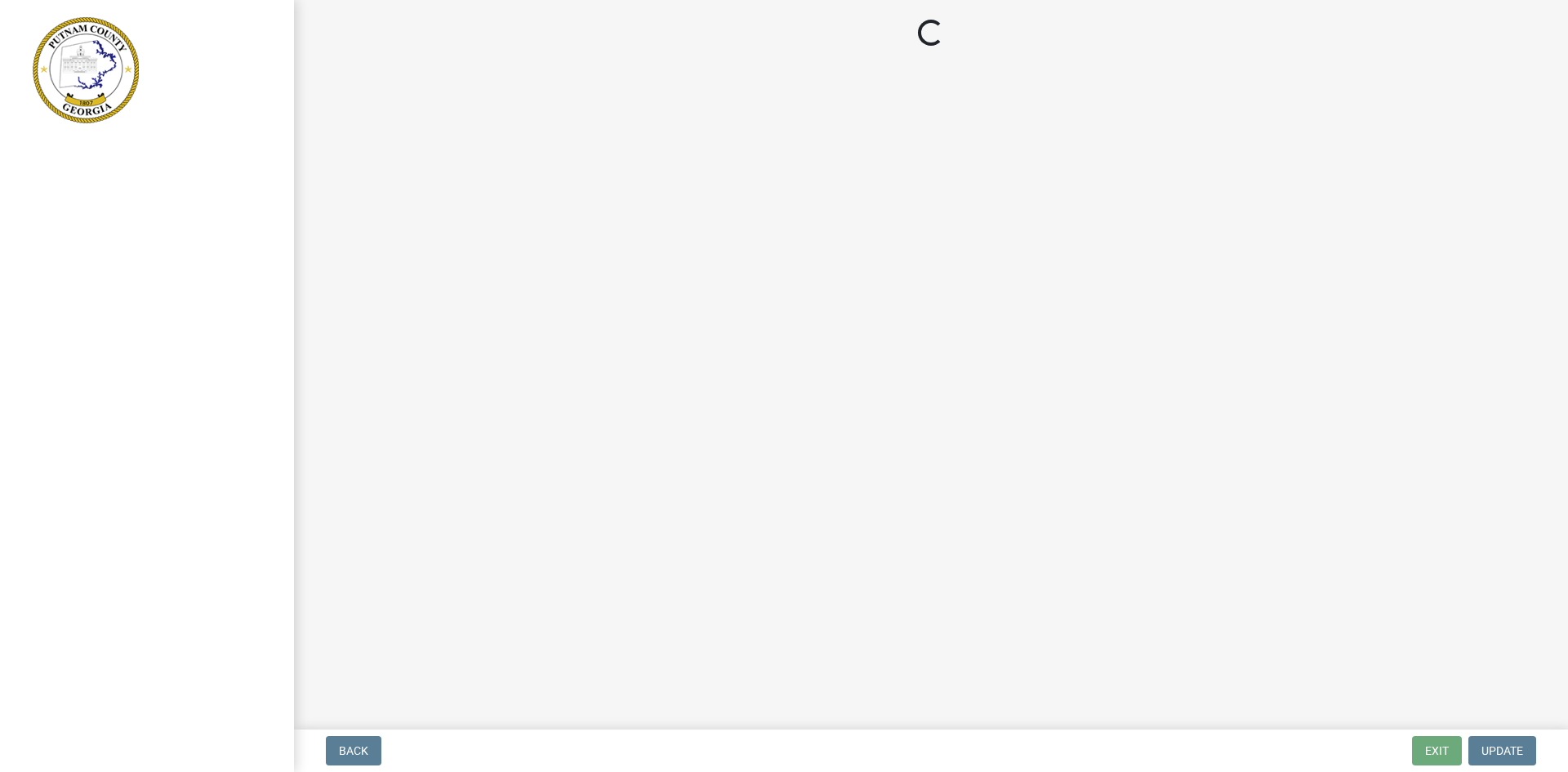
select select "[US_STATE]"
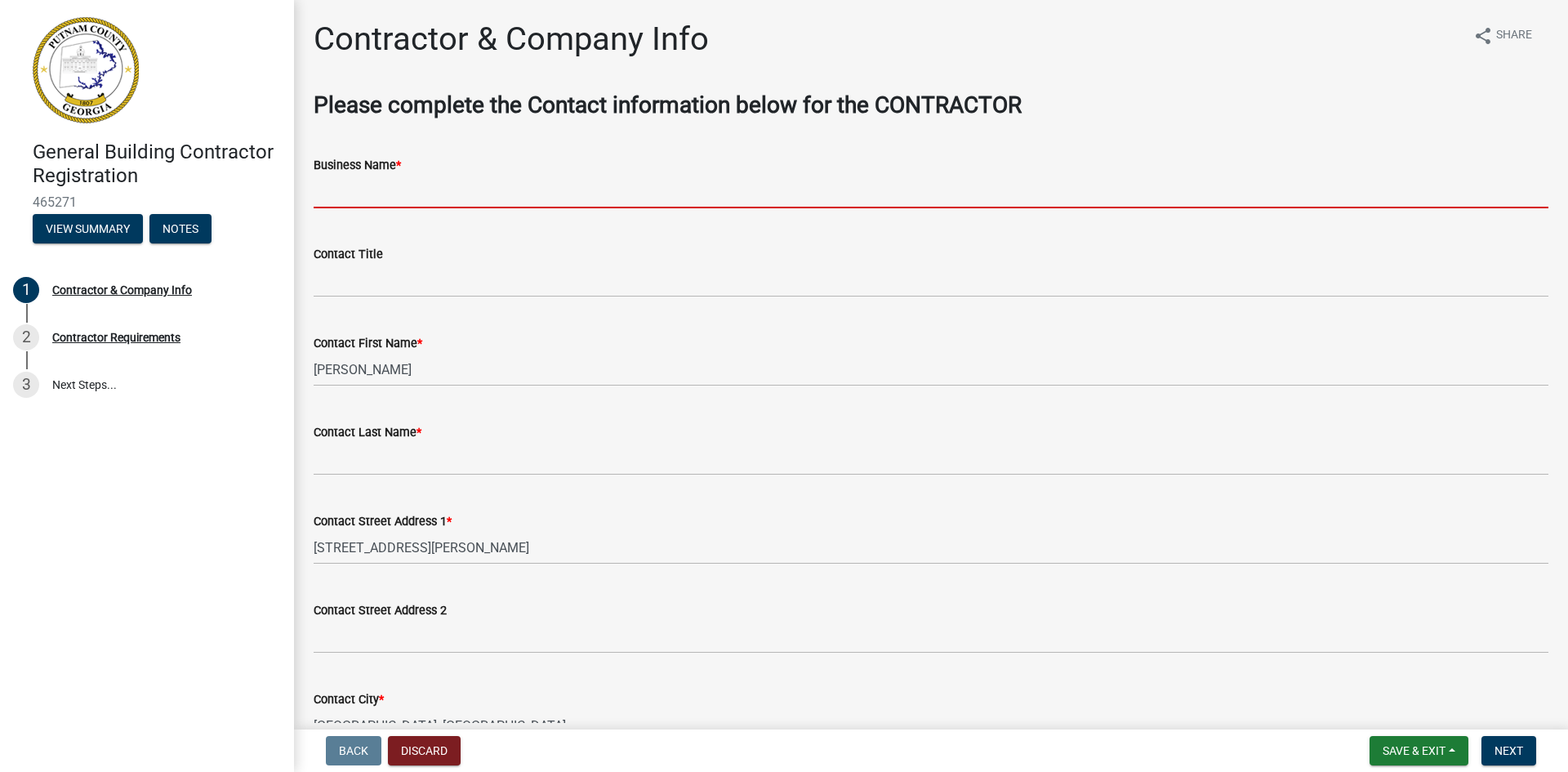
click at [382, 198] on input "Business Name *" at bounding box center [931, 191] width 1235 height 33
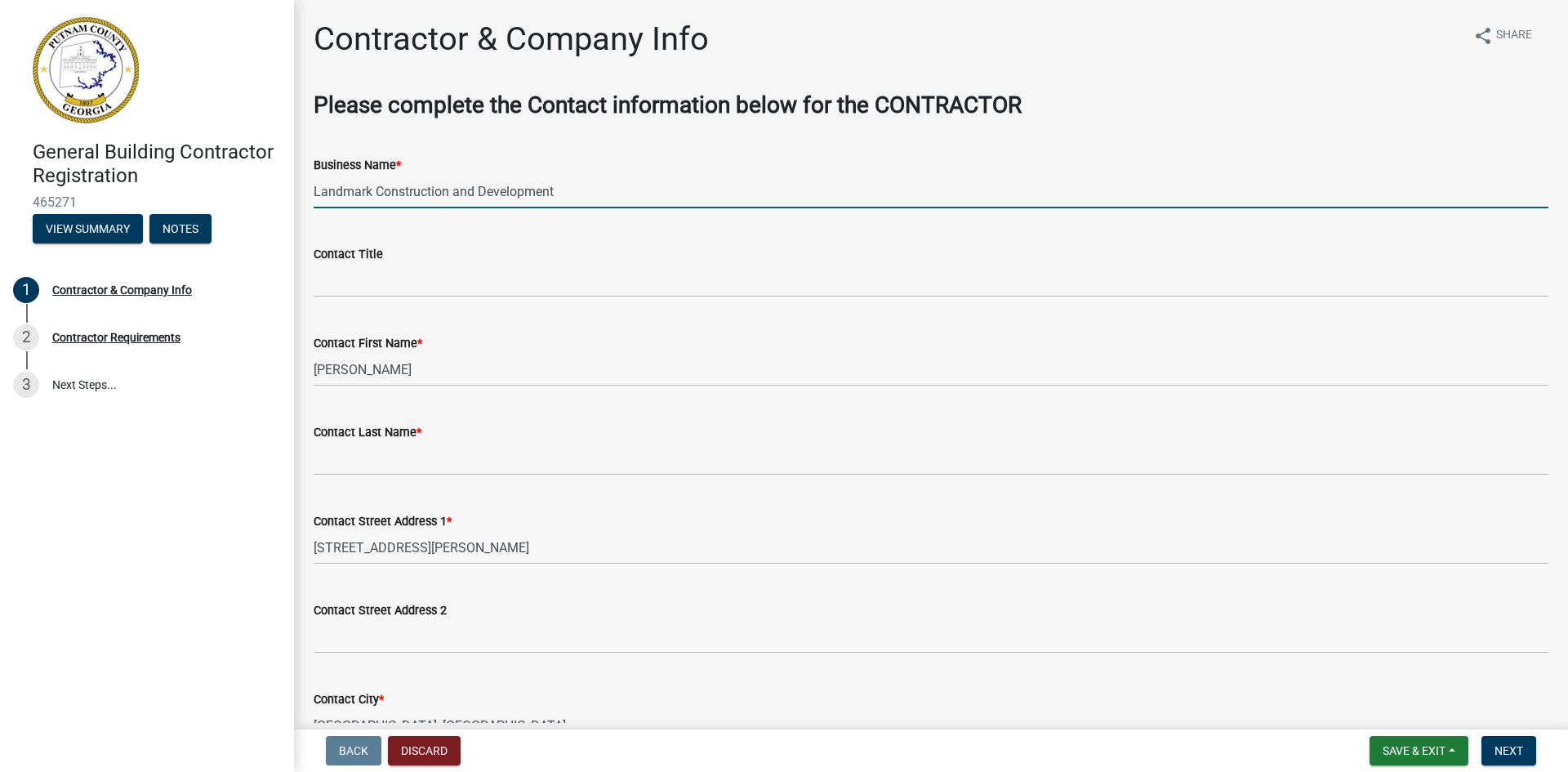
type input "Landmark Construction and Development"
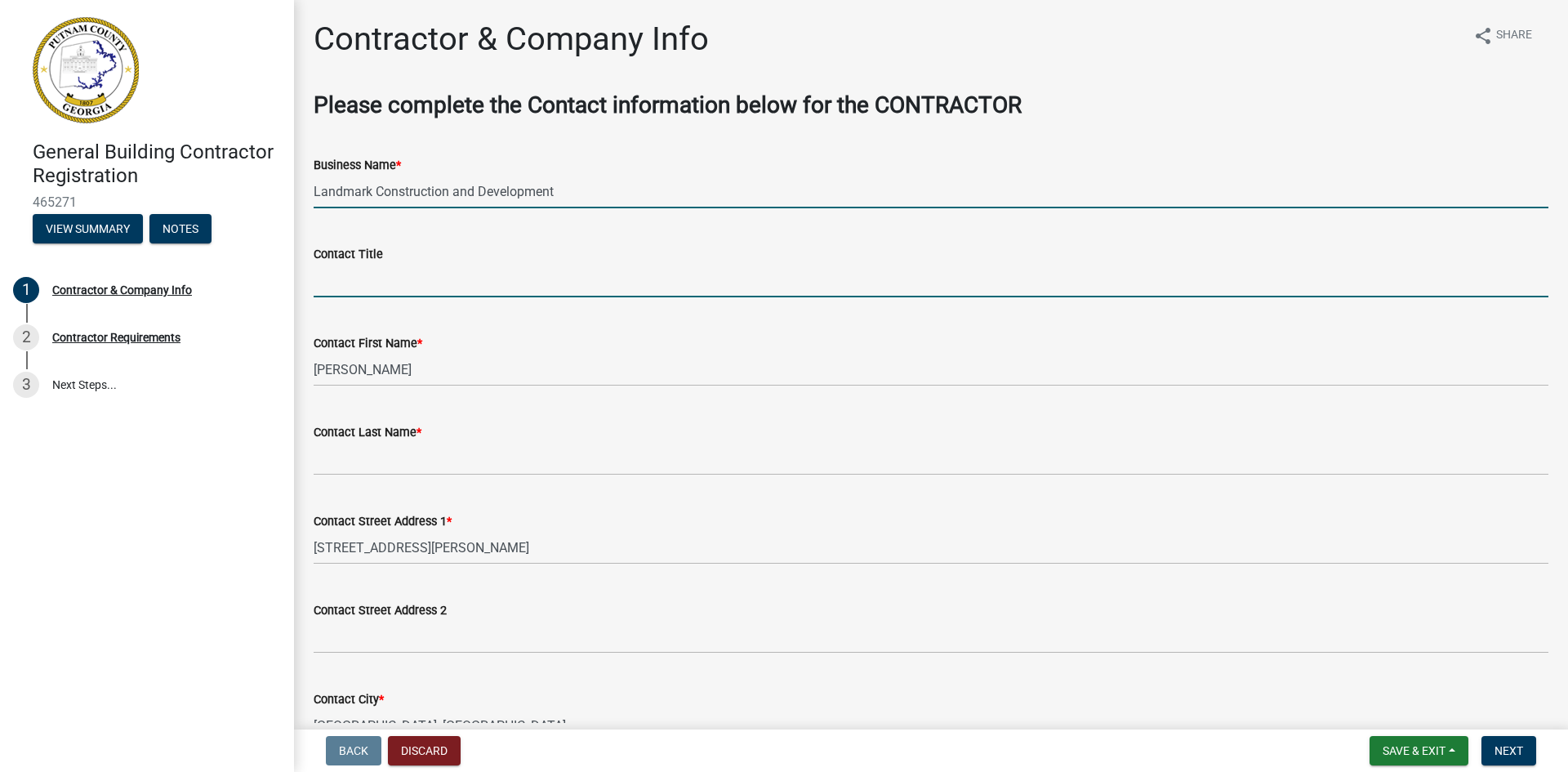
click at [348, 286] on input "Contact Title" at bounding box center [931, 280] width 1235 height 33
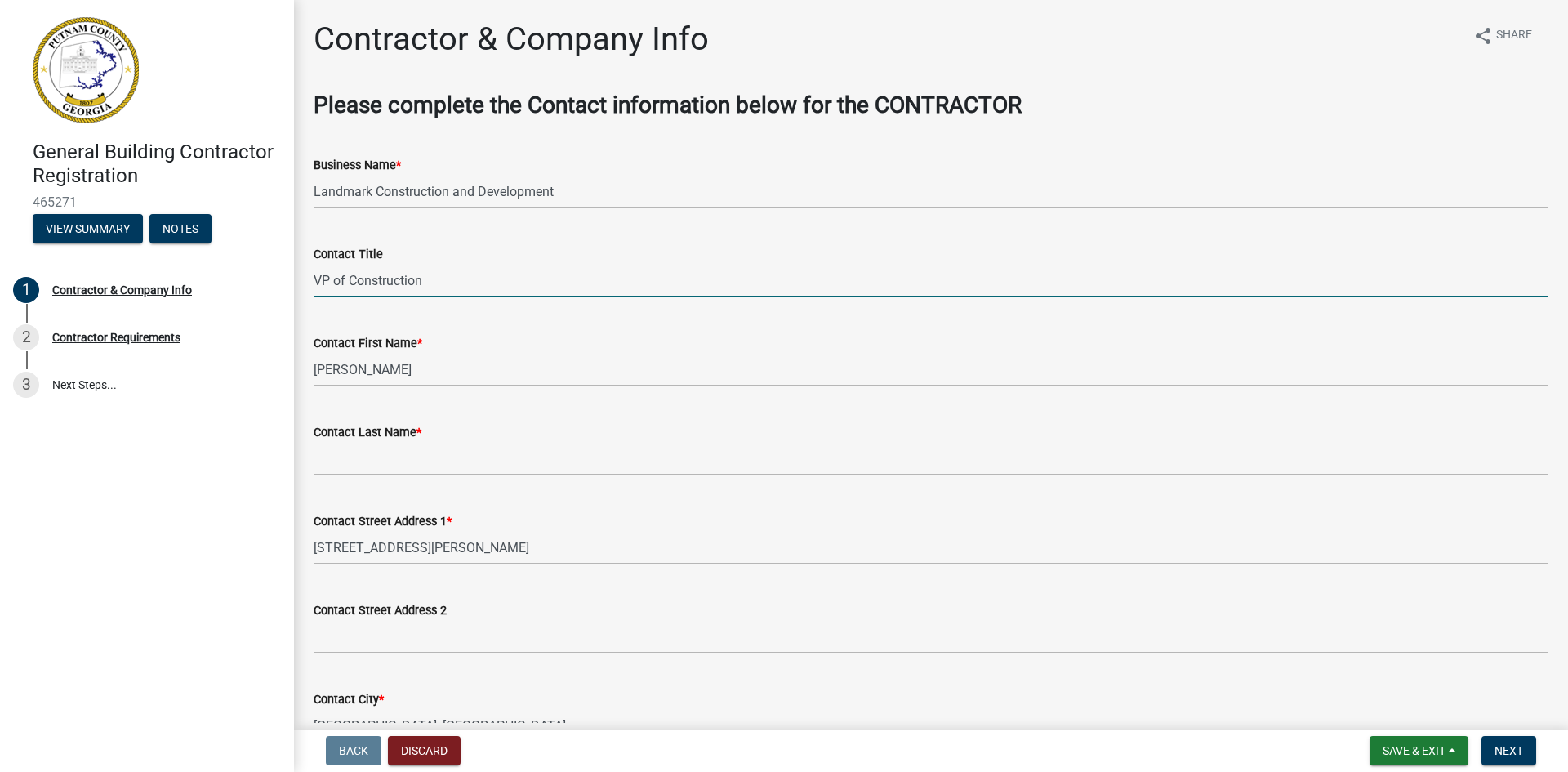
type input "VP of Construction"
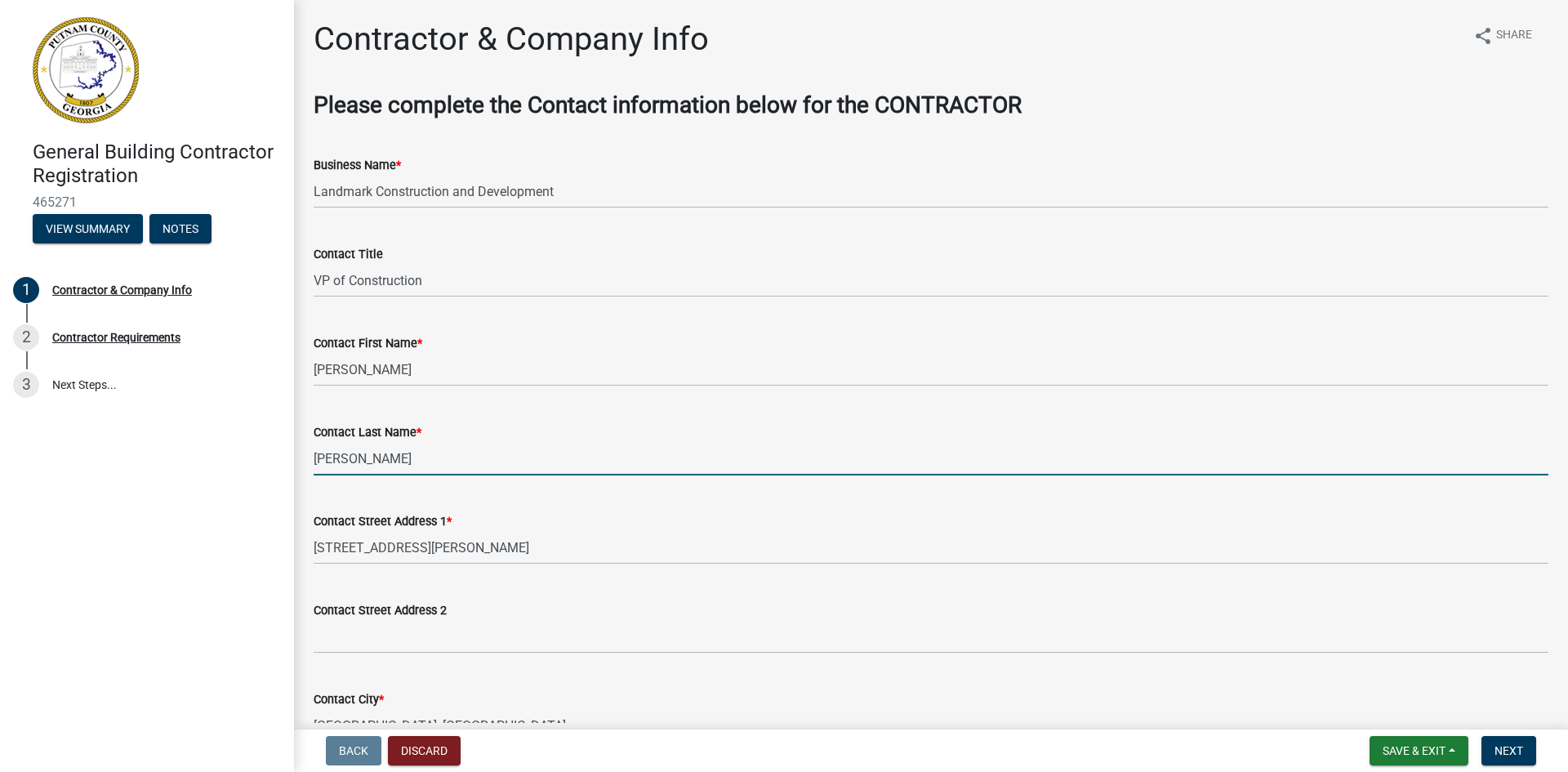
type input "[PERSON_NAME]"
click at [501, 430] on div "Contact Last Name *" at bounding box center [931, 432] width 1235 height 20
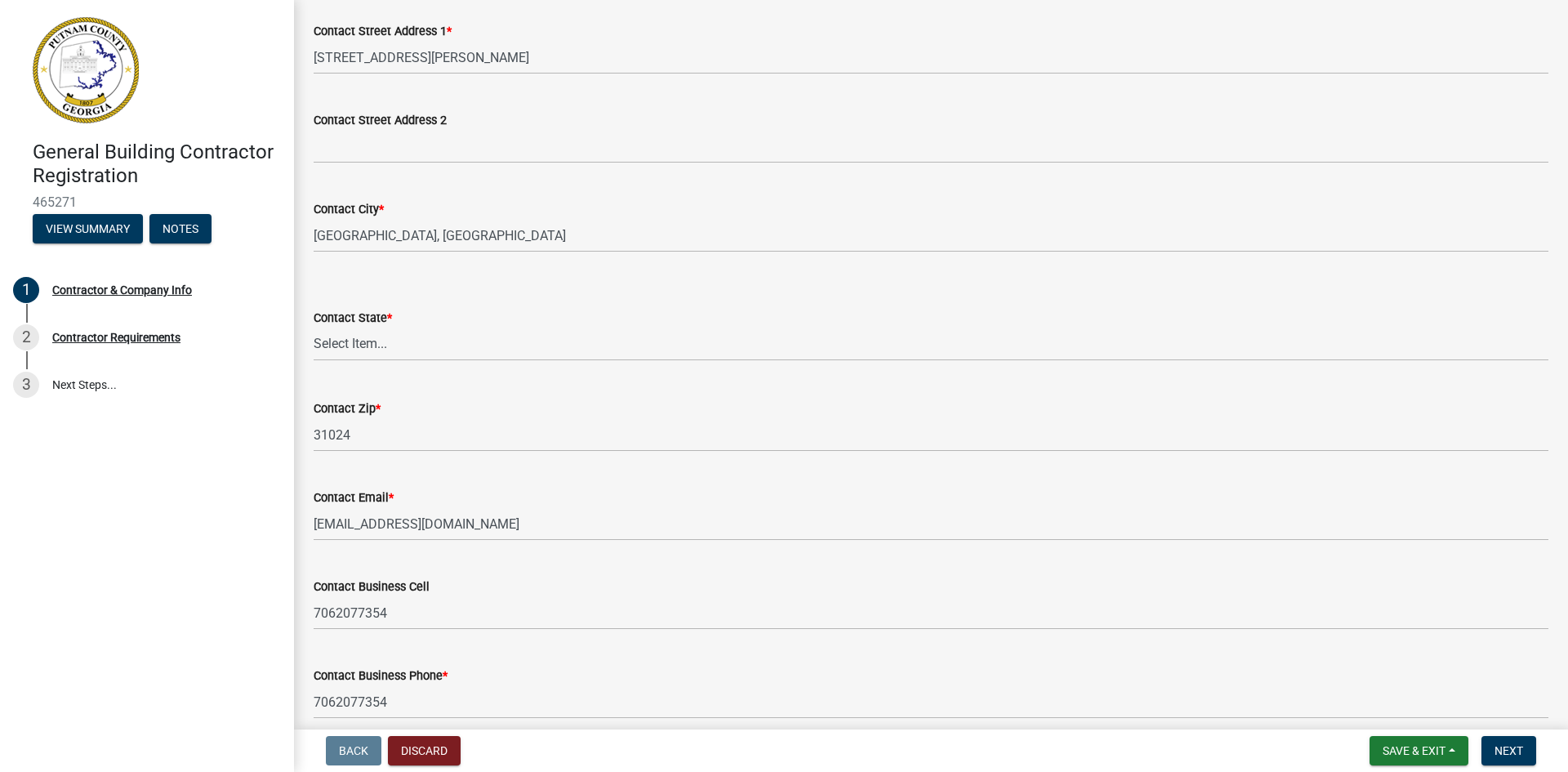
scroll to position [563, 0]
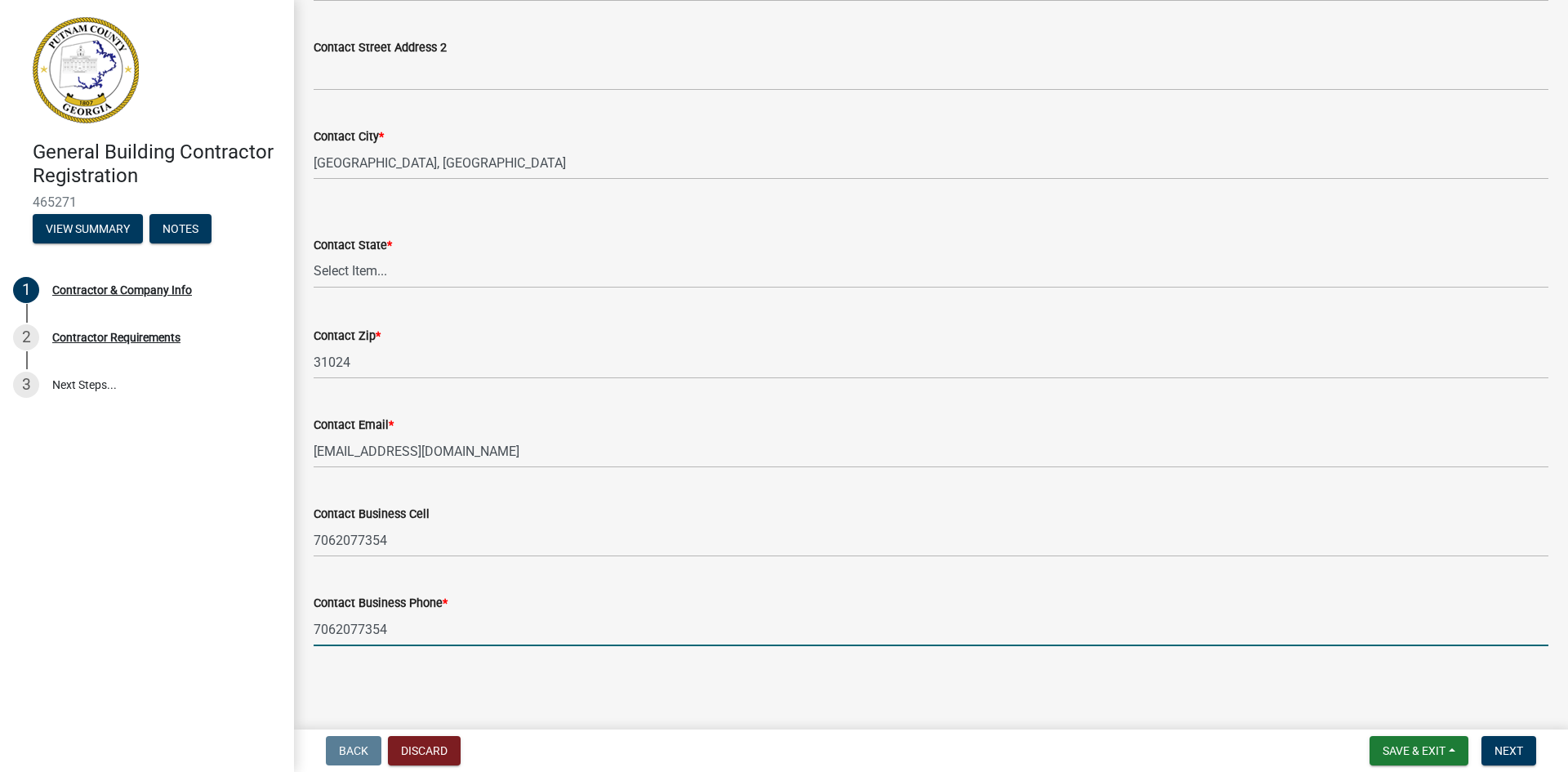
drag, startPoint x: 402, startPoint y: 632, endPoint x: 302, endPoint y: 622, distance: 100.5
click at [302, 622] on div "Contact Business Phone * [PHONE_NUMBER]" at bounding box center [931, 608] width 1259 height 76
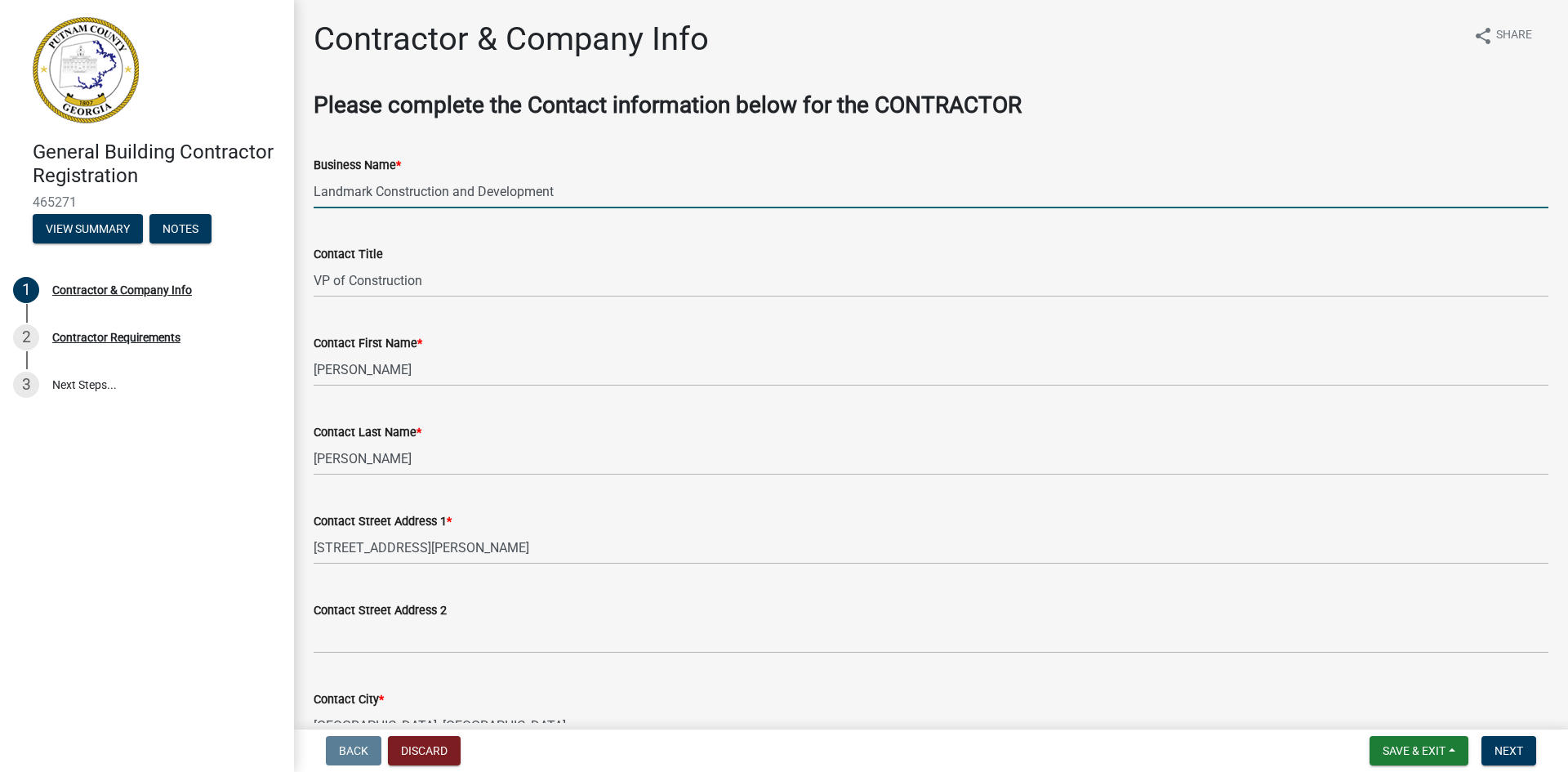
click at [343, 188] on input "Landmark Construction and Development" at bounding box center [931, 191] width 1235 height 33
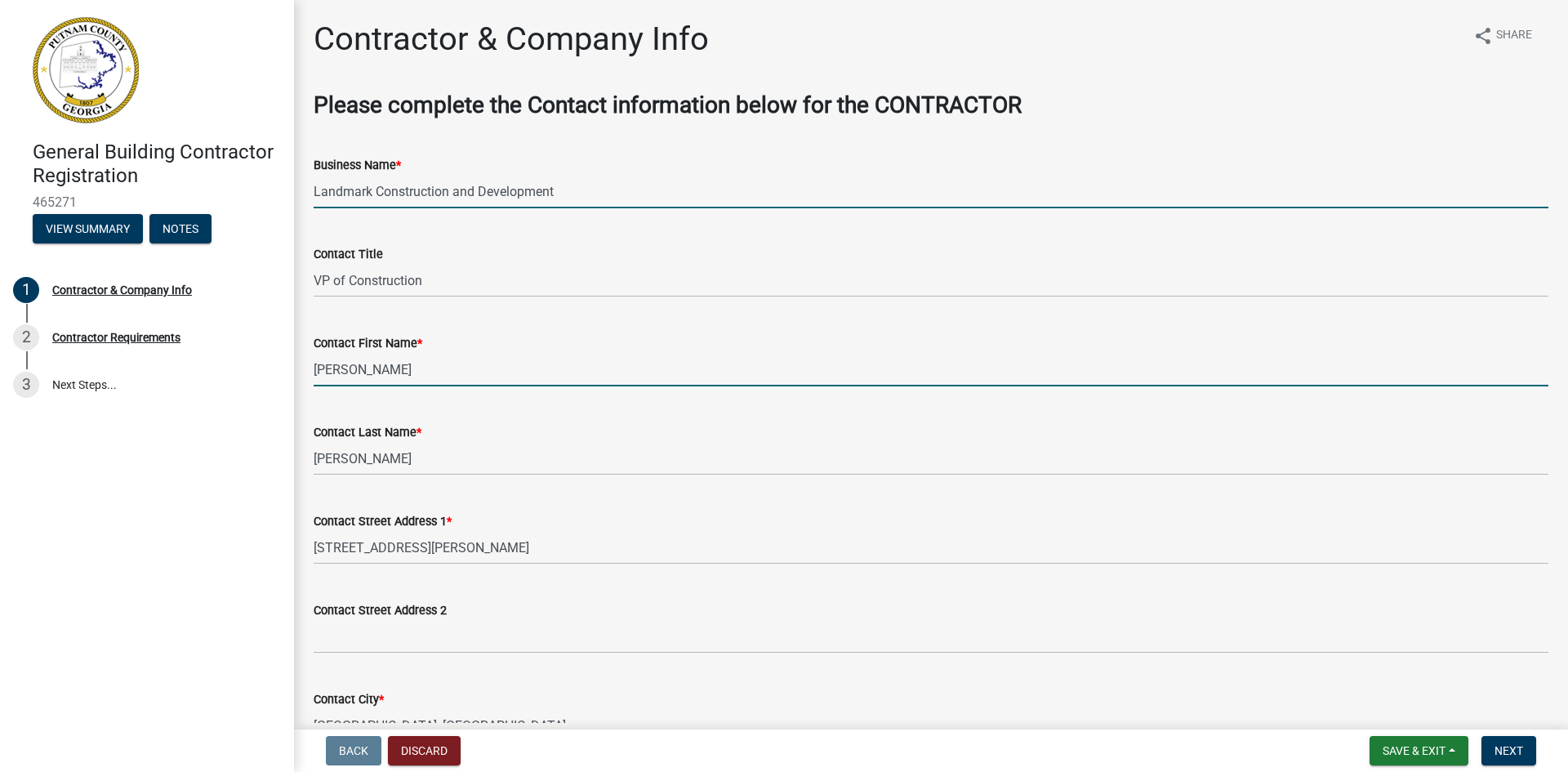
drag, startPoint x: 351, startPoint y: 372, endPoint x: 354, endPoint y: 381, distance: 9.5
click at [351, 372] on input "[PERSON_NAME]" at bounding box center [931, 369] width 1235 height 33
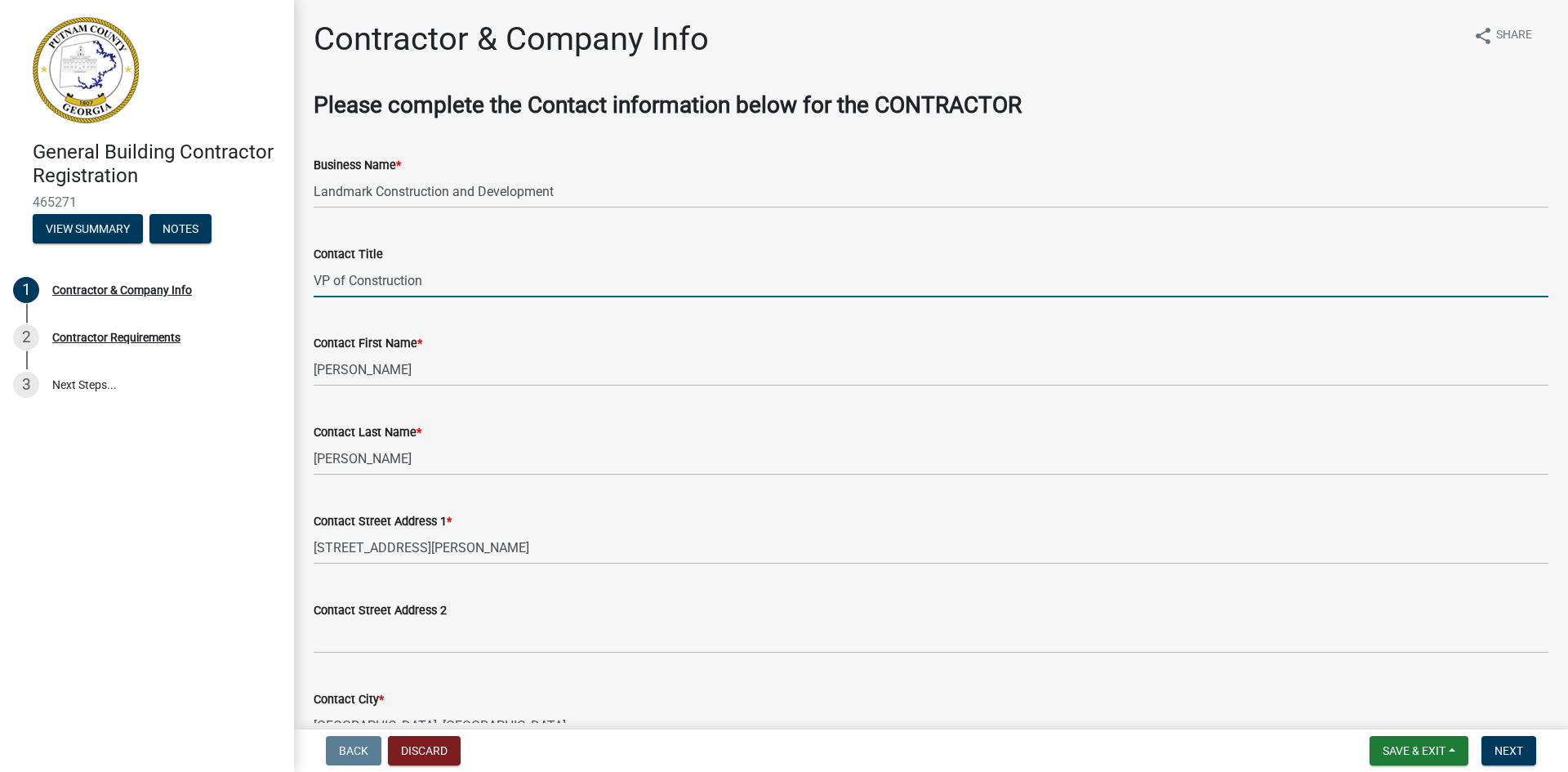
click at [370, 277] on input "VP of Construction" at bounding box center [931, 280] width 1235 height 33
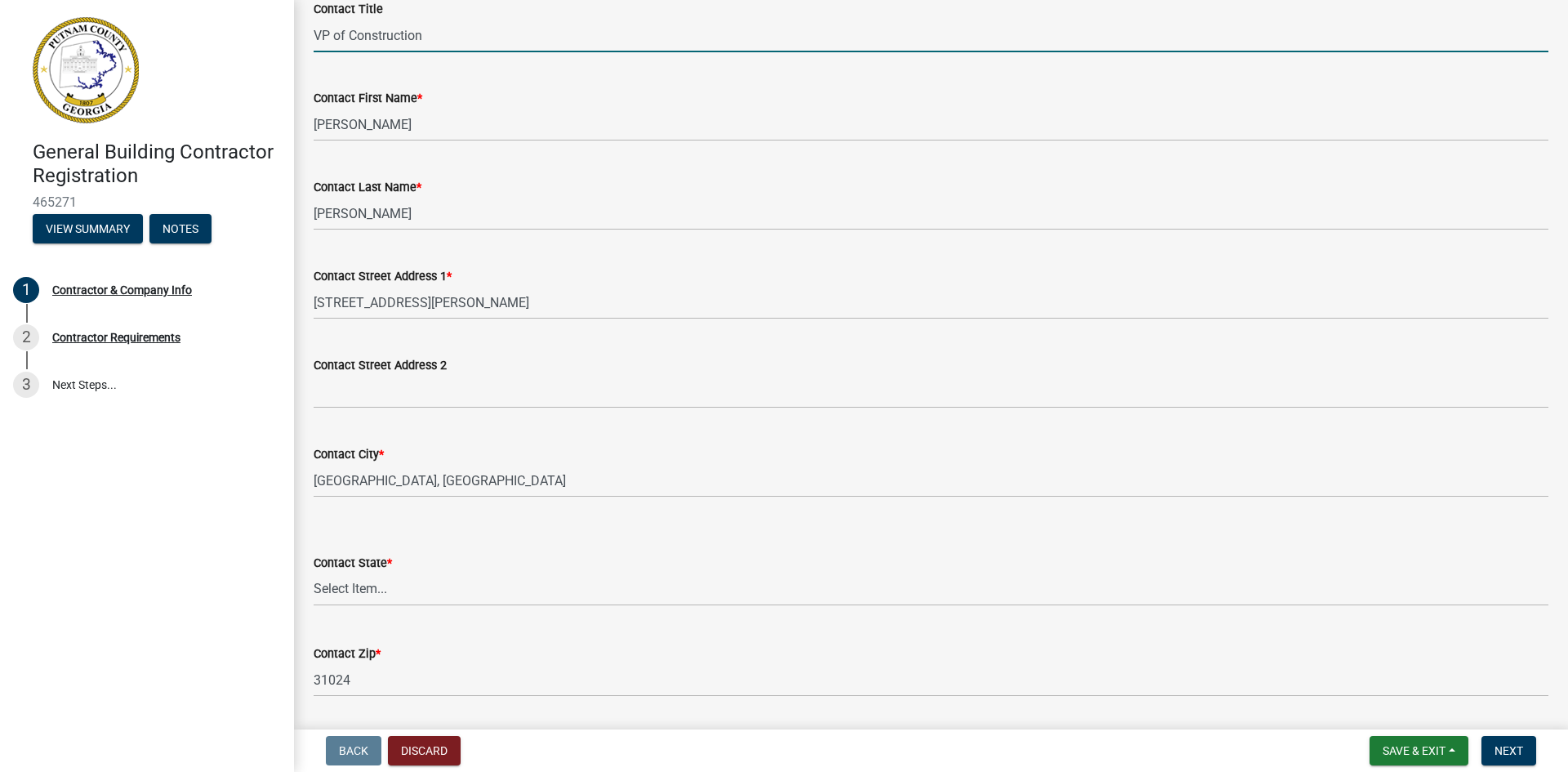
scroll to position [582, 0]
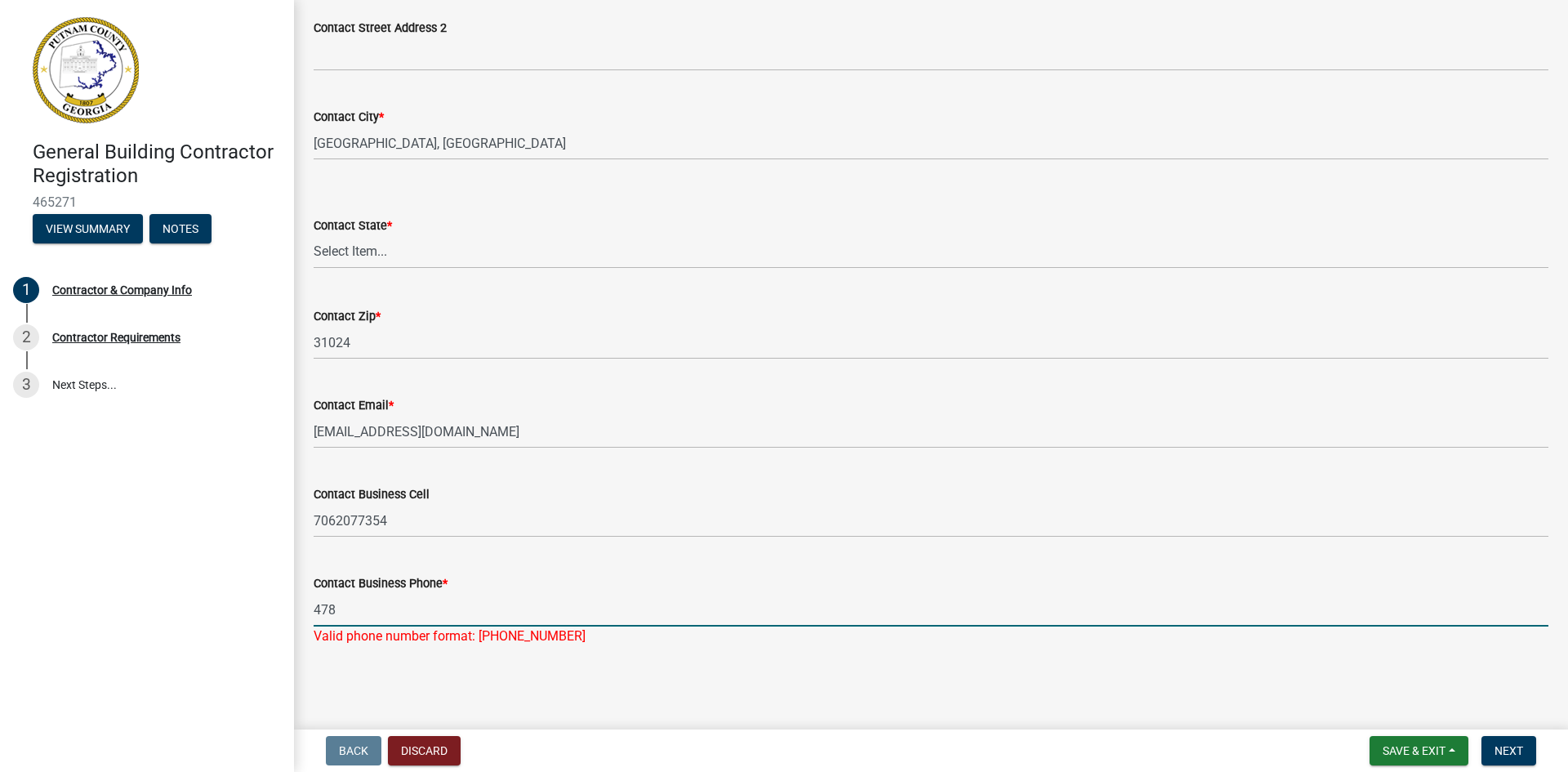
click at [348, 603] on input "478" at bounding box center [931, 610] width 1235 height 33
type input "[PHONE_NUMBER]"
click at [1498, 749] on span "Next" at bounding box center [1509, 750] width 29 height 13
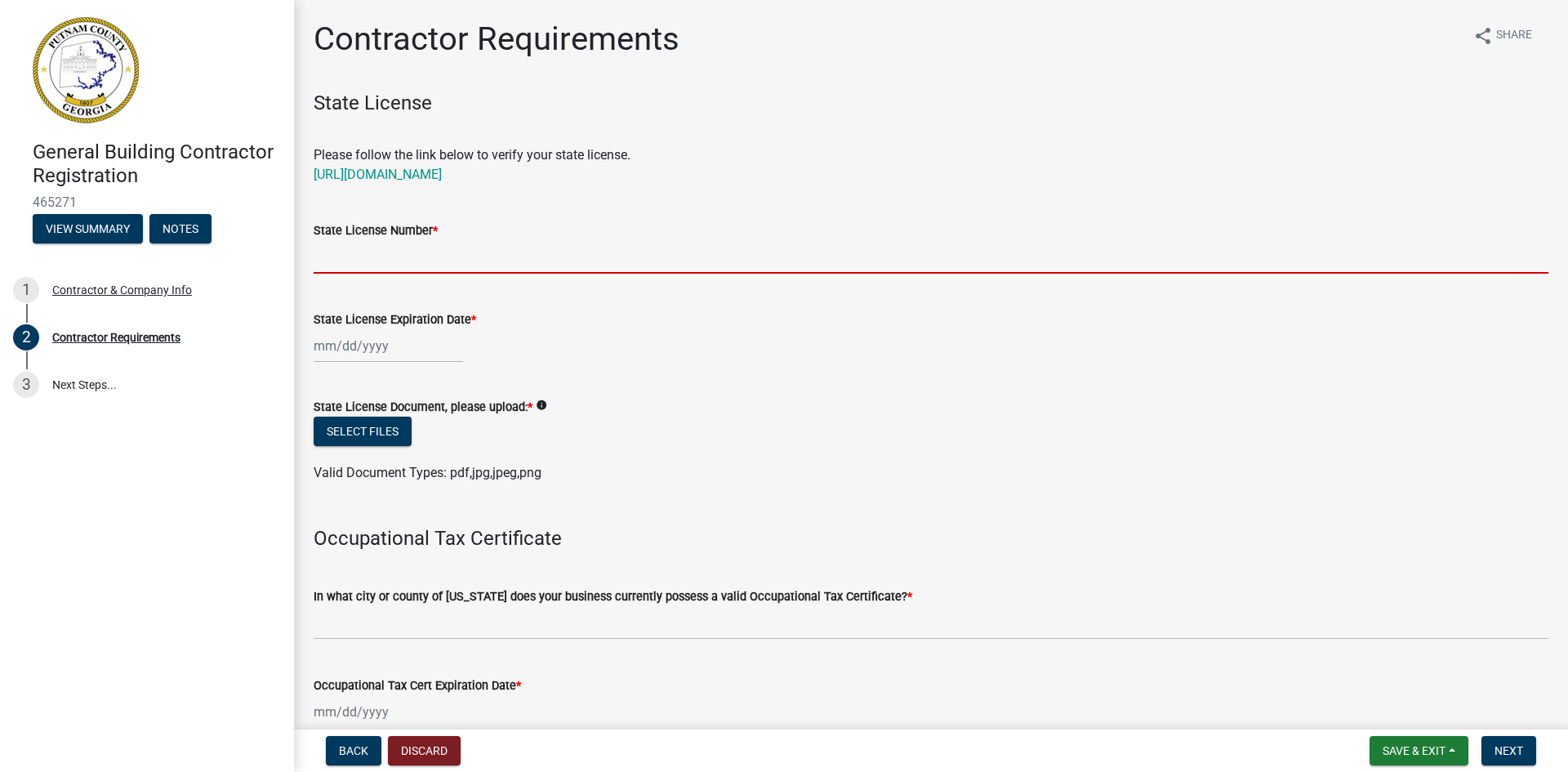
click at [411, 264] on input "State License Number *" at bounding box center [931, 256] width 1235 height 33
click at [359, 258] on input "State License Number *" at bounding box center [931, 256] width 1235 height 33
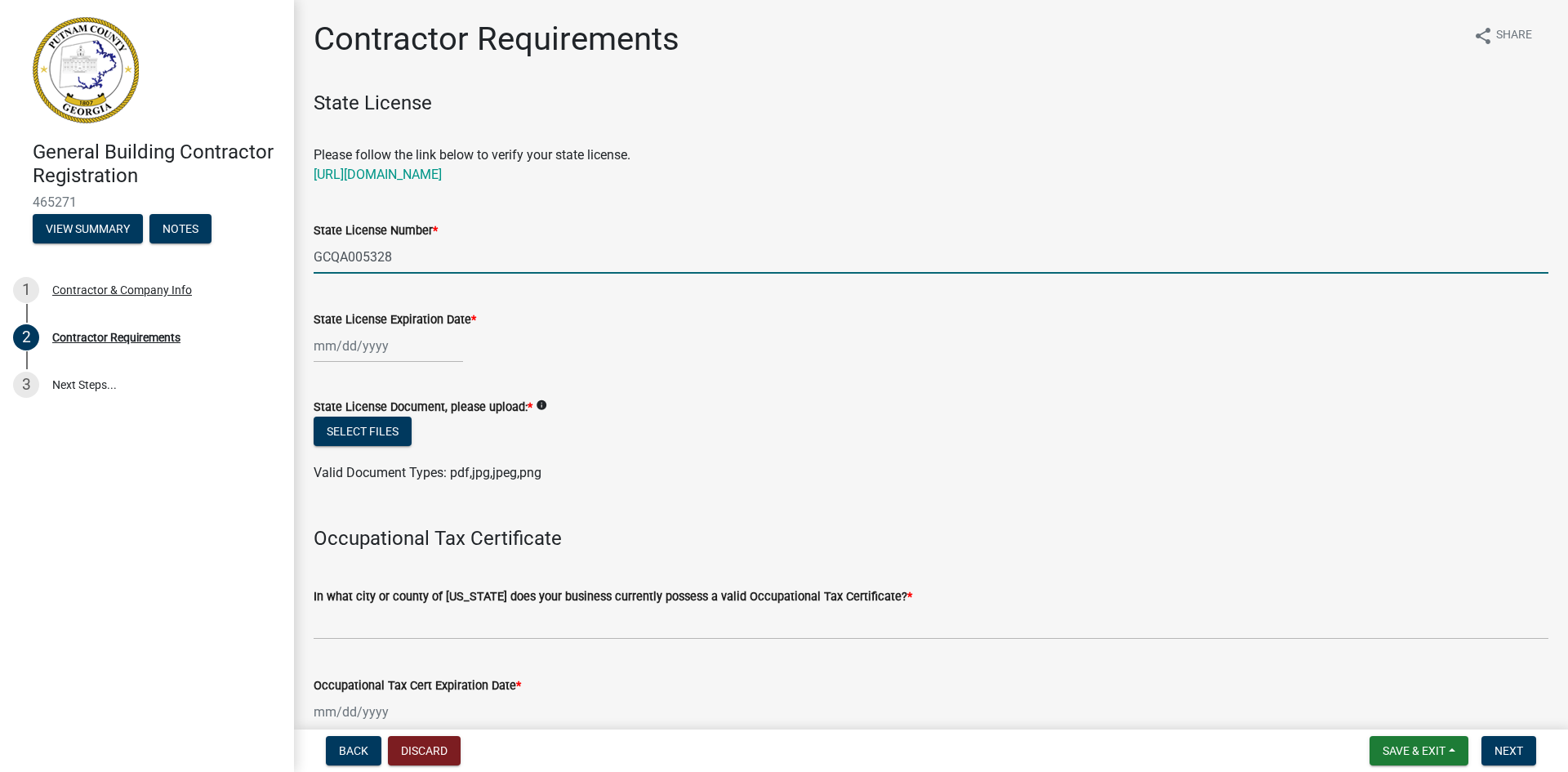
type input "GCQA005328"
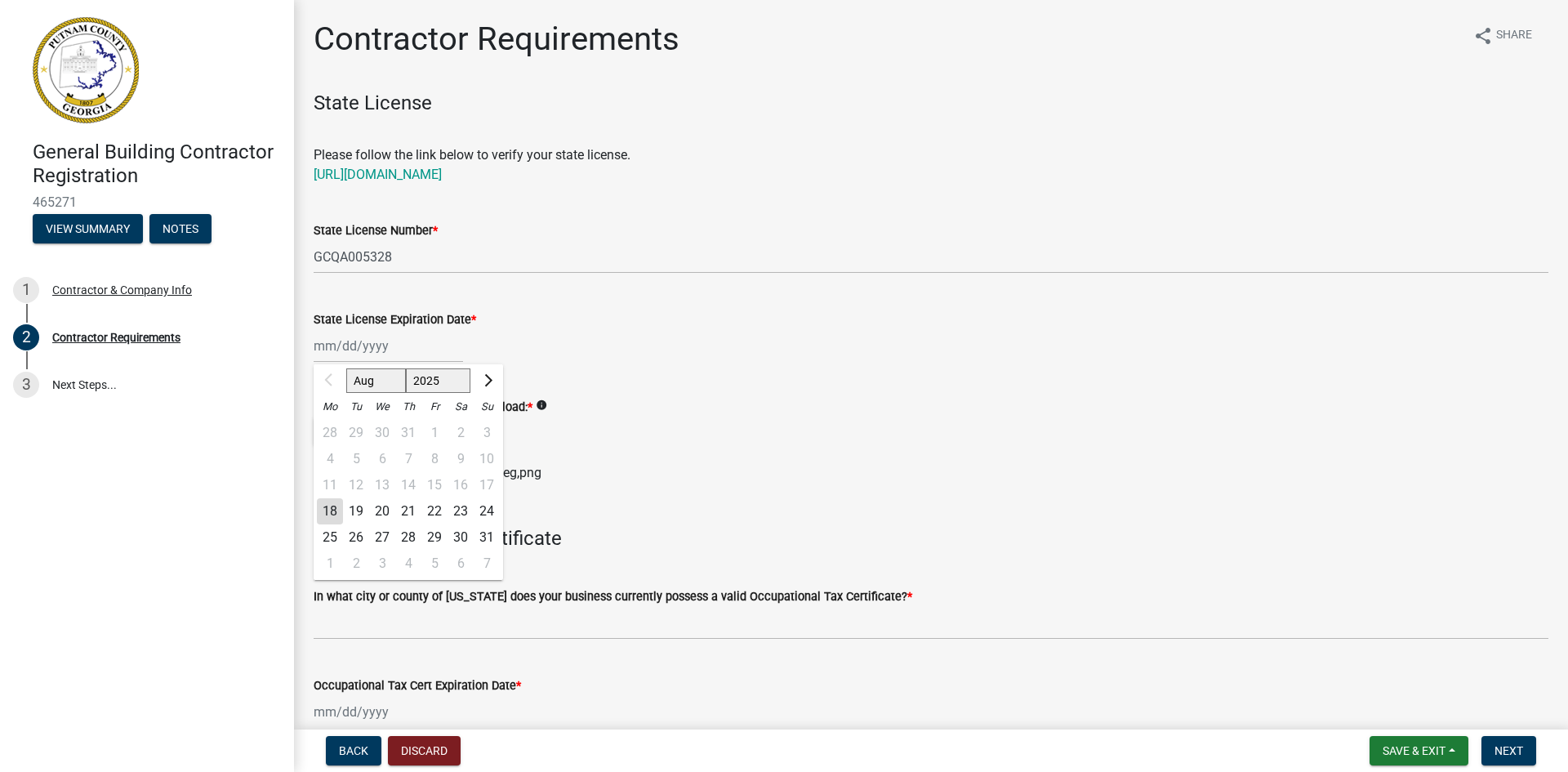
click at [375, 340] on div "Aug Sep Oct Nov [DATE] 2026 2027 2028 2029 2030 2031 2032 2033 2034 2035 2036 2…" at bounding box center [388, 345] width 150 height 33
click at [387, 379] on select "Aug Sep Oct Nov Dec" at bounding box center [376, 380] width 59 height 25
click at [332, 345] on input "State License Expiration Date *" at bounding box center [388, 345] width 150 height 33
type input "[DATE]"
click at [572, 301] on div "State License Expiration Date * [DATE] Aug Sep Oct Nov [DATE] 2026 2027 2028 20…" at bounding box center [931, 324] width 1235 height 76
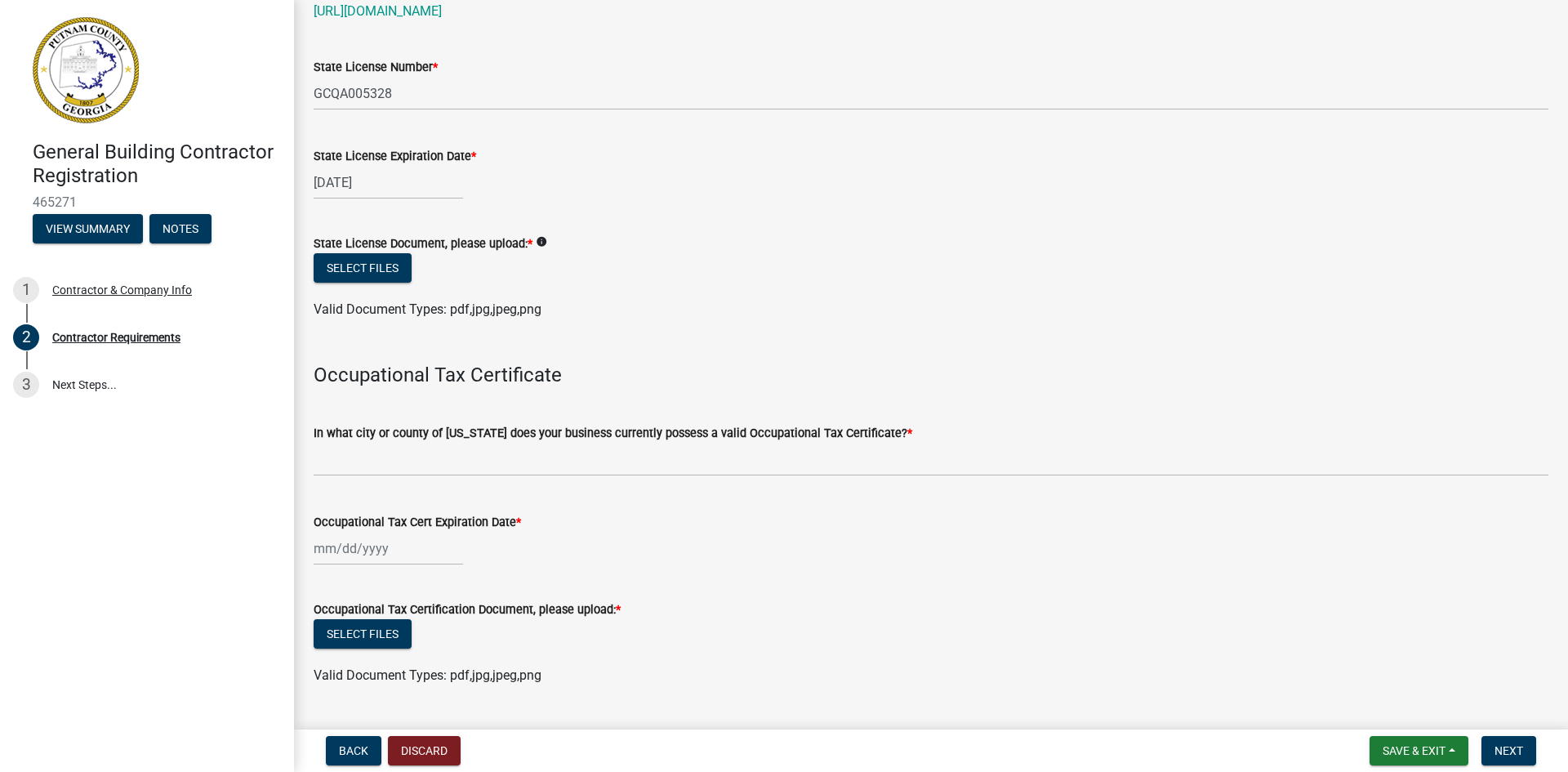
scroll to position [245, 0]
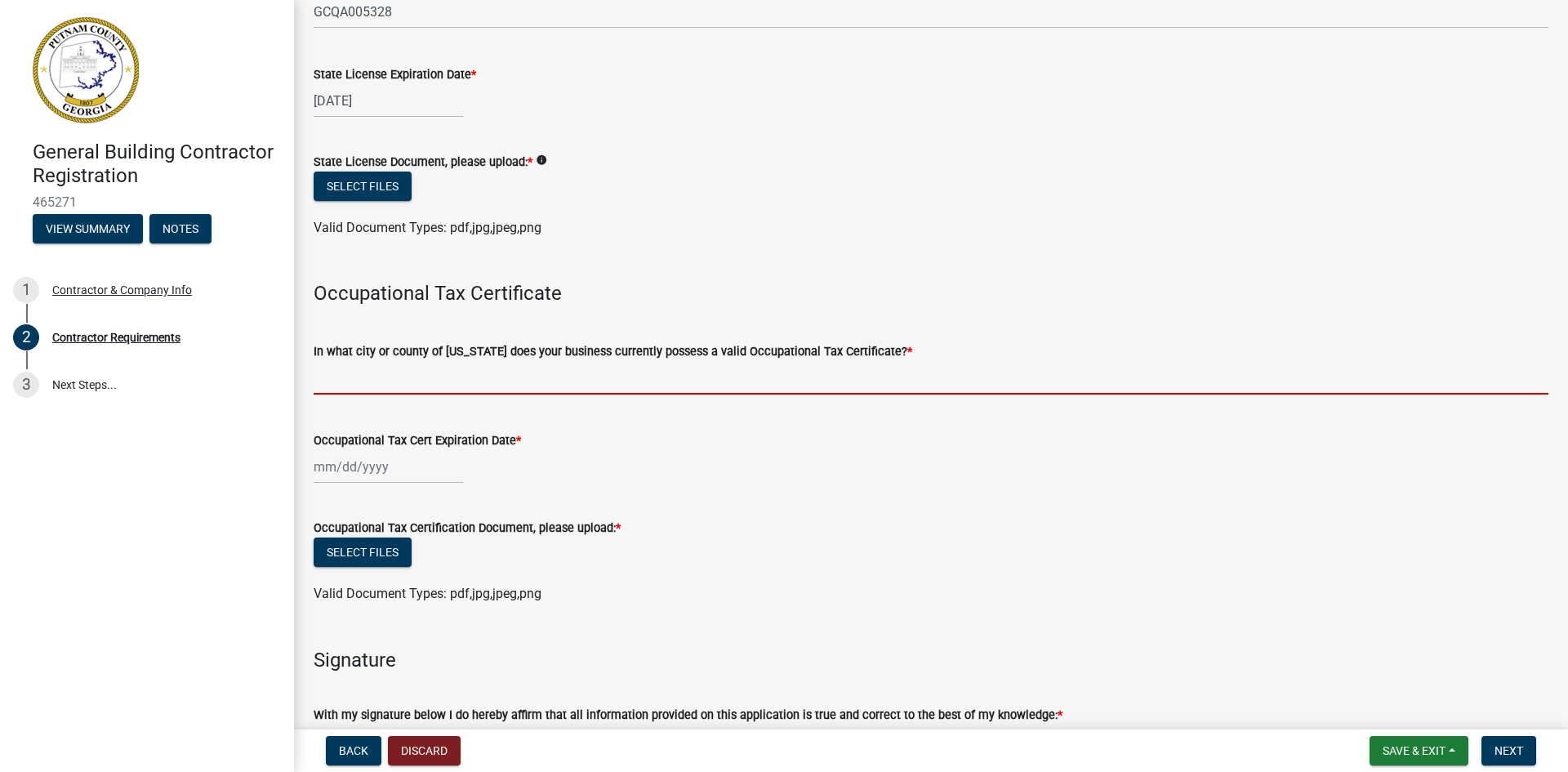
click at [493, 380] on input "In what city or county of [US_STATE] does your business currently possess a val…" at bounding box center [931, 377] width 1235 height 33
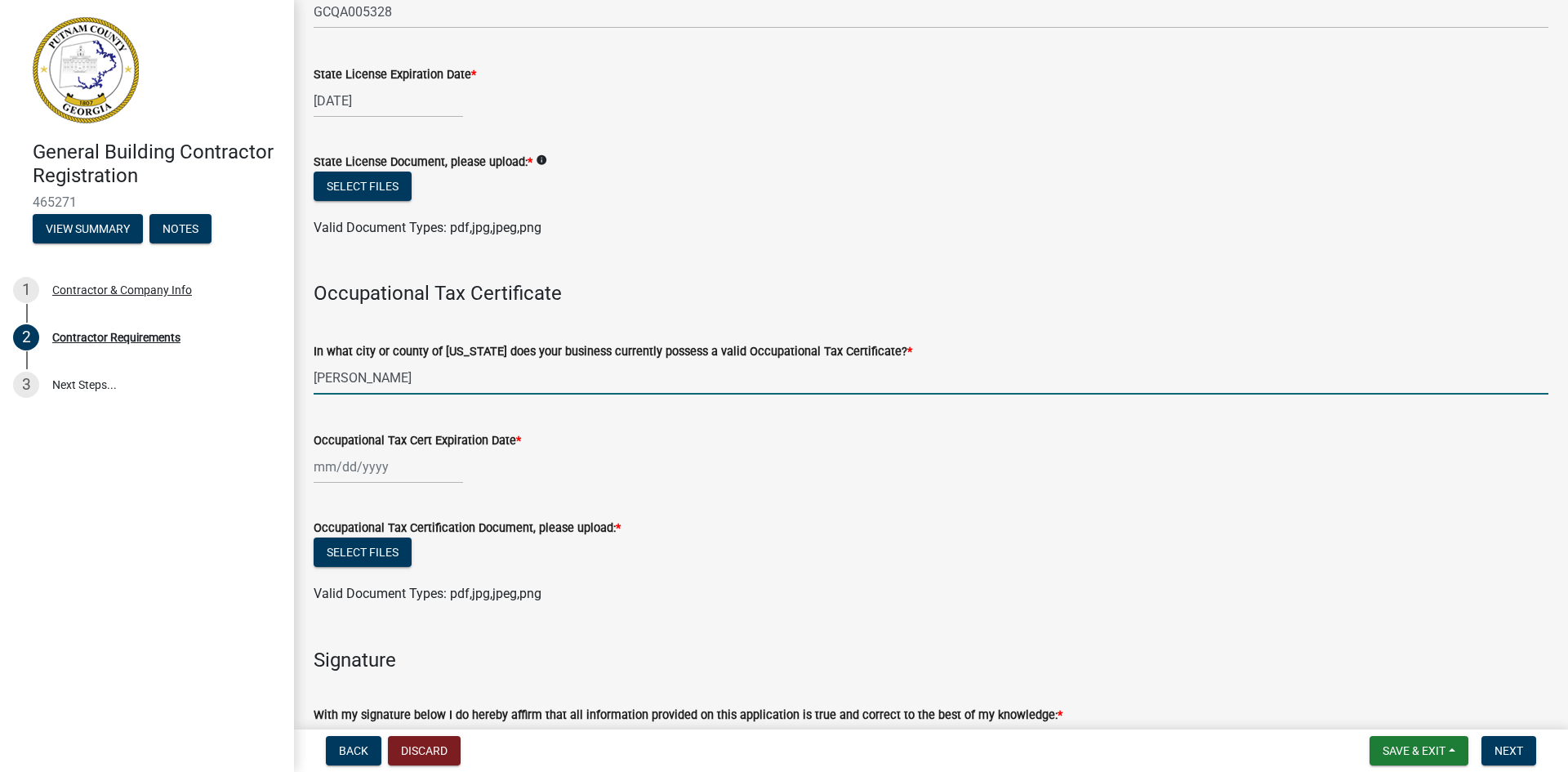
type input "[PERSON_NAME]"
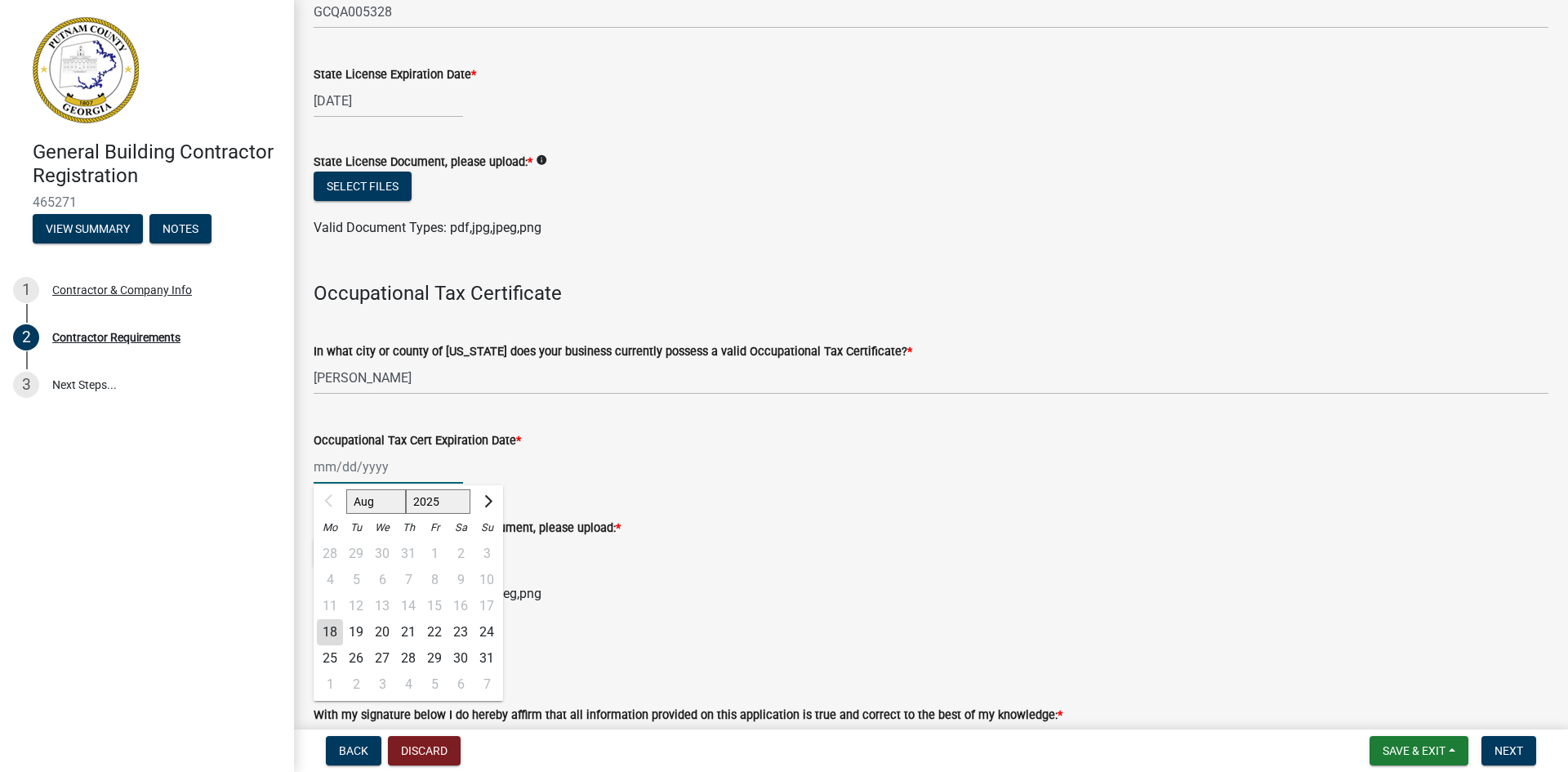
click at [337, 468] on input "Occupational Tax Cert Expiration Date *" at bounding box center [388, 466] width 150 height 33
type input "[DATE]"
click at [765, 441] on div "Occupational Tax Cert Expiration Date *" at bounding box center [931, 440] width 1235 height 20
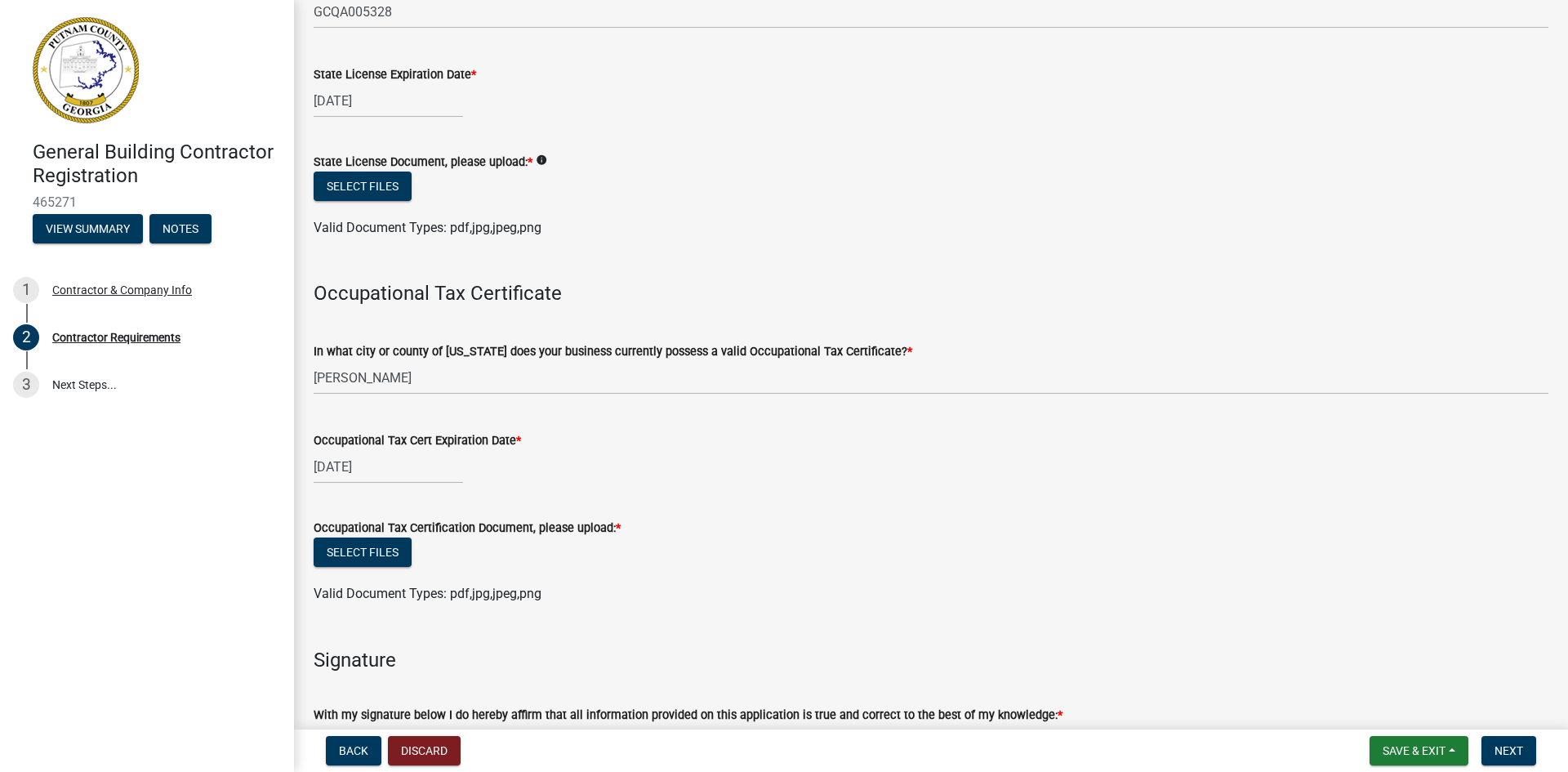
click at [552, 548] on div "Select files" at bounding box center [931, 553] width 1235 height 33
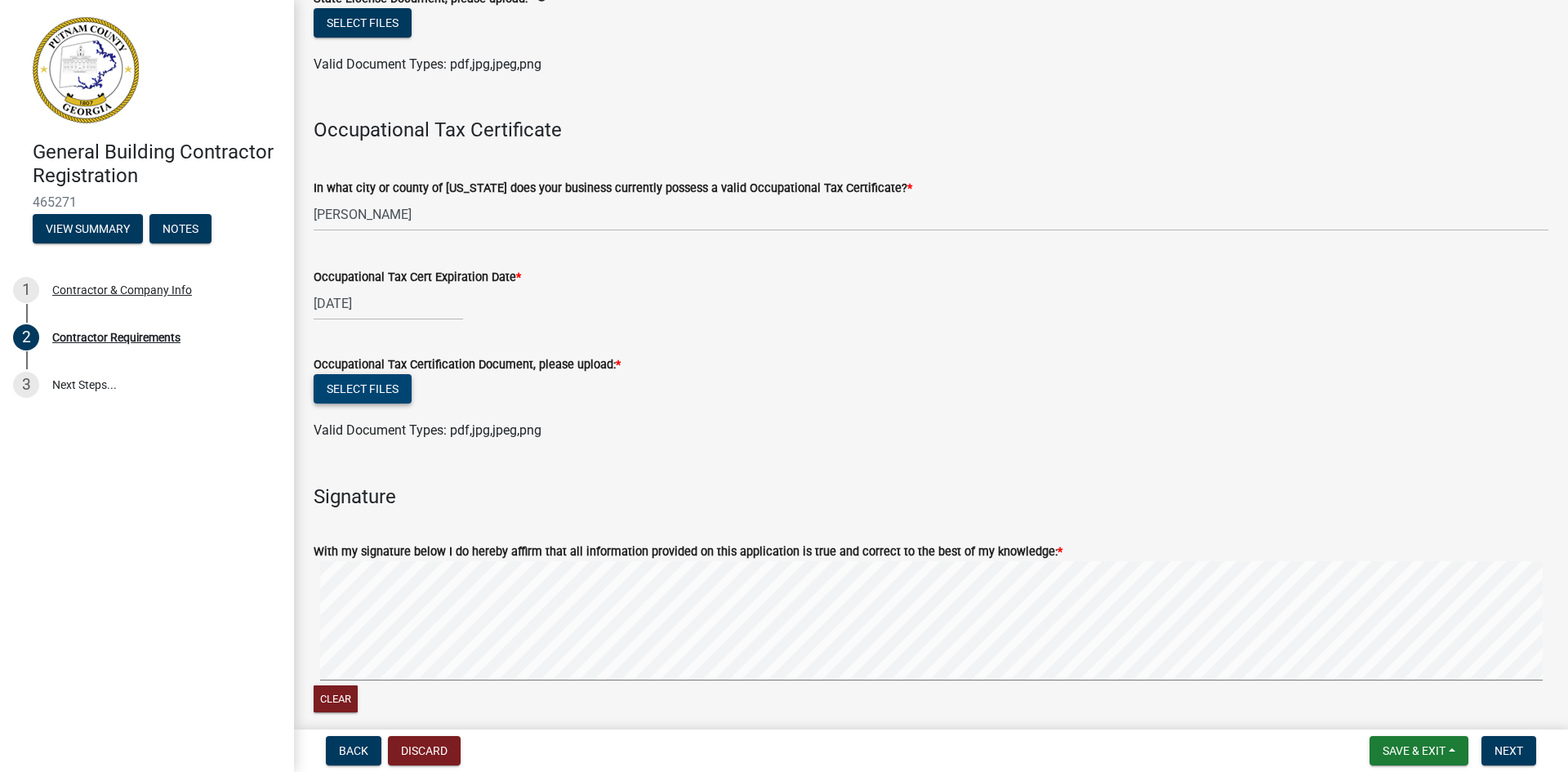
click at [378, 388] on button "Select files" at bounding box center [362, 389] width 98 height 30
click at [404, 386] on button "Select files" at bounding box center [362, 389] width 98 height 30
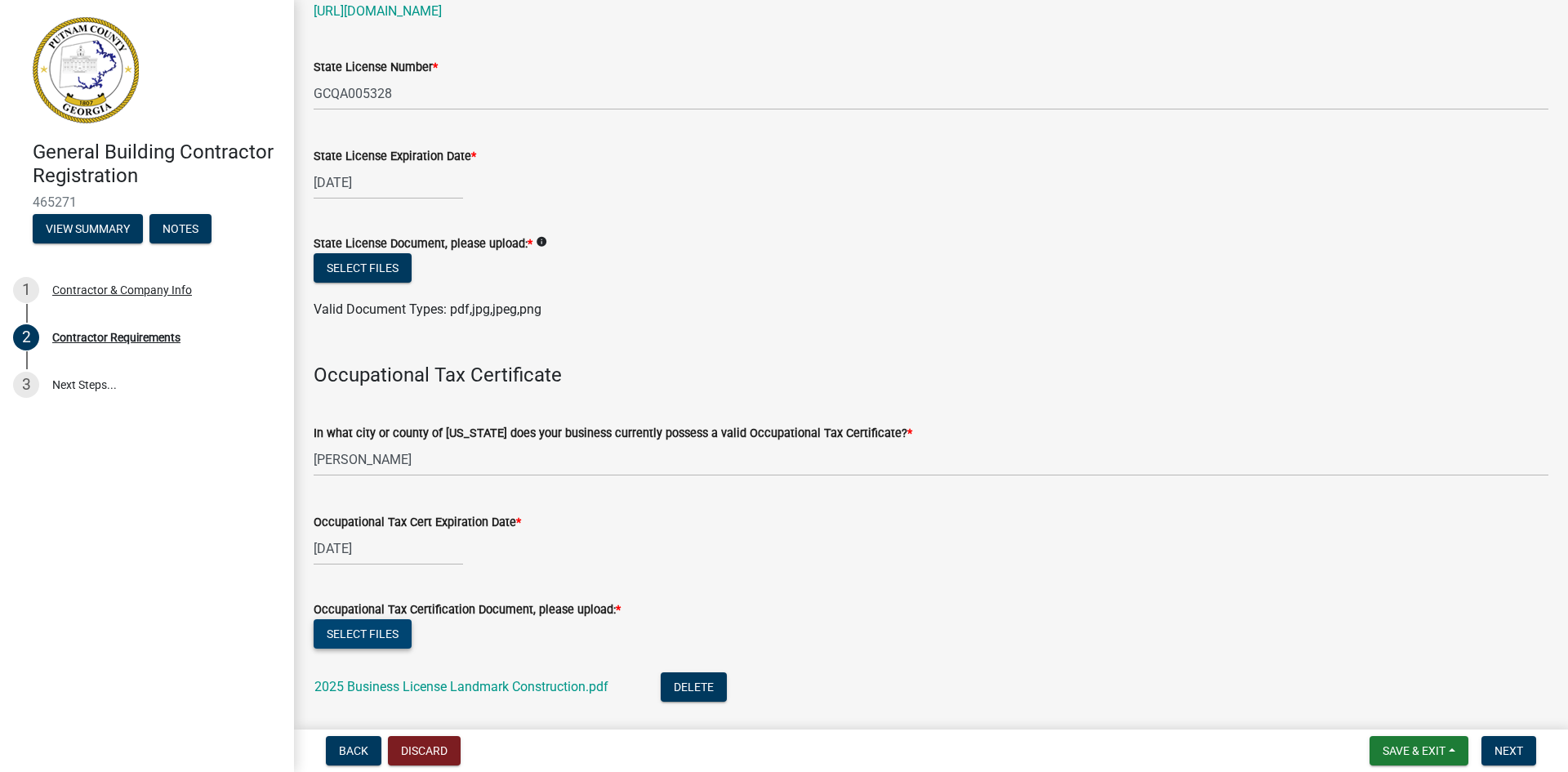
scroll to position [82, 0]
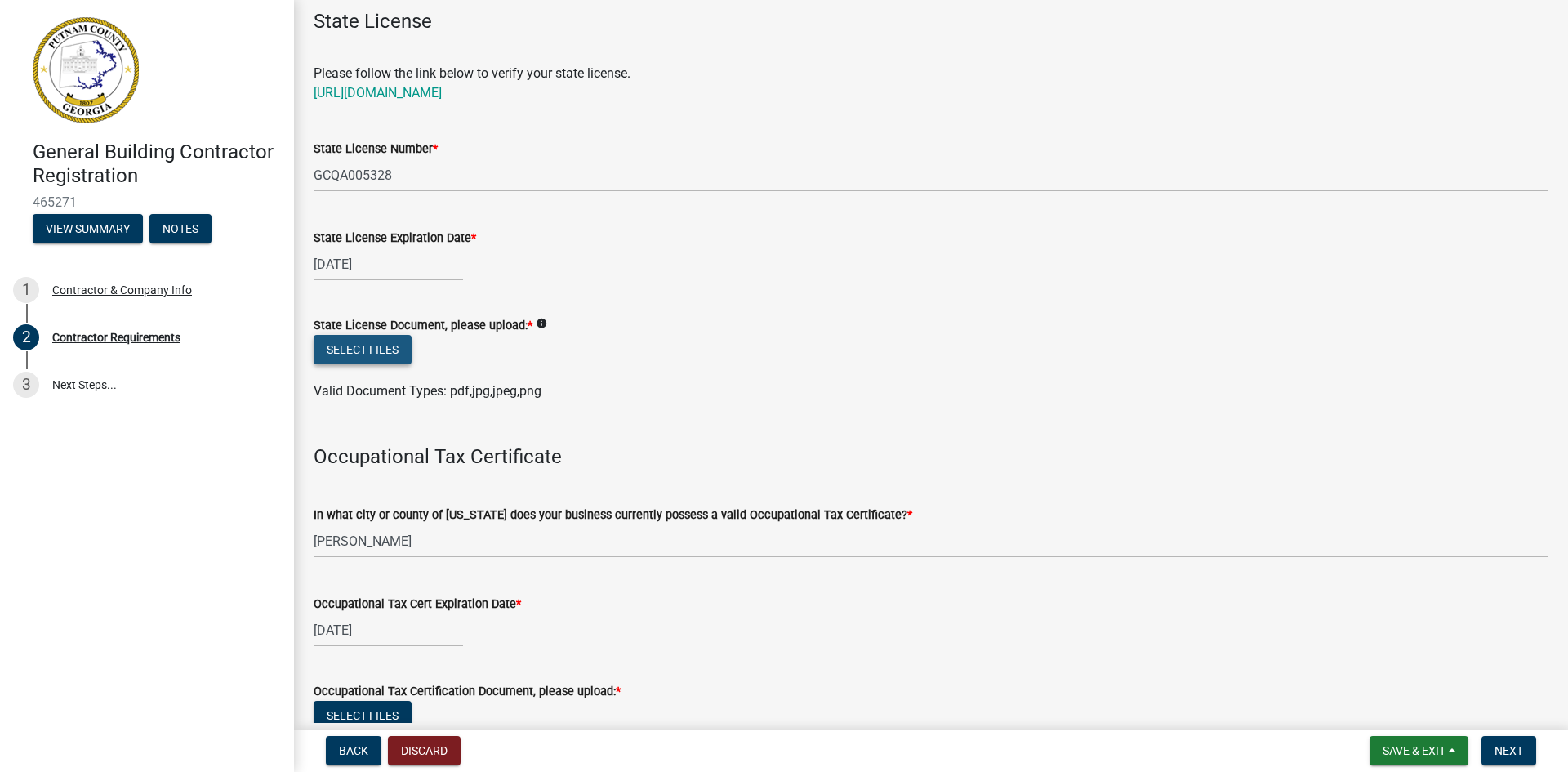
click at [379, 356] on button "Select files" at bounding box center [362, 349] width 98 height 30
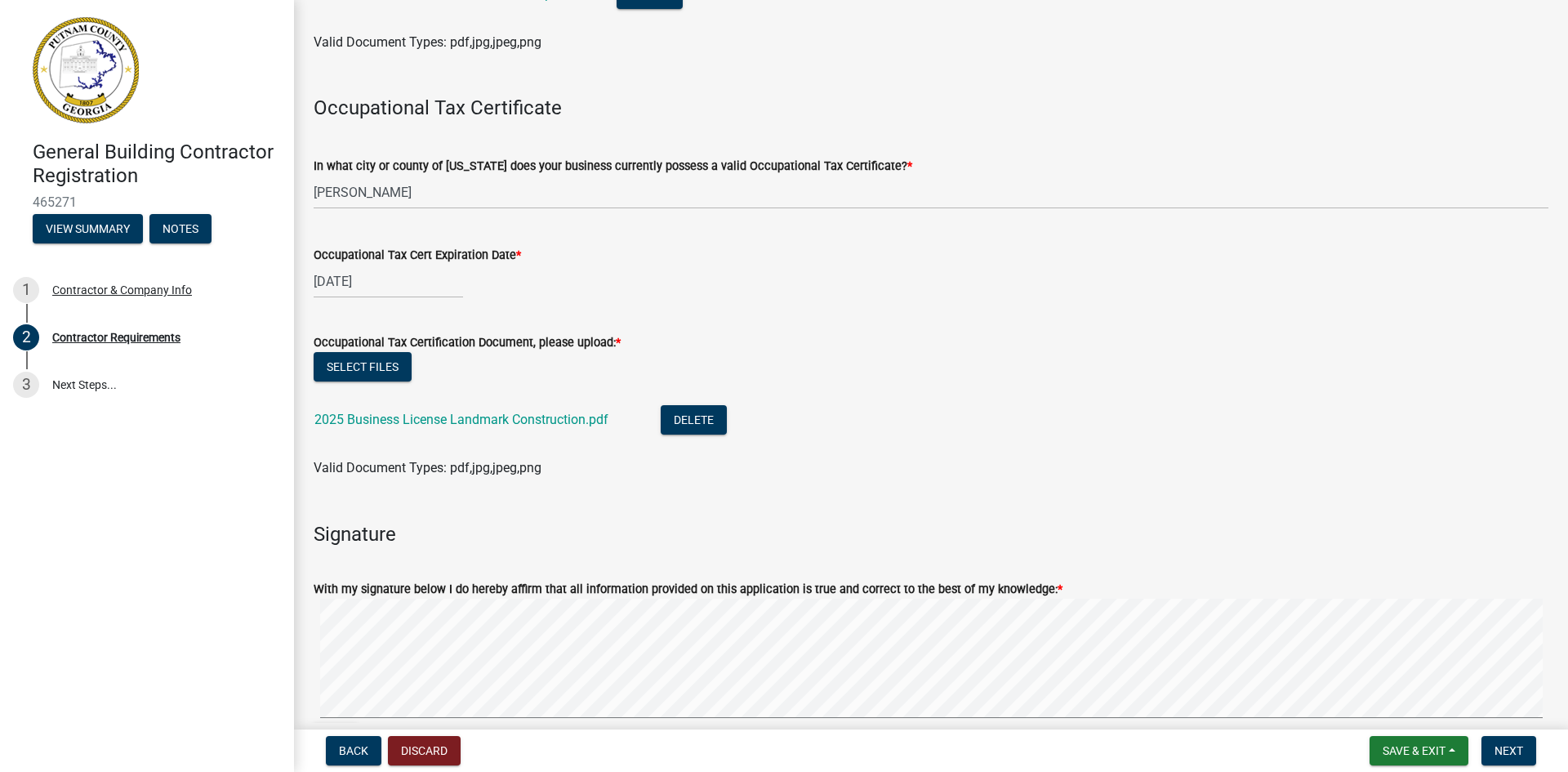
scroll to position [572, 0]
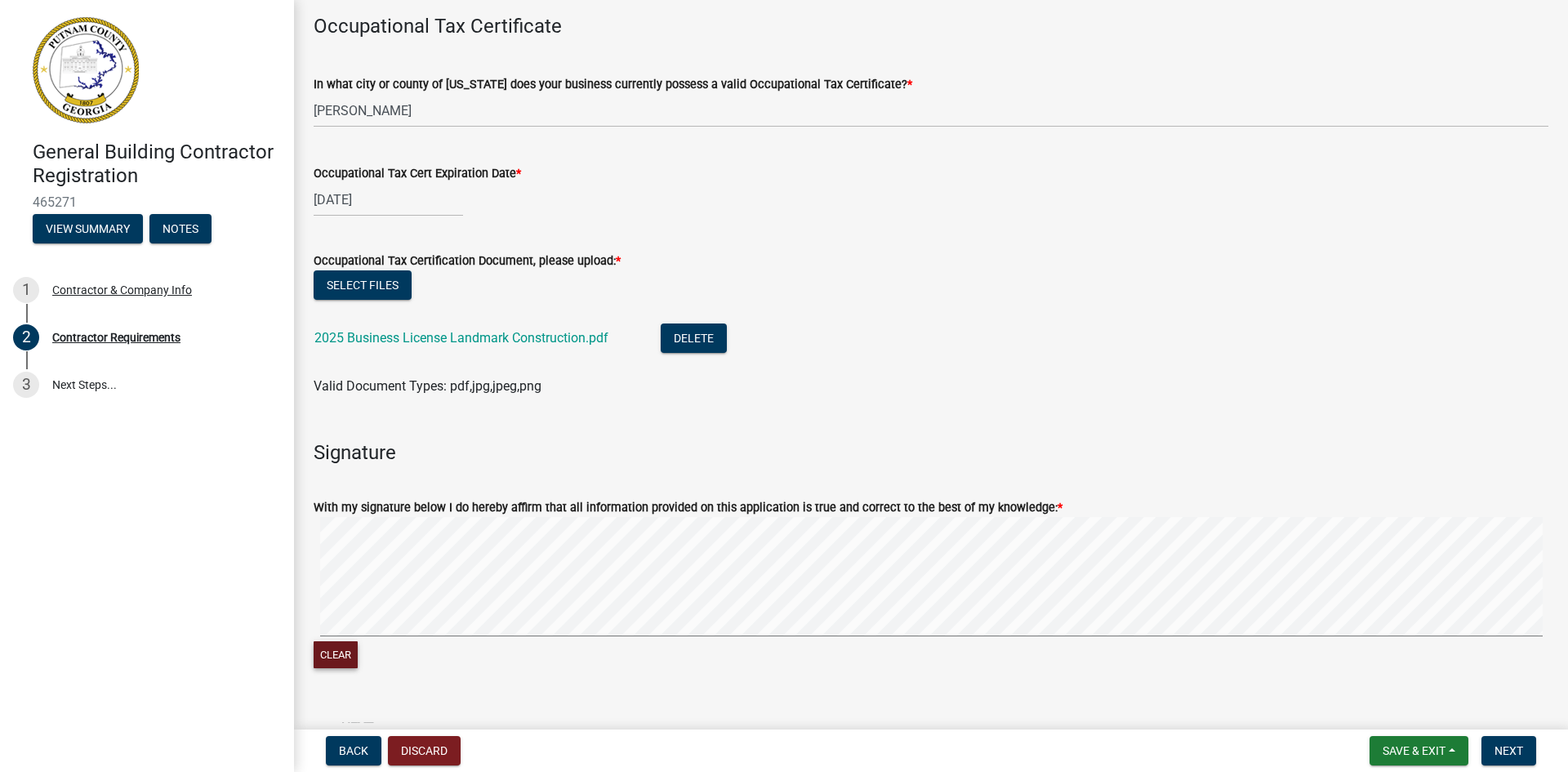
click at [342, 662] on button "Clear" at bounding box center [336, 655] width 44 height 27
click at [1497, 744] on span "Next" at bounding box center [1509, 750] width 29 height 13
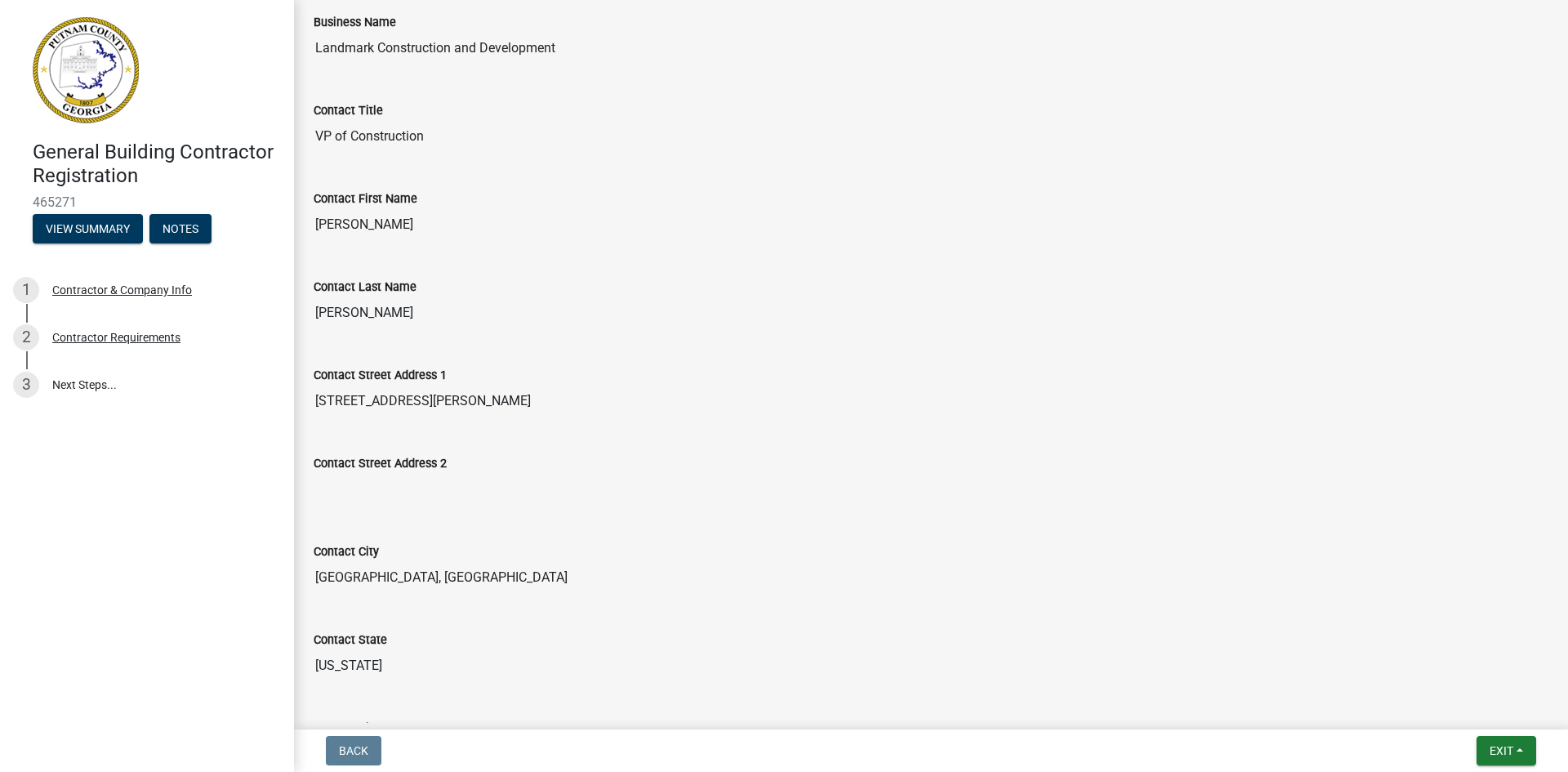
scroll to position [0, 0]
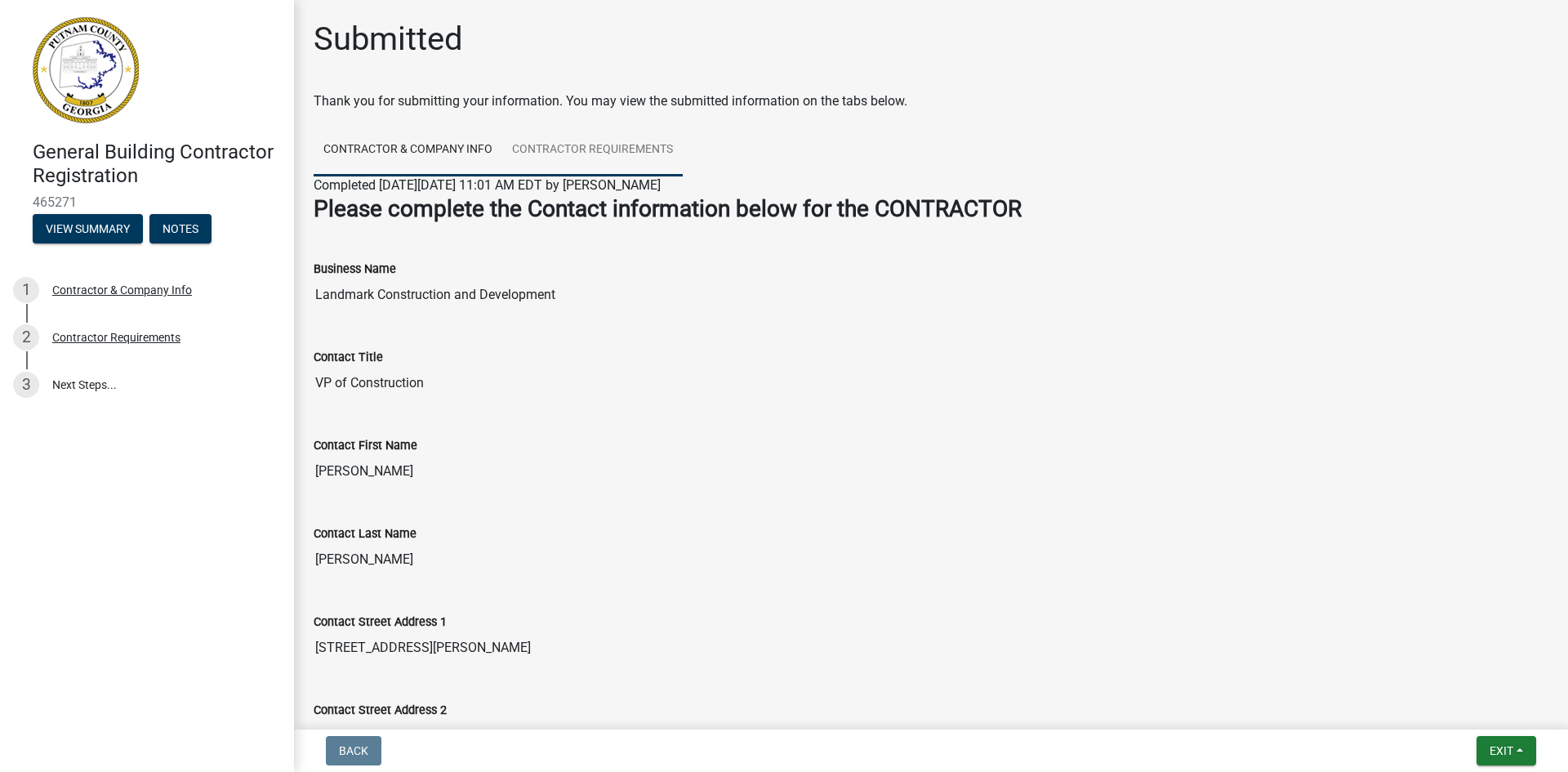
click at [587, 145] on link "Contractor Requirements" at bounding box center [592, 150] width 180 height 52
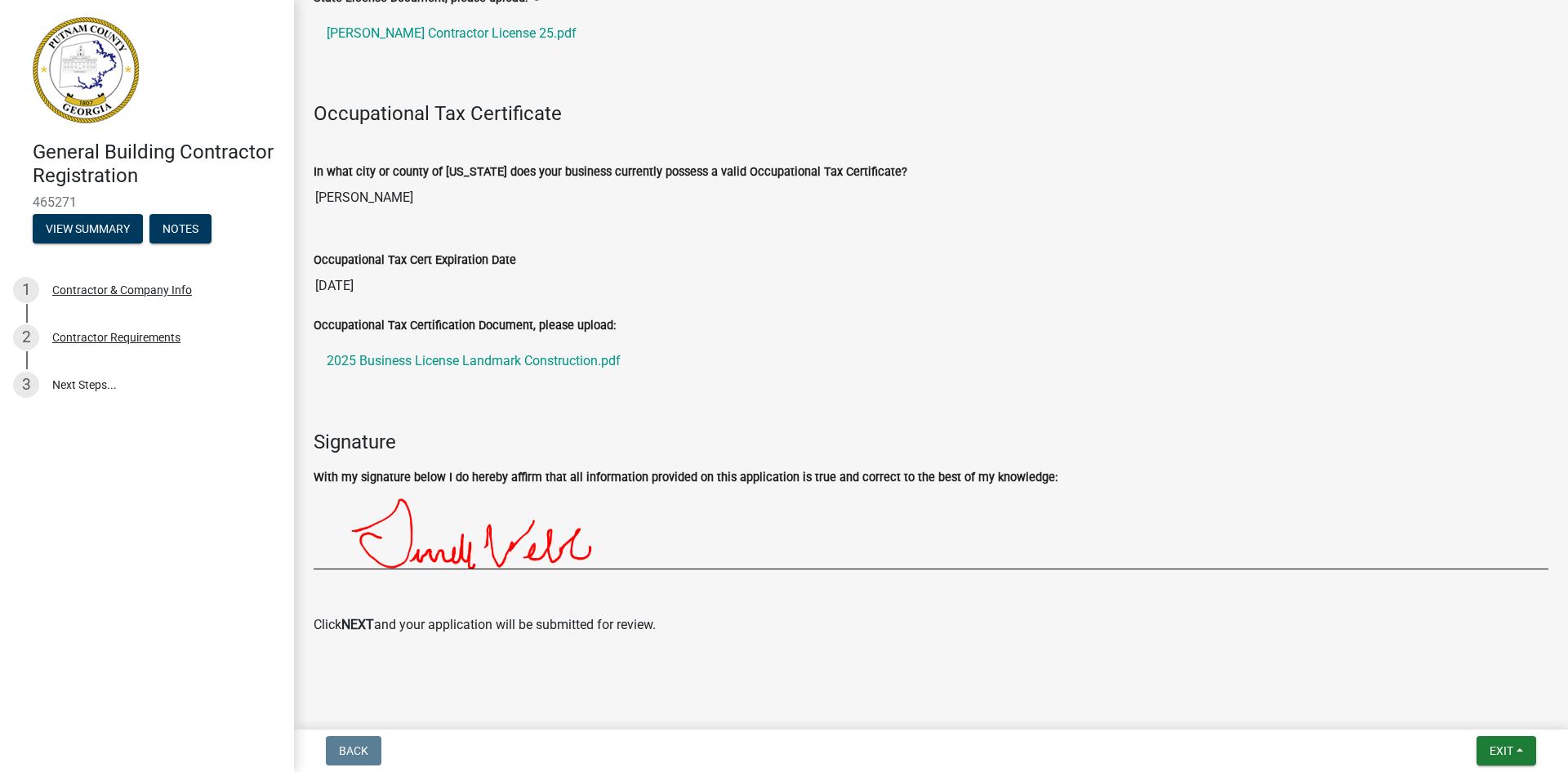
scroll to position [498, 0]
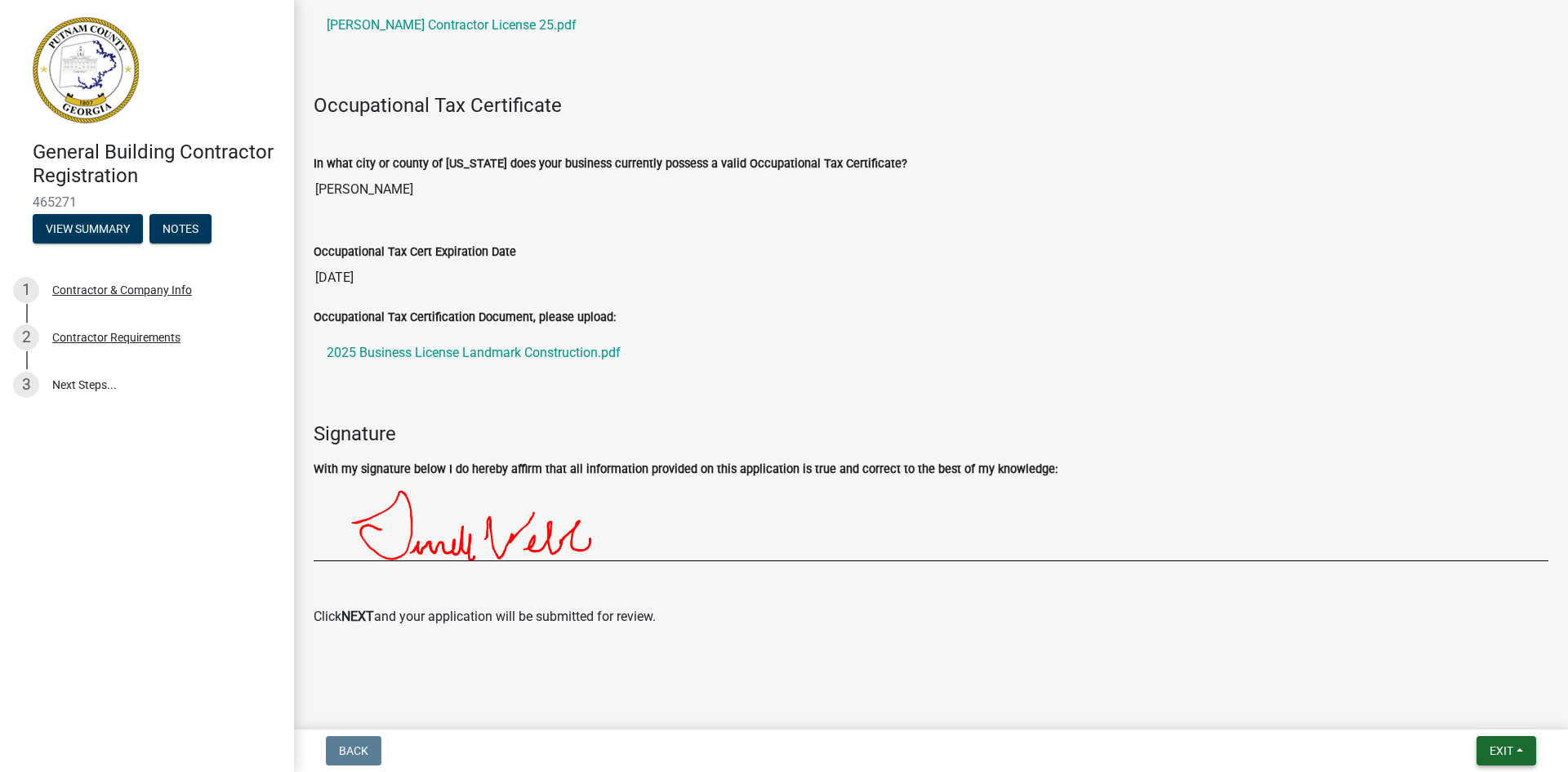
click at [1506, 753] on span "Exit" at bounding box center [1502, 750] width 24 height 13
click at [1452, 668] on button "Save" at bounding box center [1471, 669] width 131 height 39
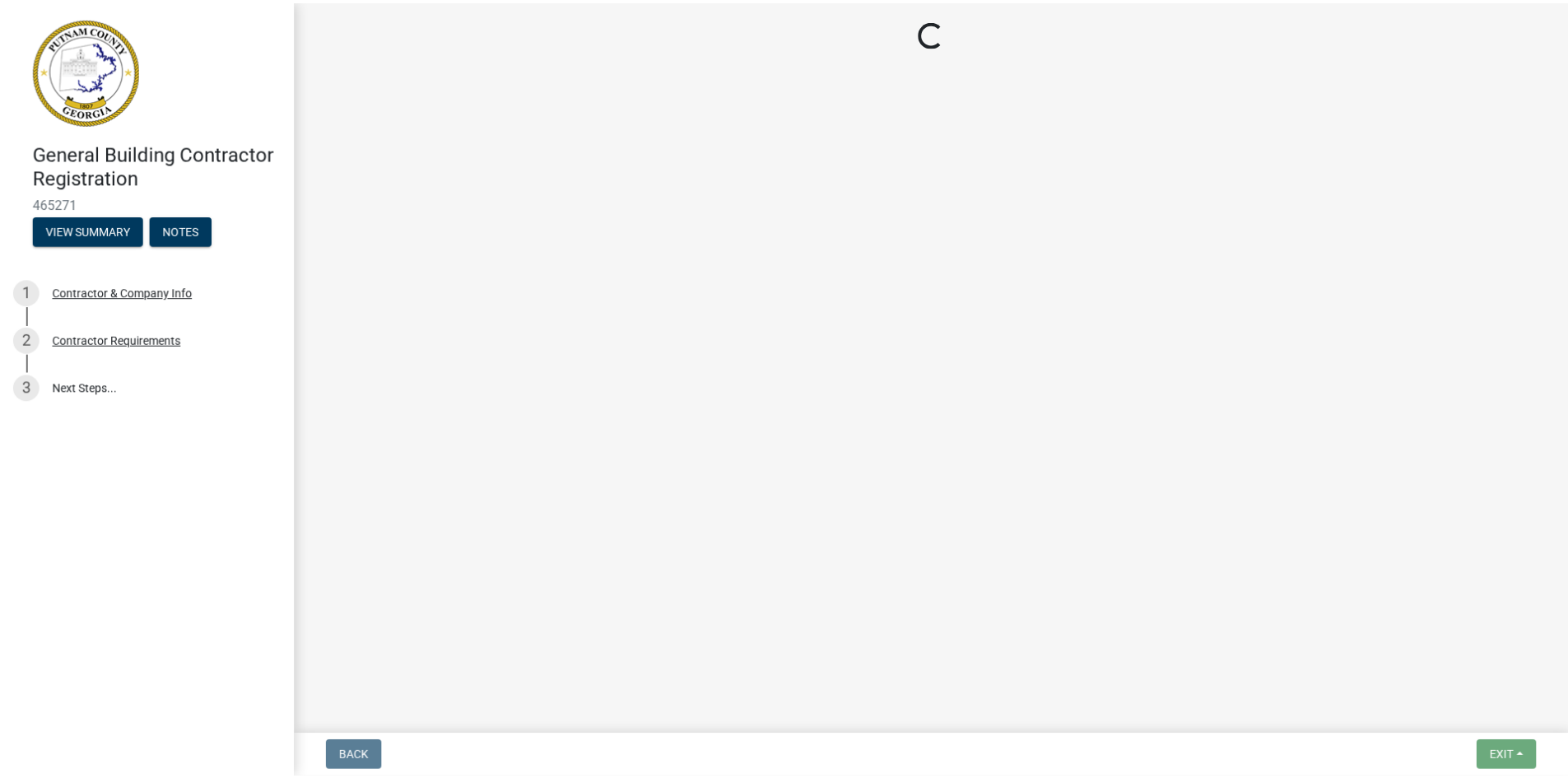
scroll to position [0, 0]
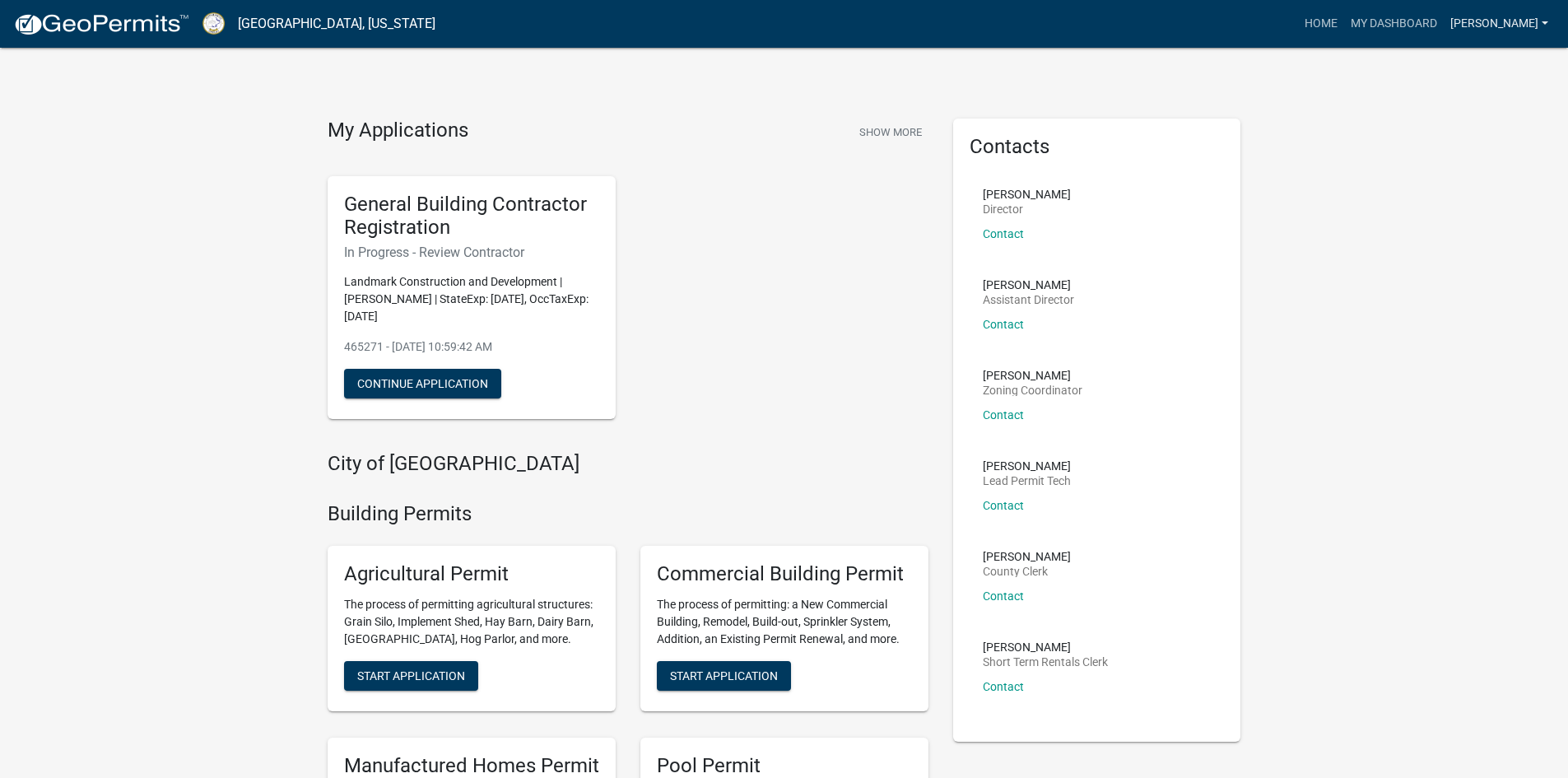
click at [1525, 20] on link "[PERSON_NAME]" at bounding box center [1499, 24] width 111 height 32
click at [1472, 95] on link "Contractor Profile" at bounding box center [1485, 107] width 141 height 39
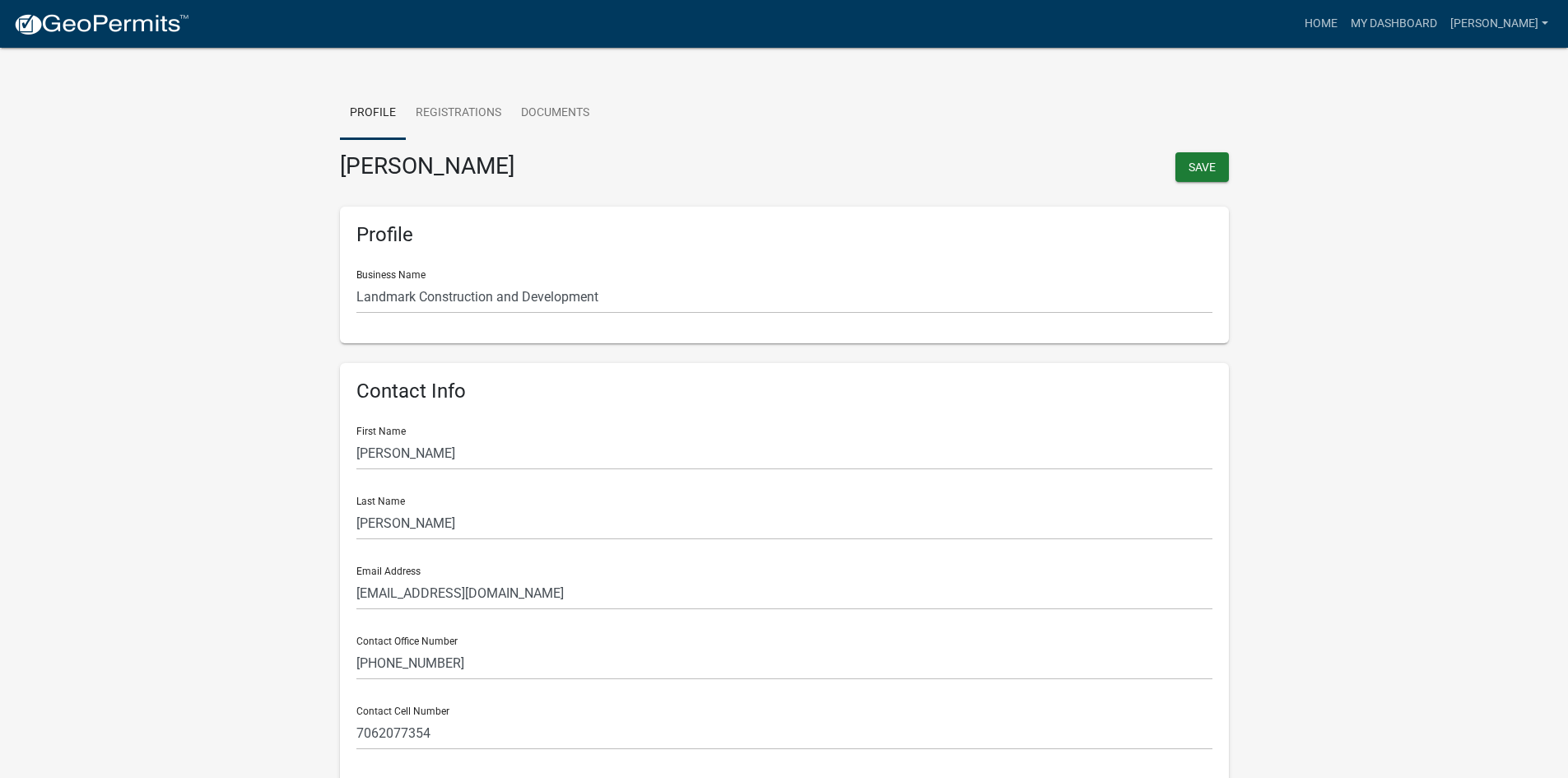
click at [1381, 336] on wm-contractor-profile-view "more_horiz Home My Dashboard [PERSON_NAME] Account Contractor Profile Logout Pr…" at bounding box center [784, 660] width 1568 height 1280
click at [446, 104] on link "Registrations" at bounding box center [458, 113] width 105 height 52
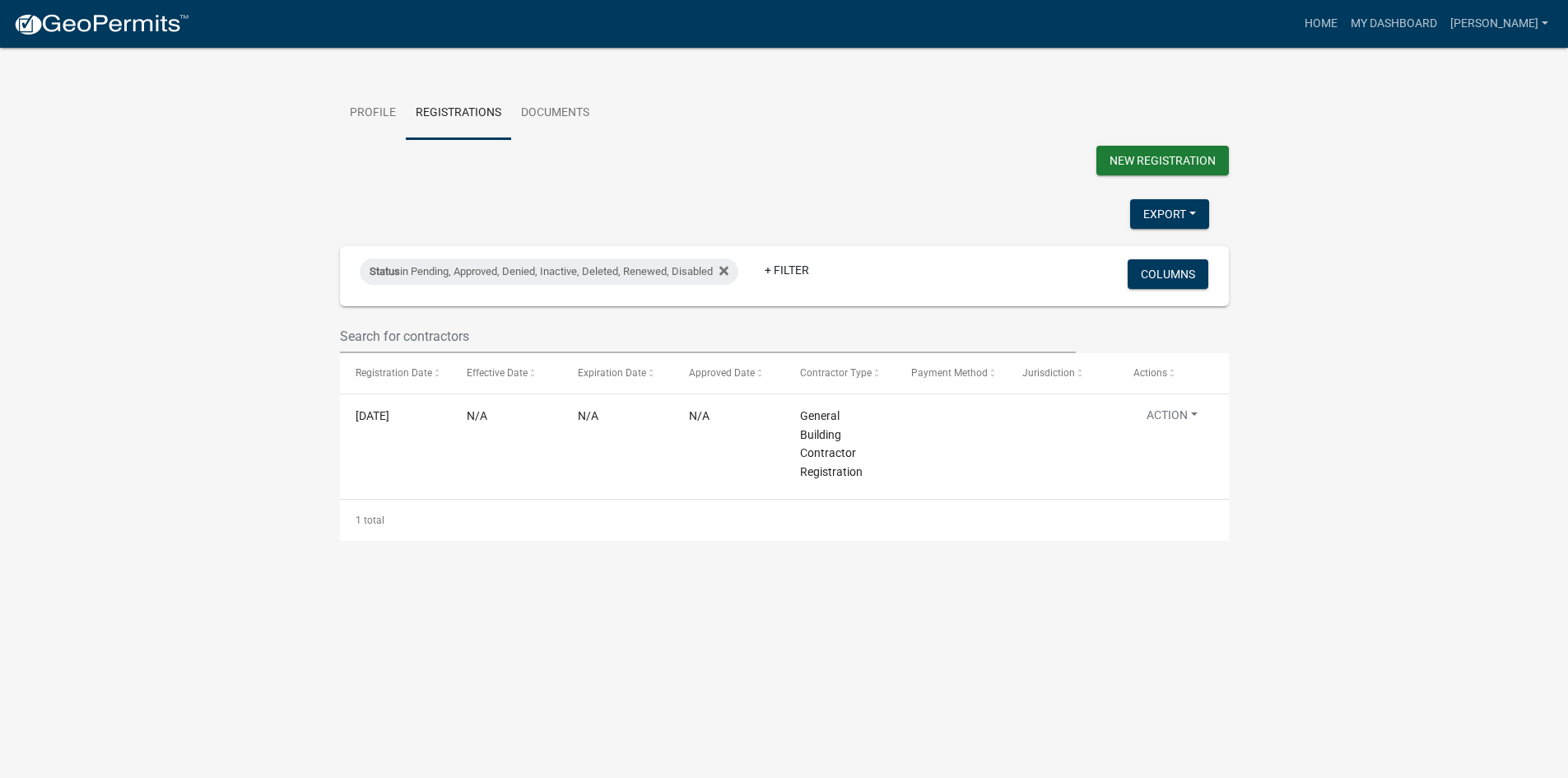
click at [184, 240] on wm-contractor-profile-view "more_horiz Home My Dashboard [PERSON_NAME] Account Contractor Profile Logout Pr…" at bounding box center [784, 280] width 1568 height 521
click at [1344, 25] on link "Home" at bounding box center [1321, 24] width 46 height 32
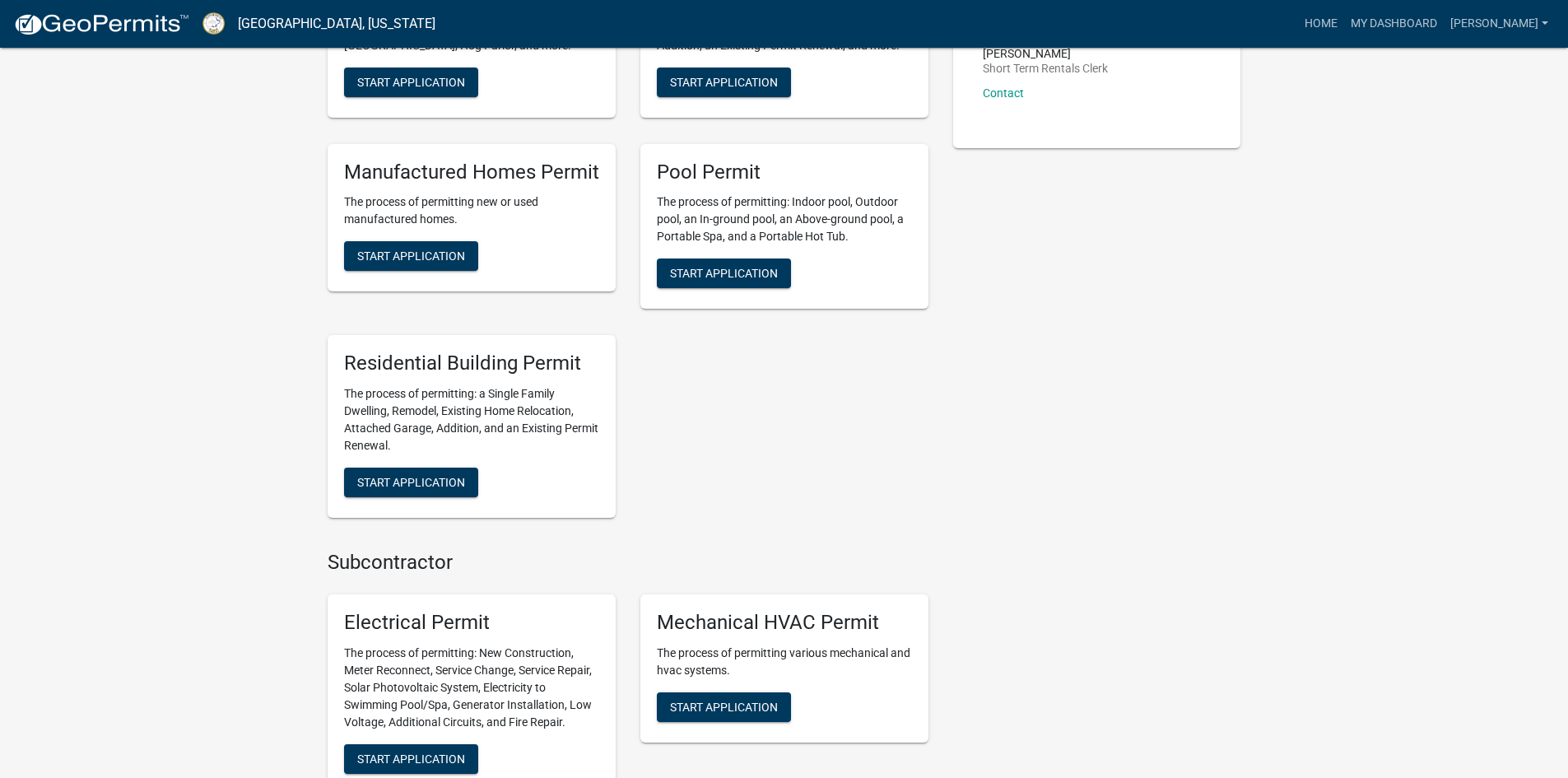
scroll to position [17, 0]
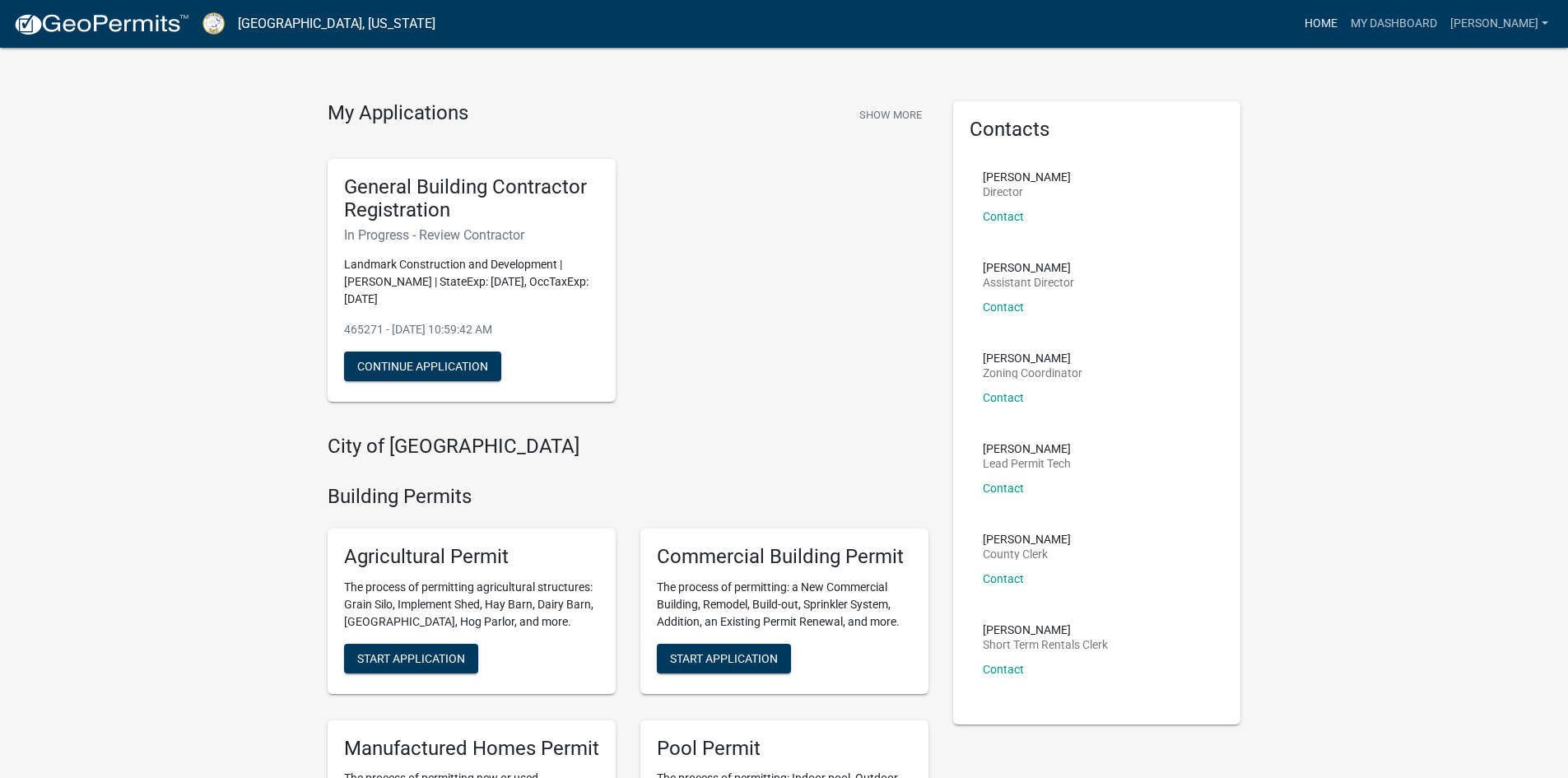
click at [1344, 24] on link "Home" at bounding box center [1321, 24] width 46 height 32
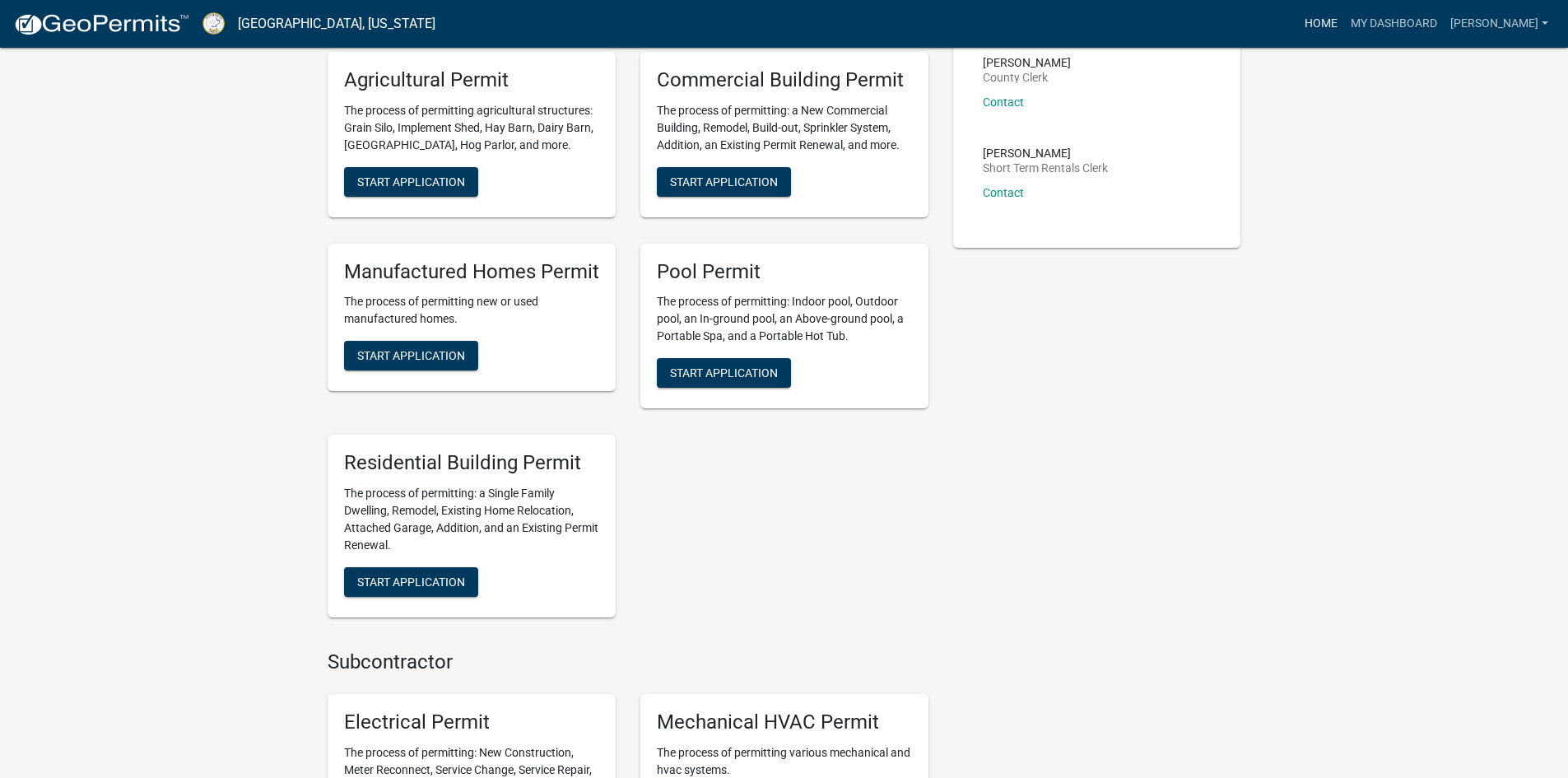
scroll to position [0, 0]
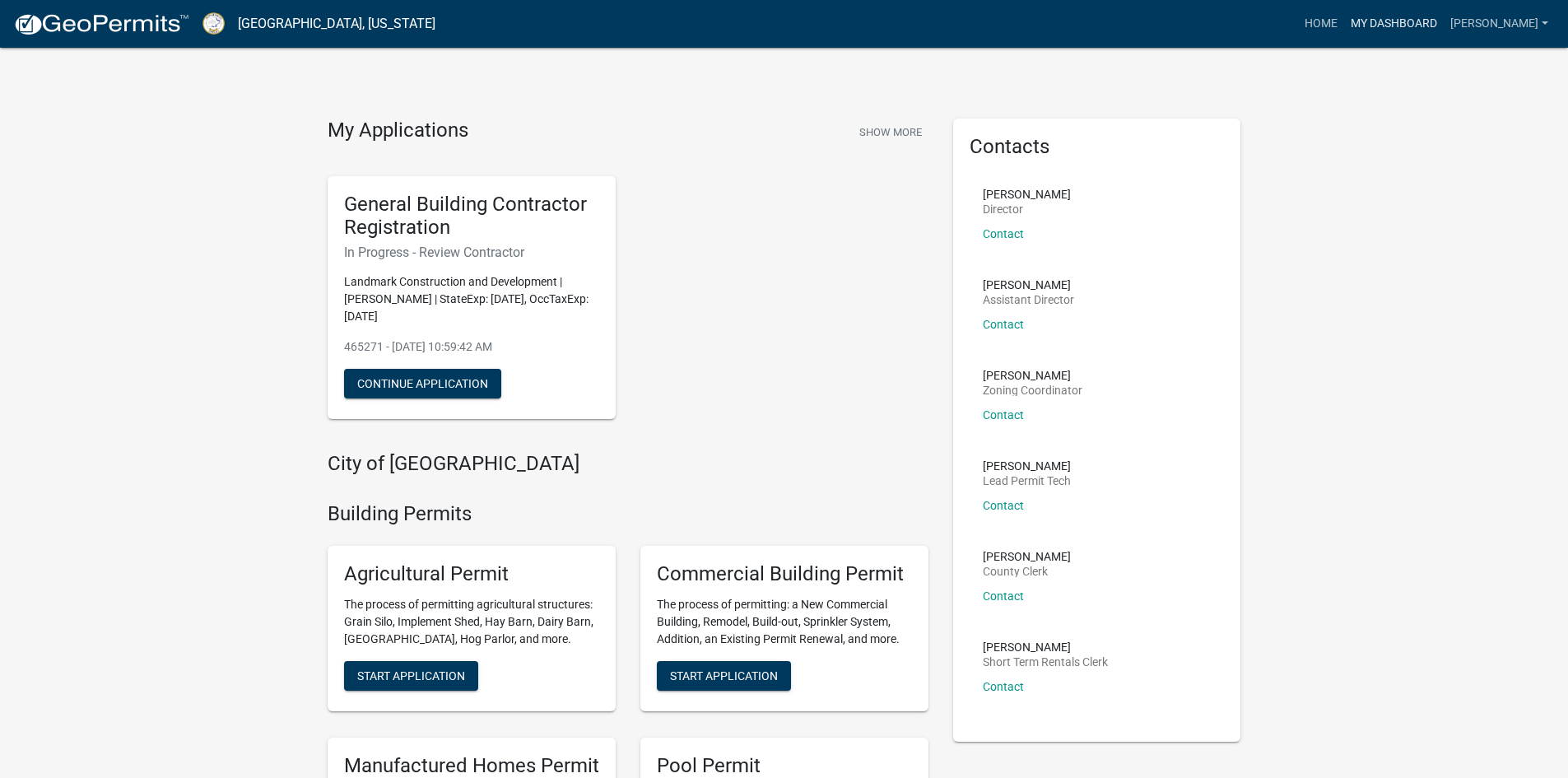
click at [1444, 26] on link "My Dashboard" at bounding box center [1394, 24] width 99 height 32
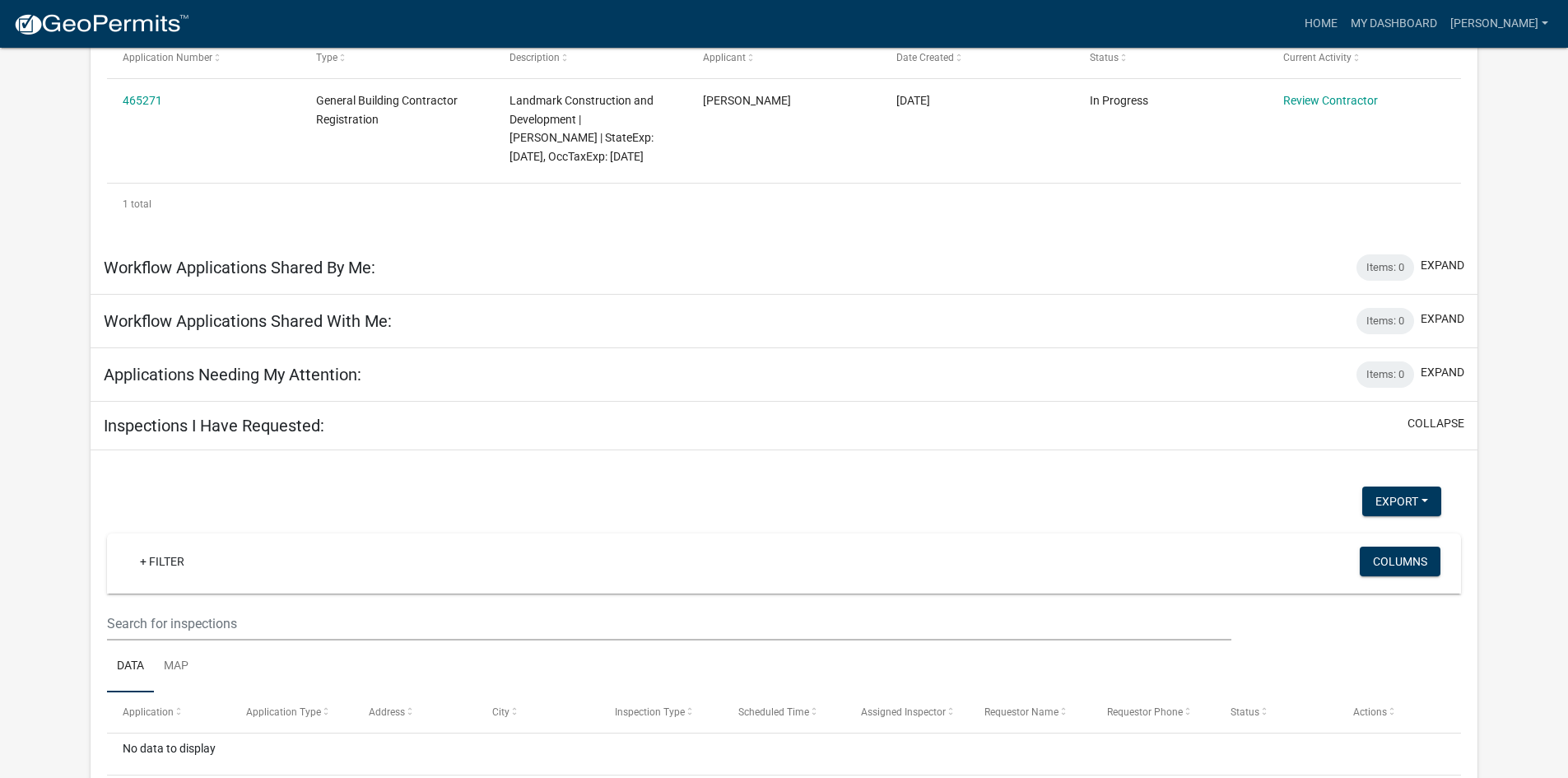
scroll to position [402, 0]
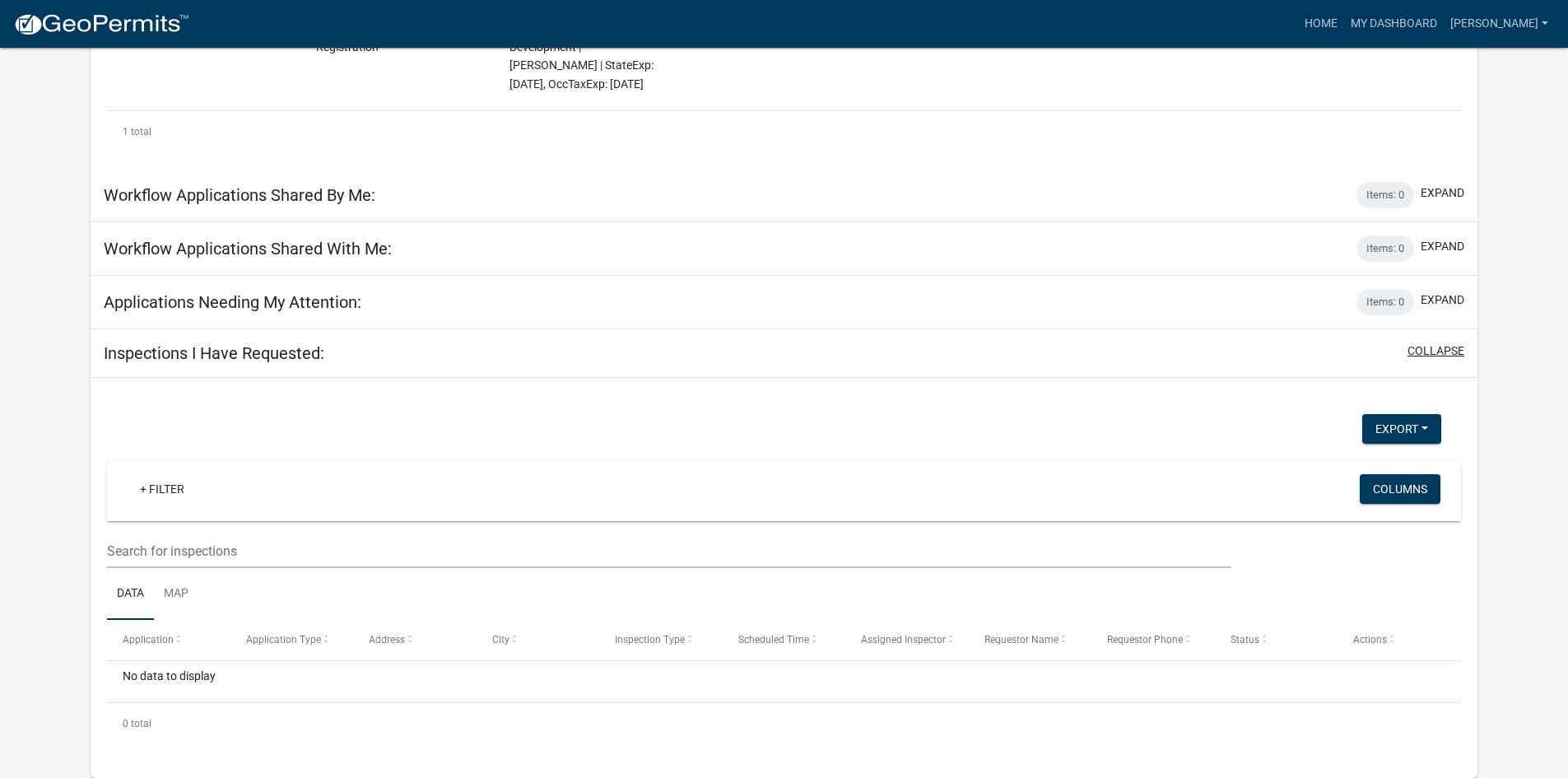
click at [1427, 351] on button "collapse" at bounding box center [1436, 351] width 57 height 17
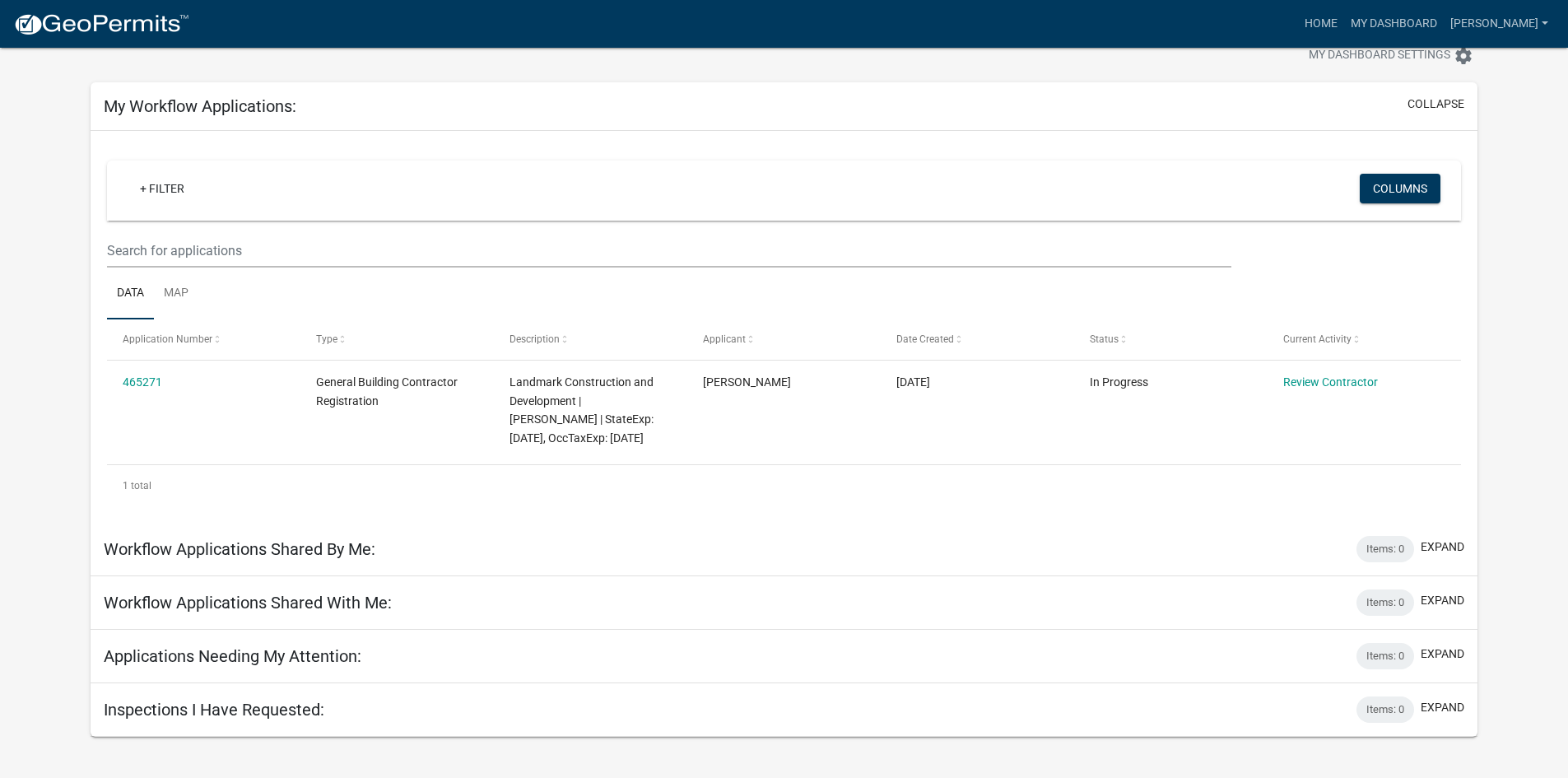
click at [307, 717] on h5 "Inspections I Have Requested:" at bounding box center [214, 709] width 221 height 20
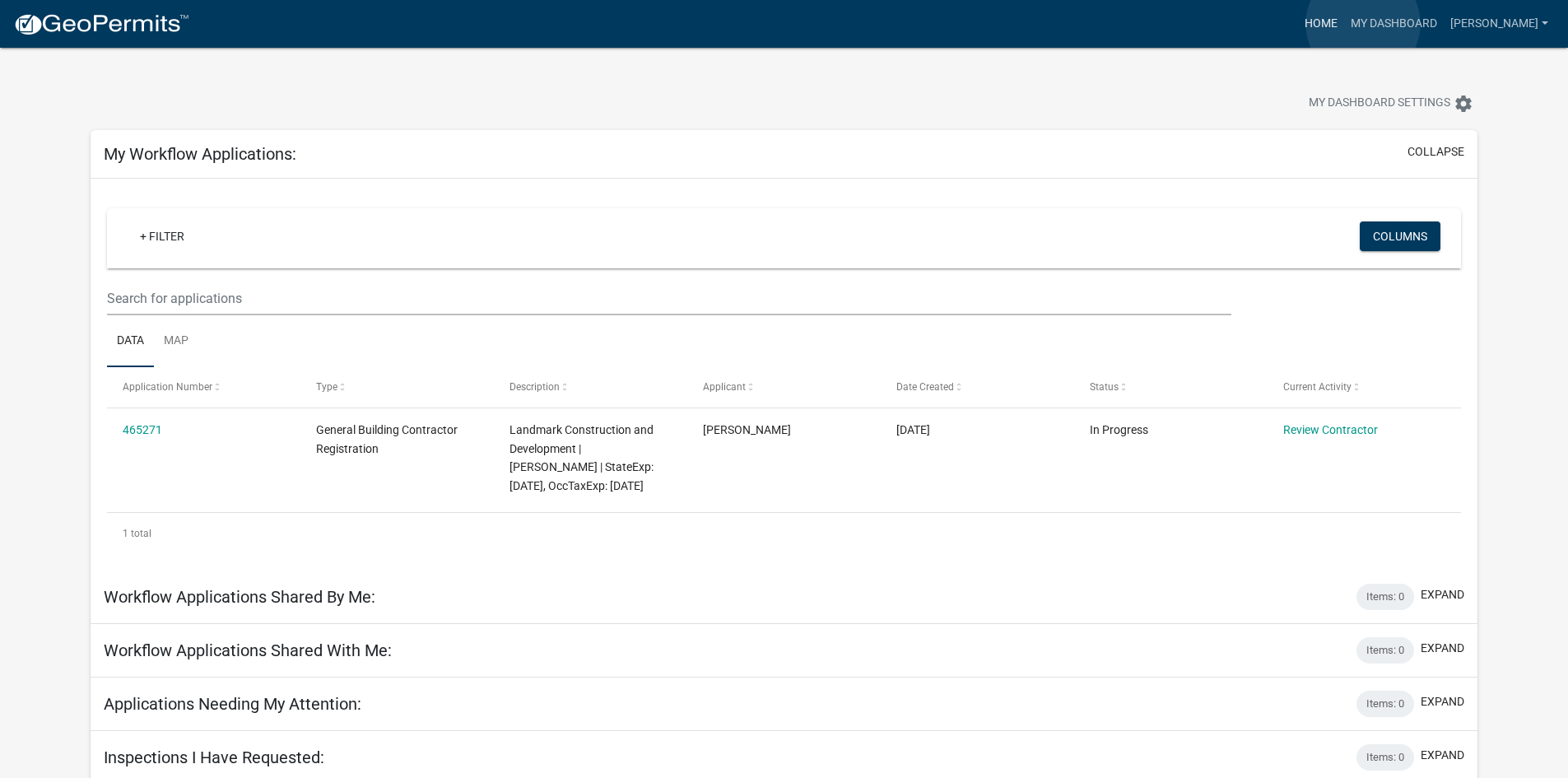
click at [1344, 24] on link "Home" at bounding box center [1321, 24] width 46 height 32
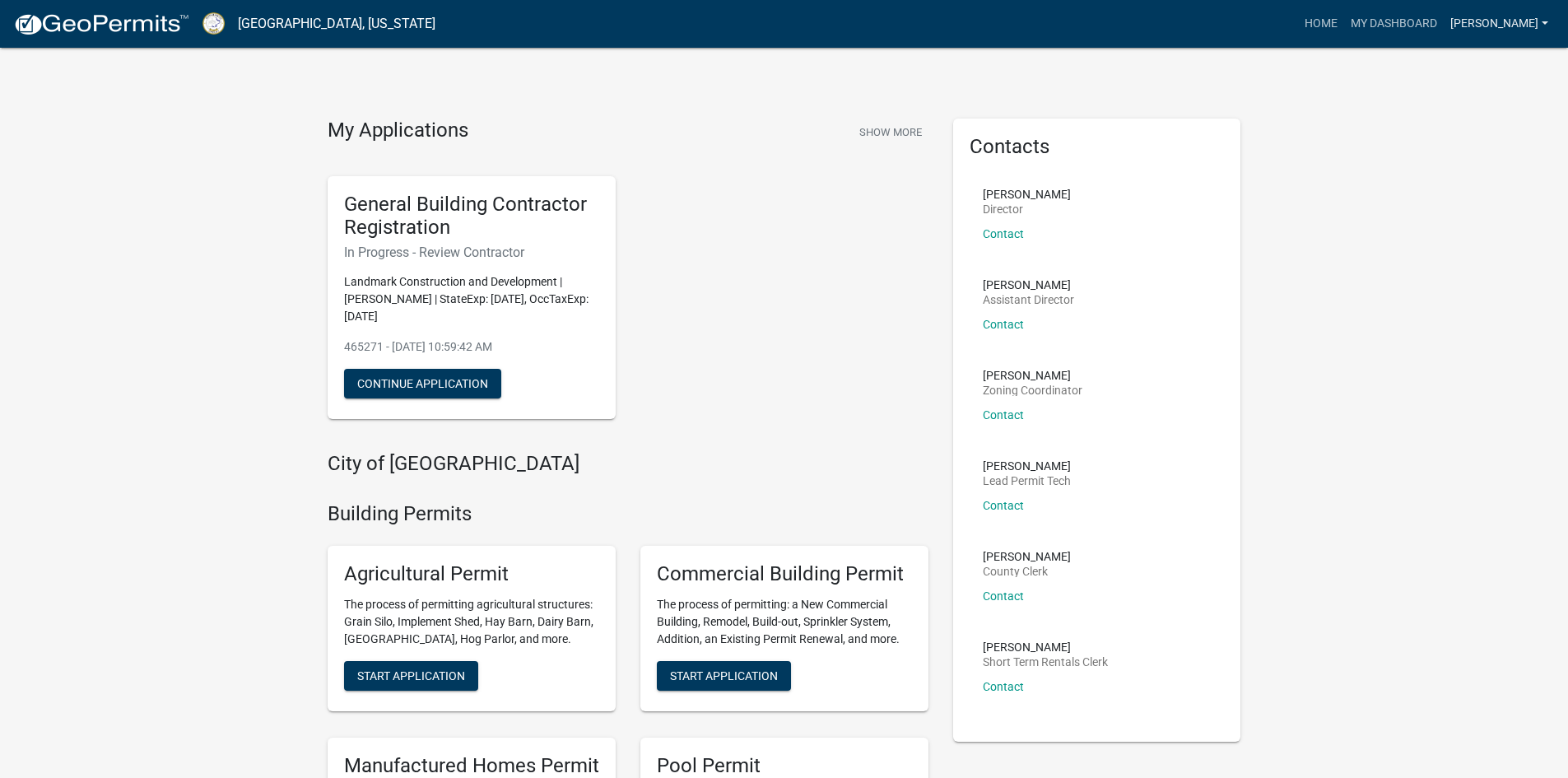
click at [1523, 29] on link "[PERSON_NAME]" at bounding box center [1499, 24] width 111 height 32
click at [1453, 59] on link "Account" at bounding box center [1485, 68] width 141 height 39
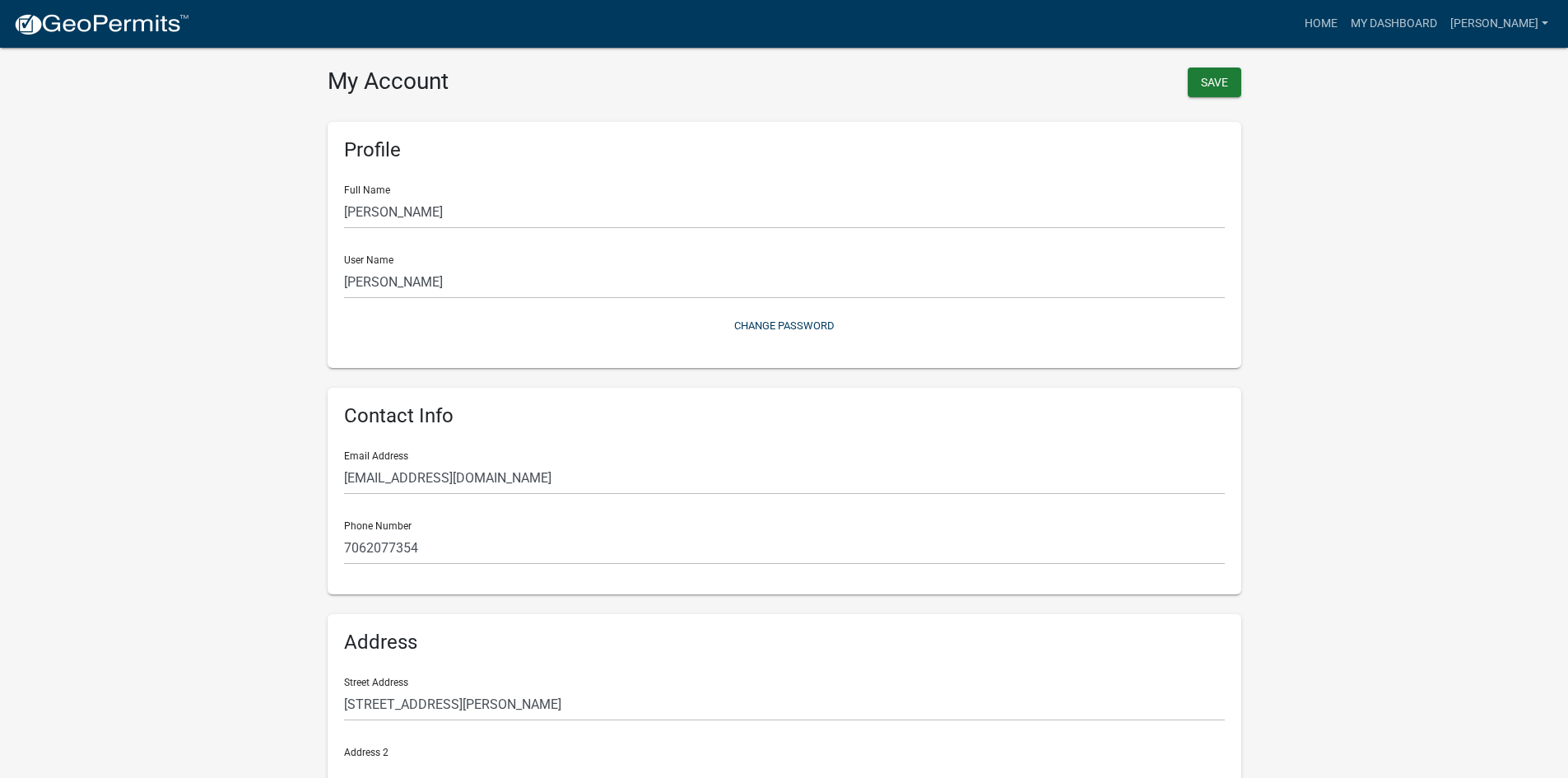
click at [1391, 206] on wm-user-profile-view "more_horiz Home My Dashboard [PERSON_NAME] Account Contractor Profile Logout My…" at bounding box center [784, 489] width 1568 height 939
click at [1344, 21] on link "Home" at bounding box center [1321, 24] width 46 height 32
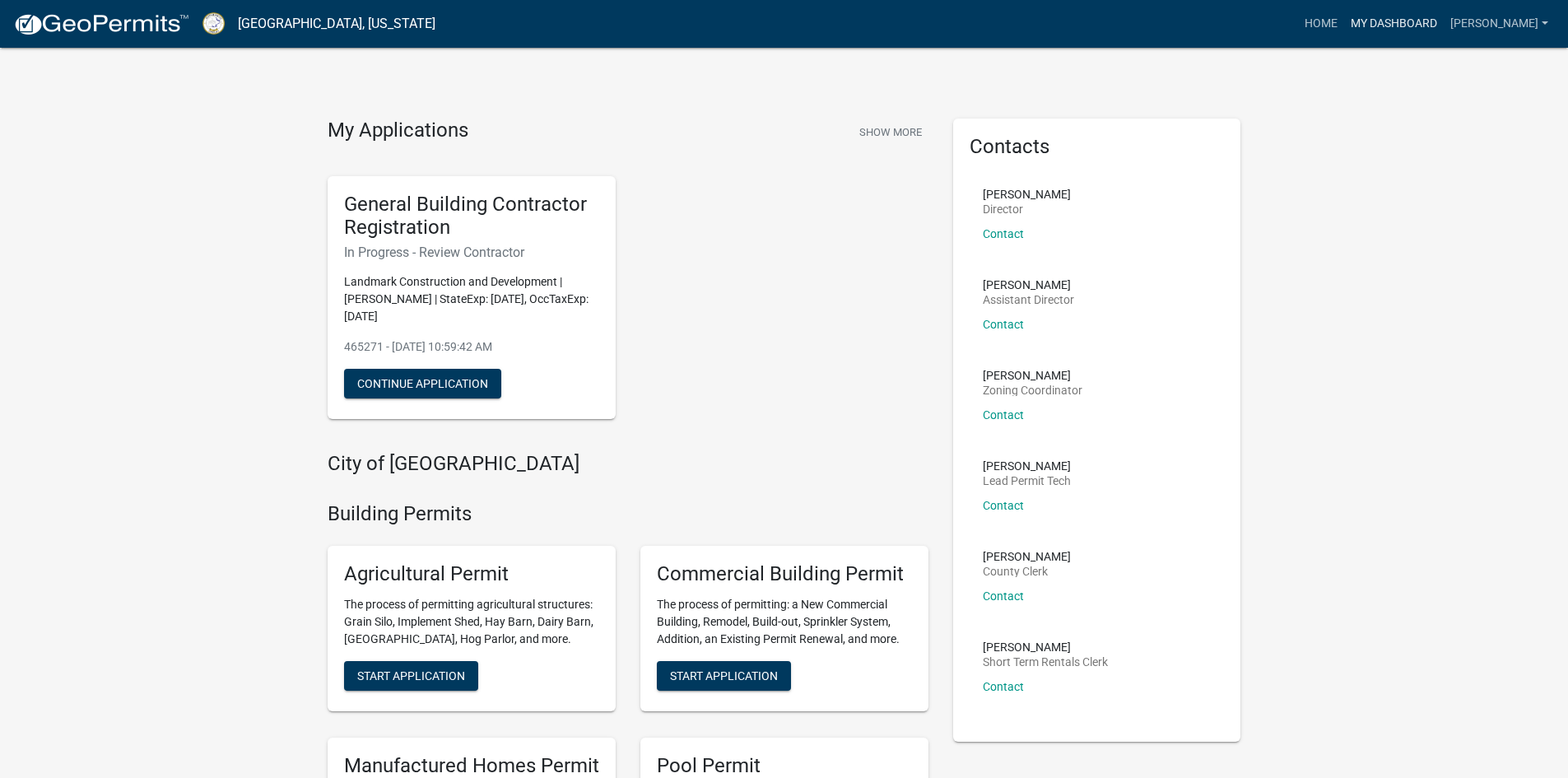
click at [1444, 26] on link "My Dashboard" at bounding box center [1394, 24] width 99 height 32
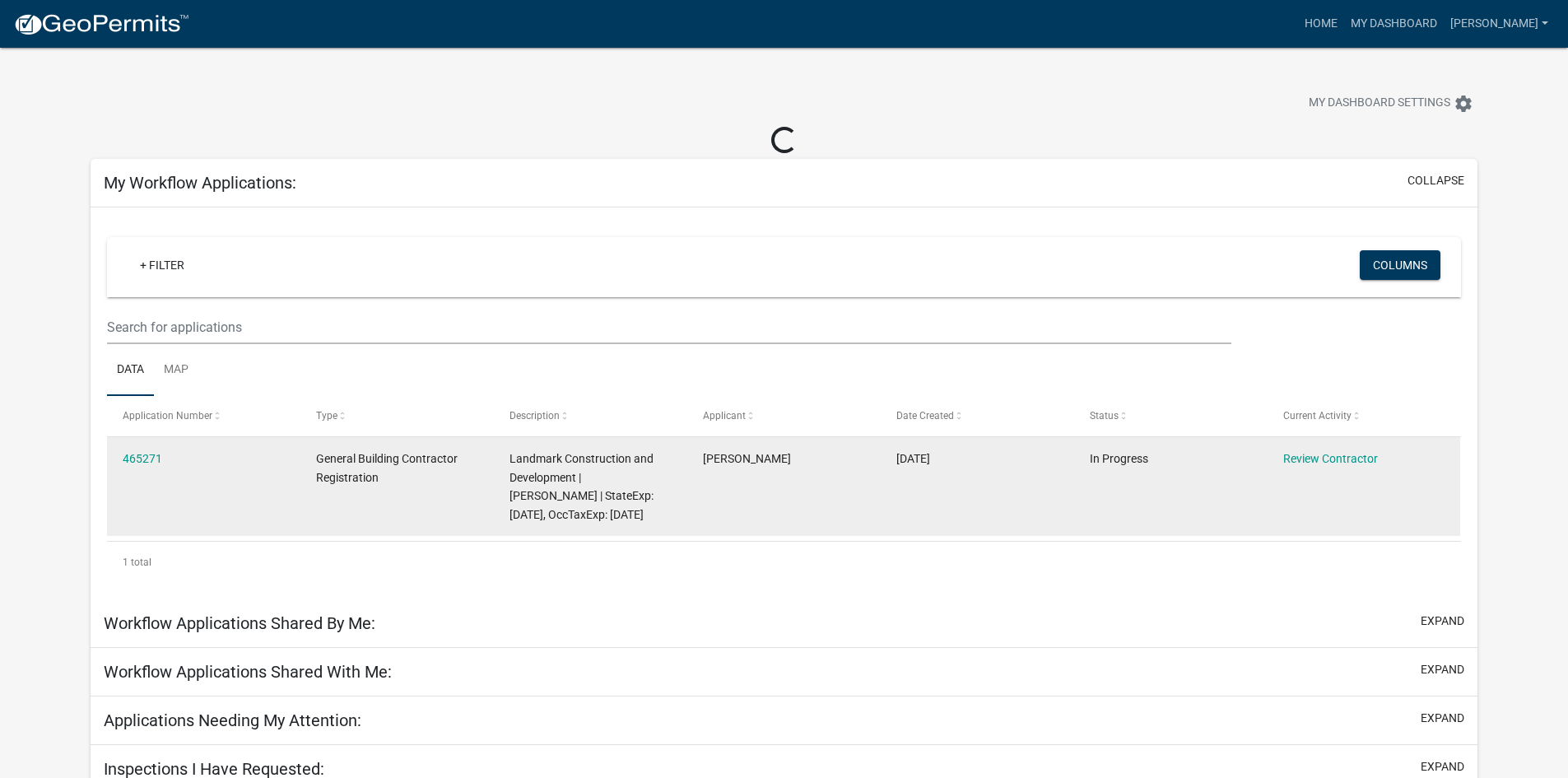
scroll to position [48, 0]
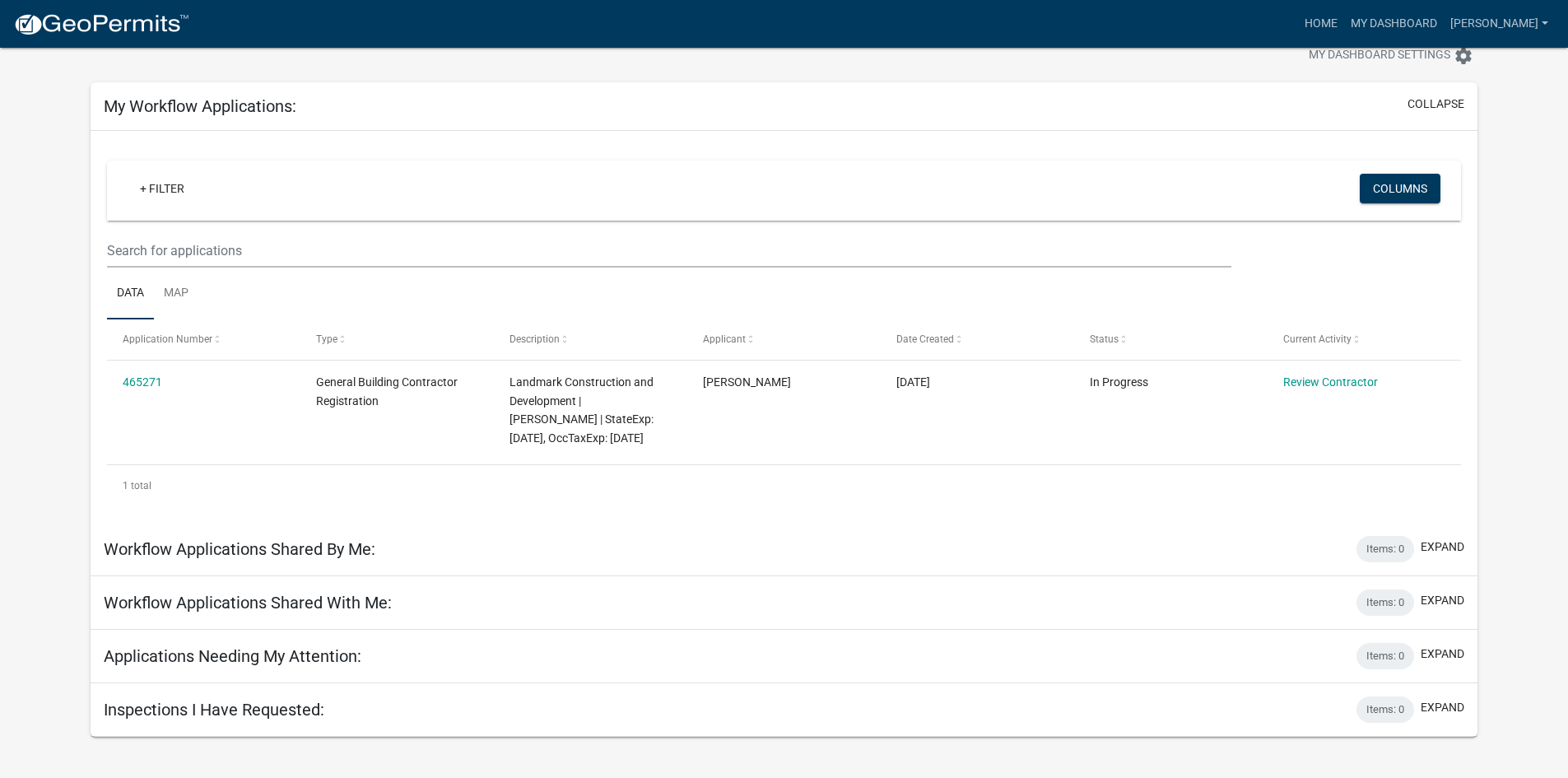
click at [1316, 711] on div "Inspections I Have Requested: Items: 0 expand" at bounding box center [784, 710] width 1387 height 53
click at [192, 710] on h5 "Inspections I Have Requested:" at bounding box center [214, 709] width 221 height 20
click at [1460, 701] on button "expand" at bounding box center [1442, 708] width 44 height 17
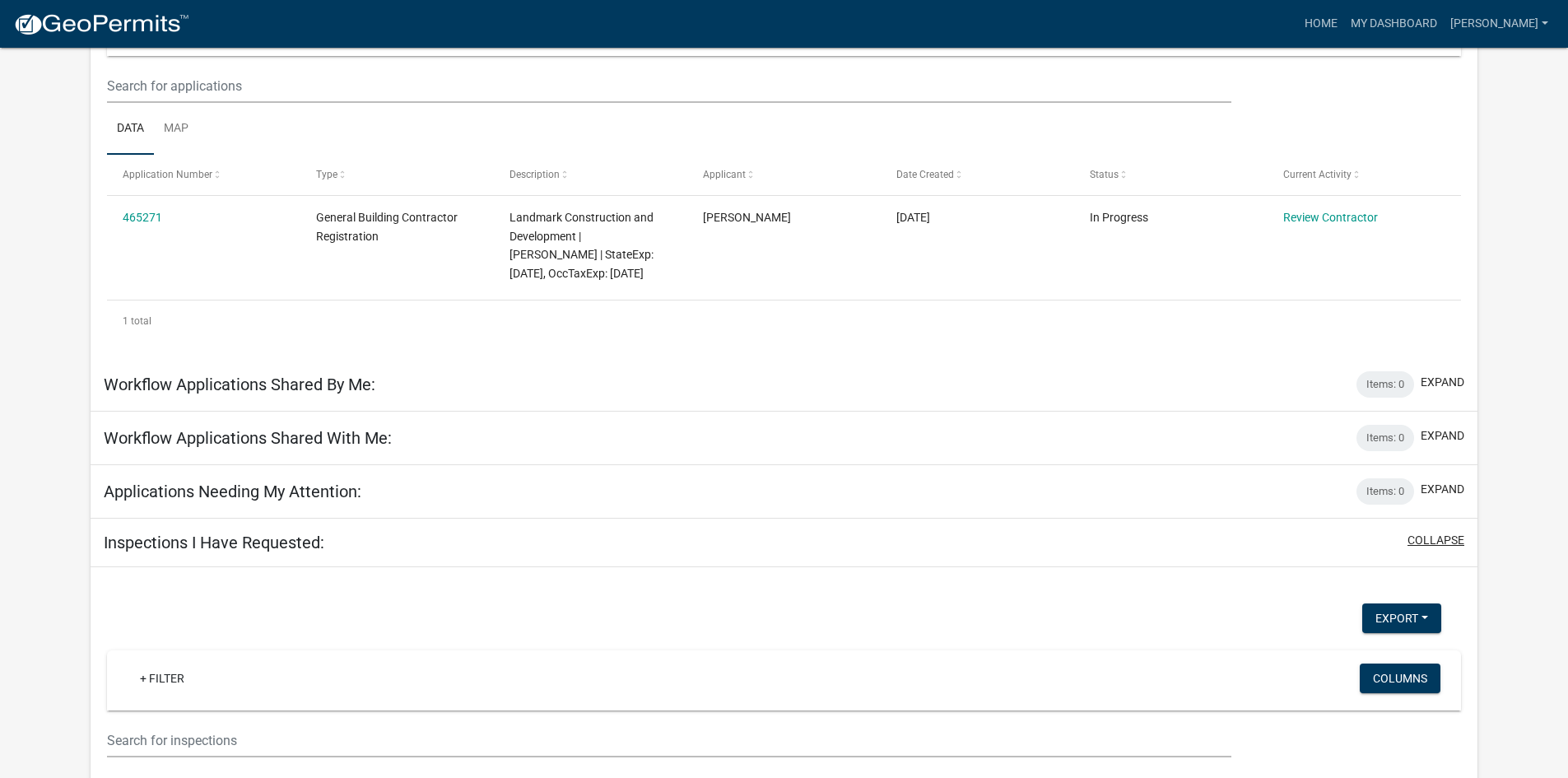
scroll to position [295, 0]
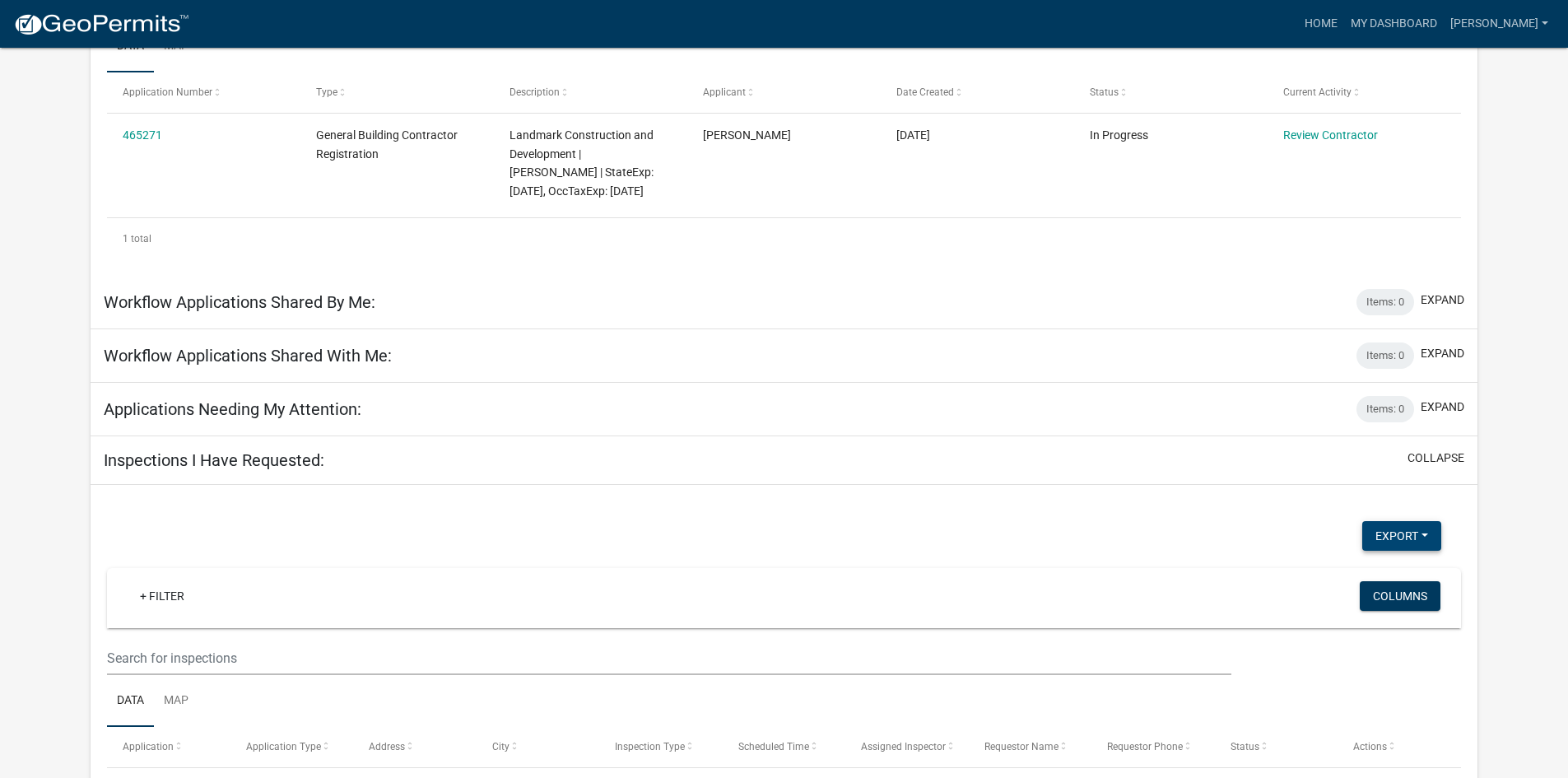
click at [1432, 533] on button "Export" at bounding box center [1402, 536] width 79 height 30
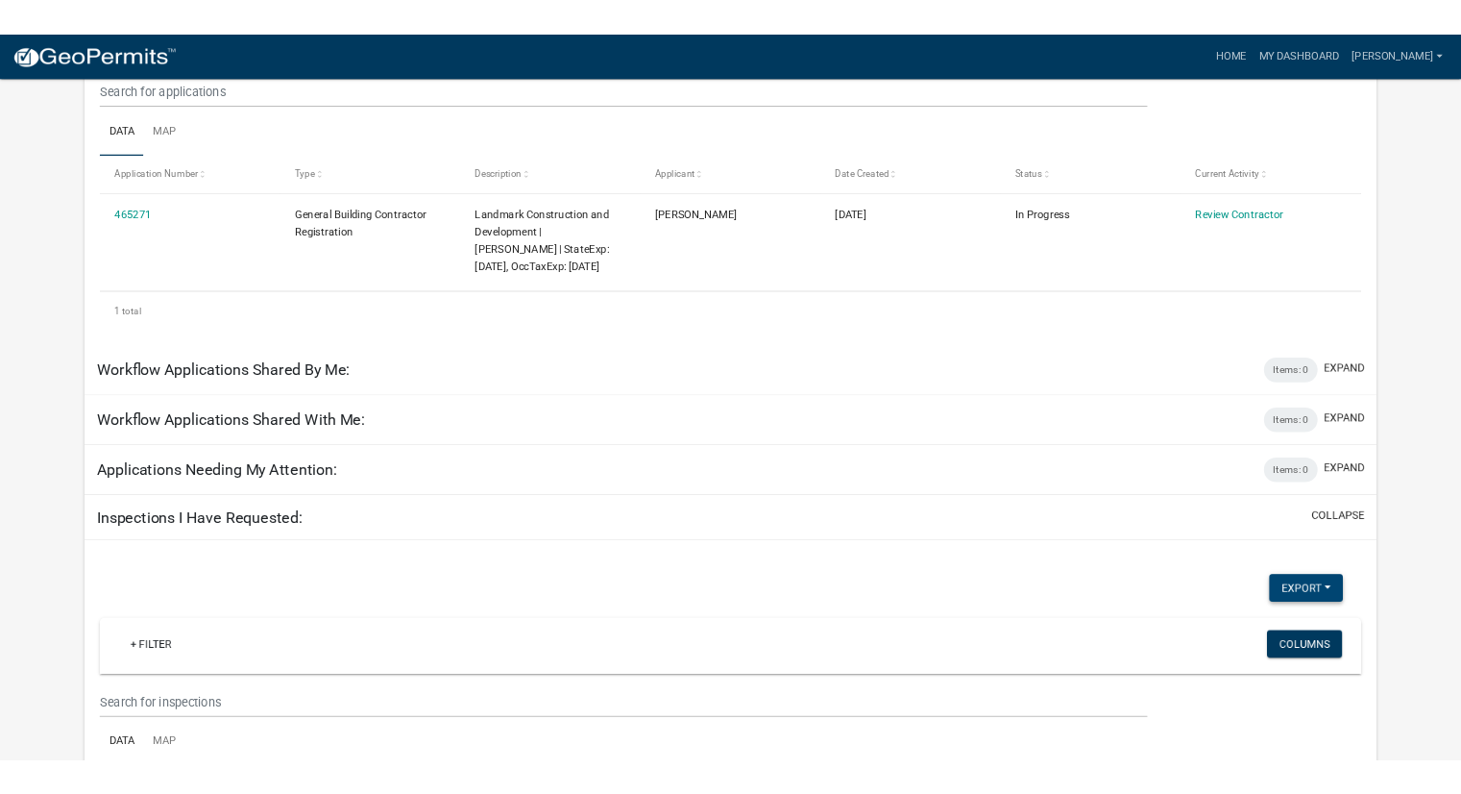
scroll to position [0, 0]
